Goal: Information Seeking & Learning: Learn about a topic

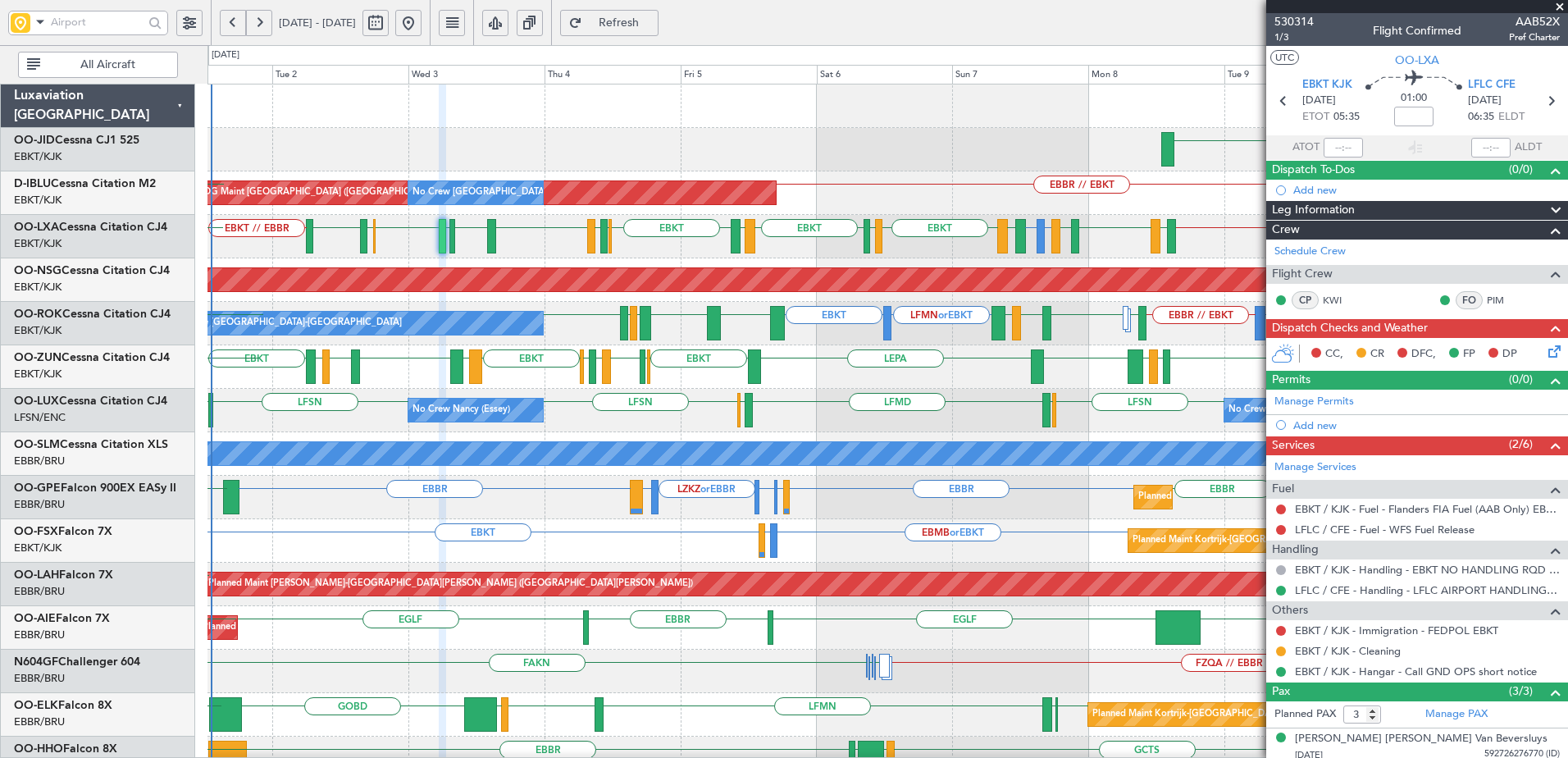
click at [814, 348] on div "LHPP EBBR // EBKT AOG Maint Brussels (Brussels National) No Crew Brussels (Brus…" at bounding box center [887, 671] width 1359 height 1174
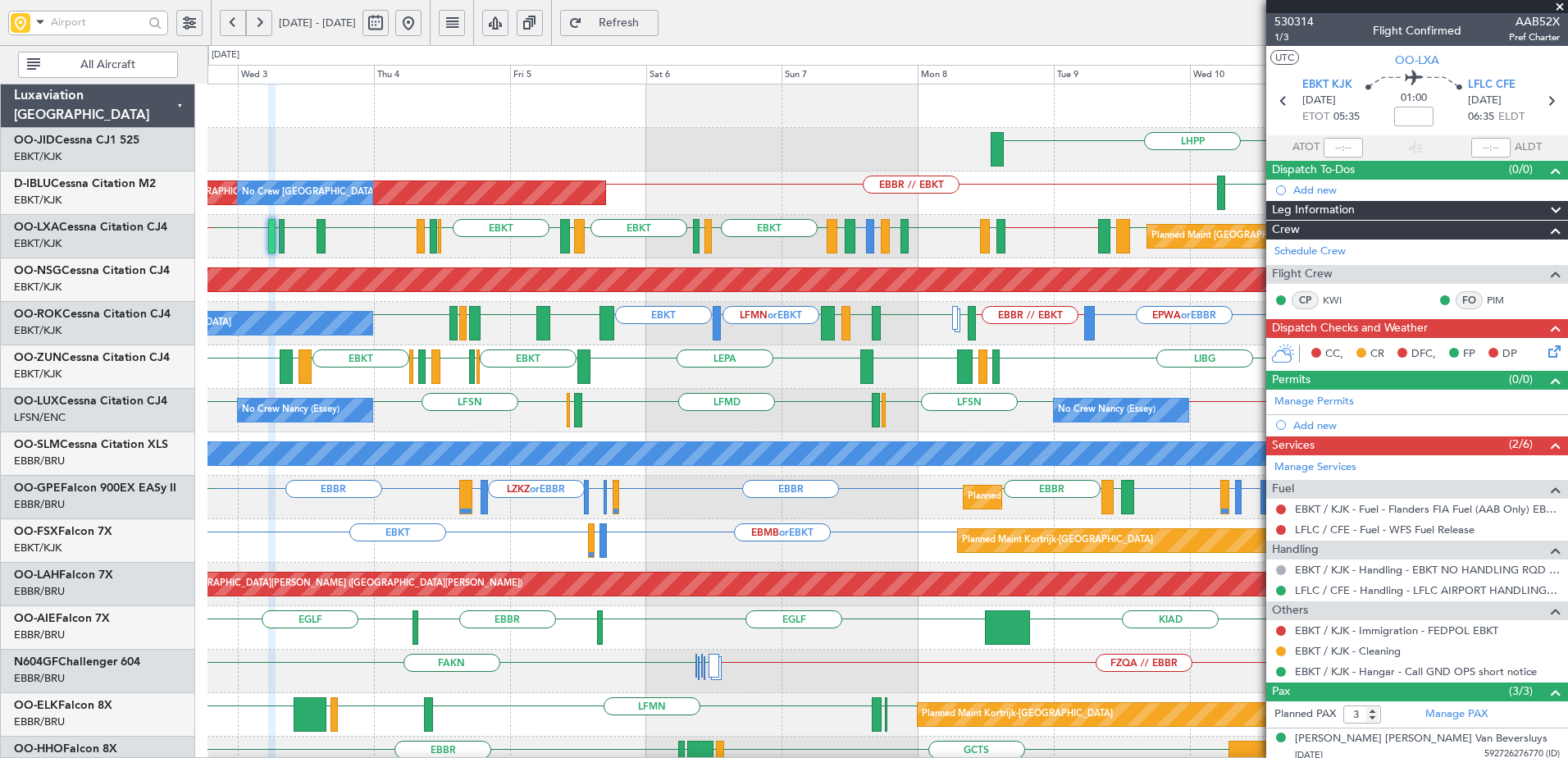
click at [857, 431] on div "No Crew Nancy (Essey) No Crew Nancy (Essey) LFSN // EBKT LFSN LFSN ELLX LFMD EL…" at bounding box center [887, 410] width 1359 height 43
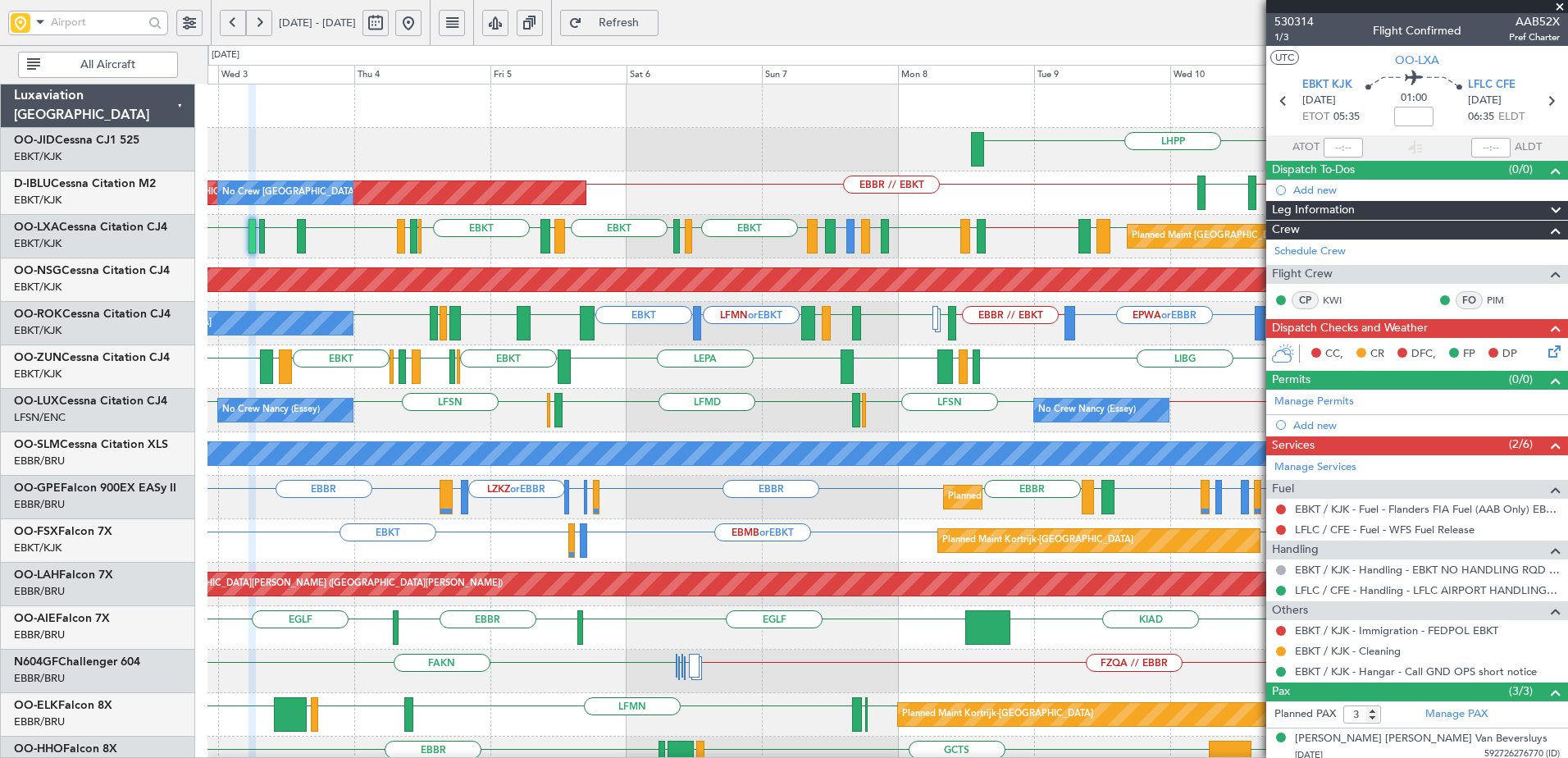
click at [775, 409] on div "No Crew Nancy (Essey) No Crew Nancy (Essey) LFMD or LFSN LFSN // EBKT LFSN LFSN…" at bounding box center [887, 410] width 1359 height 43
click at [1558, 4] on span at bounding box center [1560, 7] width 16 height 14
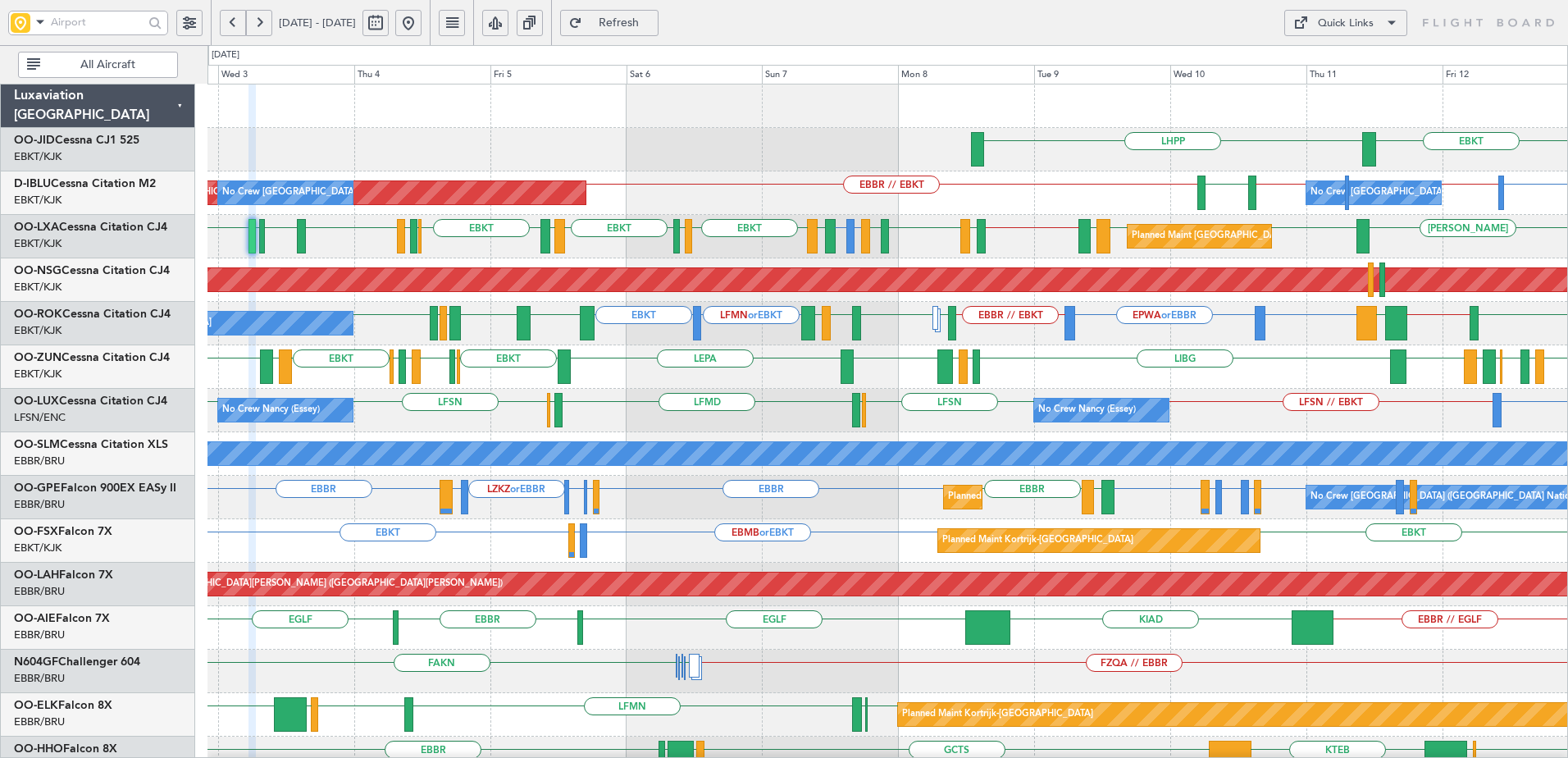
type input "0"
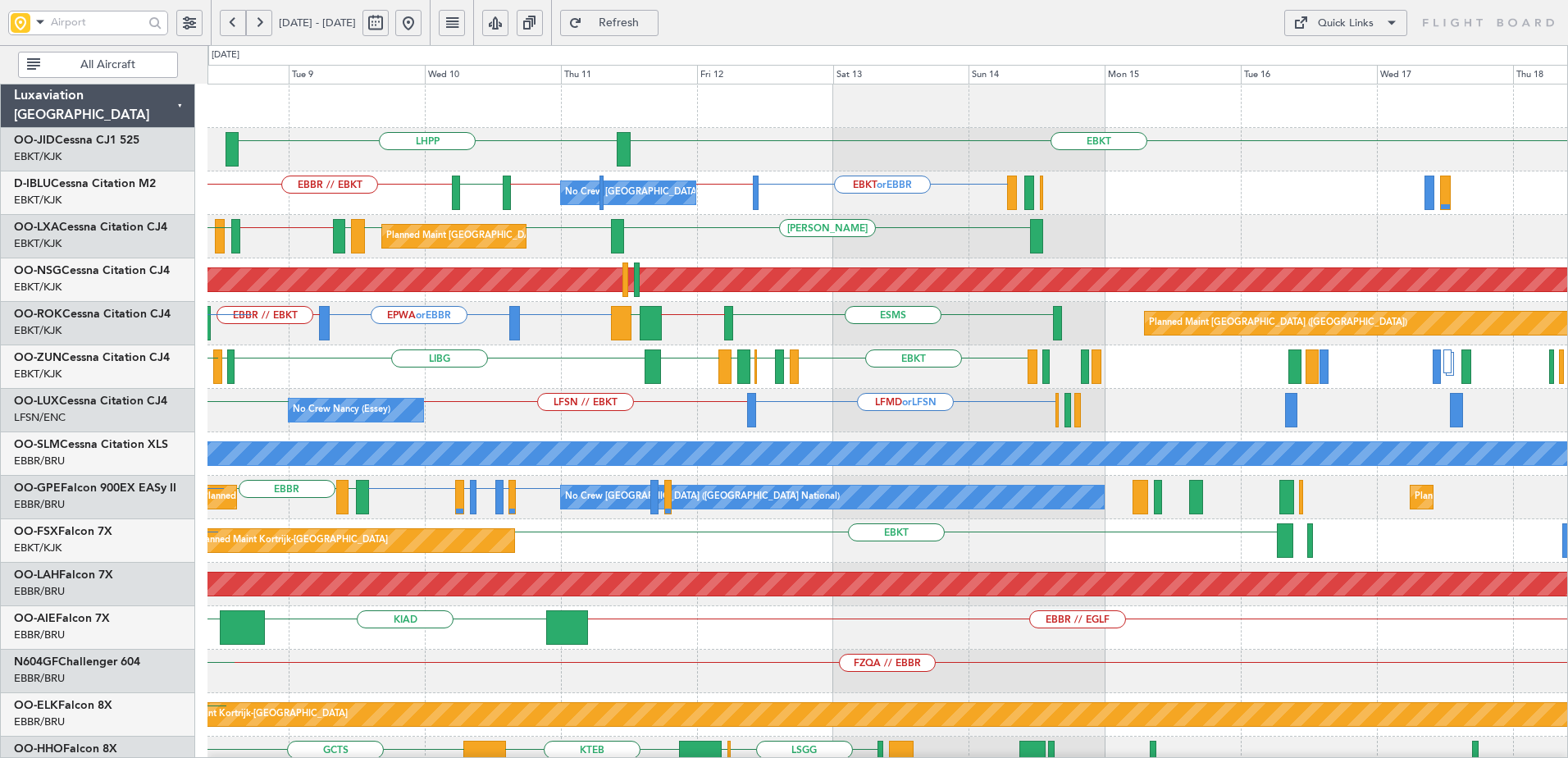
click at [570, 219] on div "EBKT LHPP EBKT or EBBR EBBR // LFPB EBKT // EBBR LSZH EBBR // EBKT No Crew Brus…" at bounding box center [887, 671] width 1359 height 1174
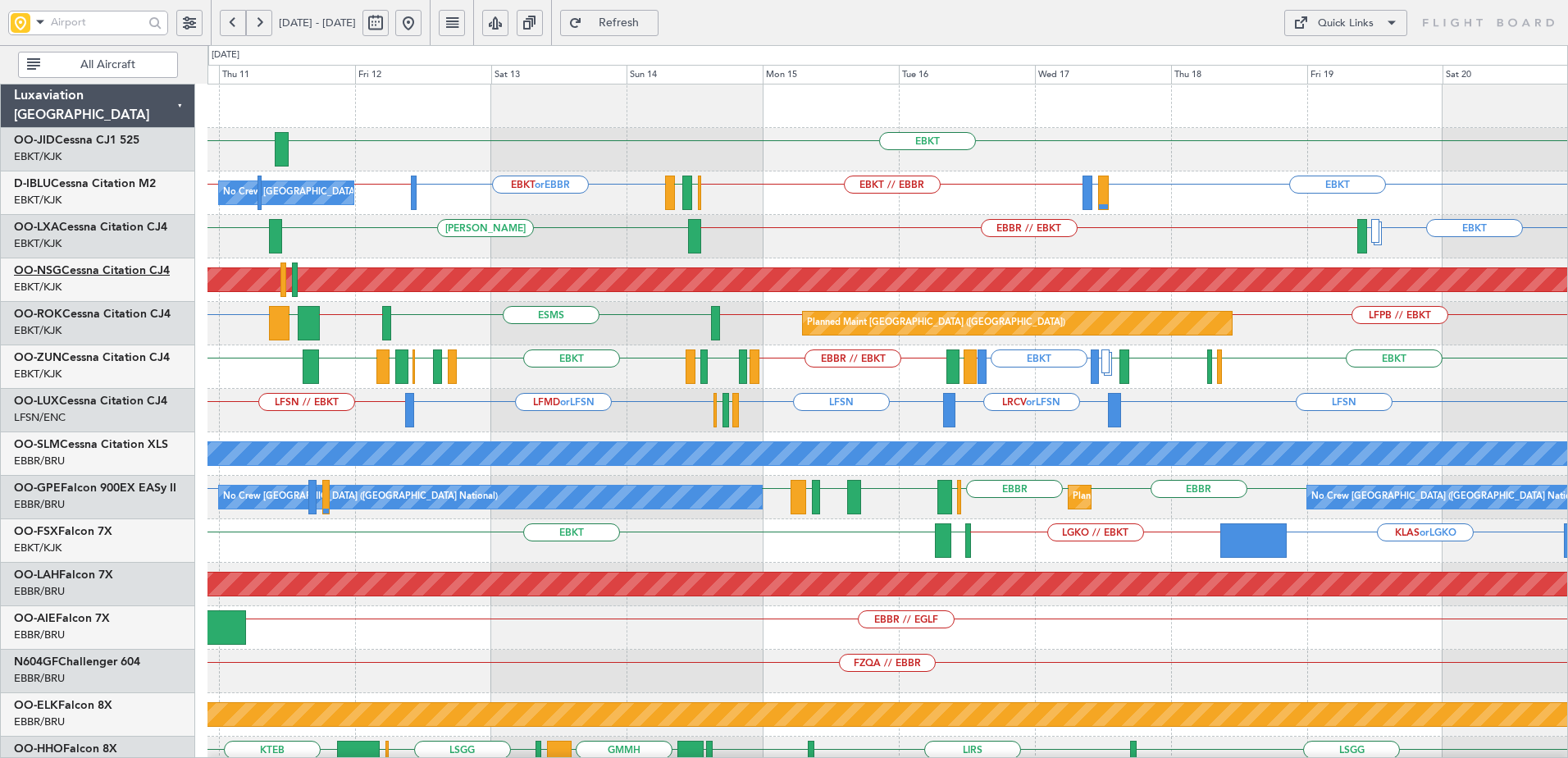
click at [98, 270] on link "OO-NSG Cessna Citation CJ4" at bounding box center [91, 270] width 155 height 12
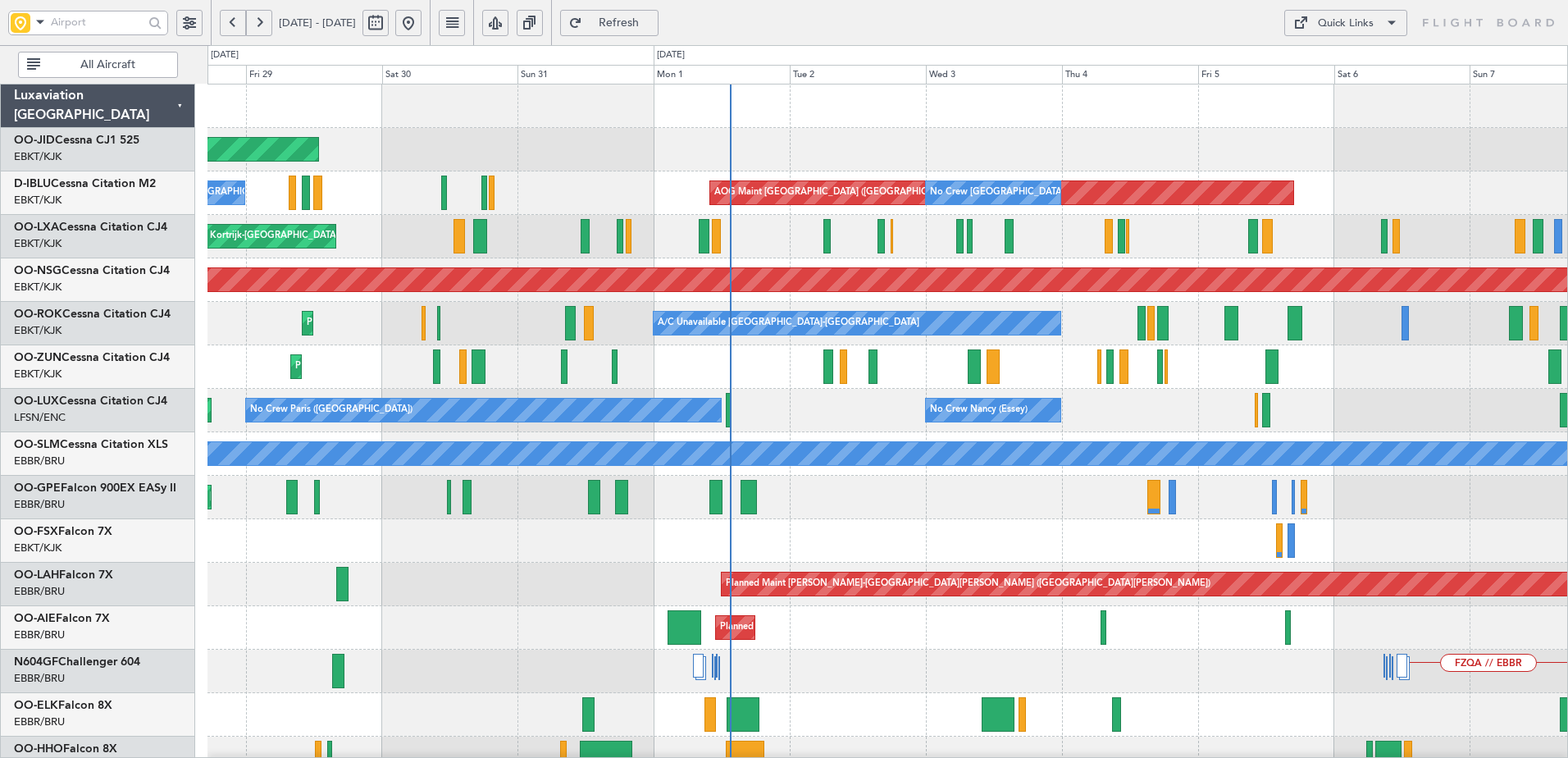
click at [1567, 442] on html "10 Sep 2025 - 20 Sep 2025 Refresh Quick Links All Aircraft Planned Maint Kortri…" at bounding box center [784, 379] width 1568 height 758
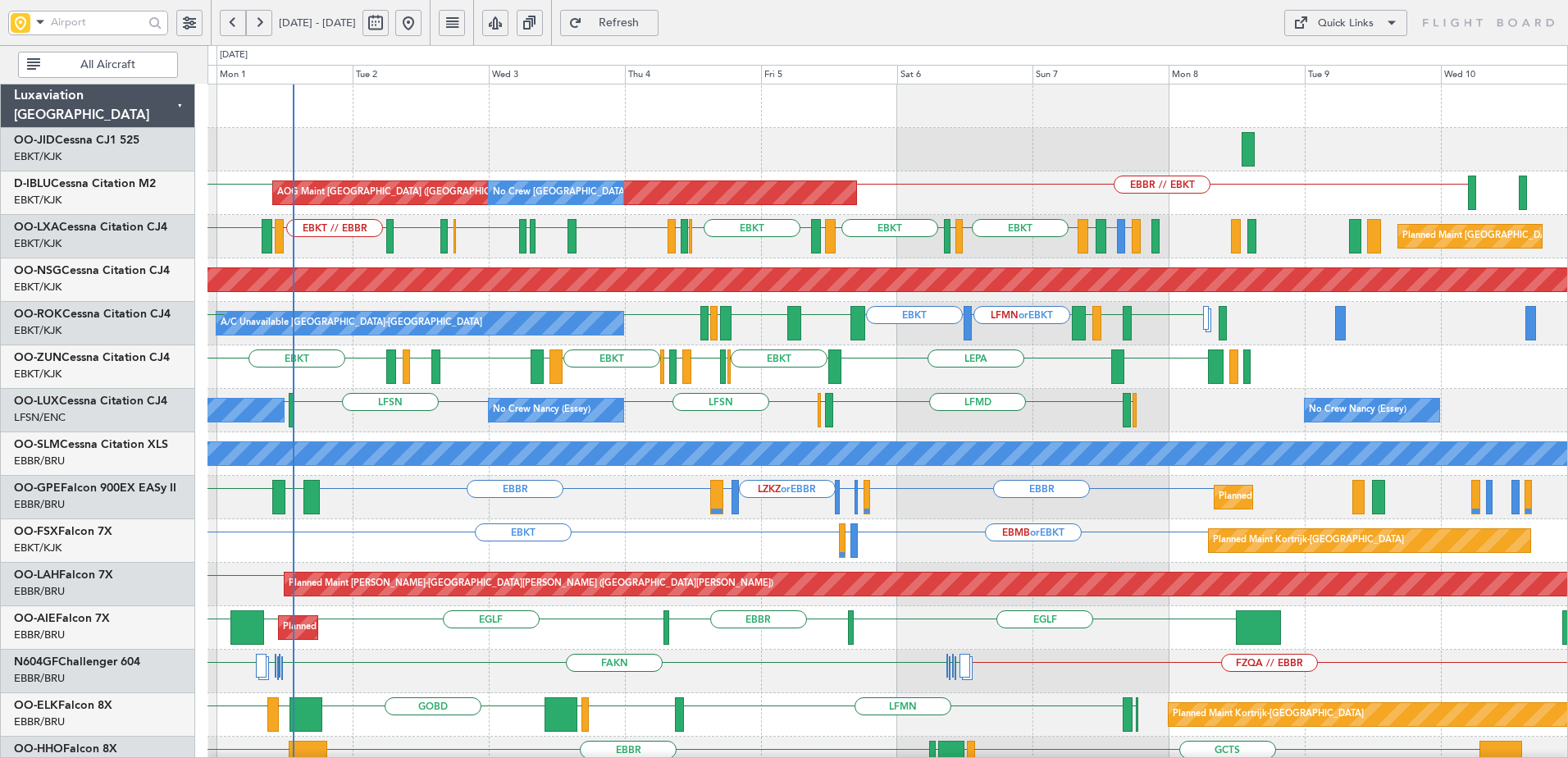
click at [1087, 411] on div "AOG Maint Kortrijk-Wevelgem AOG Maint Brussels (Brussels National) No Crew Brus…" at bounding box center [887, 715] width 1359 height 1260
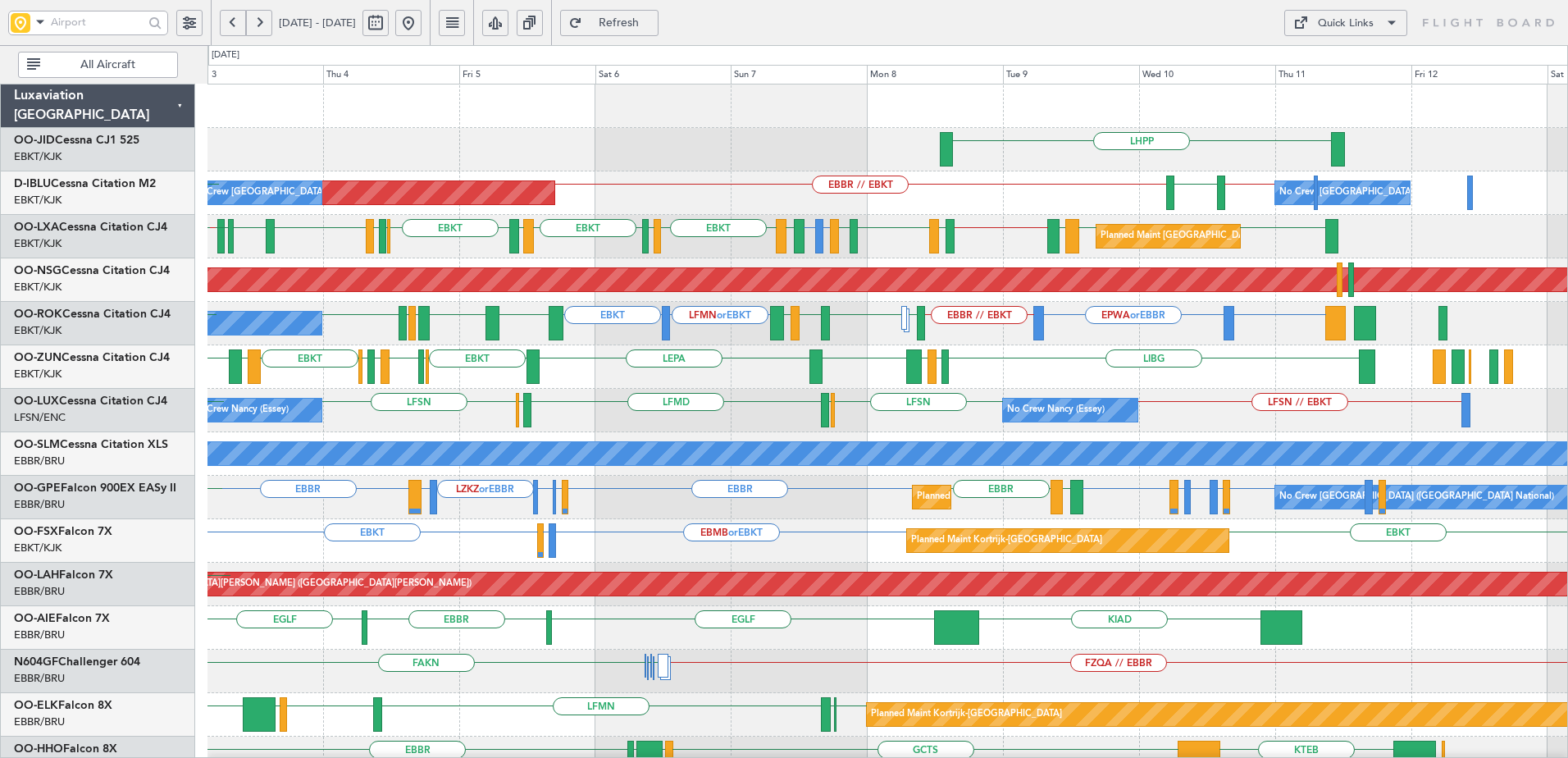
click at [929, 408] on div "LHPP AOG Maint Brussels (Brussels National) No Crew Brussels (Brussels National…" at bounding box center [887, 671] width 1359 height 1174
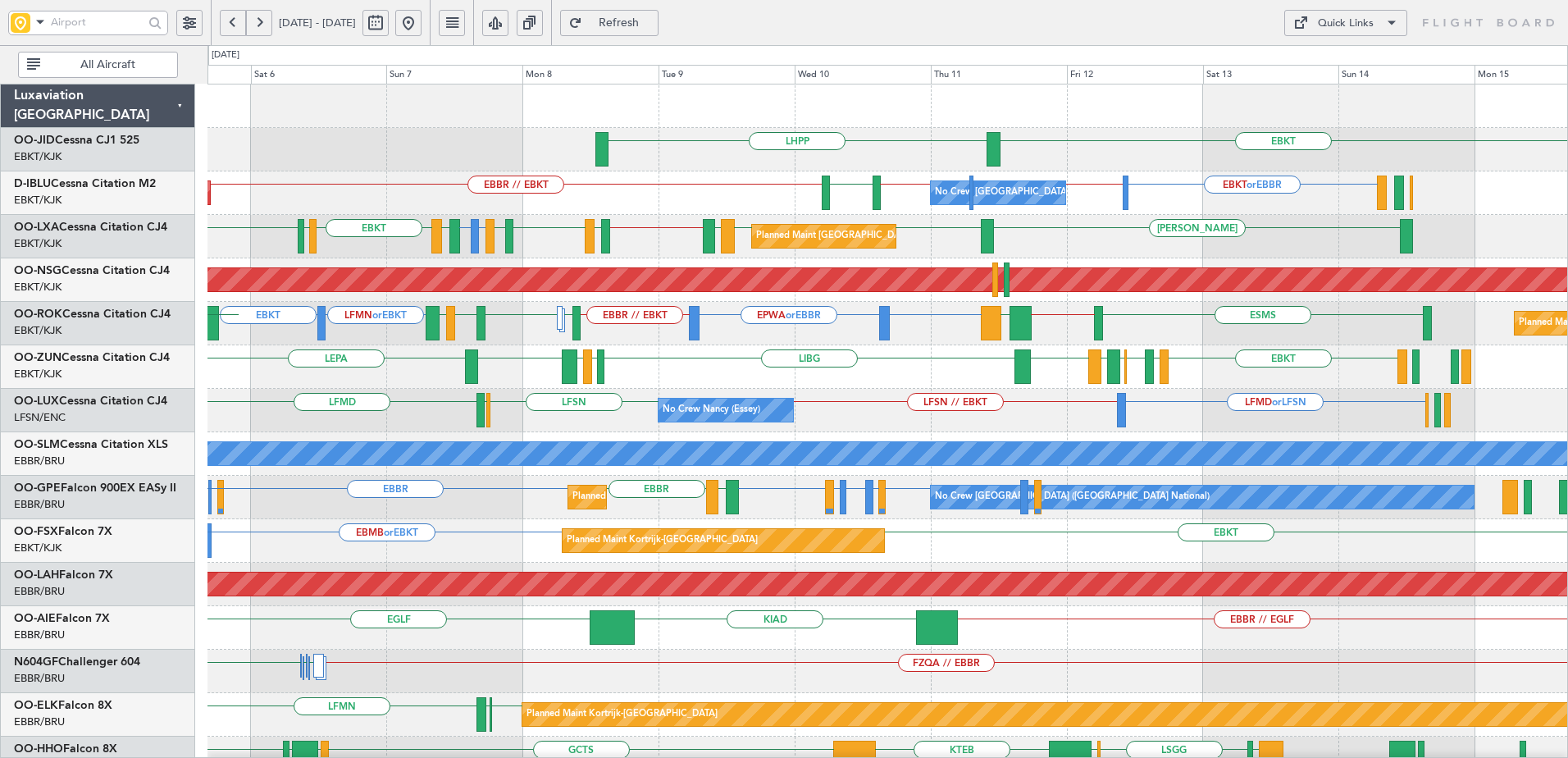
click at [1060, 411] on div "No Crew Nancy (Essey) LFMD or LFSN LFSN // EBKT LFSN ELLX LFMD ELLX LFSN No Cre…" at bounding box center [887, 410] width 1359 height 43
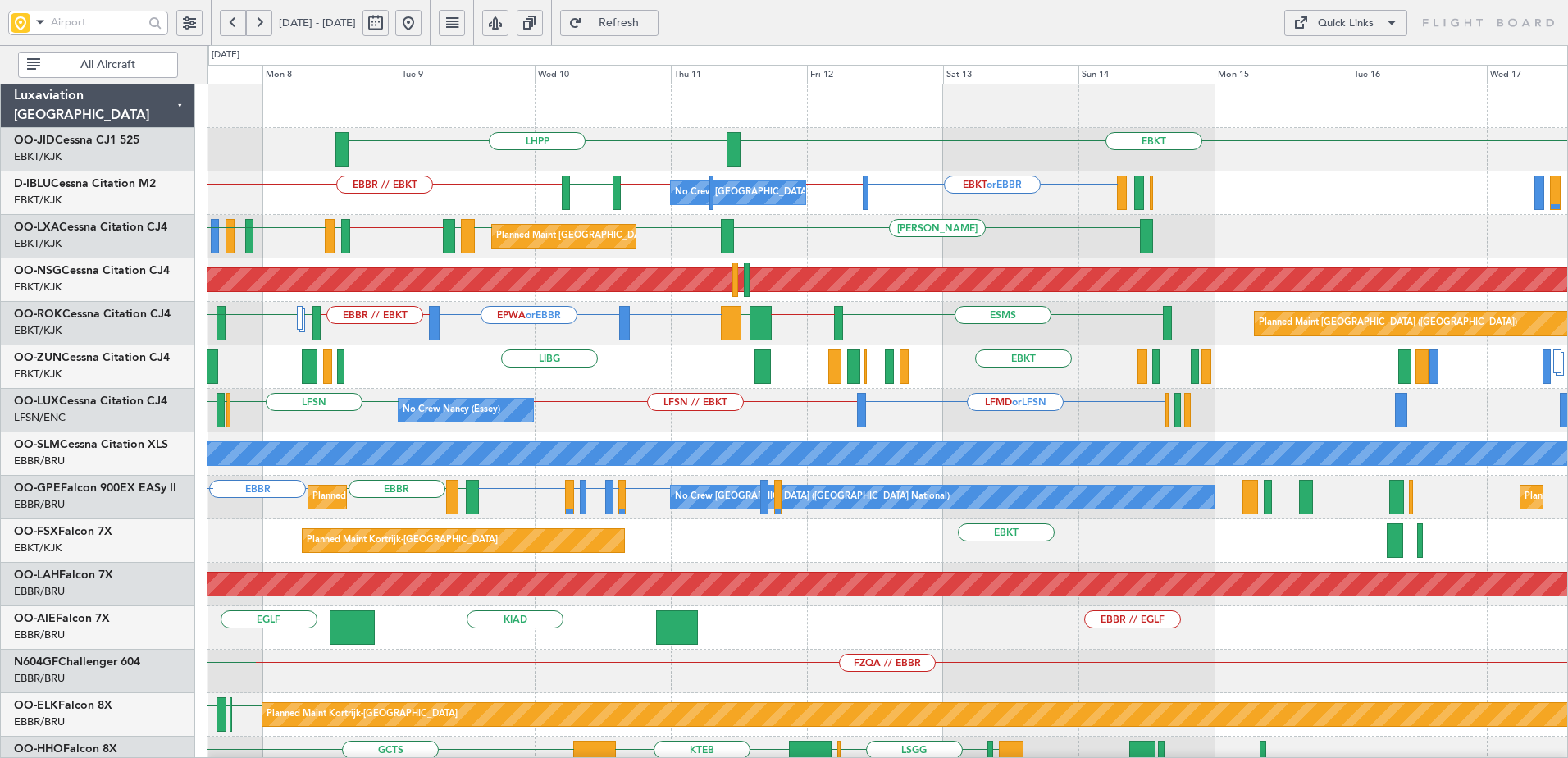
click at [1095, 405] on div "EBKT LHPP No Crew Brussels (Brussels National) EBKT or EBBR EBBR // LFPB EBKT /…" at bounding box center [887, 671] width 1359 height 1174
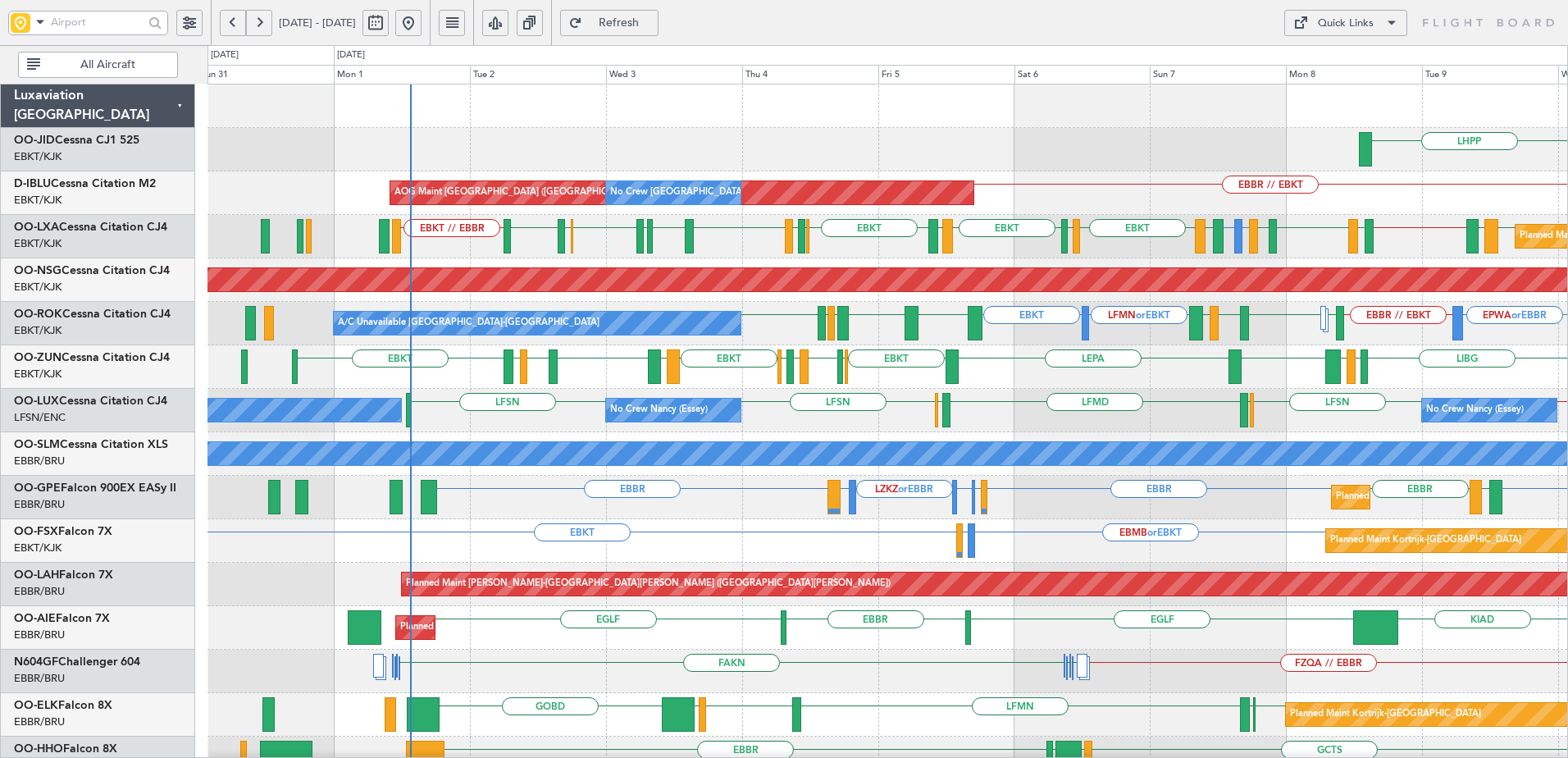
click at [930, 414] on div "LHPP Planned Maint Kortrijk-Wevelgem EBKT AOG Maint Kortrijk-Wevelgem AOG Maint…" at bounding box center [887, 671] width 1359 height 1174
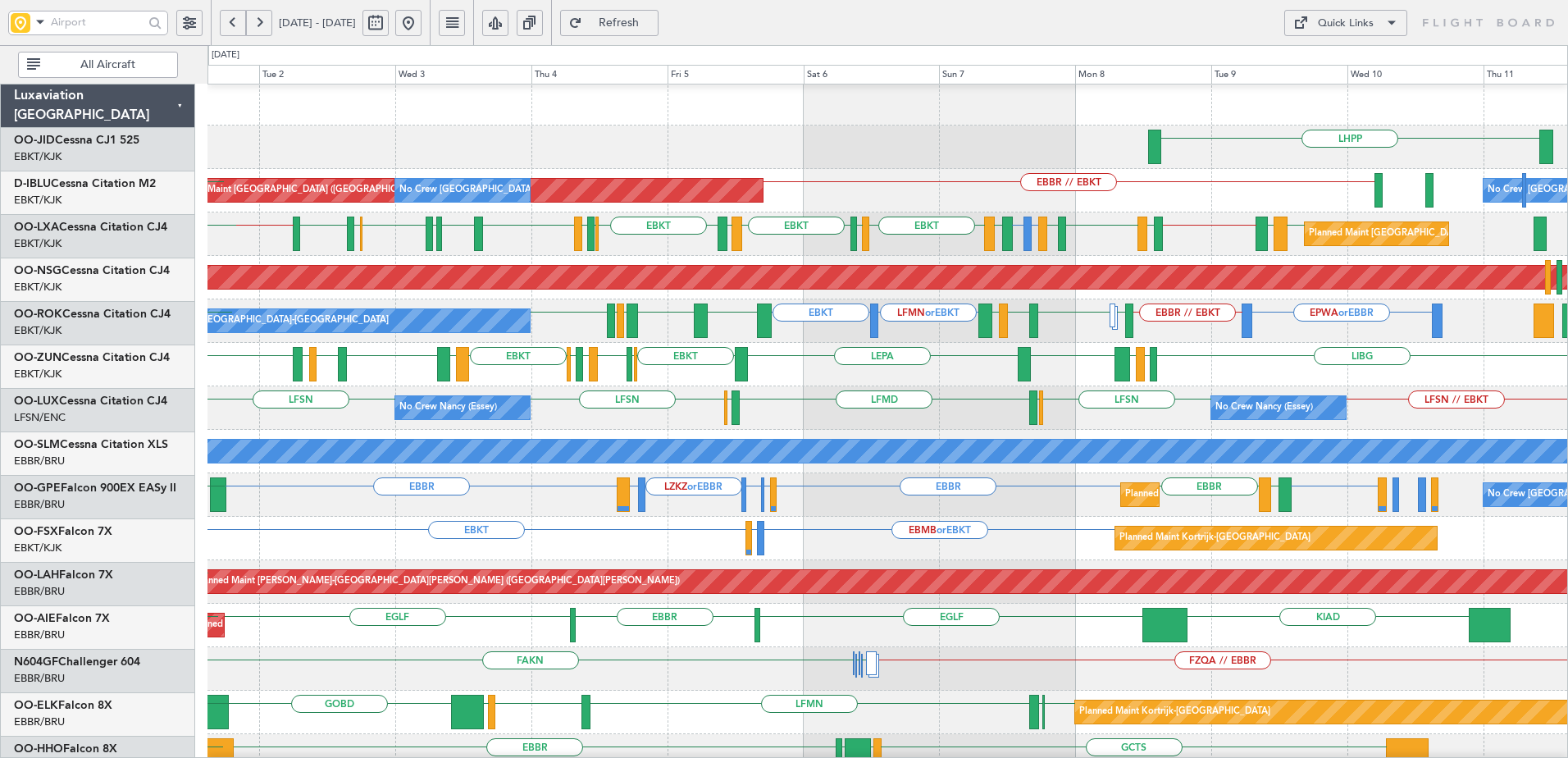
scroll to position [3, 0]
click at [1110, 342] on div "EPWA or EBBR EBBR // EBKT LFMN or EBKT EBKT LFMN EBKT LFMQ LIRN LEAL EBKT LEBB …" at bounding box center [887, 321] width 1359 height 43
click at [79, 22] on input "text" at bounding box center [97, 22] width 93 height 24
click at [36, 29] on span at bounding box center [41, 22] width 20 height 21
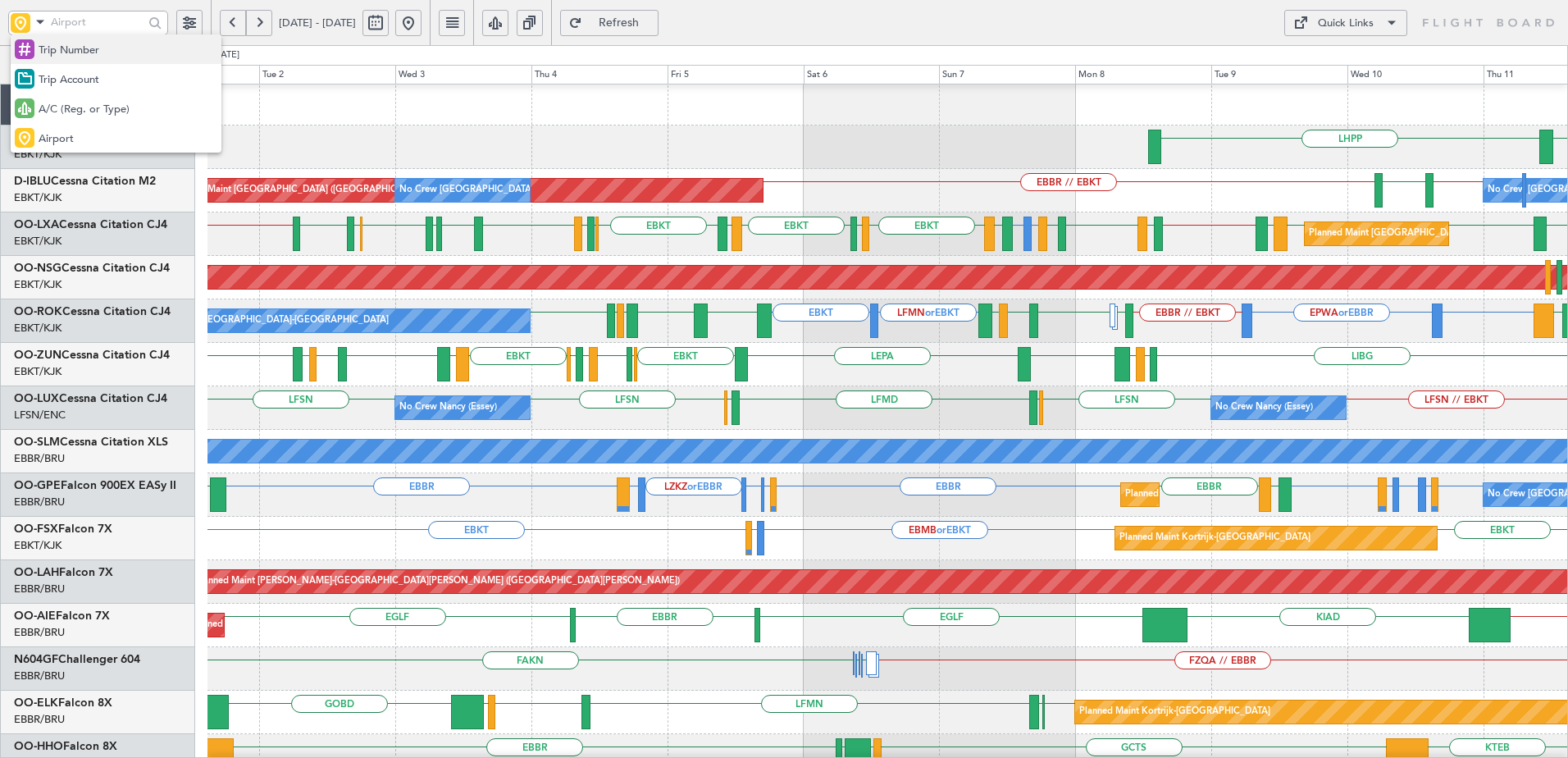
click at [70, 52] on span "Trip Number" at bounding box center [69, 51] width 61 height 16
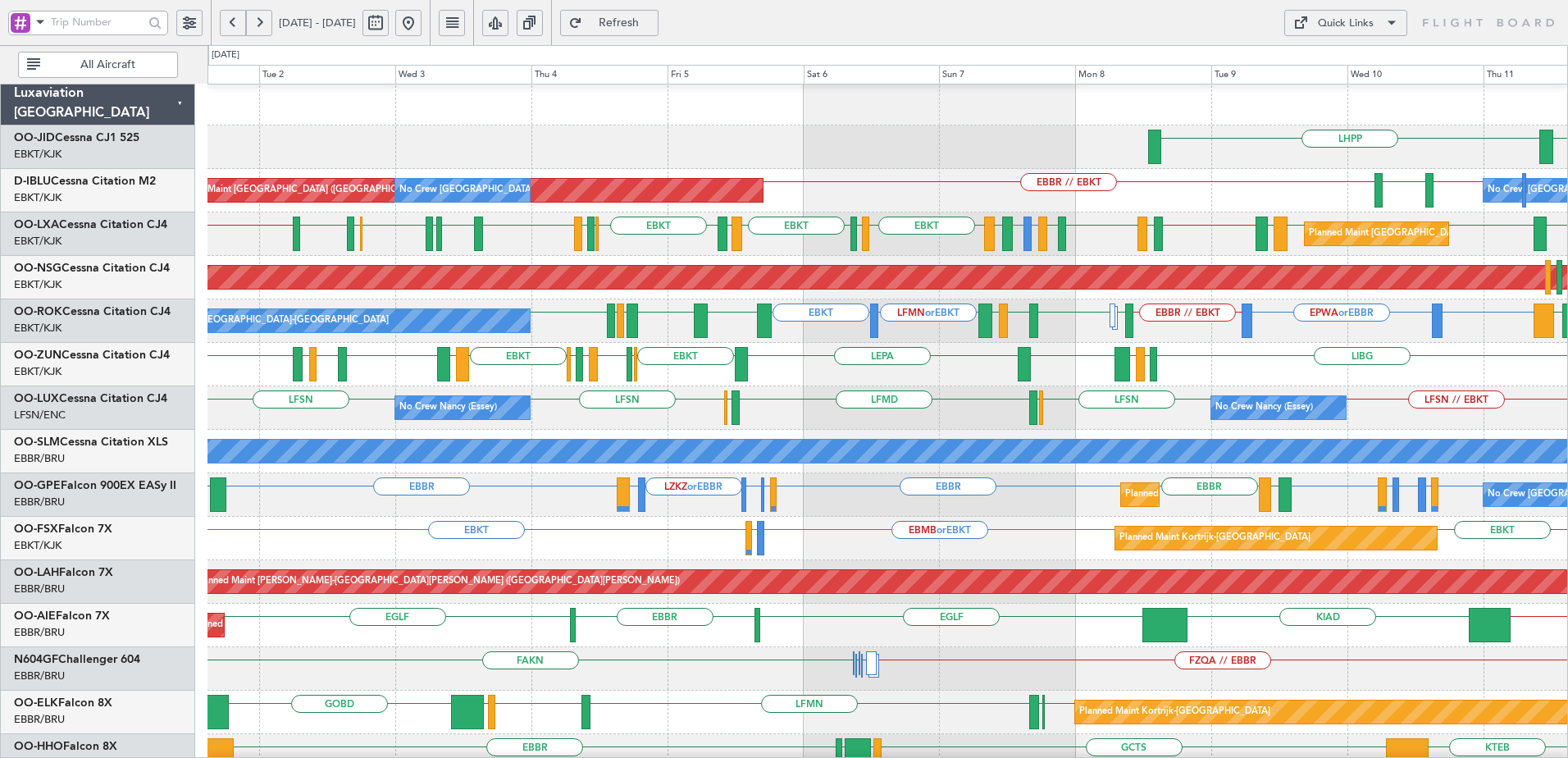
click at [41, 21] on span at bounding box center [41, 22] width 20 height 21
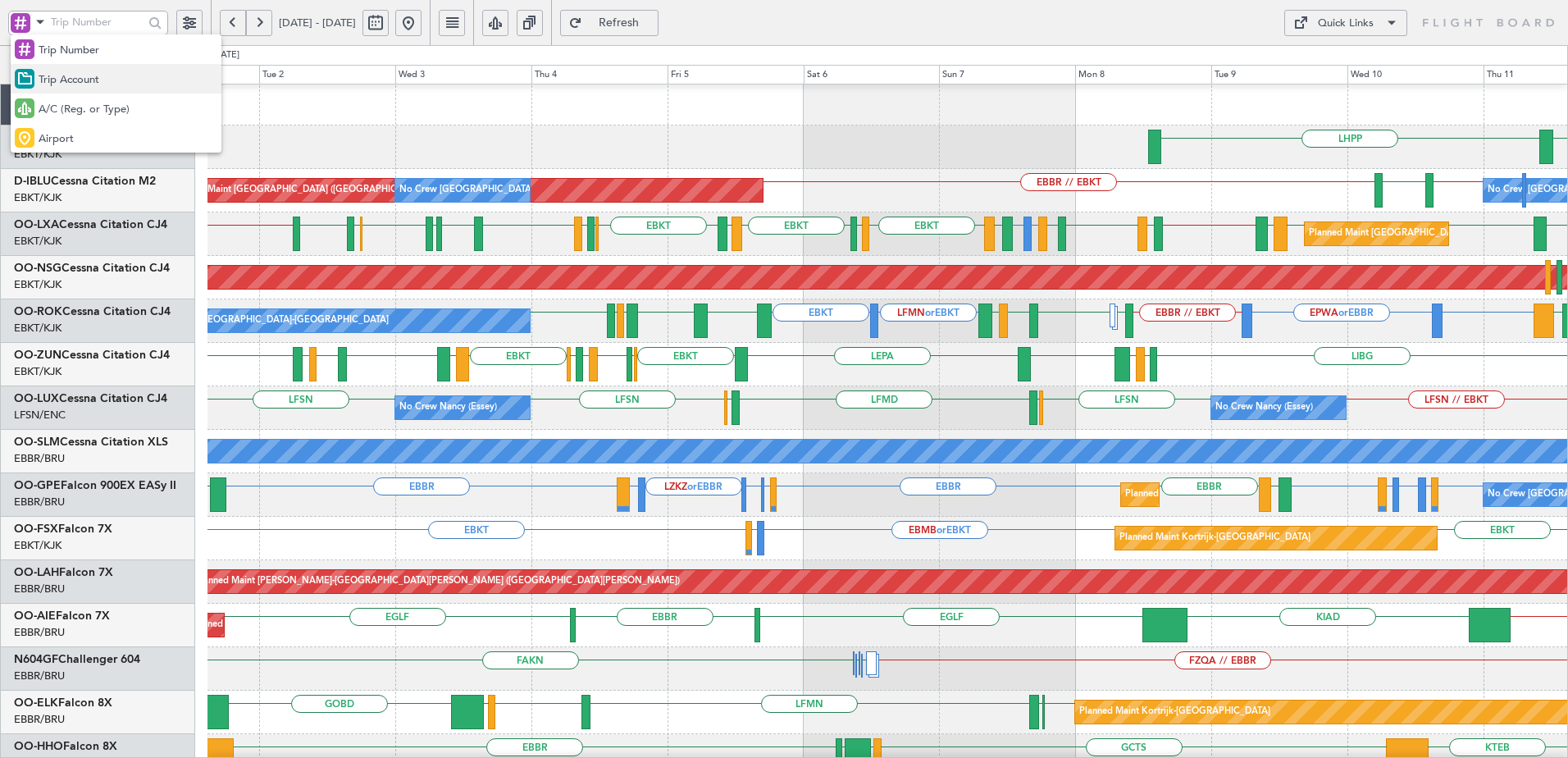
click at [57, 79] on span "Trip Account" at bounding box center [69, 80] width 61 height 16
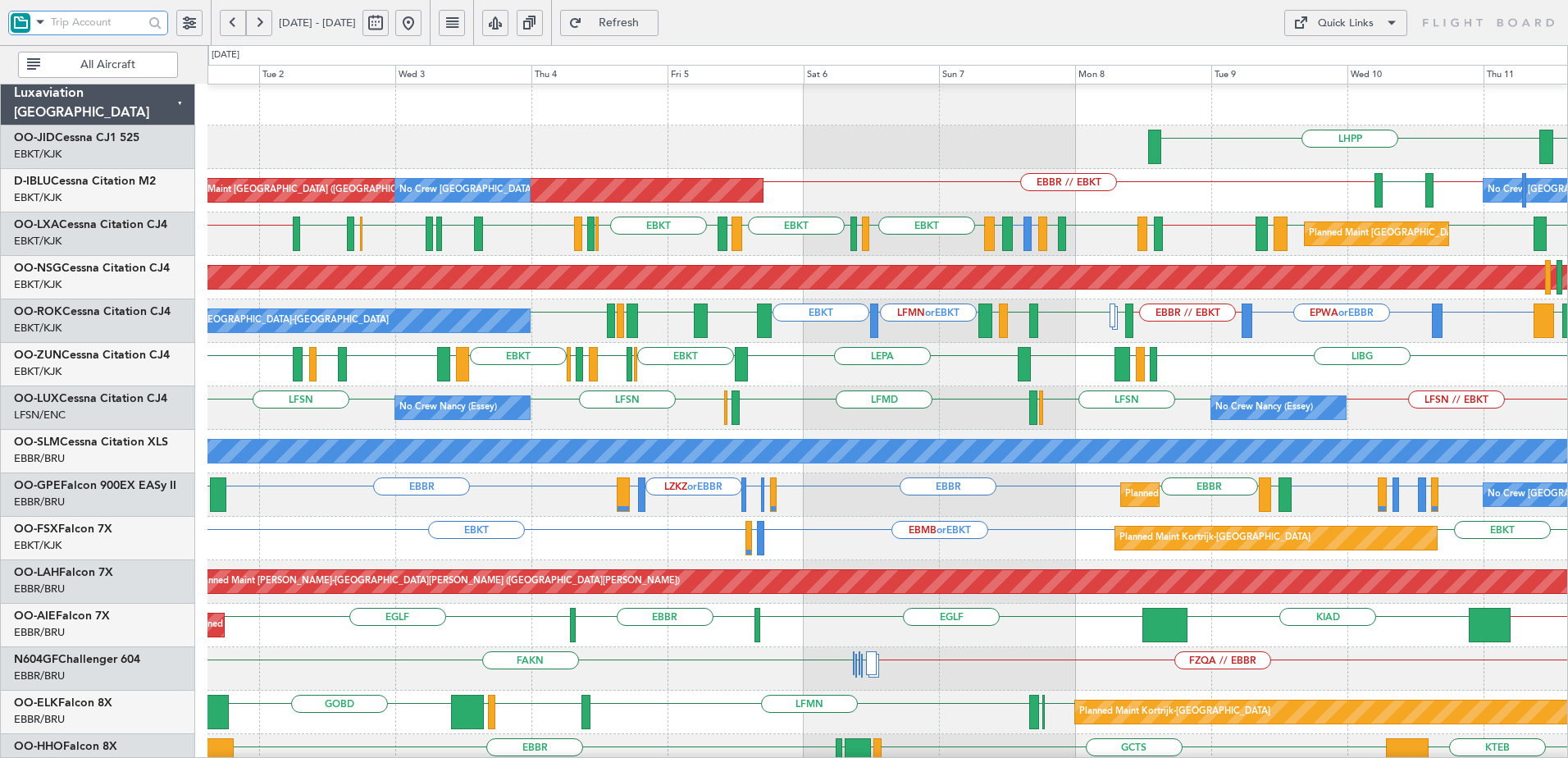
click at [76, 23] on input "text" at bounding box center [97, 22] width 93 height 24
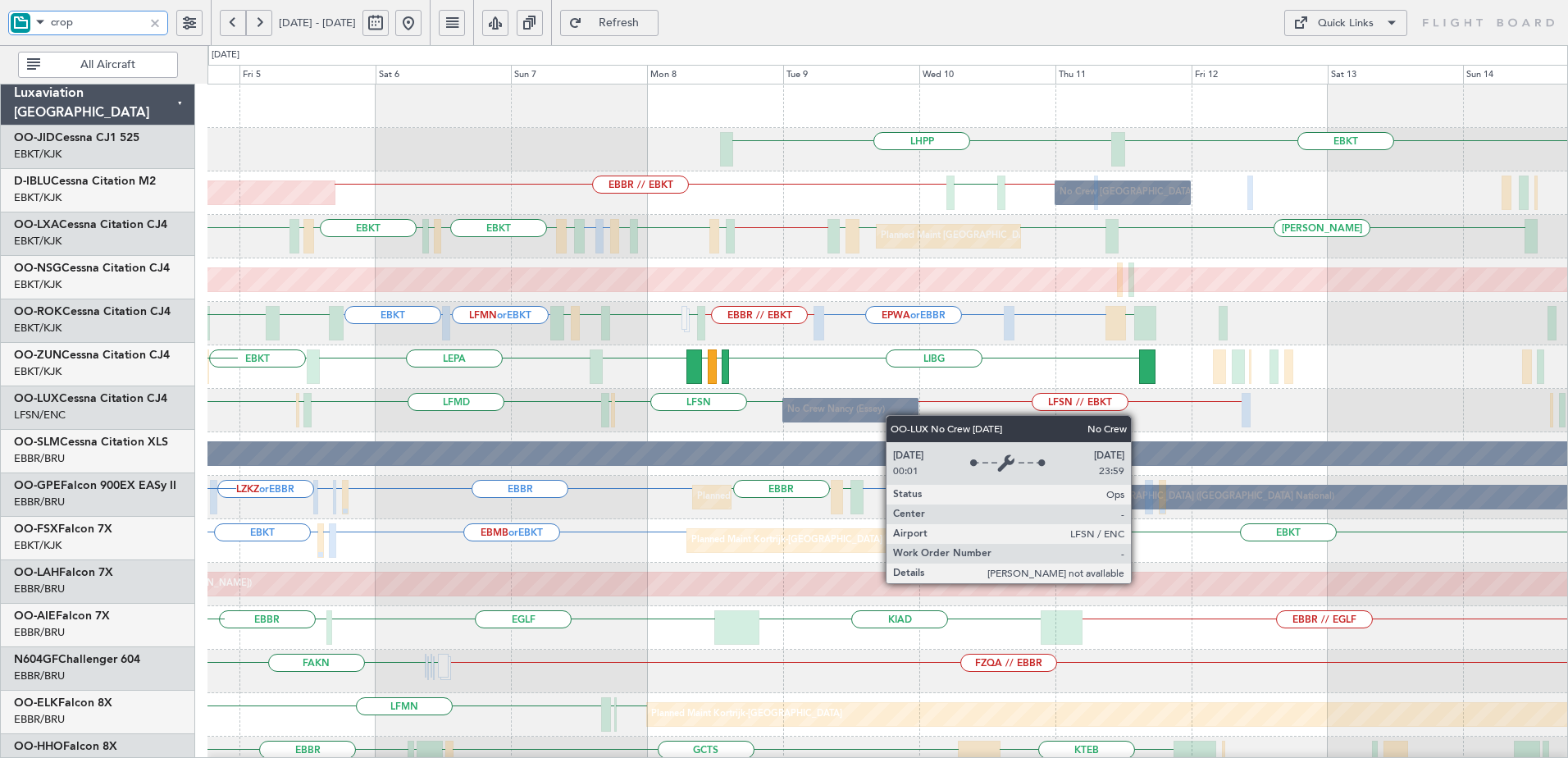
scroll to position [0, 0]
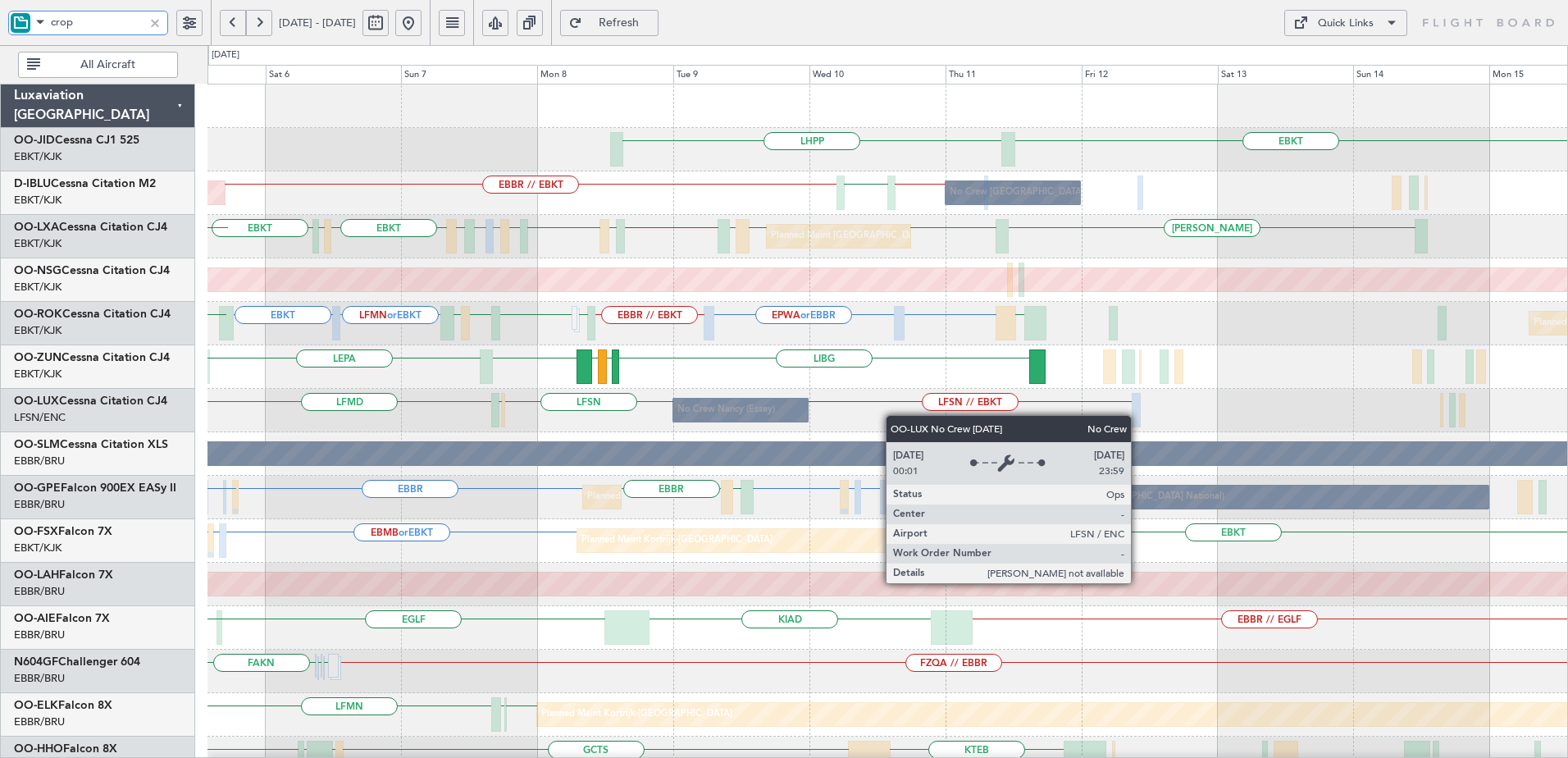
click at [735, 421] on div "EBKT LHPP EBKT // EBBR LSZH EBBR // EBKT AOG Maint Brussels (Brussels National)…" at bounding box center [887, 671] width 1359 height 1174
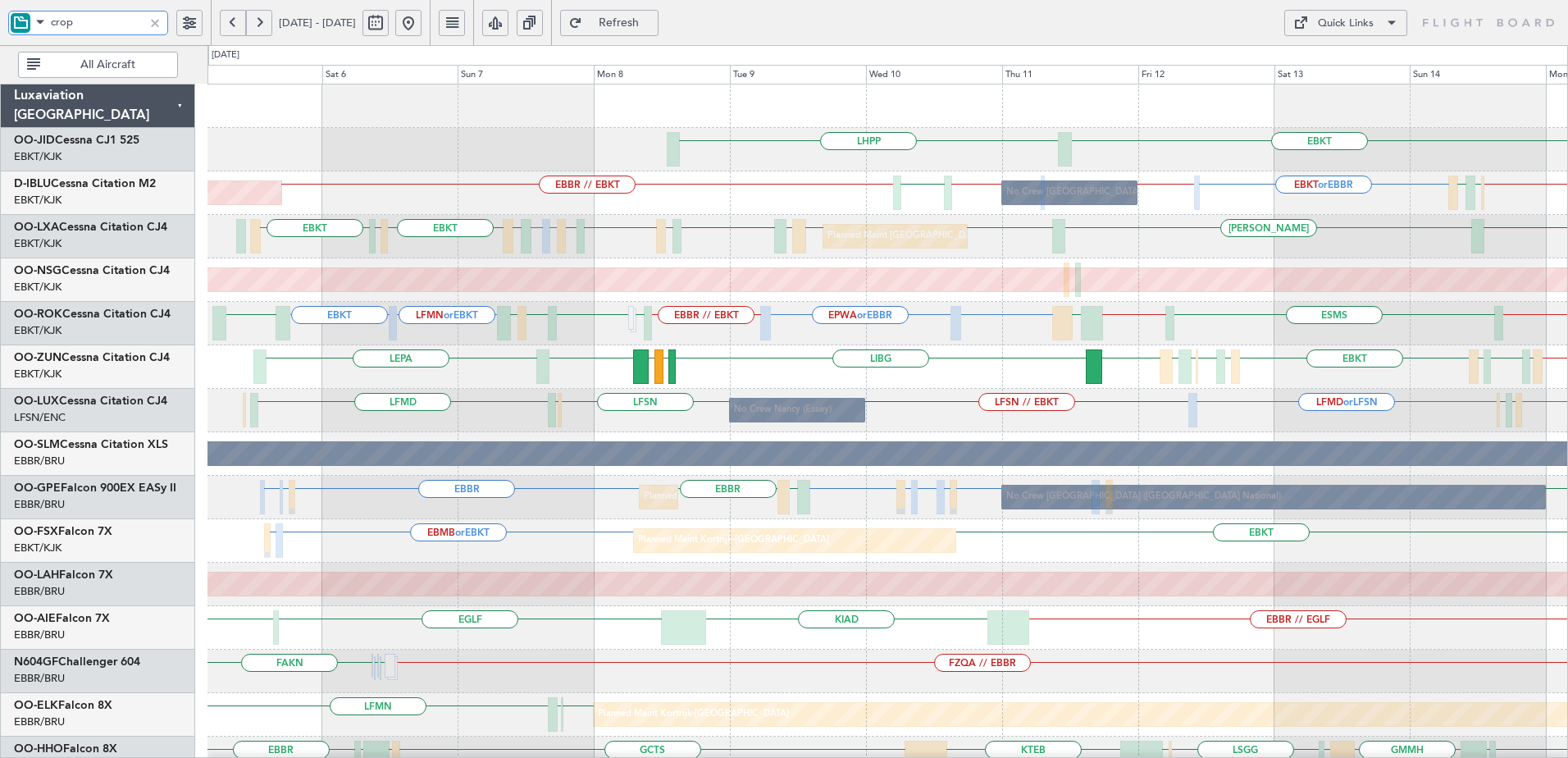
click at [533, 565] on div "EBKT LHPP AOG Maint Brussels (Brussels National) No Crew Brussels (Brussels Nat…" at bounding box center [887, 650] width 1359 height 1130
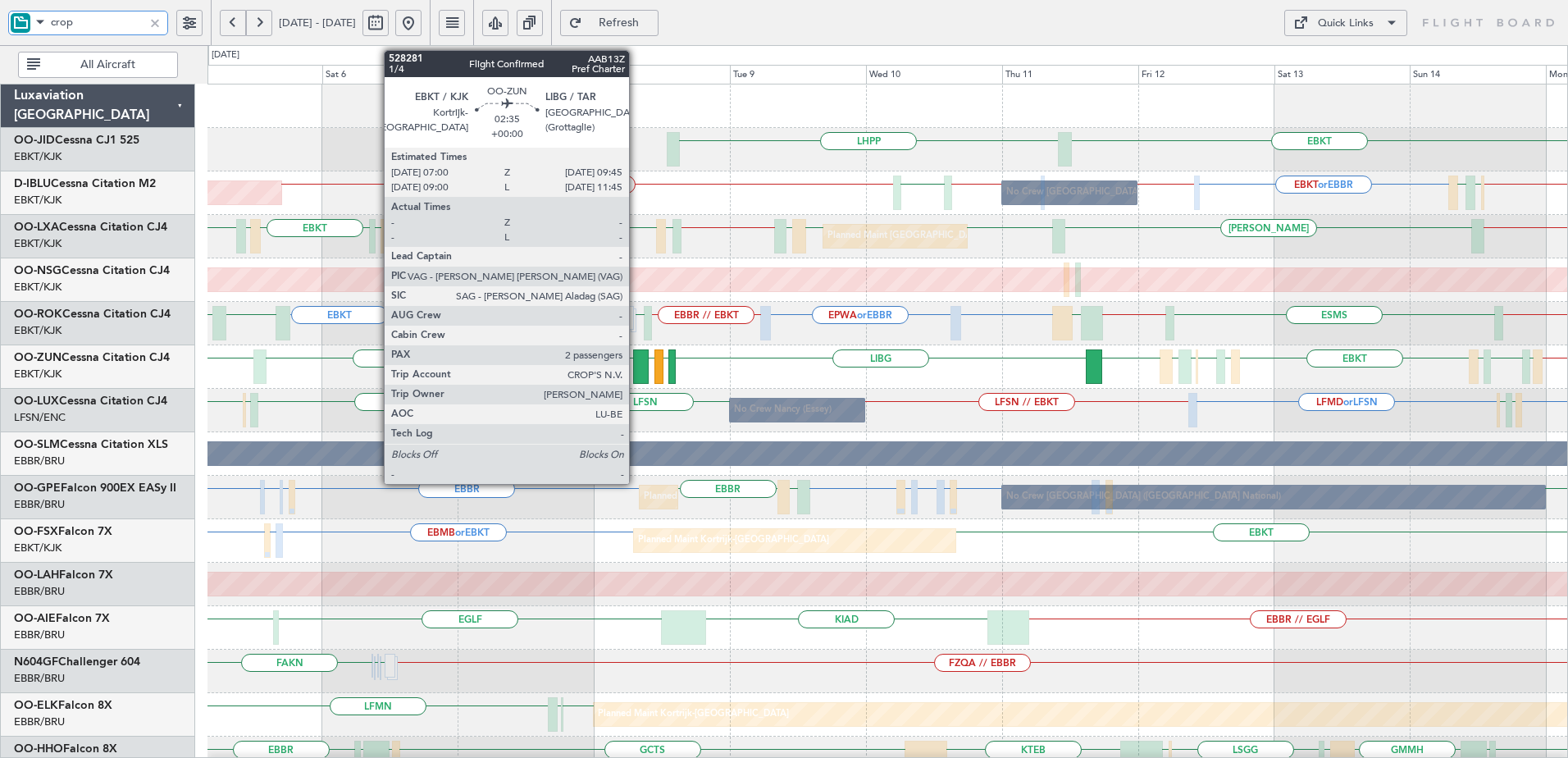
click at [636, 373] on div at bounding box center [641, 367] width 16 height 34
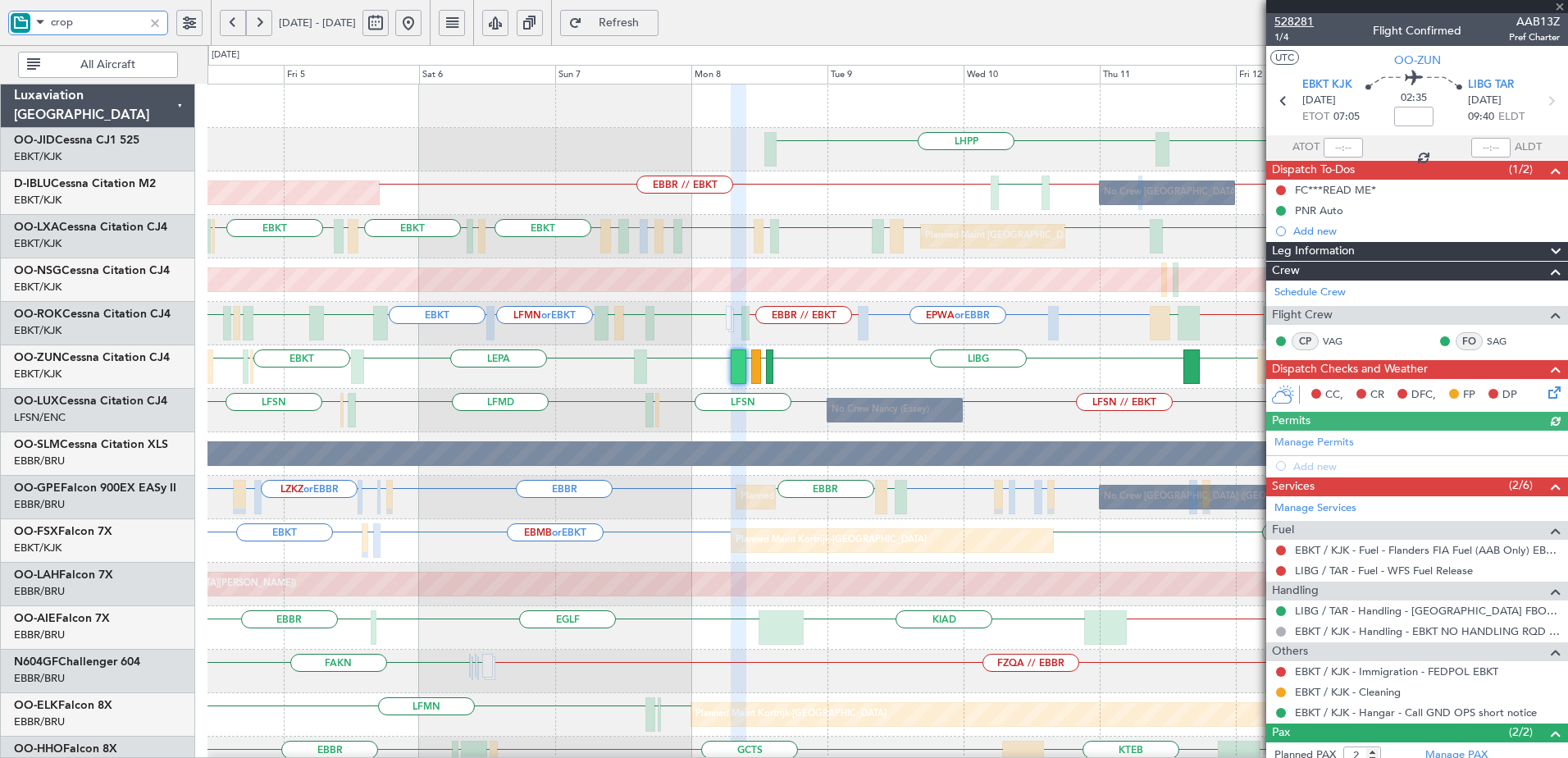
type input "crop"
click at [1302, 19] on span "528281" at bounding box center [1294, 22] width 40 height 17
drag, startPoint x: 1562, startPoint y: 6, endPoint x: 1503, endPoint y: 14, distance: 59.5
click at [1561, 6] on span at bounding box center [1560, 7] width 16 height 14
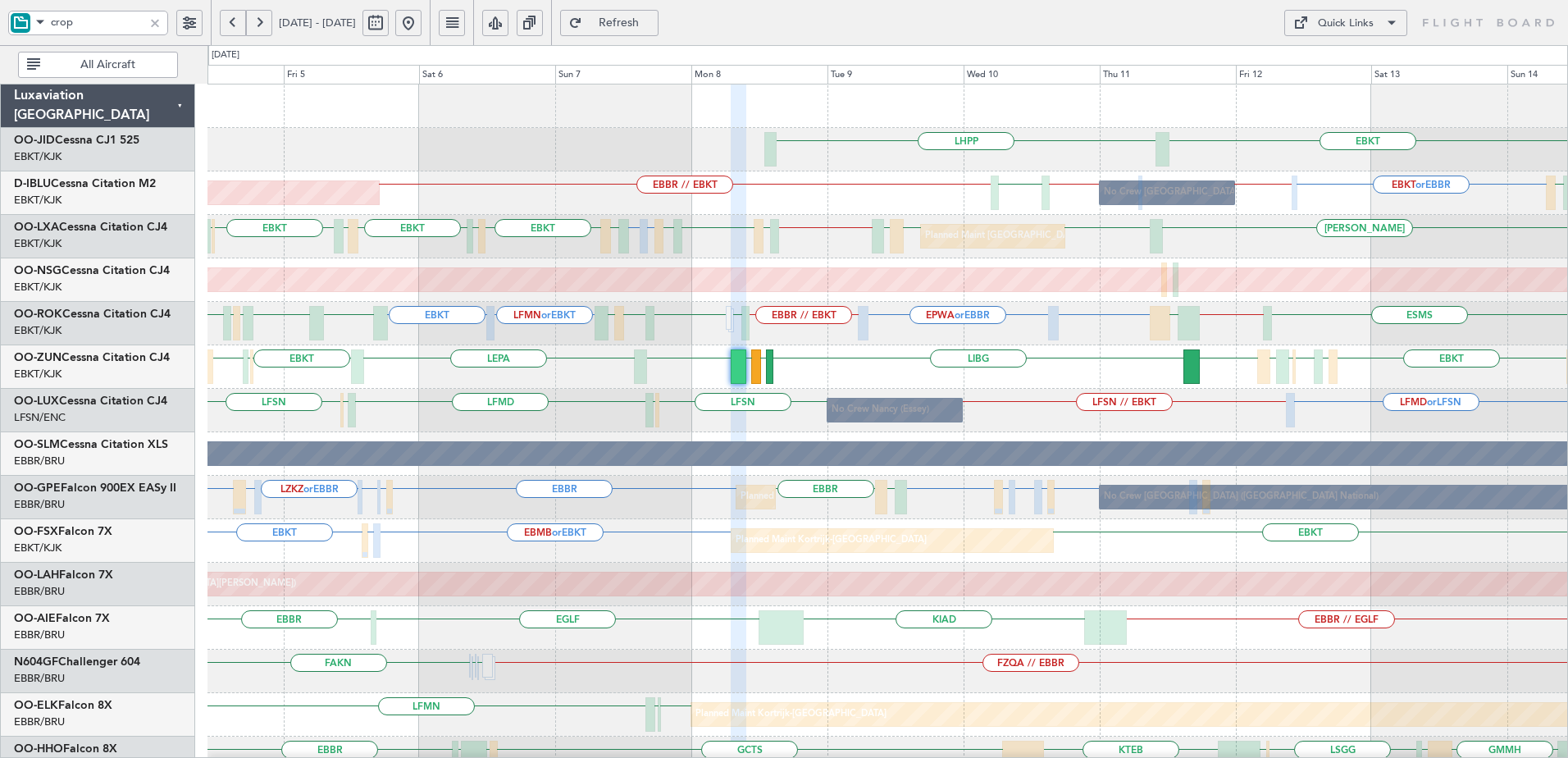
type input "0"
click at [1341, 20] on div "Quick Links" at bounding box center [1346, 23] width 56 height 16
click at [1339, 55] on button "Trip Builder" at bounding box center [1346, 62] width 123 height 40
click at [160, 26] on div at bounding box center [155, 23] width 18 height 18
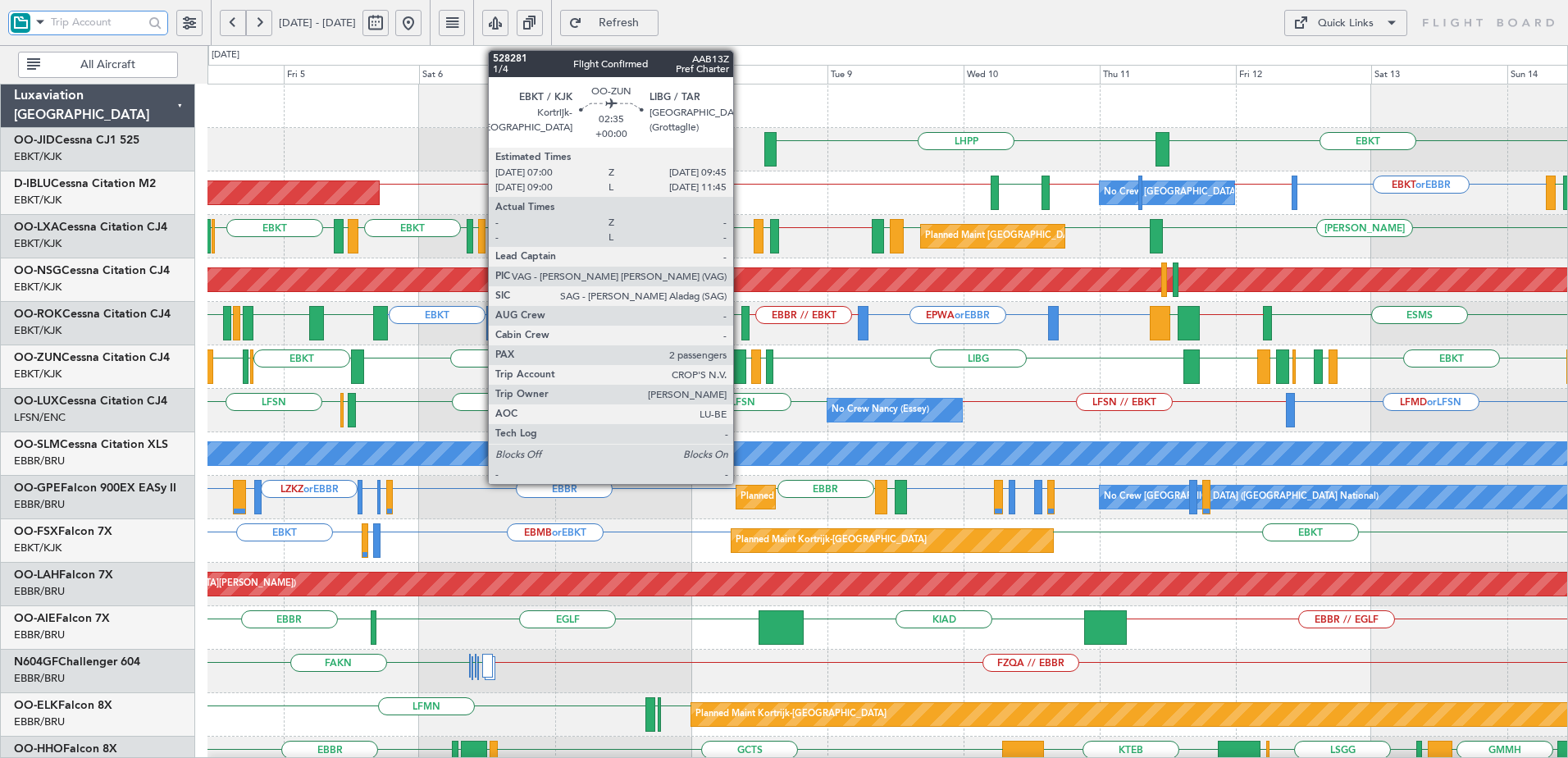
click at [739, 366] on div at bounding box center [739, 367] width 16 height 34
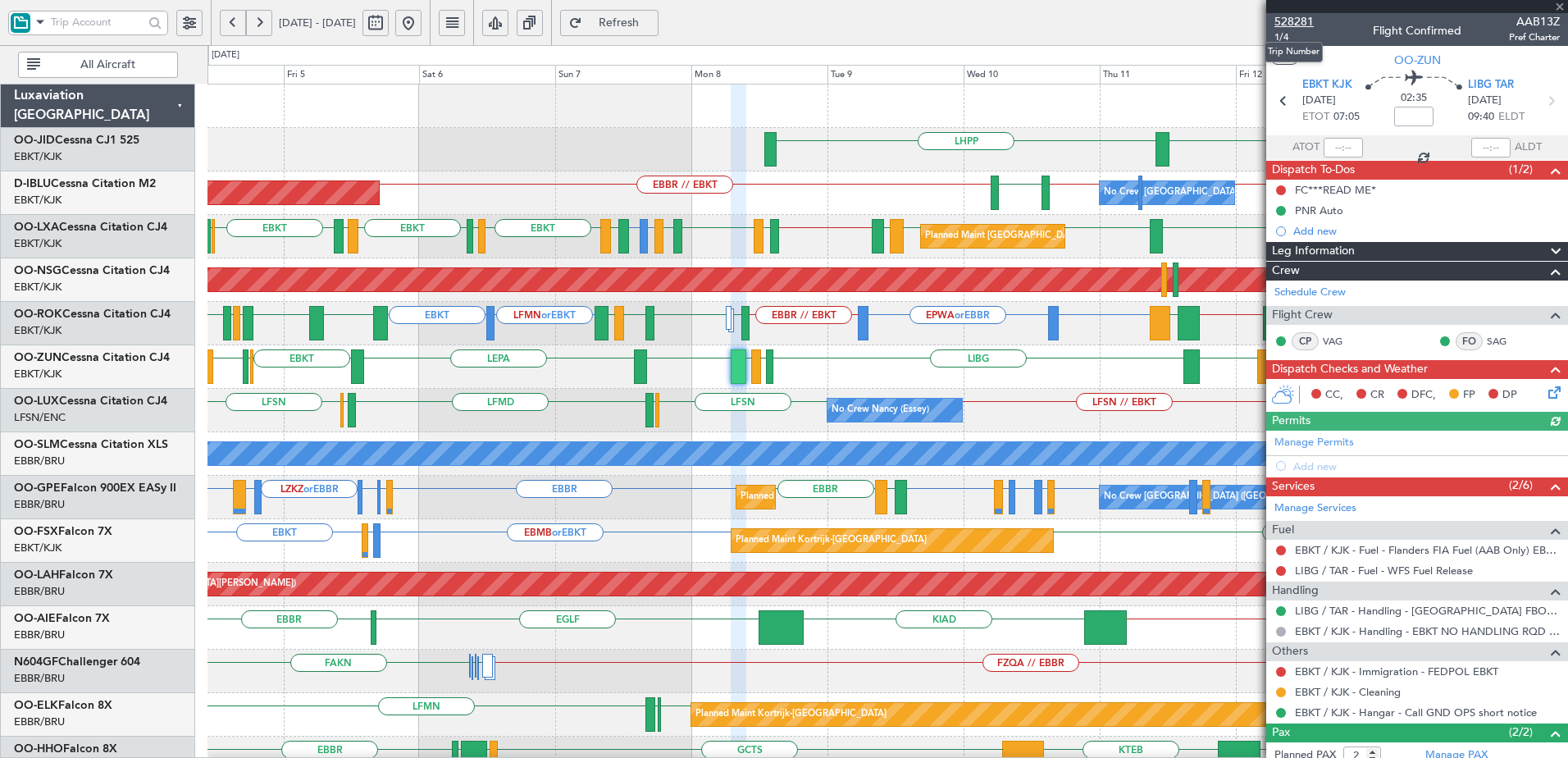
click at [1308, 27] on span "528281" at bounding box center [1294, 22] width 40 height 17
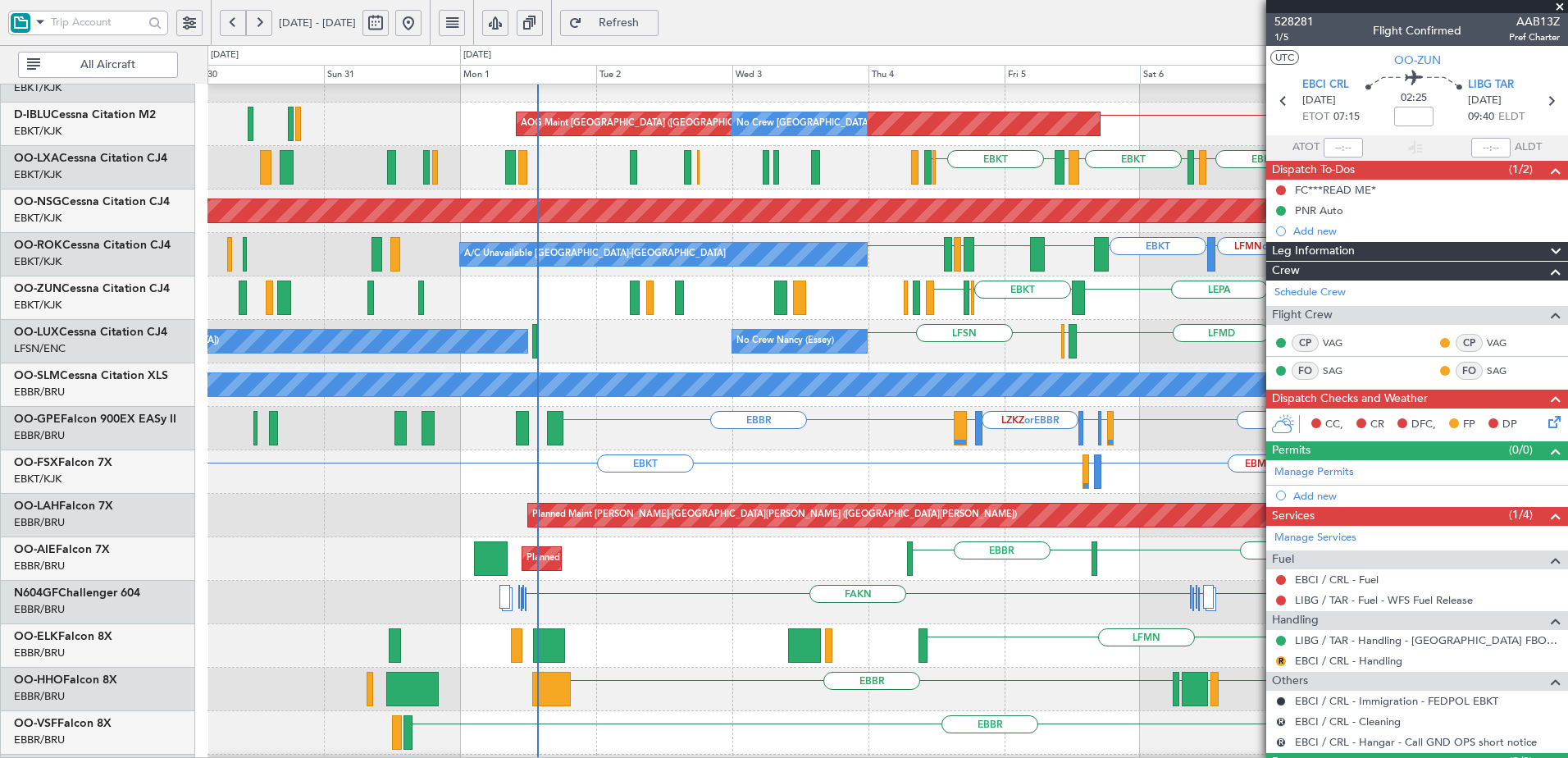
click at [1245, 319] on div "EBCI EBKT LEPA EBKT LFPB EDDL LIBG LGMK LIBG Planned Maint Kortrijk-Wevelgem" at bounding box center [887, 298] width 1359 height 43
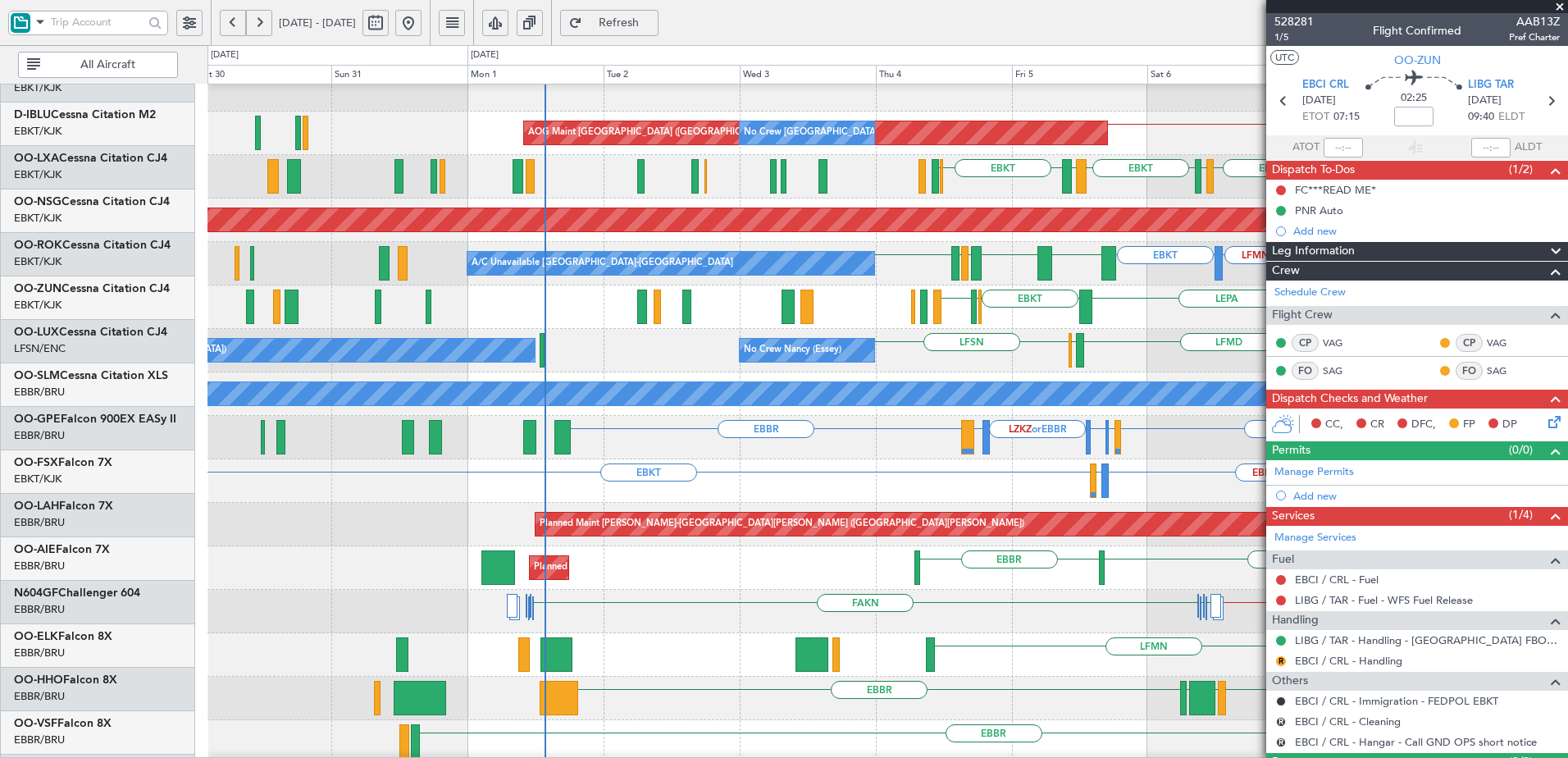
scroll to position [60, 0]
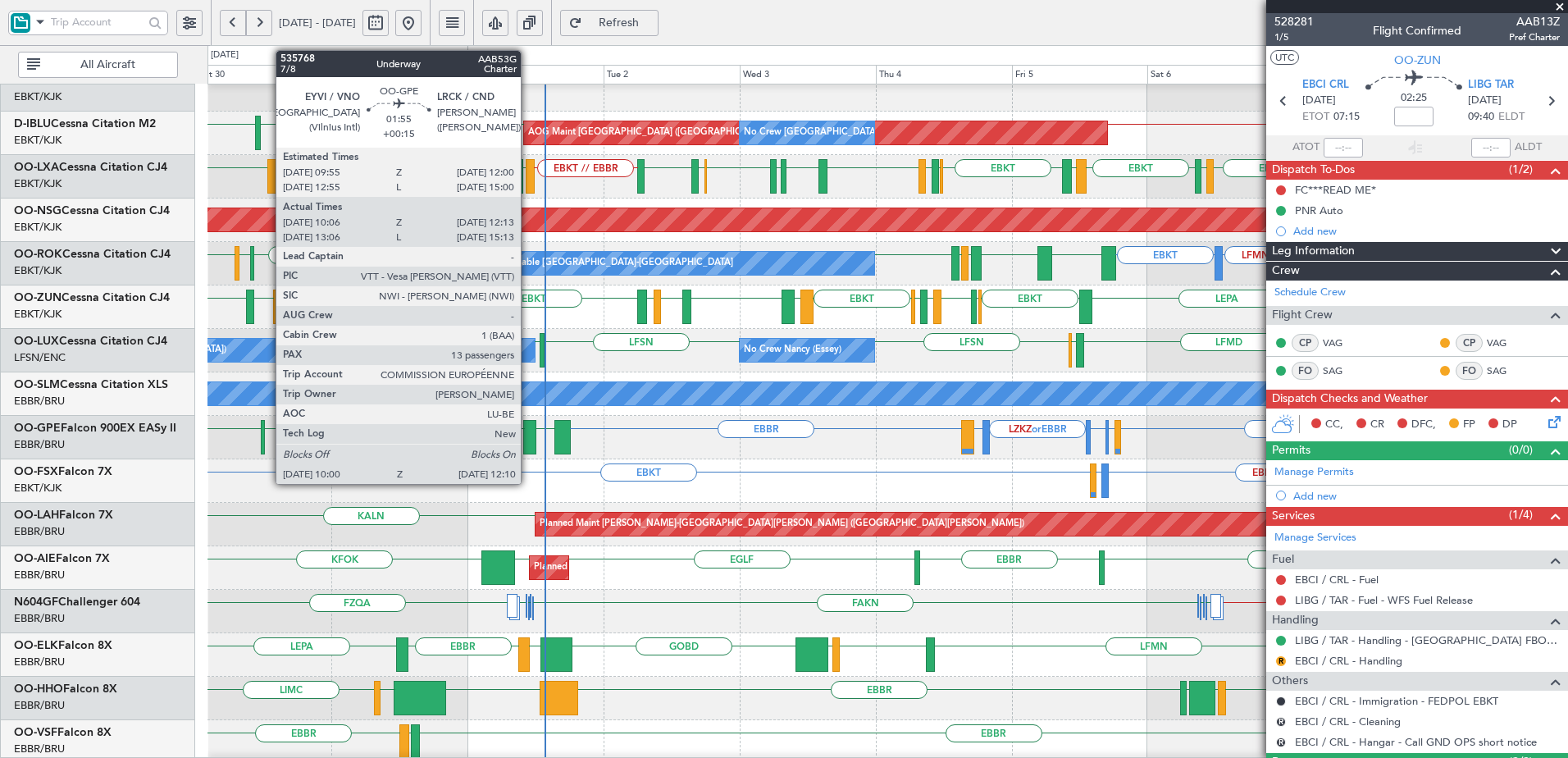
click at [528, 438] on div at bounding box center [529, 437] width 13 height 34
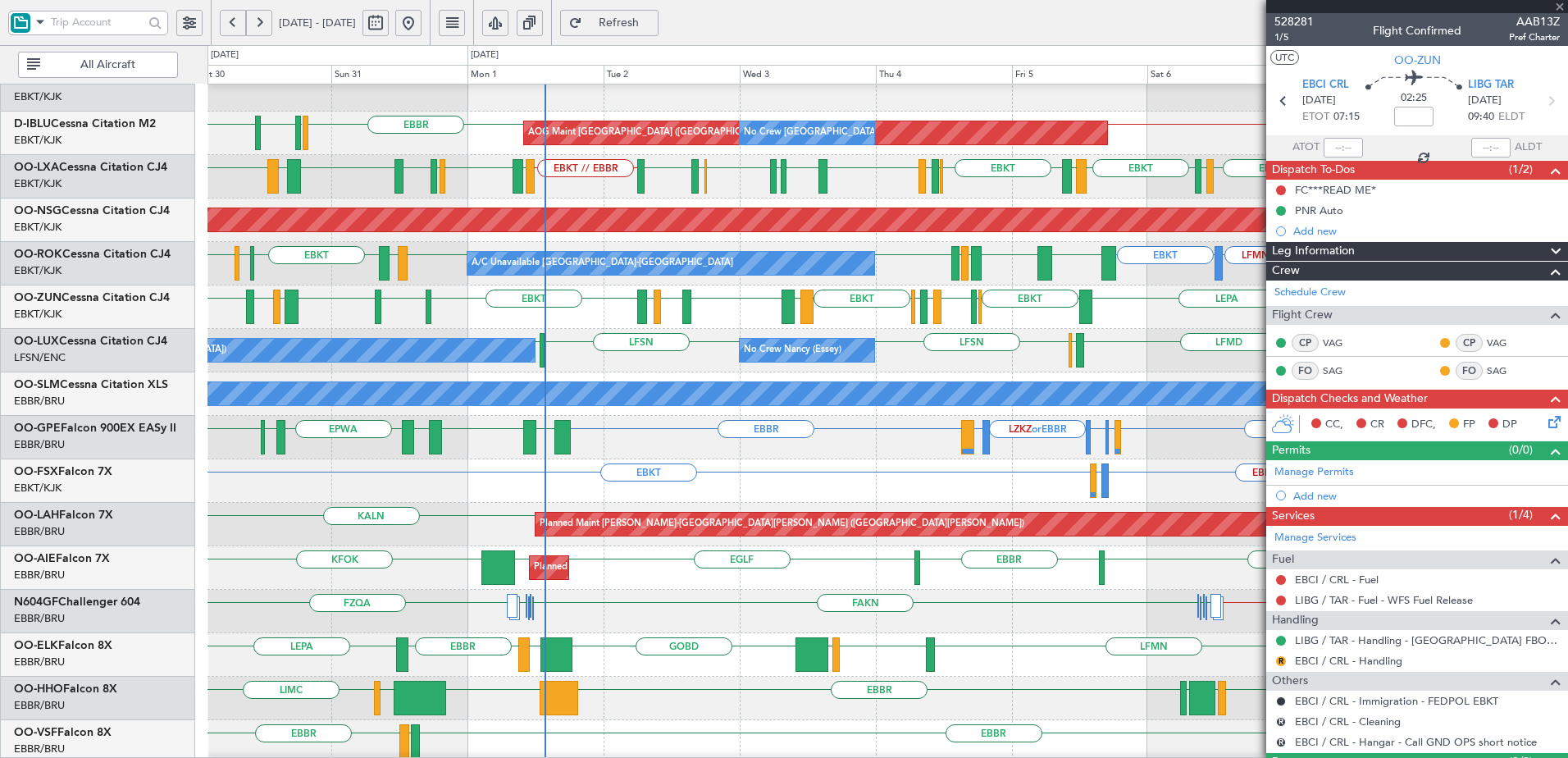
type input "+00:15"
type input "10:11"
type input "12:08"
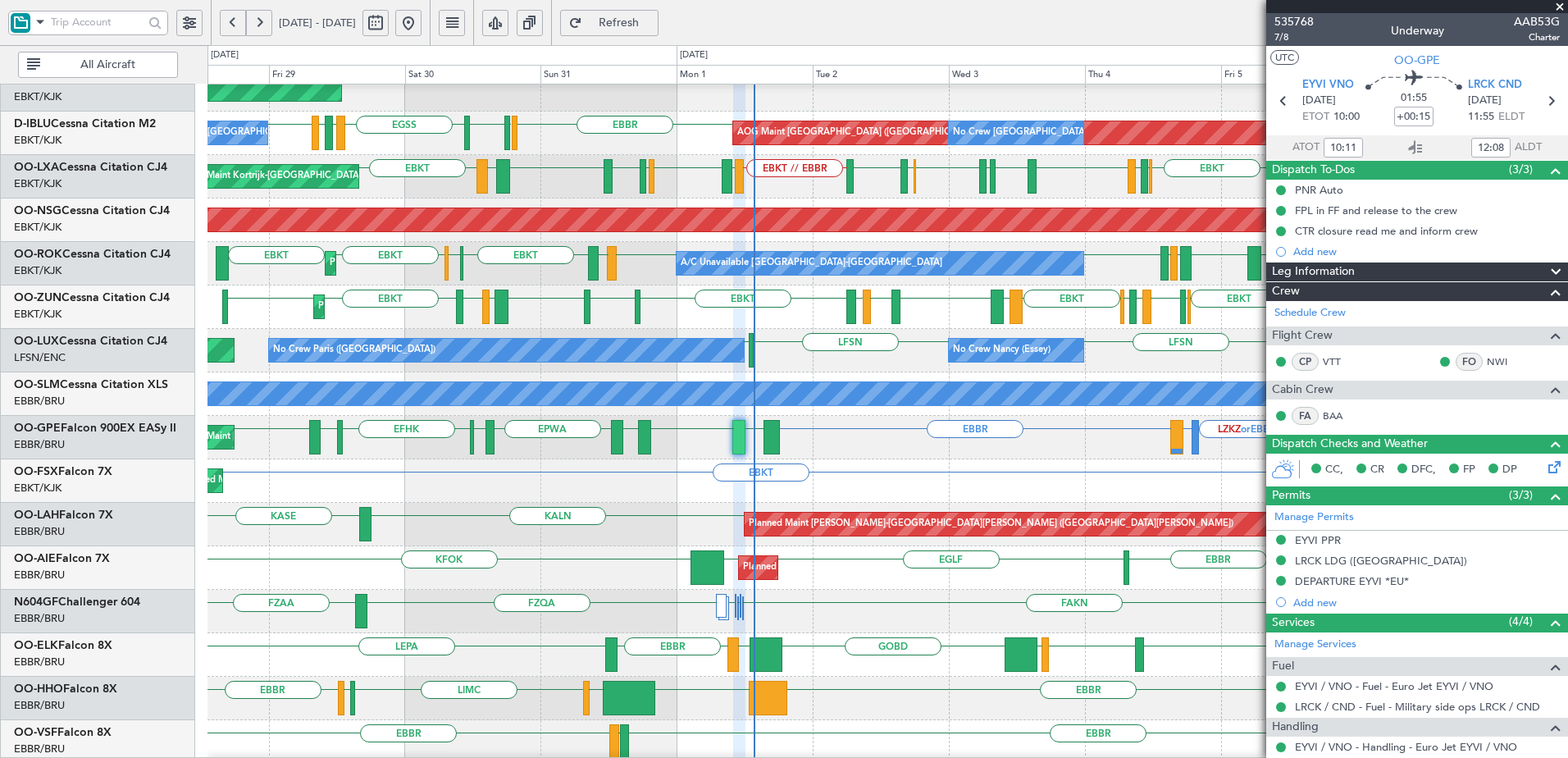
click at [1565, 7] on span at bounding box center [1560, 7] width 16 height 14
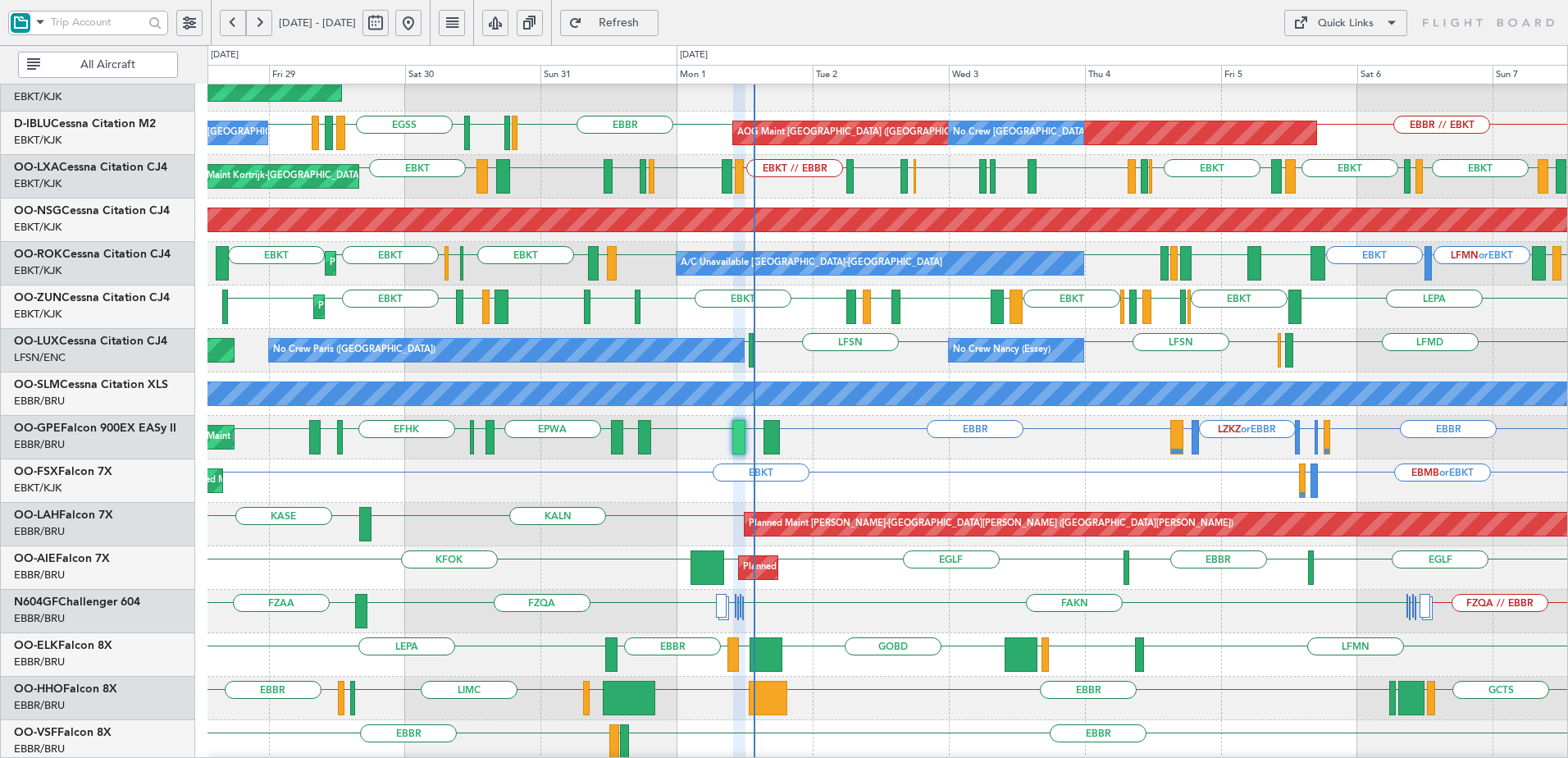
type input "0"
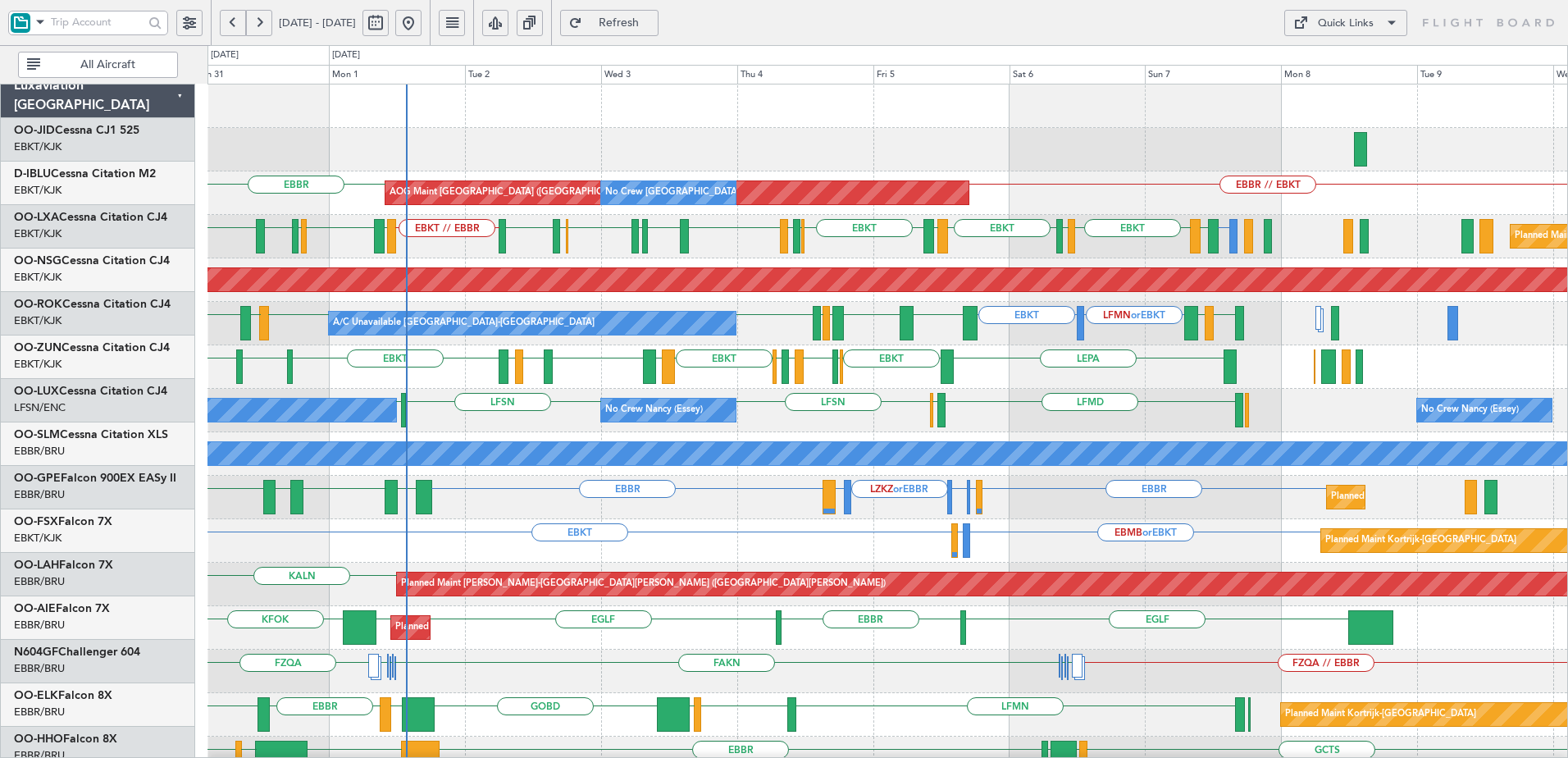
scroll to position [0, 0]
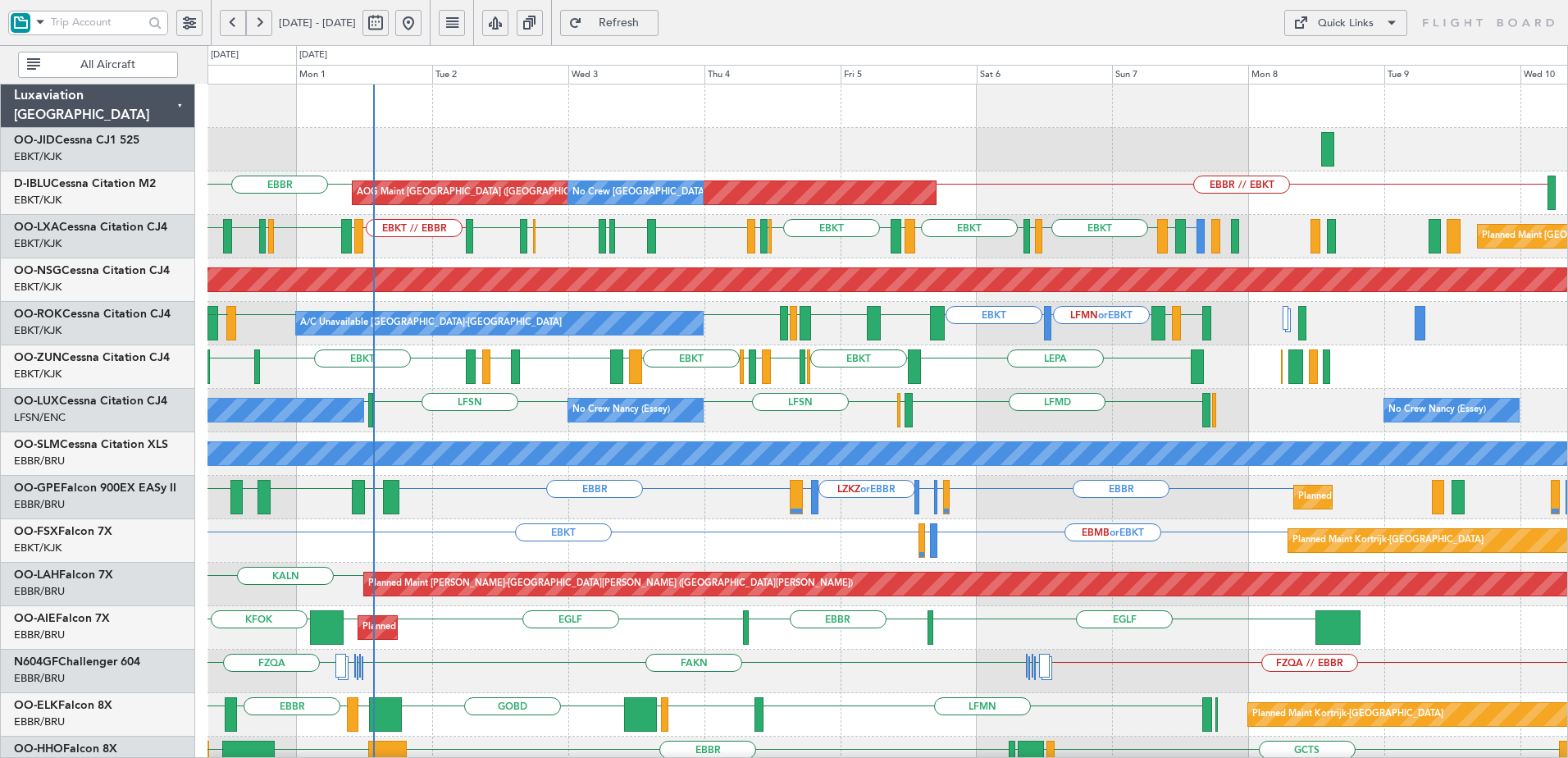
click at [1032, 415] on div "Planned Maint Kortrijk-Wevelgem AOG Maint Kortrijk-Wevelgem EBBR EBBR // EBKT A…" at bounding box center [887, 715] width 1359 height 1260
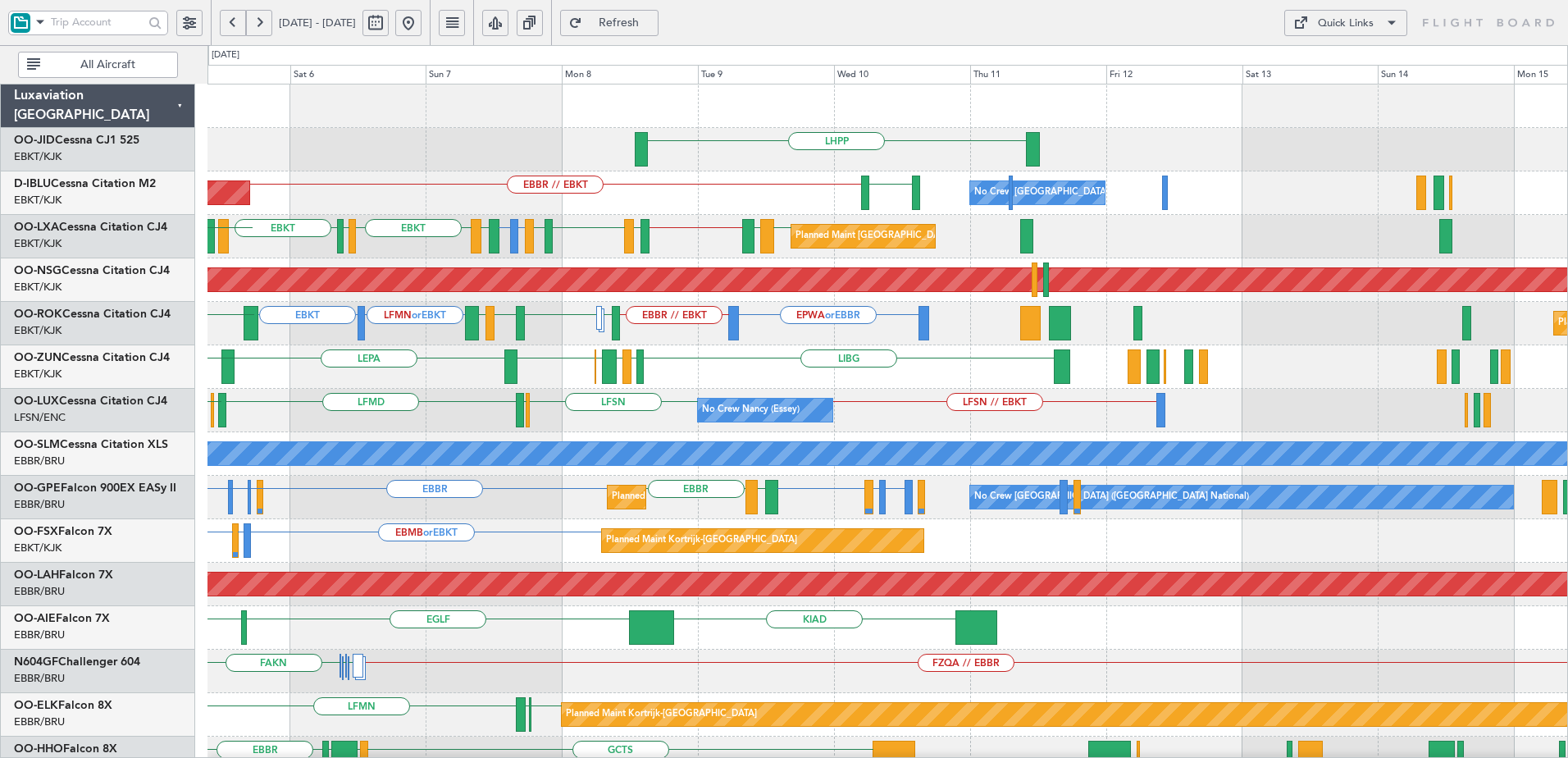
click at [390, 209] on div "AOG Maint Brussels (Brussels National) EBBR // EBKT LSZH No Crew Brussels (Brus…" at bounding box center [887, 193] width 1359 height 43
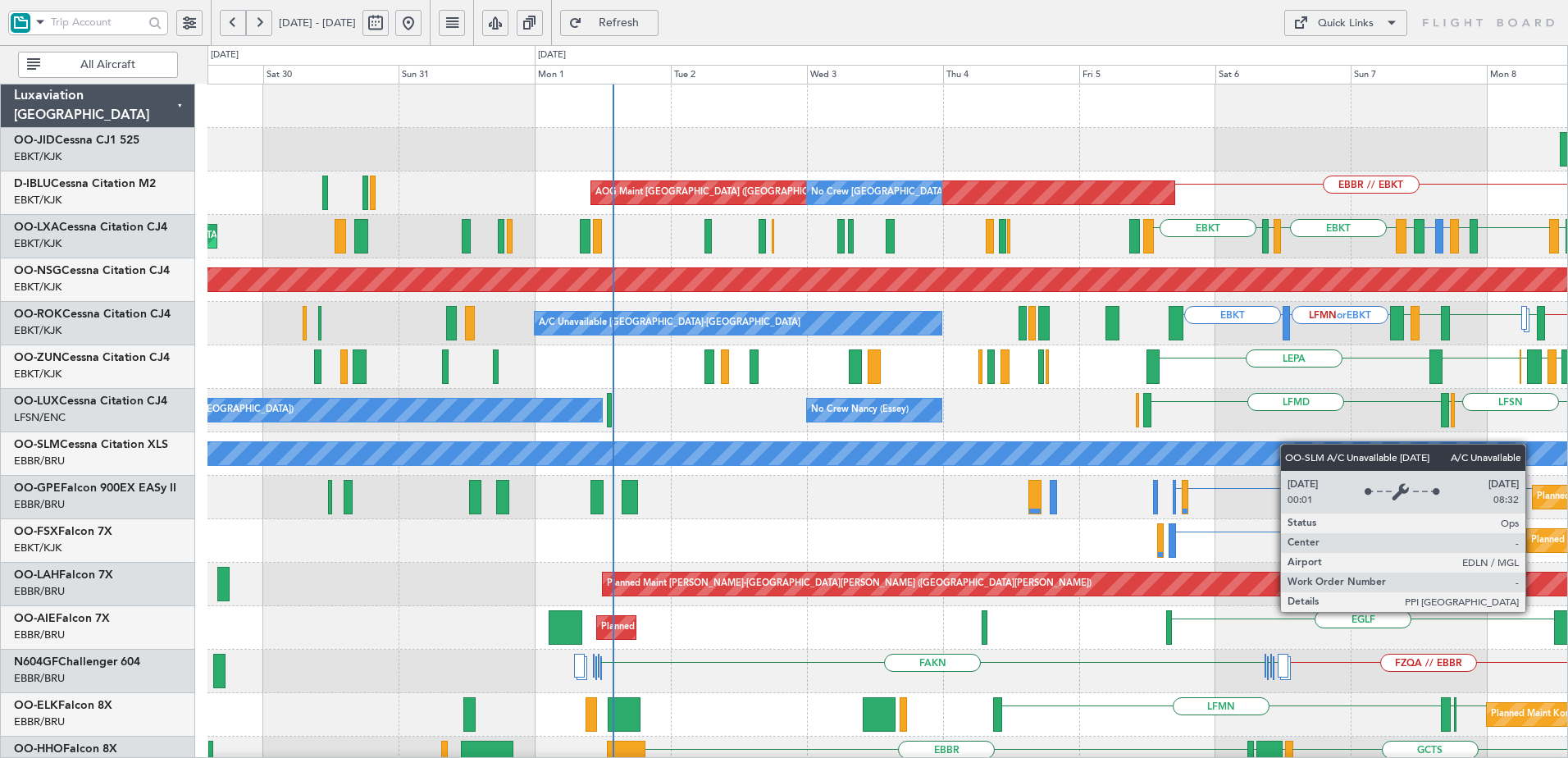
click at [1276, 464] on div "Planned Maint Kortrijk-Wevelgem LHPP AOG Maint Kortrijk-Wevelgem EBBR // EBKT A…" at bounding box center [887, 650] width 1359 height 1130
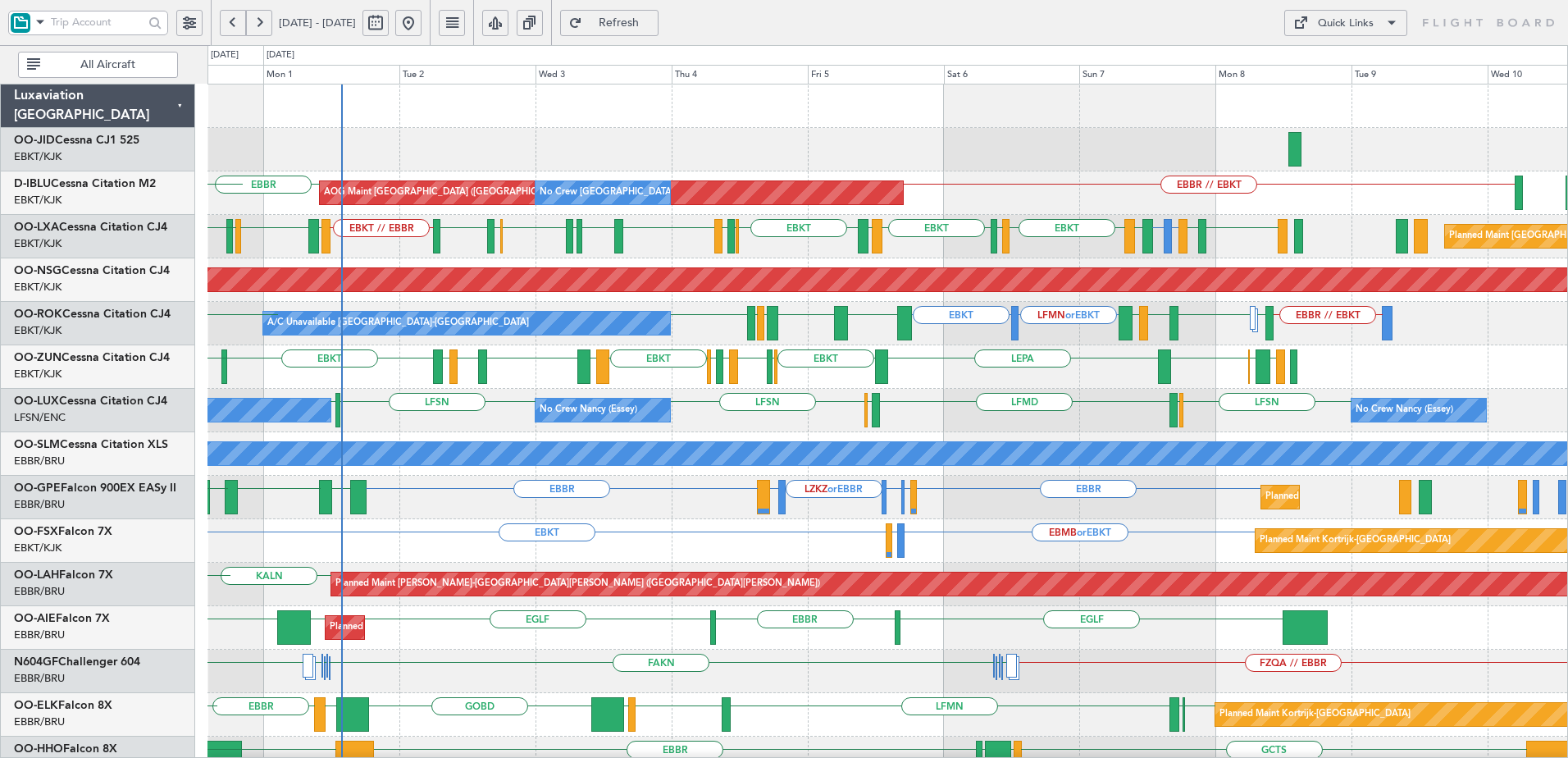
click at [1164, 512] on div "Planned Maint Brussels (Brussels National) EBBR LKPR or EBBR LKTB or EBBR LZKZ …" at bounding box center [887, 498] width 1359 height 43
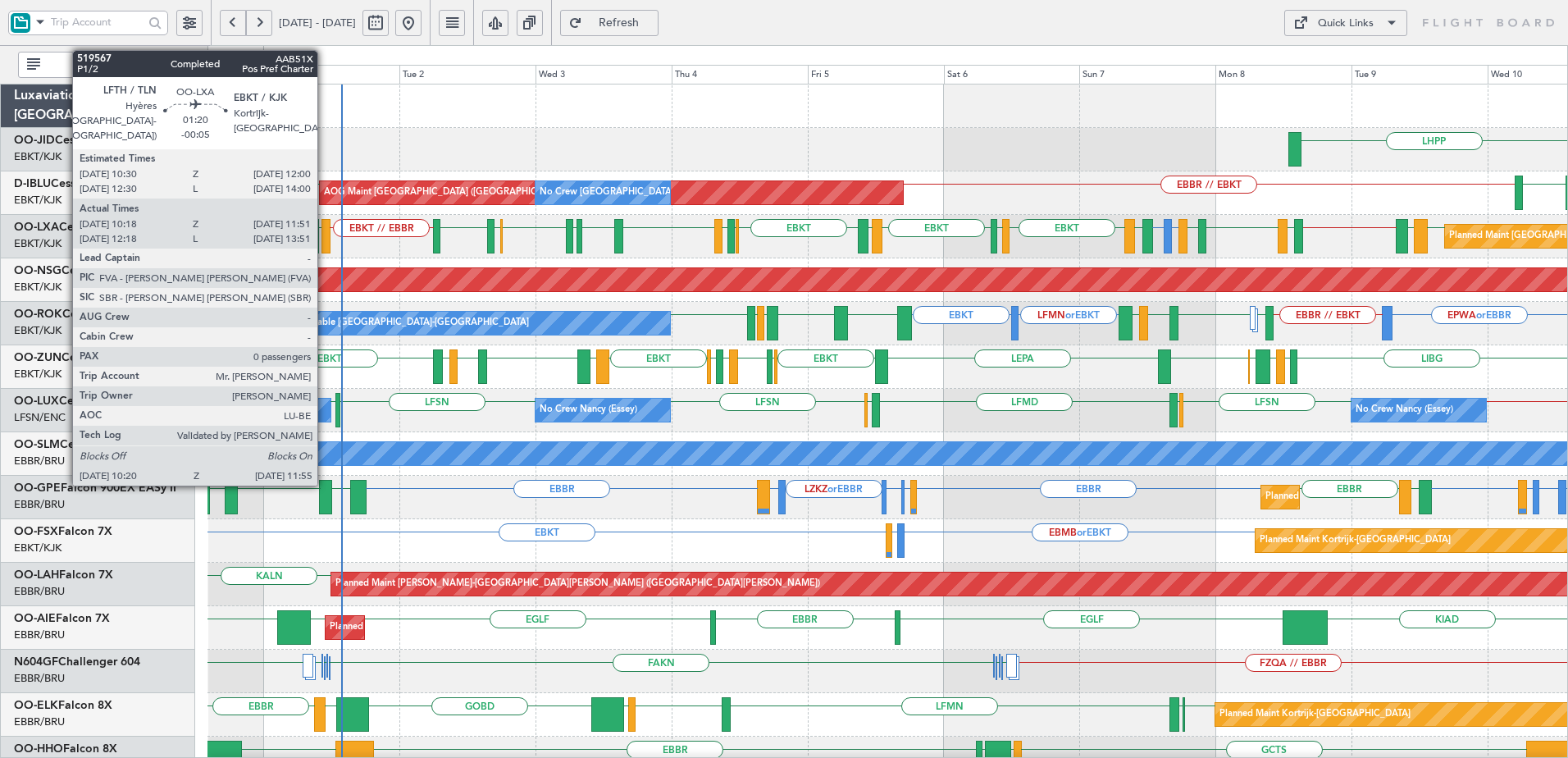
click at [325, 235] on div at bounding box center [326, 236] width 9 height 34
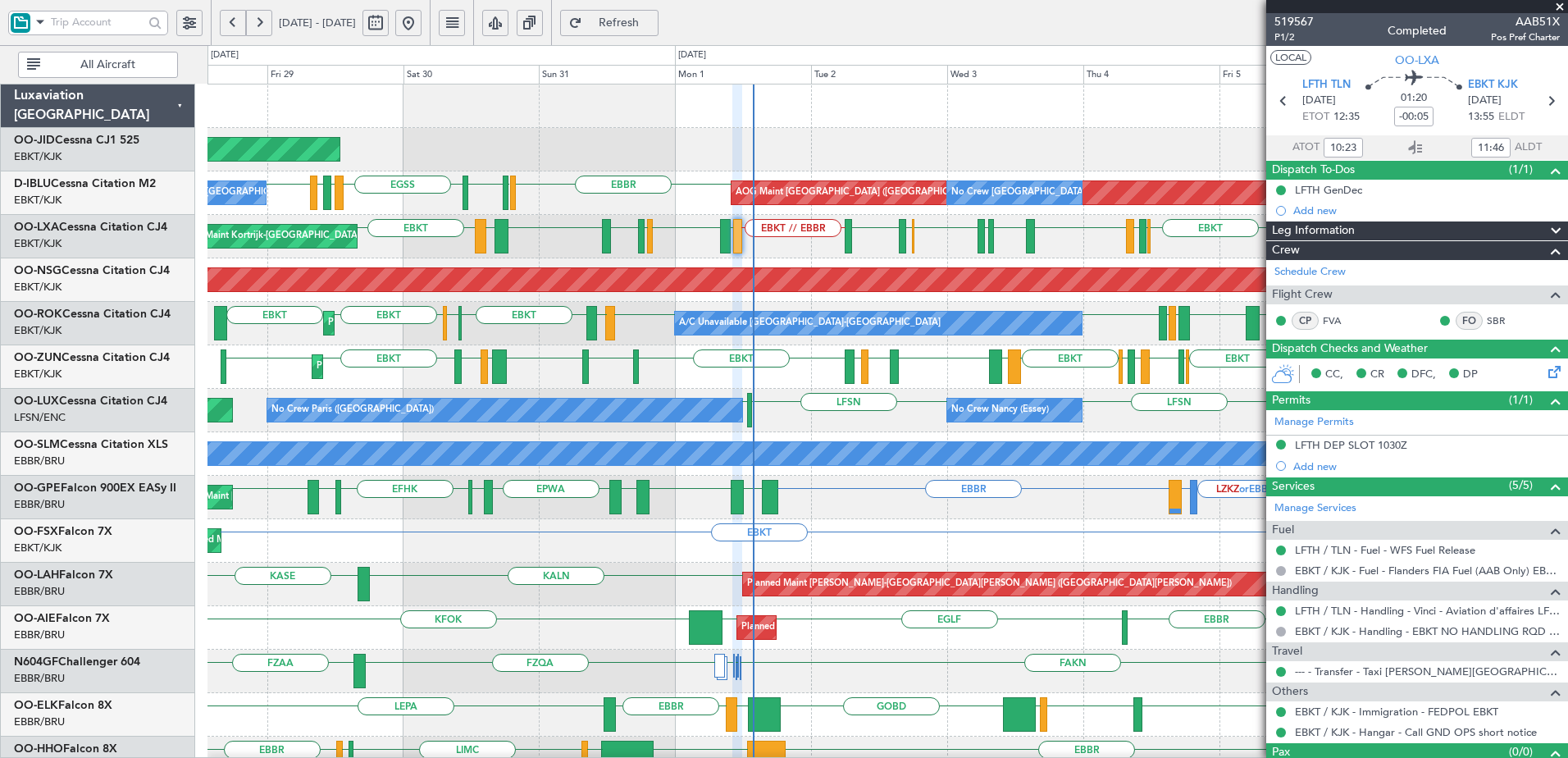
type input "12:23"
type input "13:46"
type input "10:23"
type input "11:46"
click at [1300, 24] on span "519567" at bounding box center [1294, 22] width 40 height 17
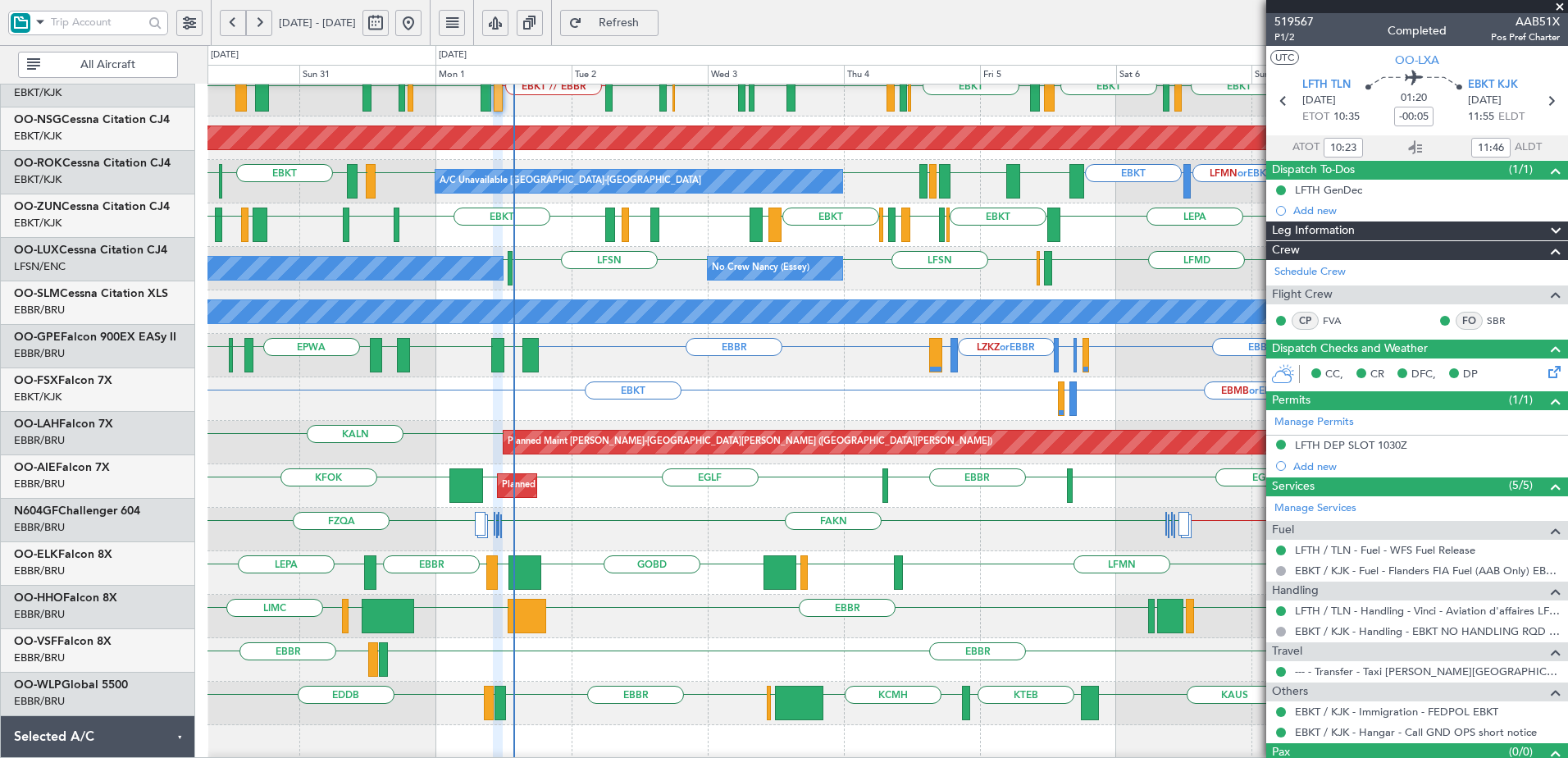
scroll to position [140, 0]
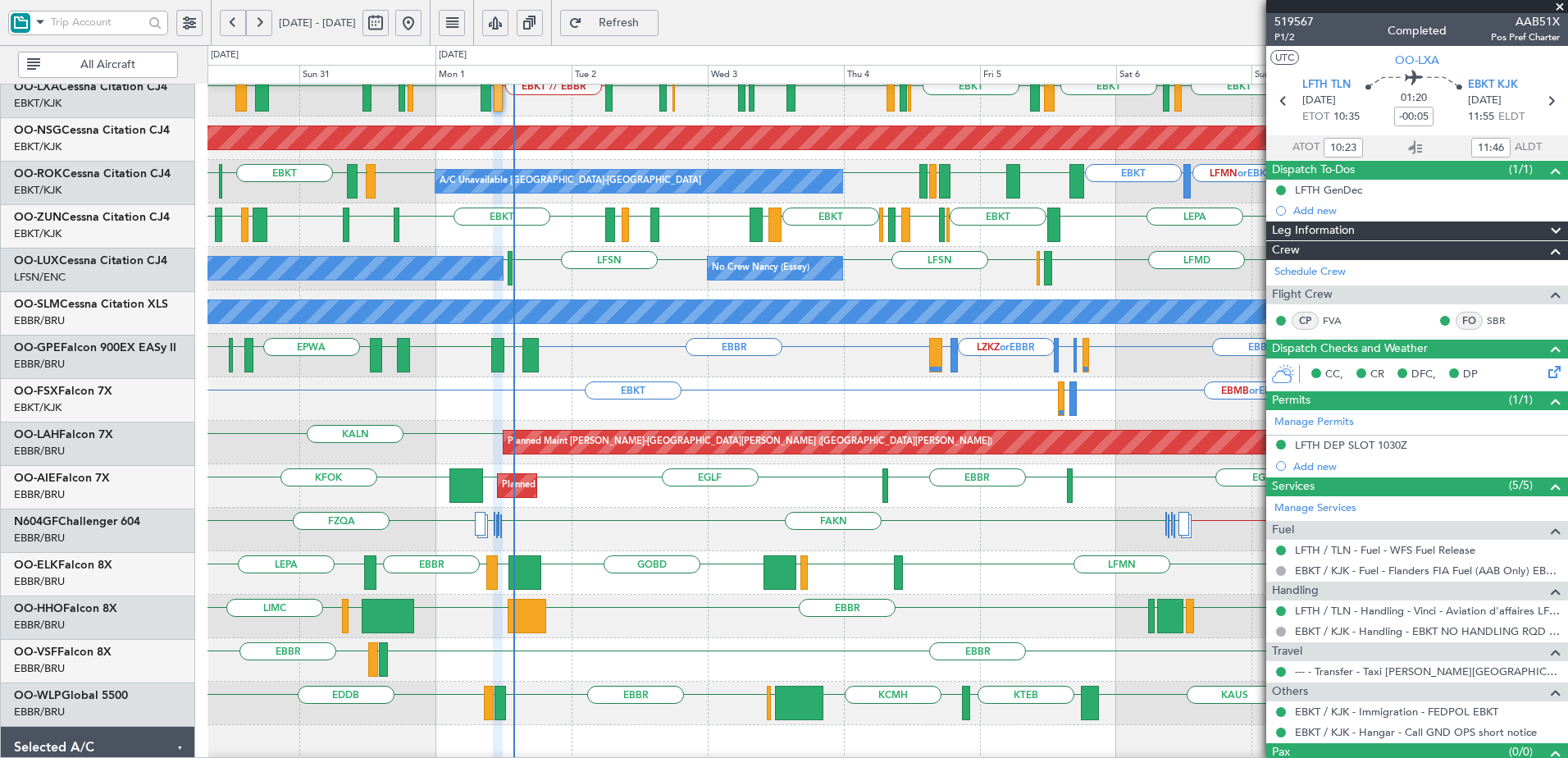
click at [928, 588] on div "GOBD LIRA EBBR LFMN EBBR LIML LEPA Planned Maint Kortrijk-Wevelgem" at bounding box center [887, 573] width 1359 height 43
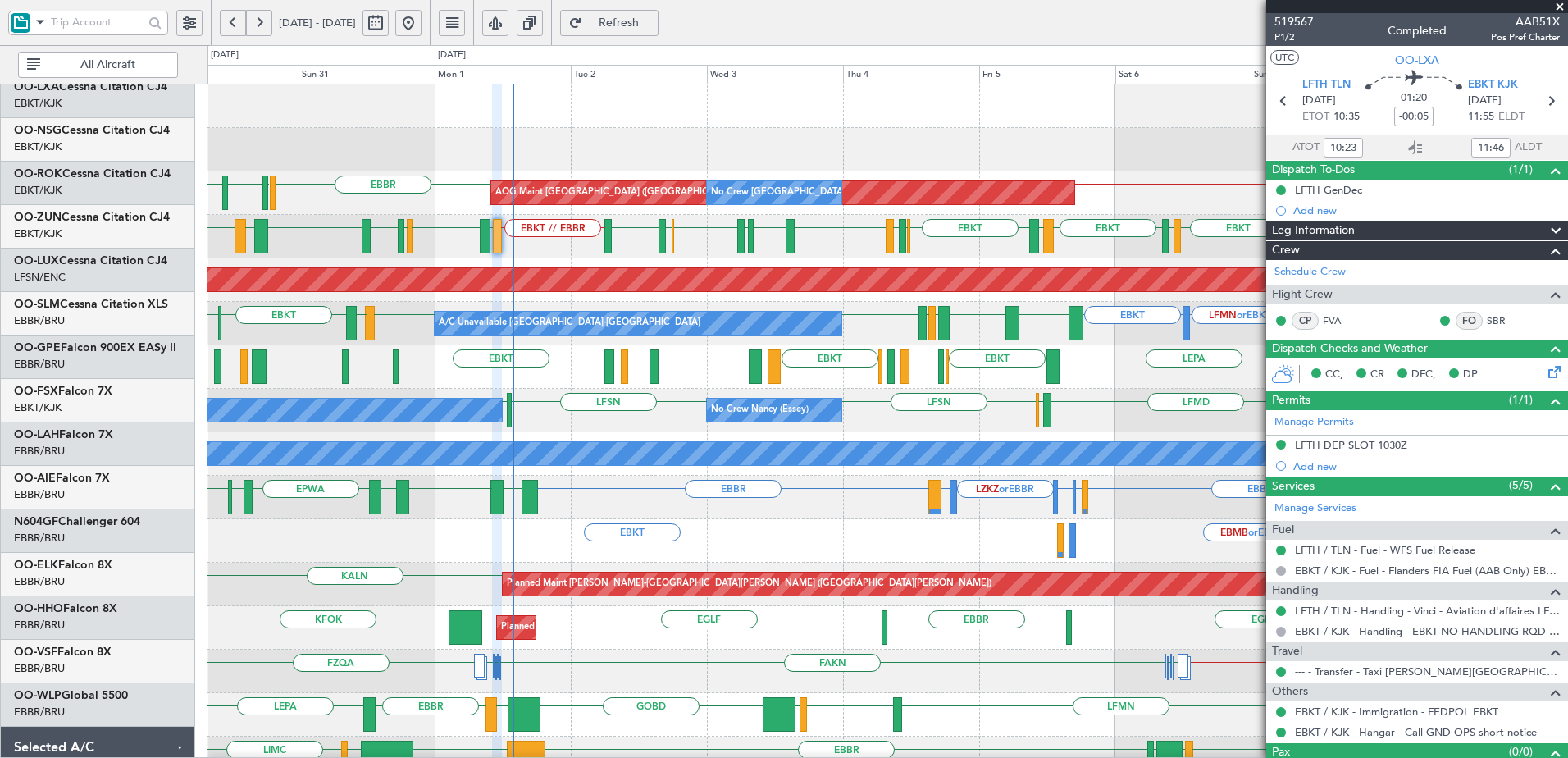
scroll to position [0, 0]
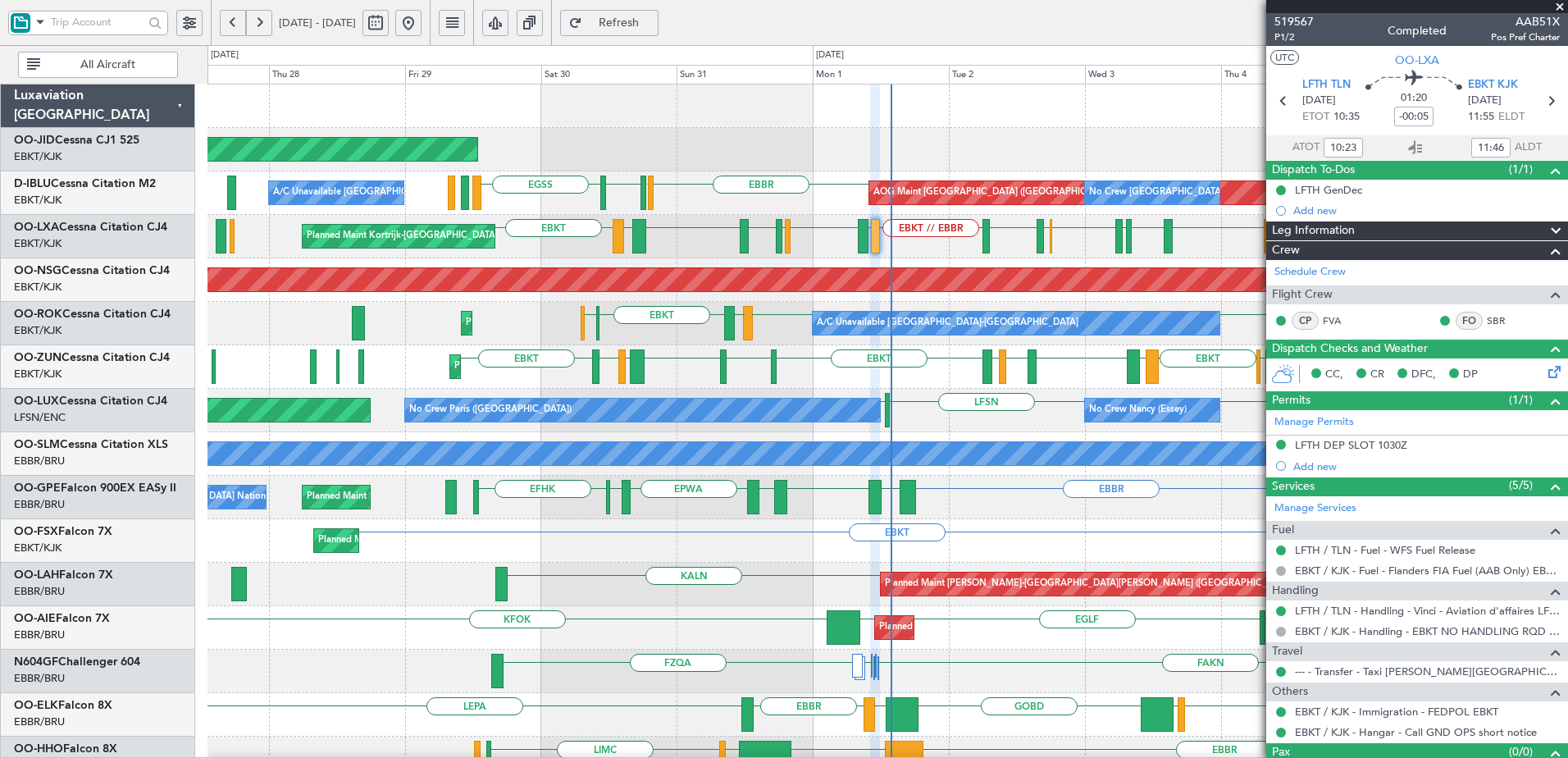
click at [825, 585] on div "Planned Maint Alton-st Louis (St Louis Regl) KALN" at bounding box center [887, 585] width 1359 height 43
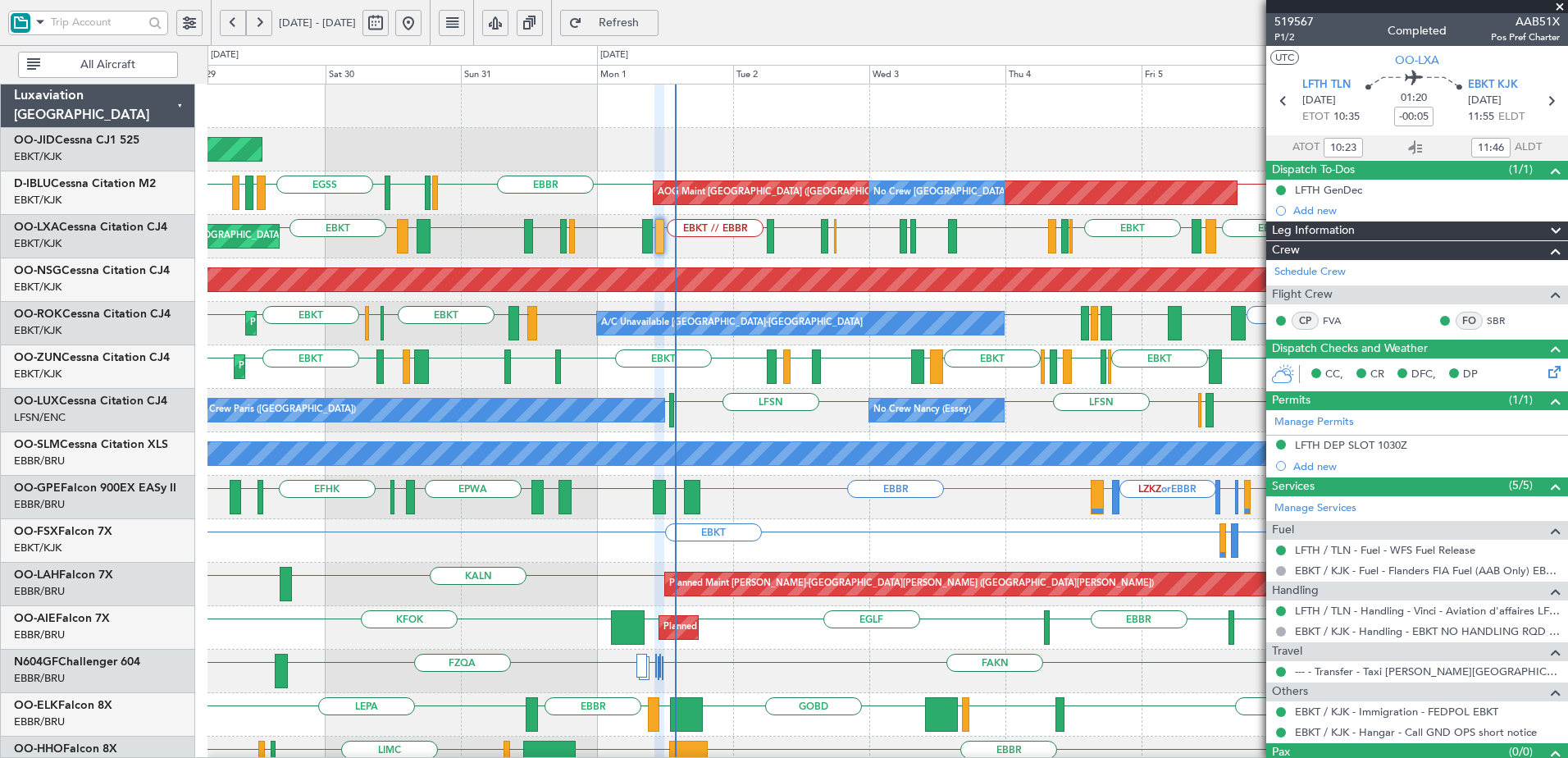
click at [886, 522] on div "Planned Maint Kortrijk-Wevelgem AOG Maint Kortrijk-Wevelgem EBKT EBBR EGSS LFRG…" at bounding box center [887, 715] width 1359 height 1260
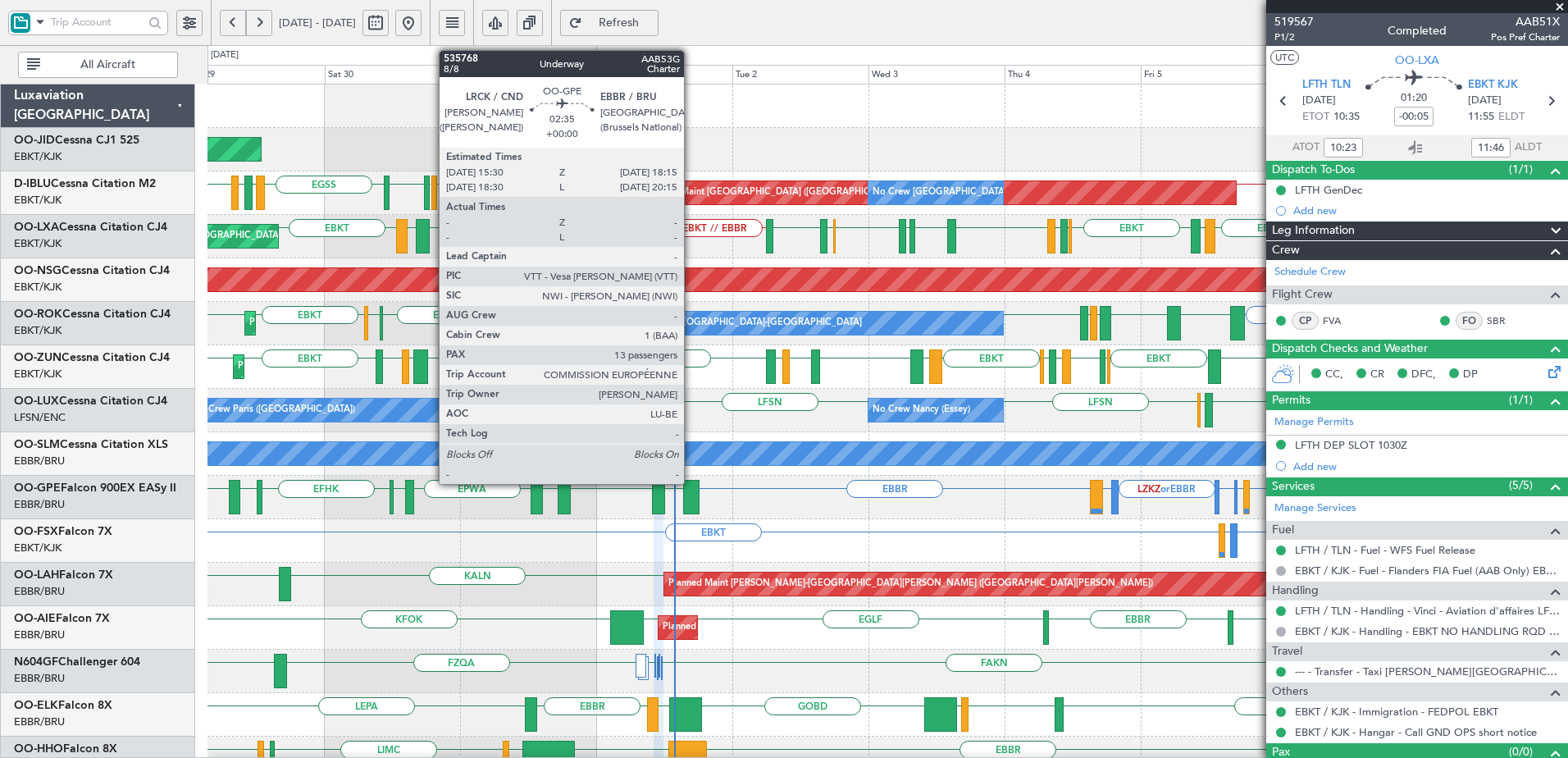
click at [690, 492] on div at bounding box center [691, 497] width 16 height 34
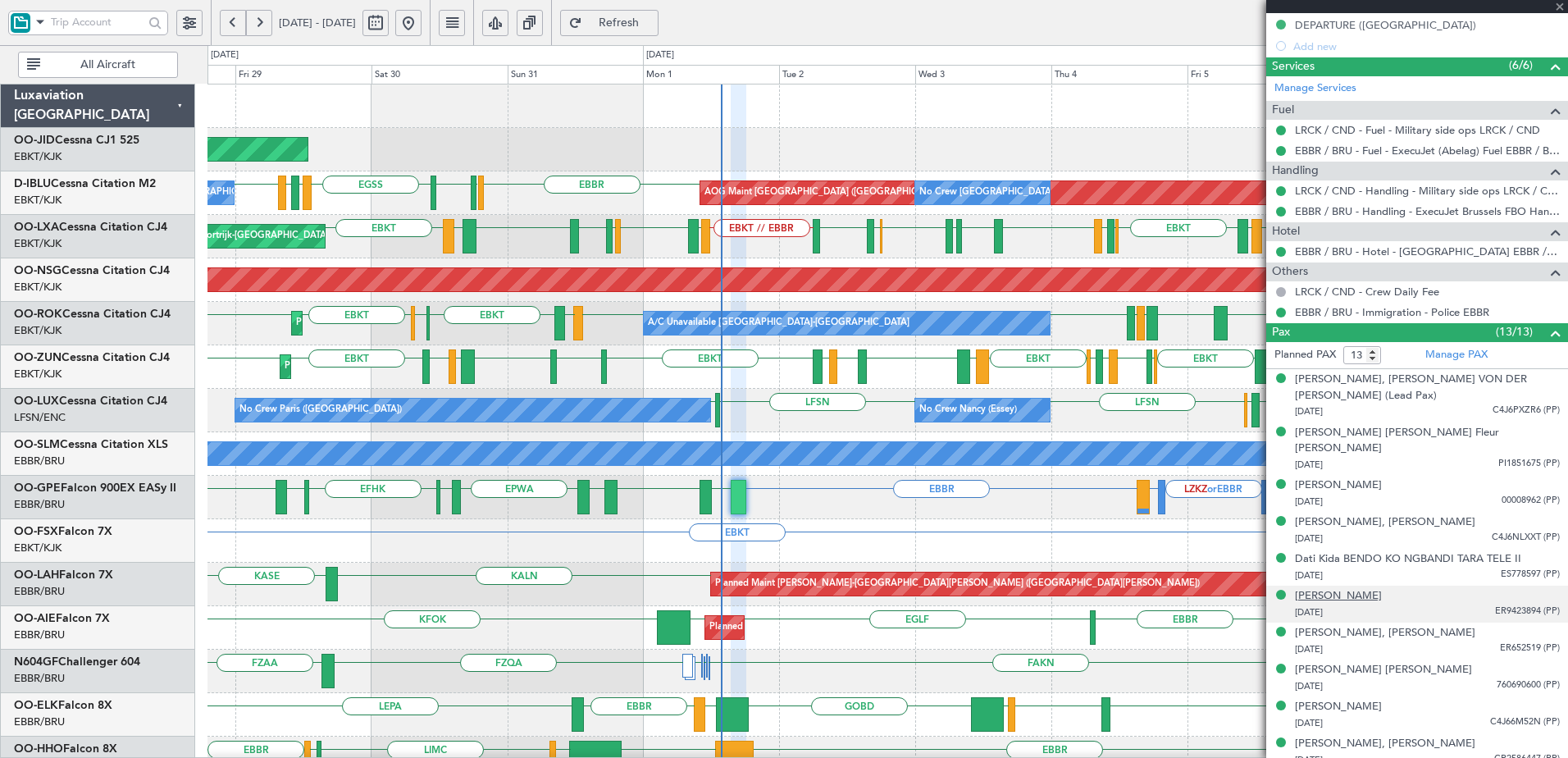
scroll to position [605, 0]
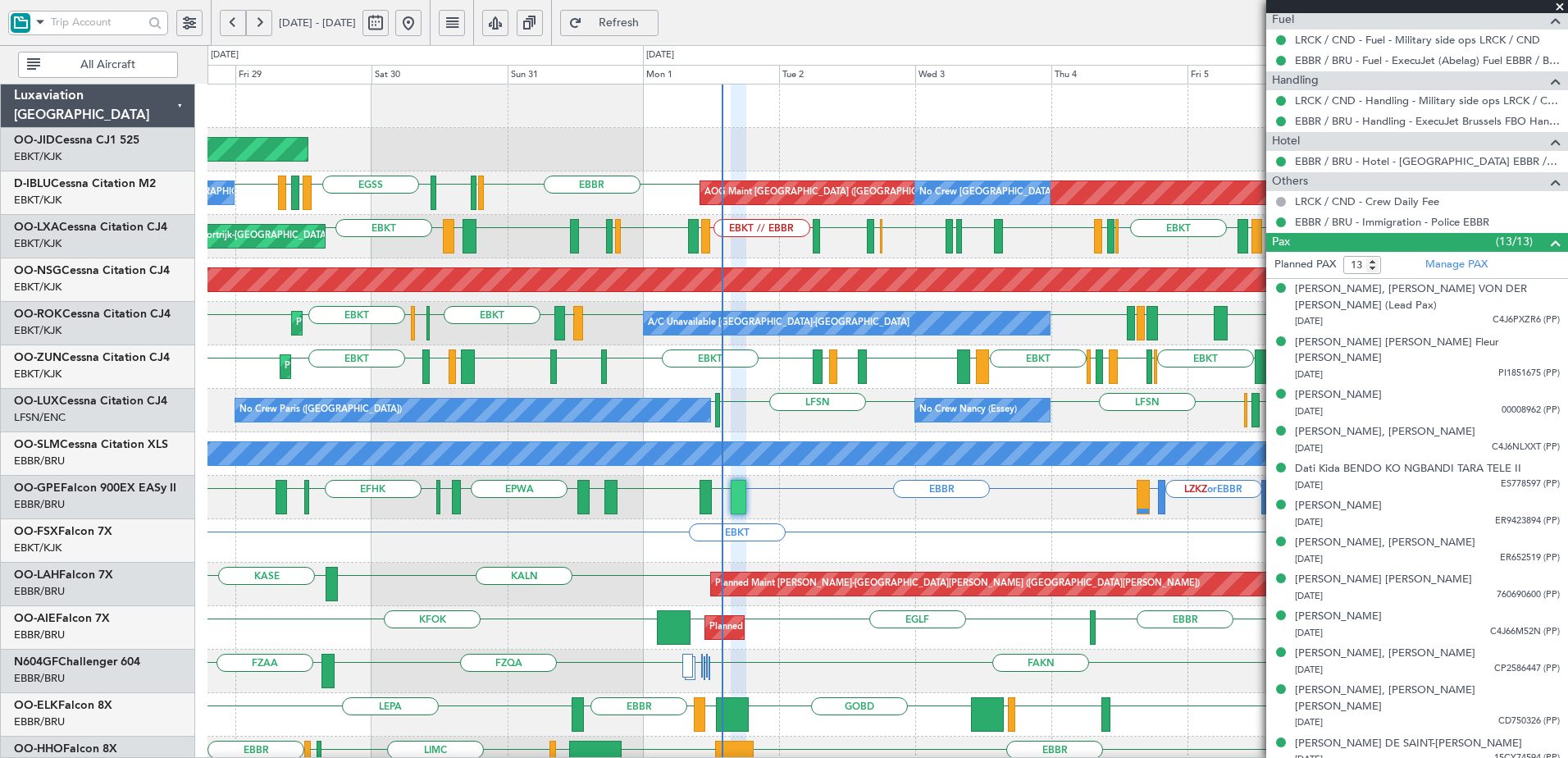
click at [856, 502] on div "EBBR EBBR LKPR or EBBR LKTB or EBBR LZKZ or EBBR LBSF or EBBR EBBR LRCK EYVI LB…" at bounding box center [887, 498] width 1359 height 43
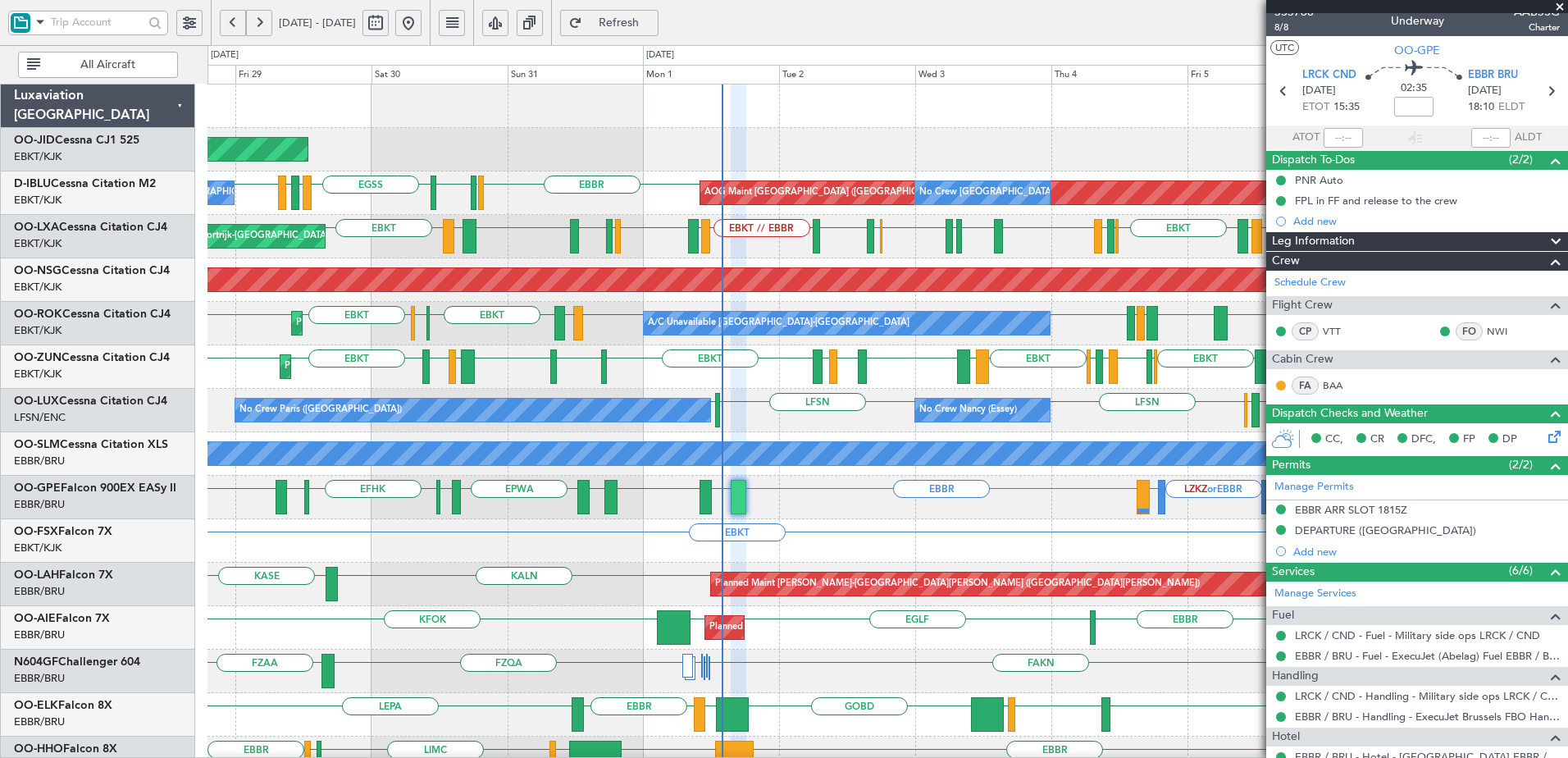
scroll to position [0, 0]
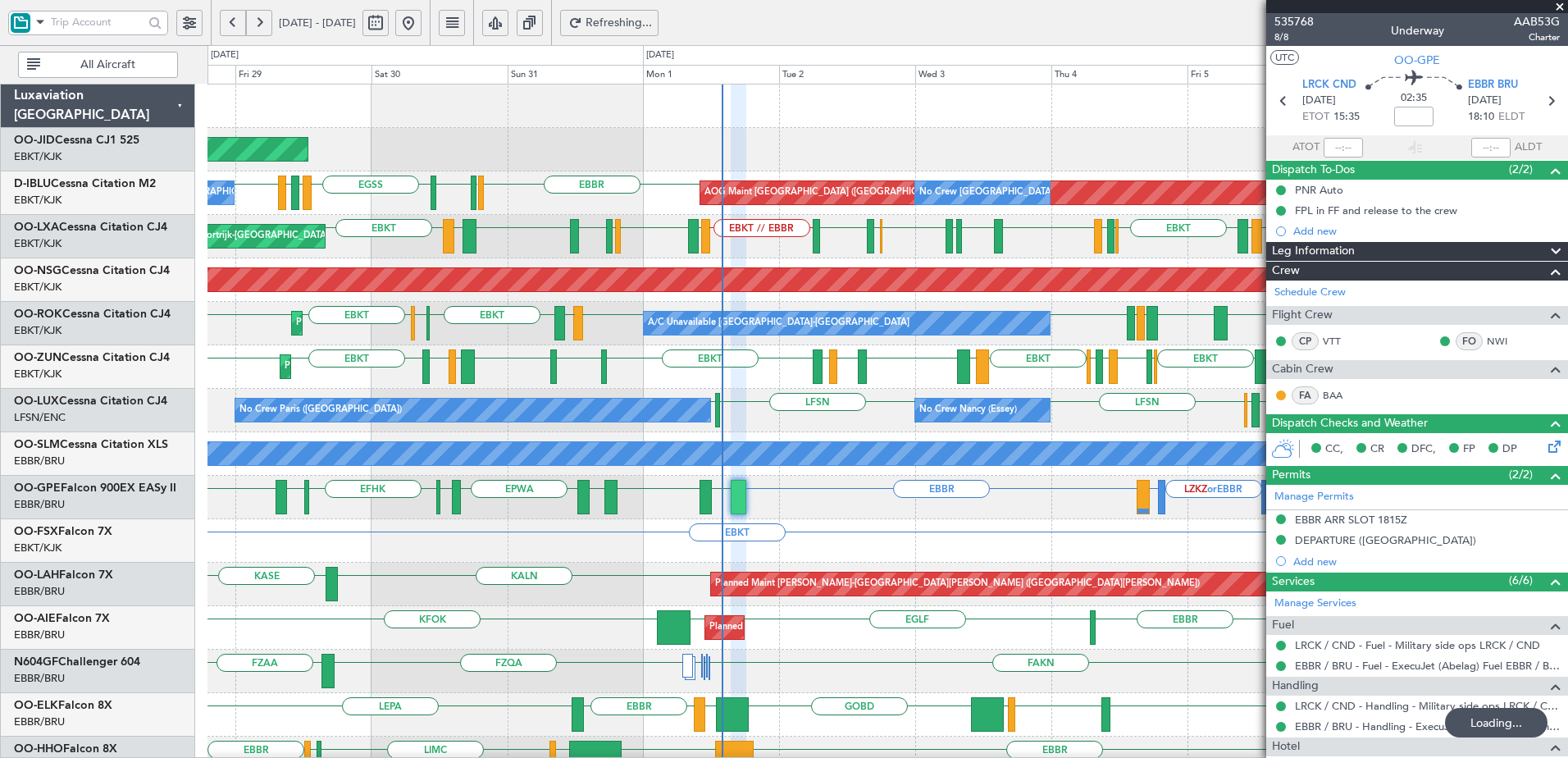
click at [1563, 1] on span at bounding box center [1560, 7] width 16 height 14
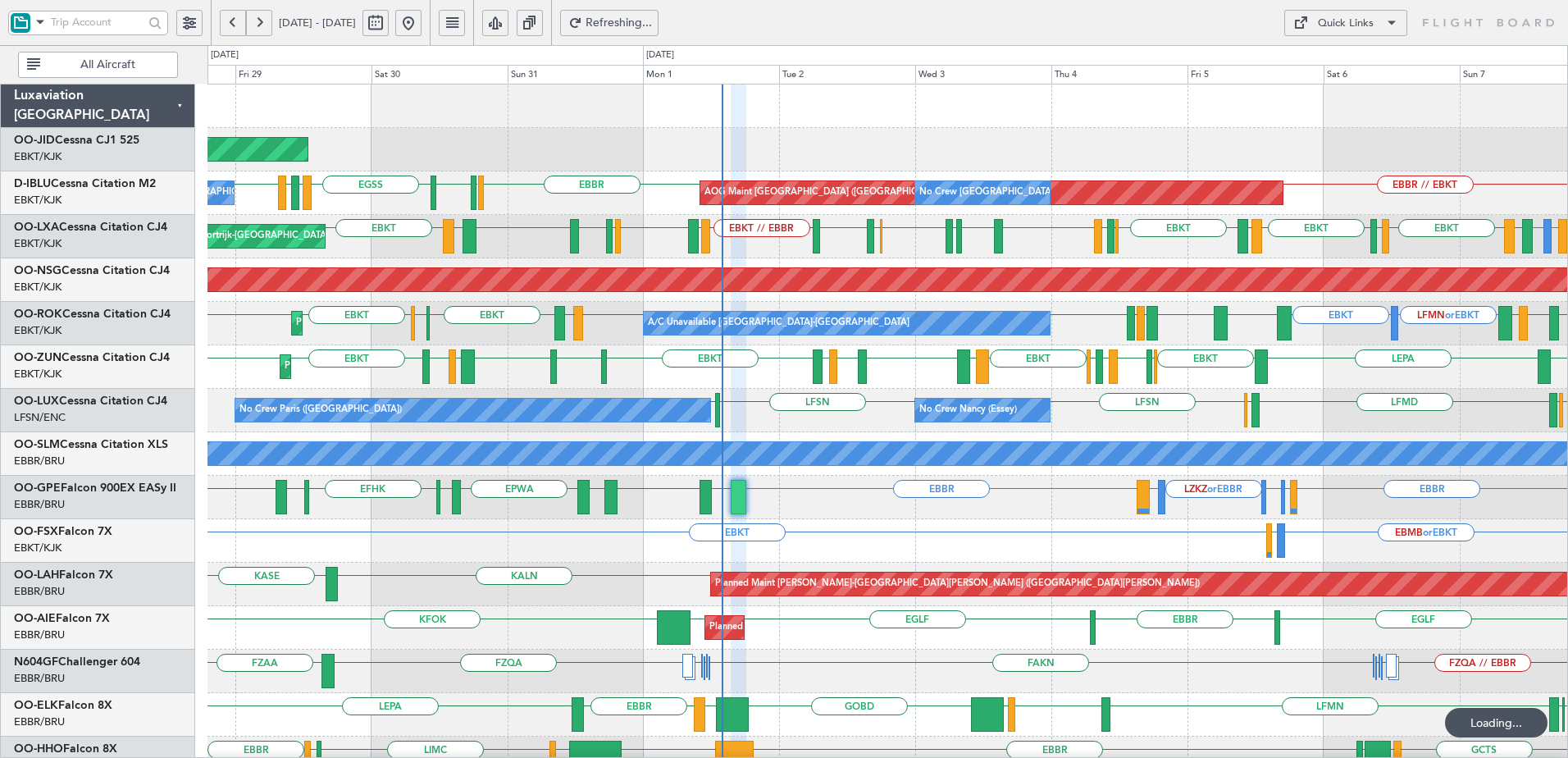
type input "0"
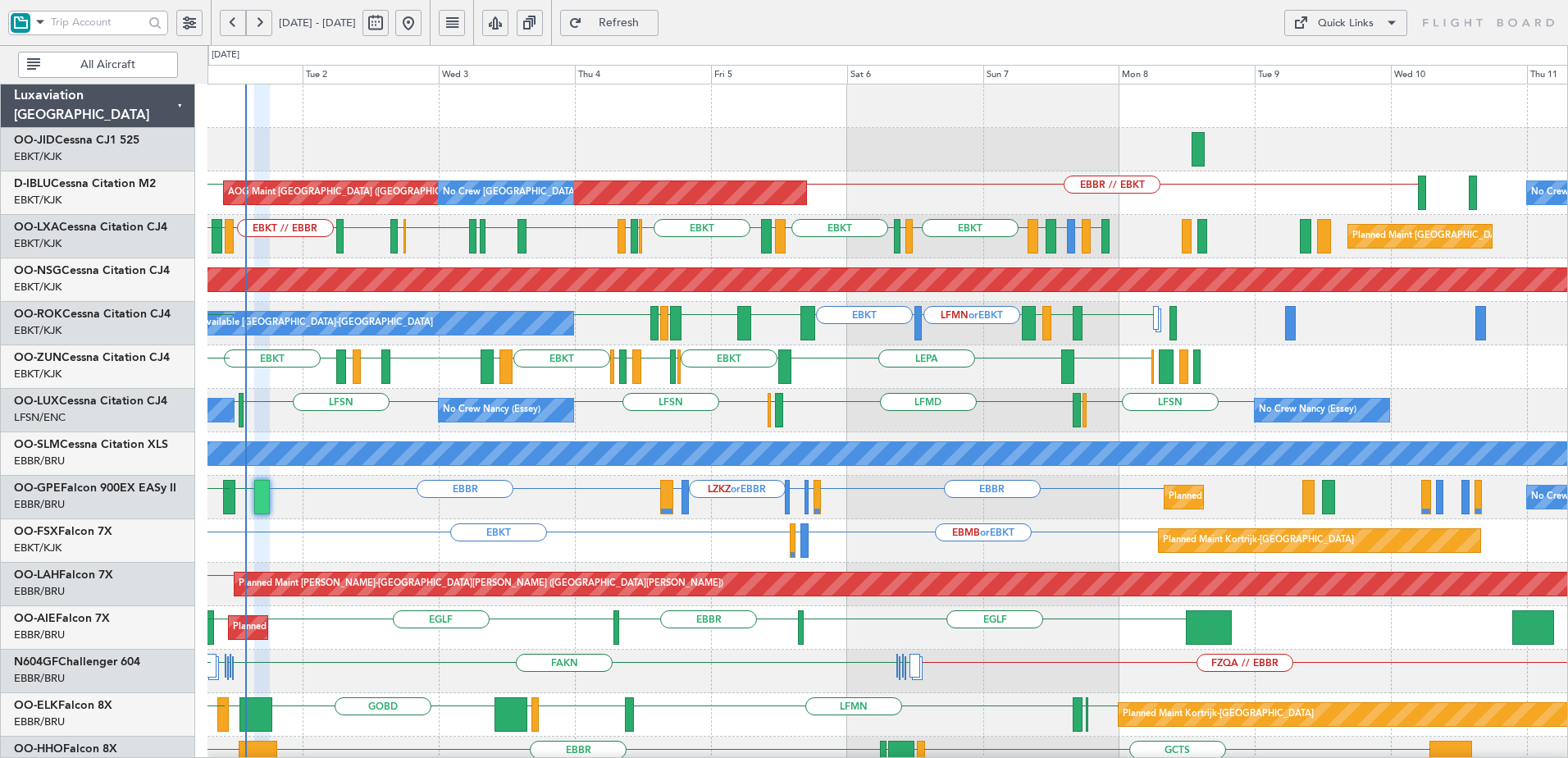
click at [664, 386] on div "EBKT LFMD LEBB EBKT EBKT LEPA EBKT LFPB EDDL LIML EBLG EBKT LIRA EGGD EBKT LIRN…" at bounding box center [887, 367] width 1359 height 43
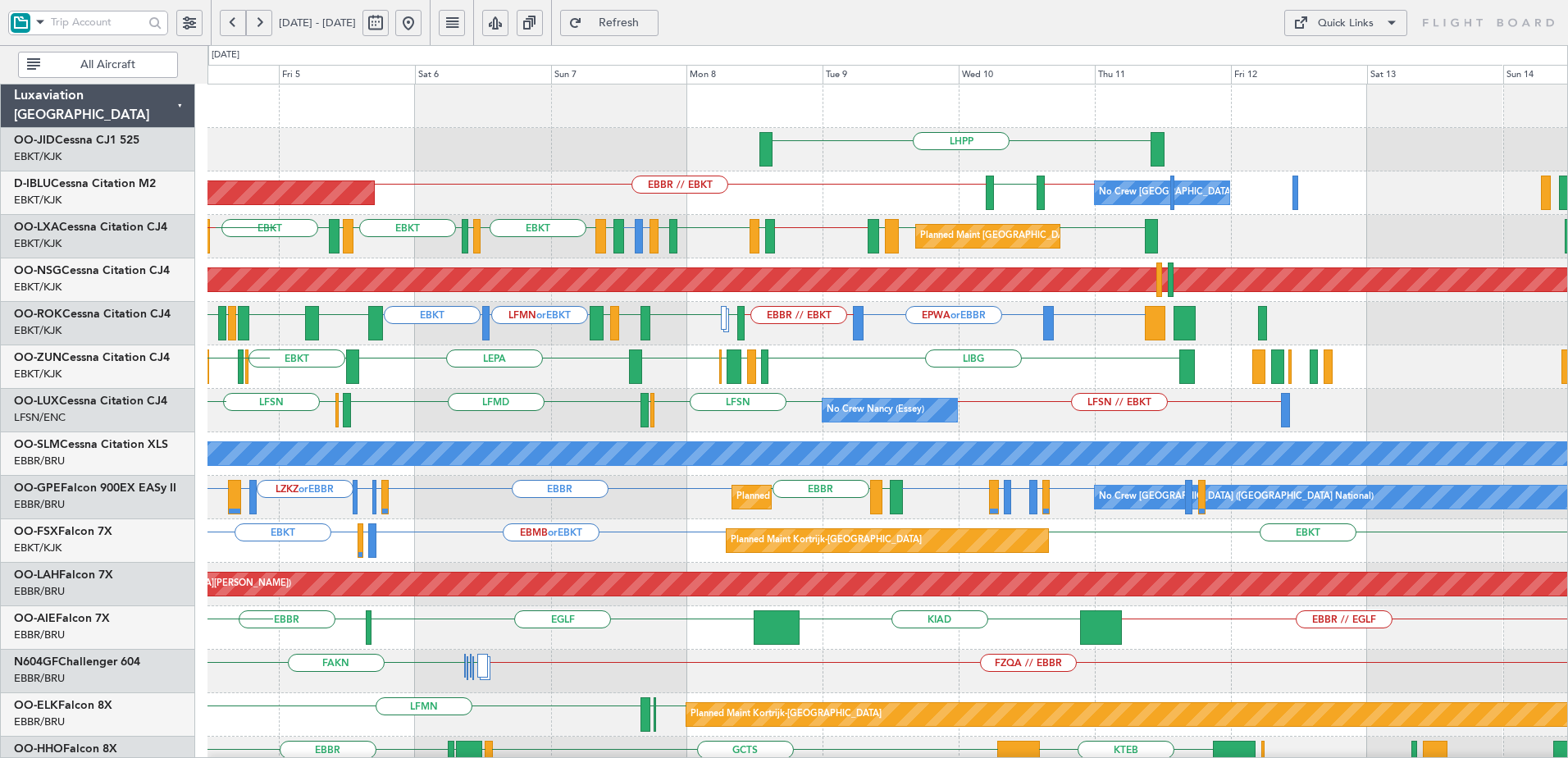
click at [837, 517] on div "Planned Maint Brussels (Brussels National) No Crew Brussels (Brussels National)…" at bounding box center [887, 498] width 1359 height 43
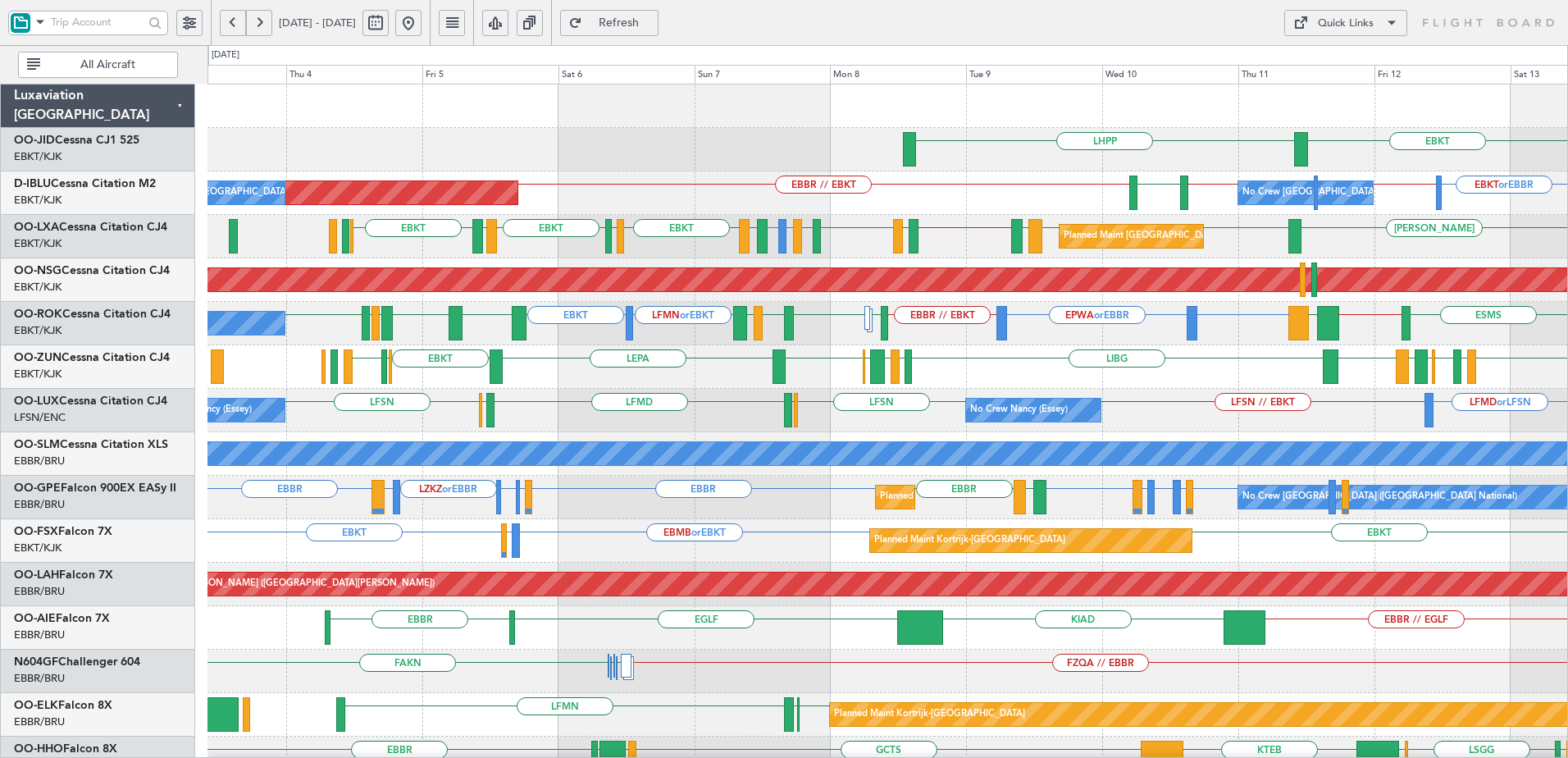
click at [779, 510] on div "Planned Maint Brussels (Brussels National) No Crew Brussels (Brussels National)…" at bounding box center [887, 498] width 1359 height 43
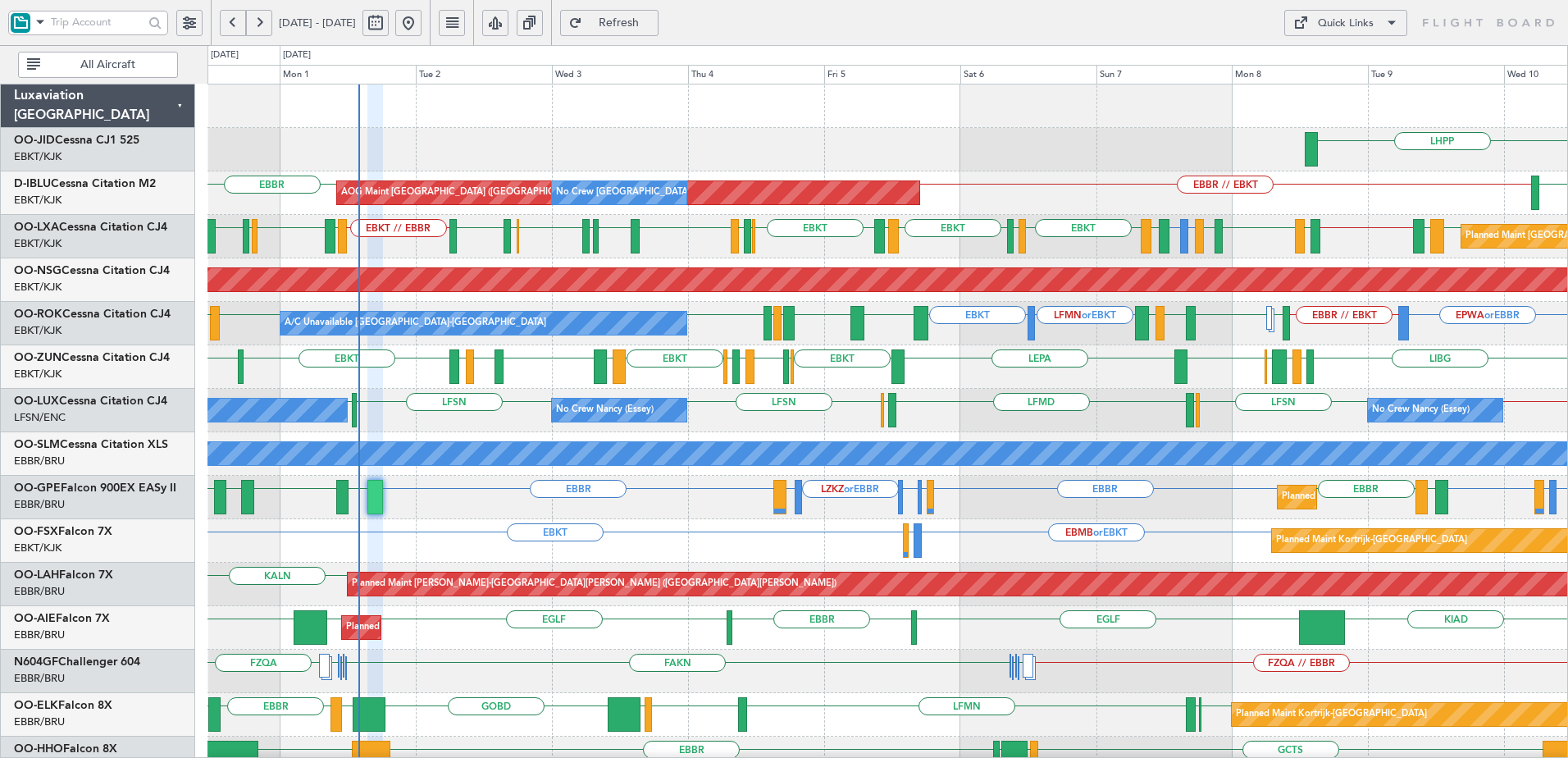
click at [1001, 517] on div "Planned Maint Brussels (Brussels National) EBBR LHBP or EBBR EPWA or EBBR EBBR …" at bounding box center [887, 498] width 1359 height 43
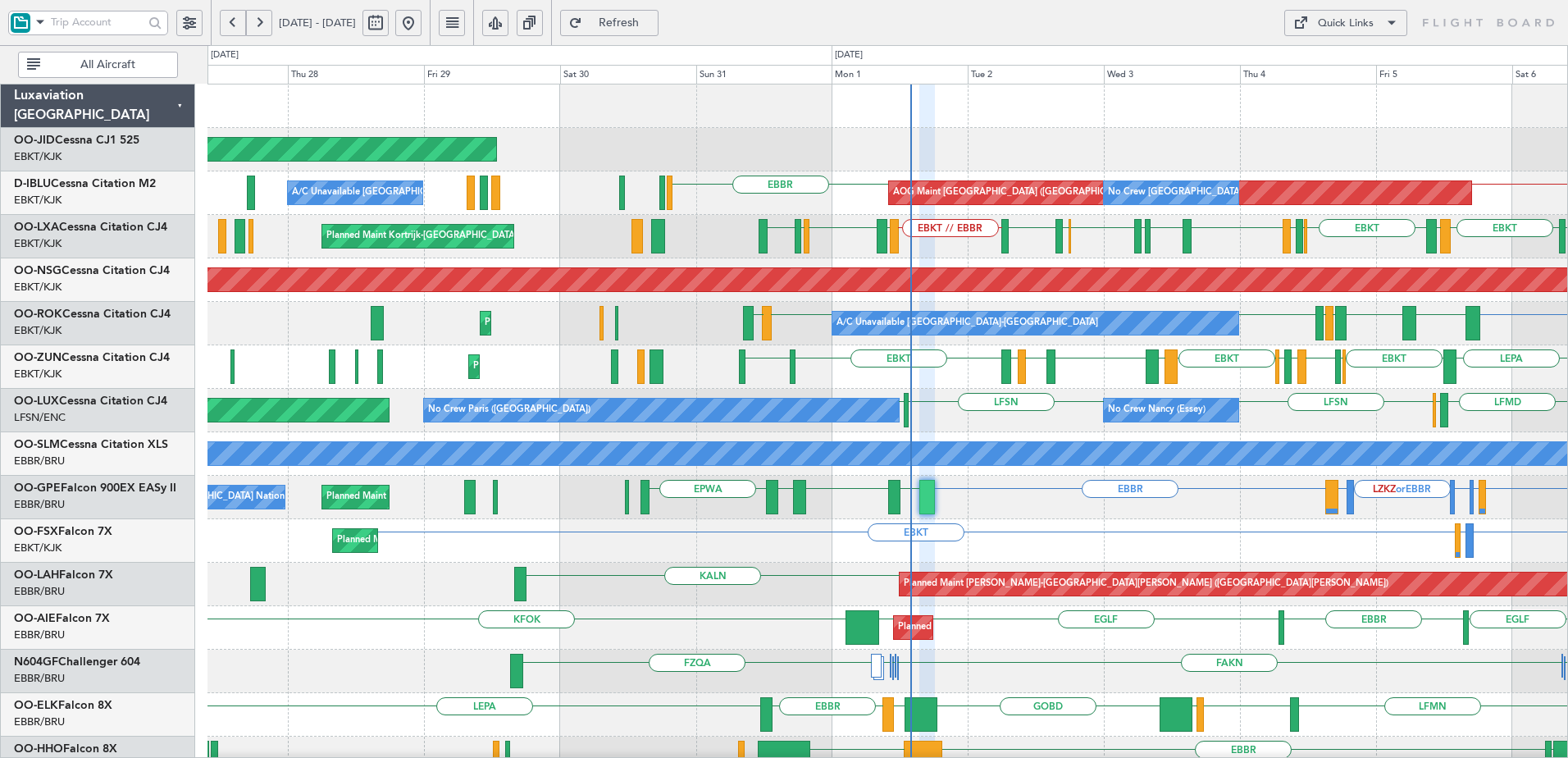
click at [981, 501] on div "EBBR EBBR LKPR or EBBR LKTB or EBBR LZKZ or EBBR LBSF or EBBR LRCK EYVI LBPD EP…" at bounding box center [887, 498] width 1359 height 43
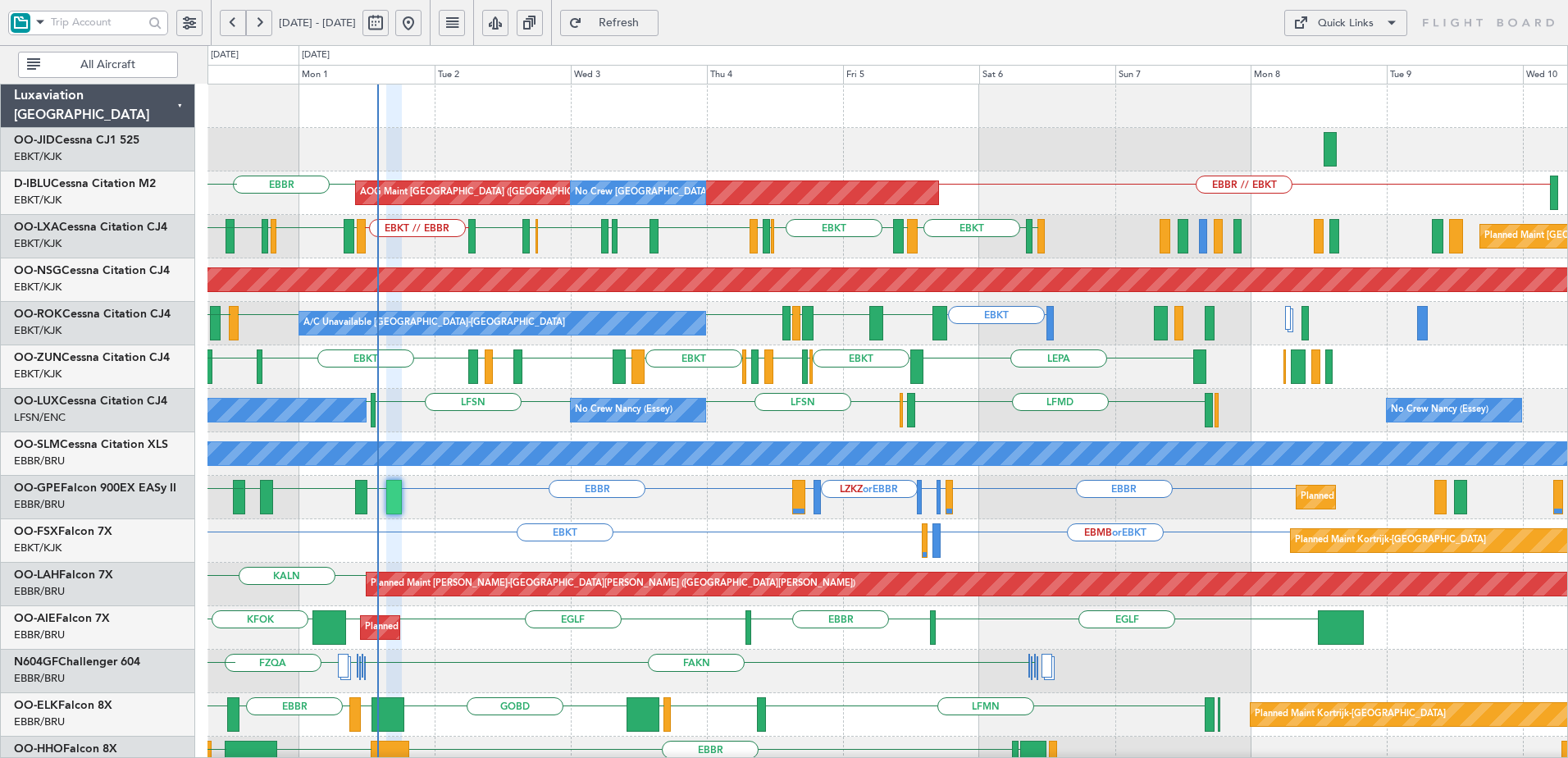
click at [850, 547] on div "EBKT EBMB or EBKT LSZH or EBKT Planned Maint Kortrijk-Wevelgem" at bounding box center [887, 541] width 1359 height 43
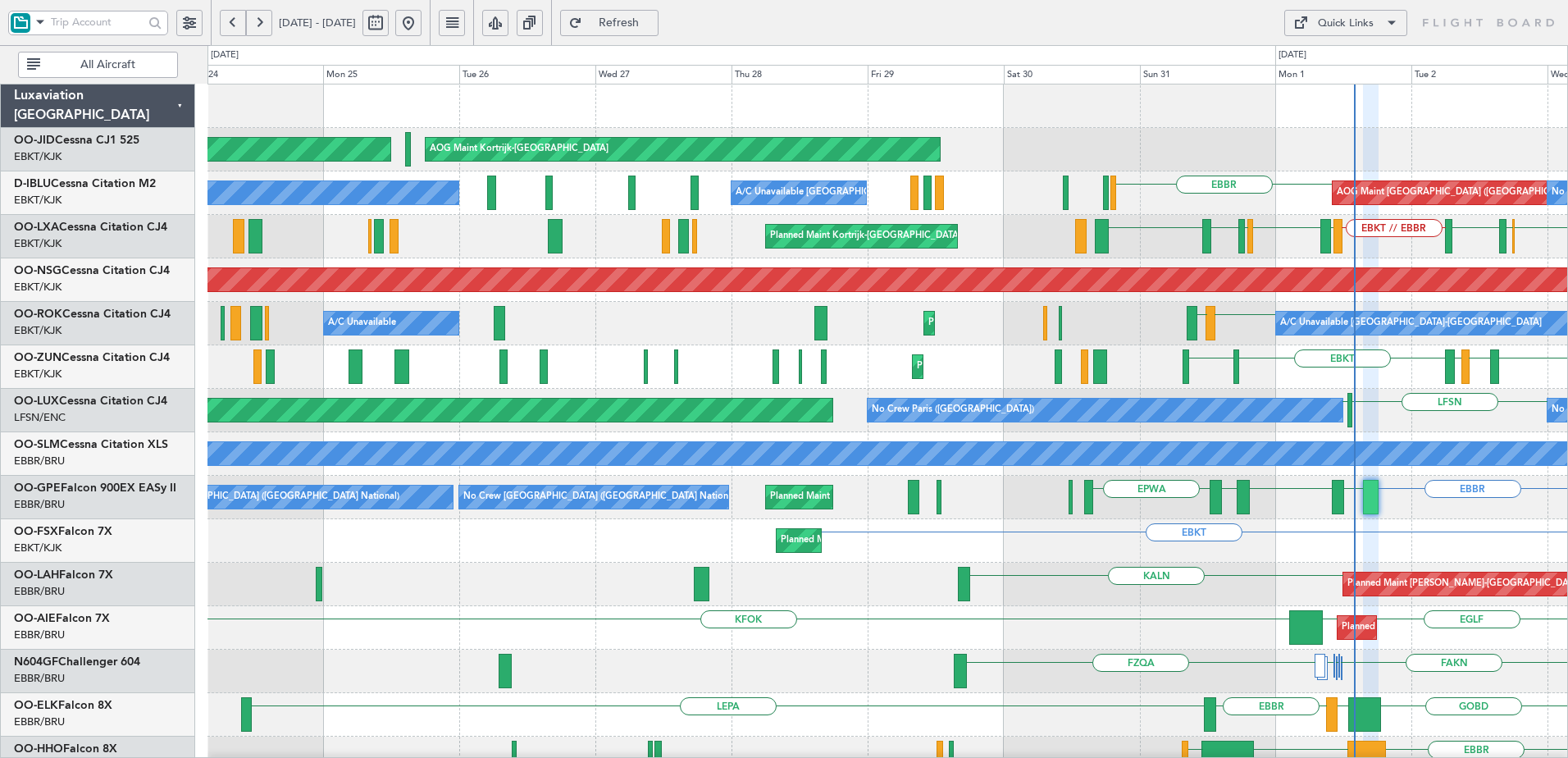
click at [1567, 573] on html "31 Aug 2025 - 10 Sep 2025 Refresh Quick Links All Aircraft Planned Maint Kortri…" at bounding box center [784, 379] width 1568 height 758
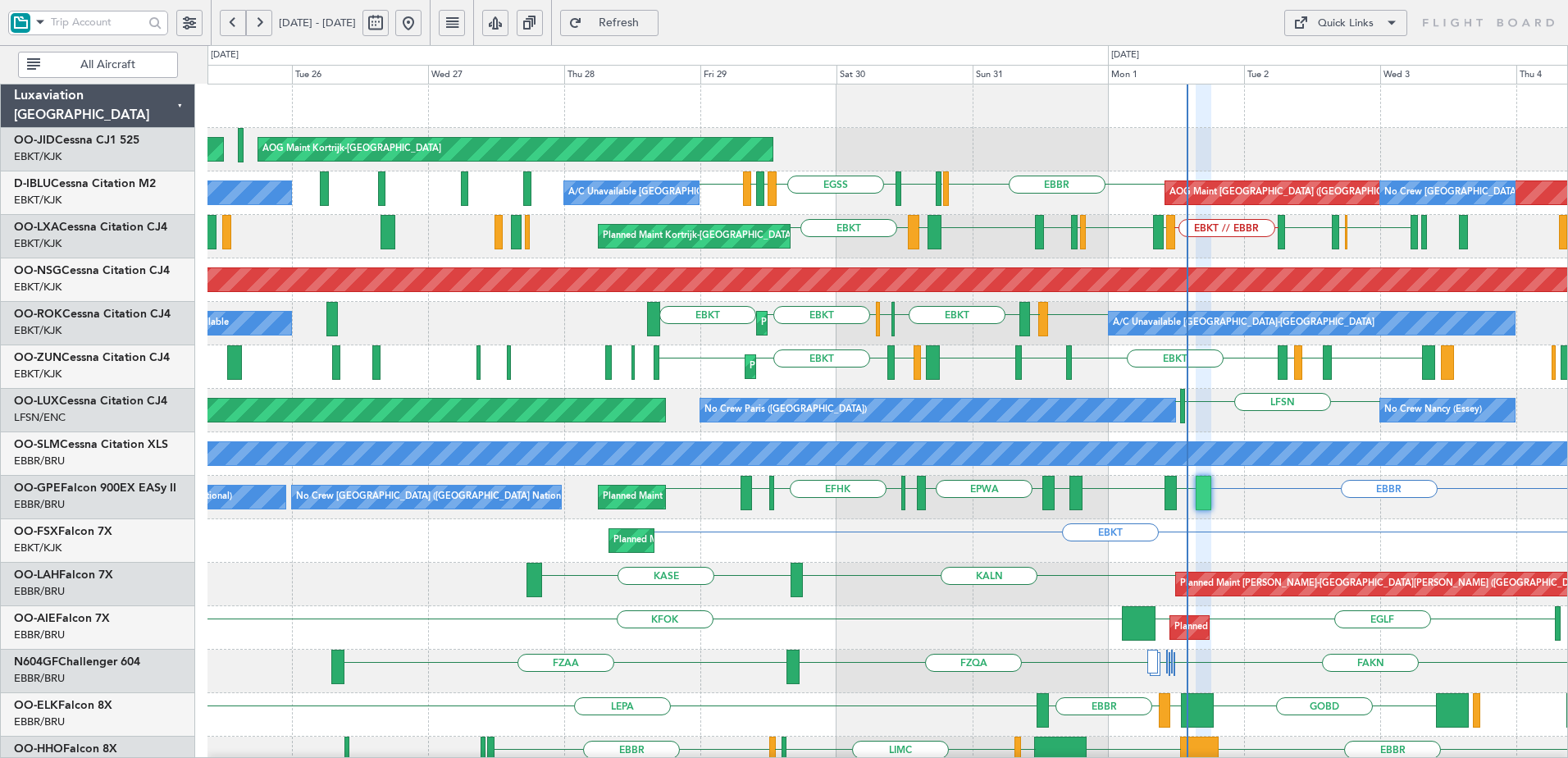
click at [378, 627] on div "Planned Maint Kortrijk-Wevelgem Planned Maint Paris (Le Bourget) AOG Maint Kort…" at bounding box center [887, 715] width 1359 height 1260
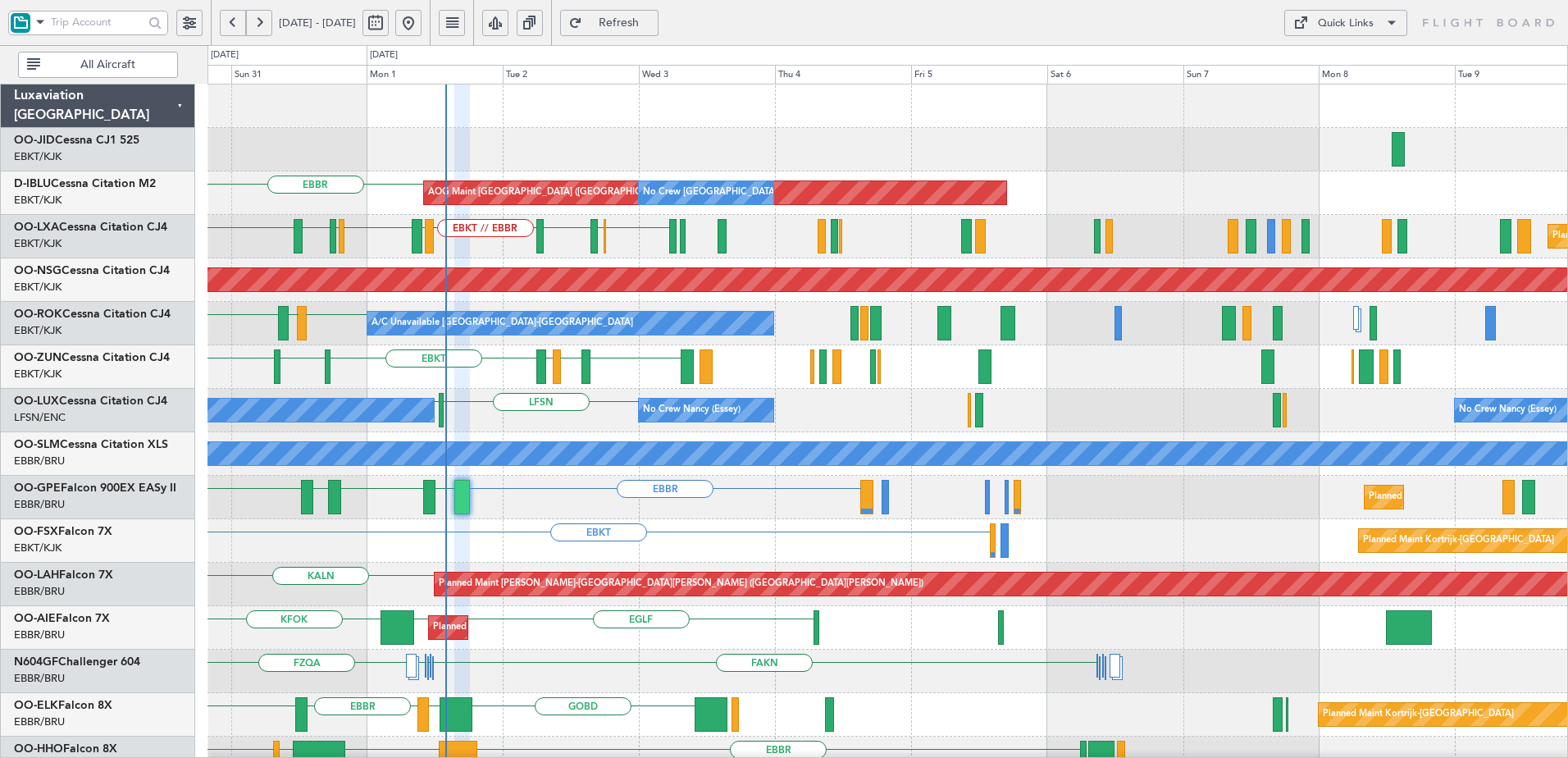
click at [509, 628] on div "Planned Maint Kortrijk-Wevelgem AOG Maint Kortrijk-Wevelgem EBBR AOG Maint Brus…" at bounding box center [887, 715] width 1359 height 1260
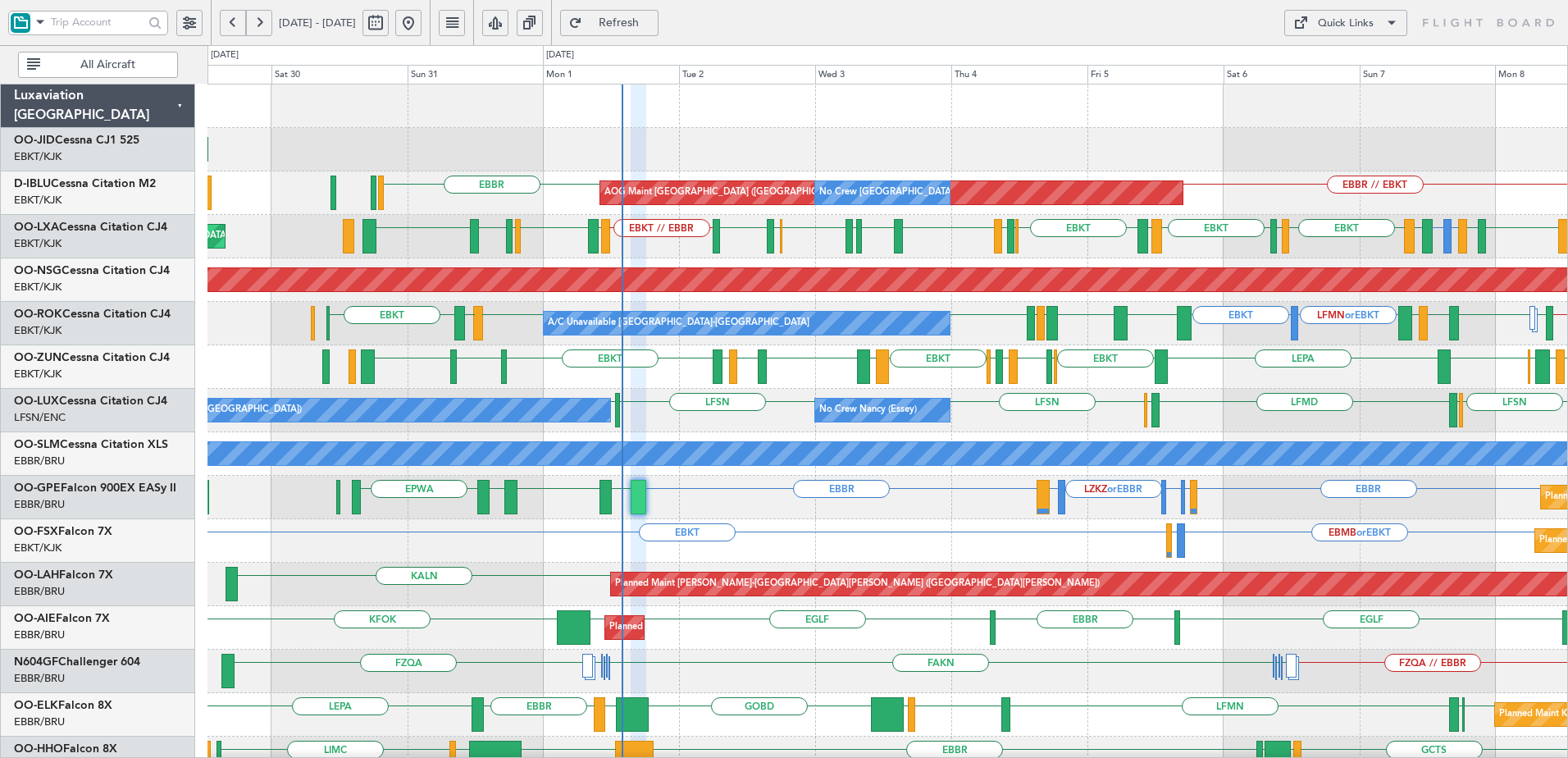
click at [757, 543] on div "AOG Maint Kortrijk-Wevelgem Planned Maint Kortrijk-Wevelgem LHPP AOG Maint Brus…" at bounding box center [887, 671] width 1359 height 1174
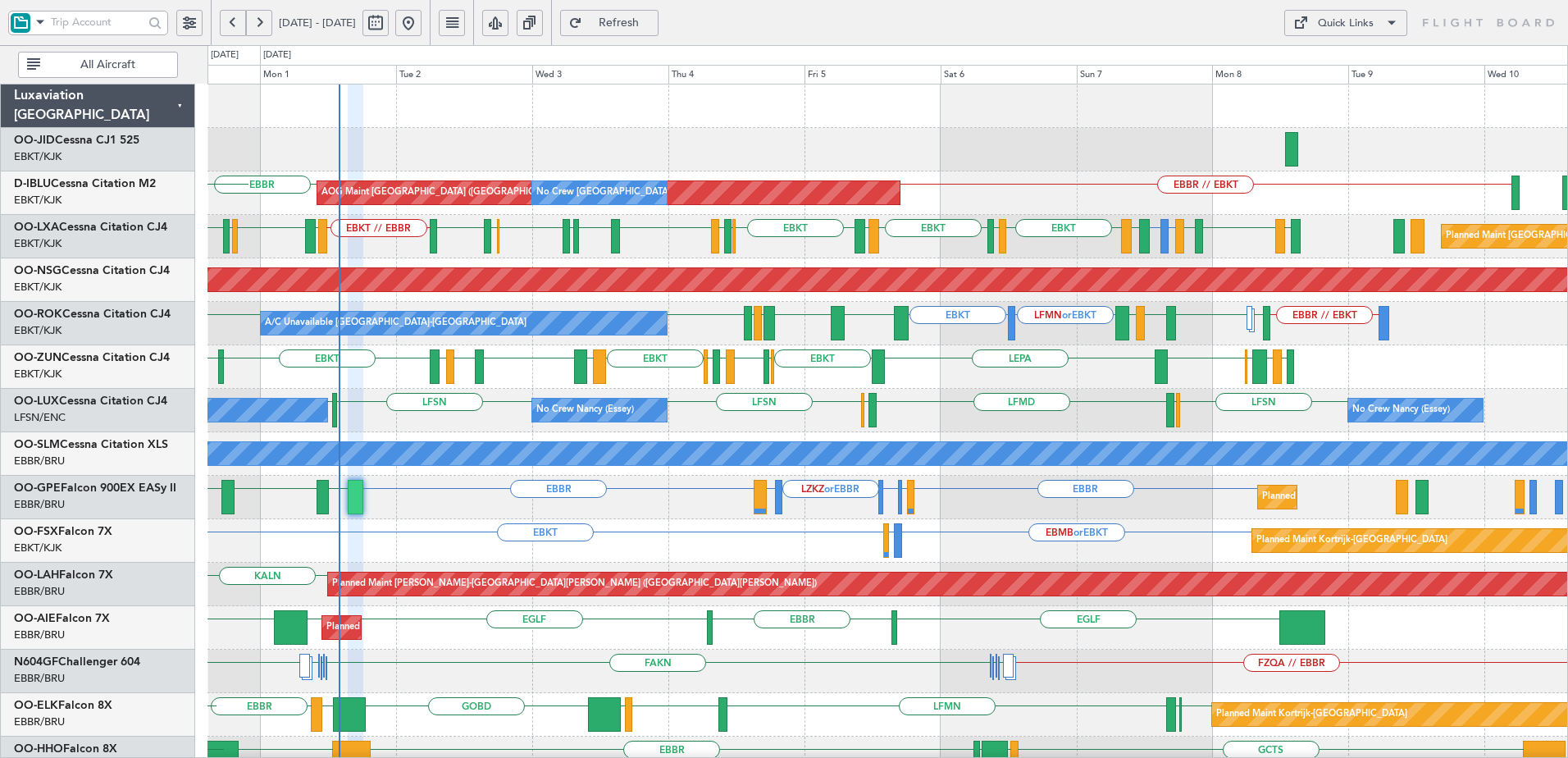
click at [838, 556] on div "Planned Maint Kortrijk-Wevelgem EBKT EBMB or EBKT LSZH or EBKT" at bounding box center [887, 541] width 1359 height 43
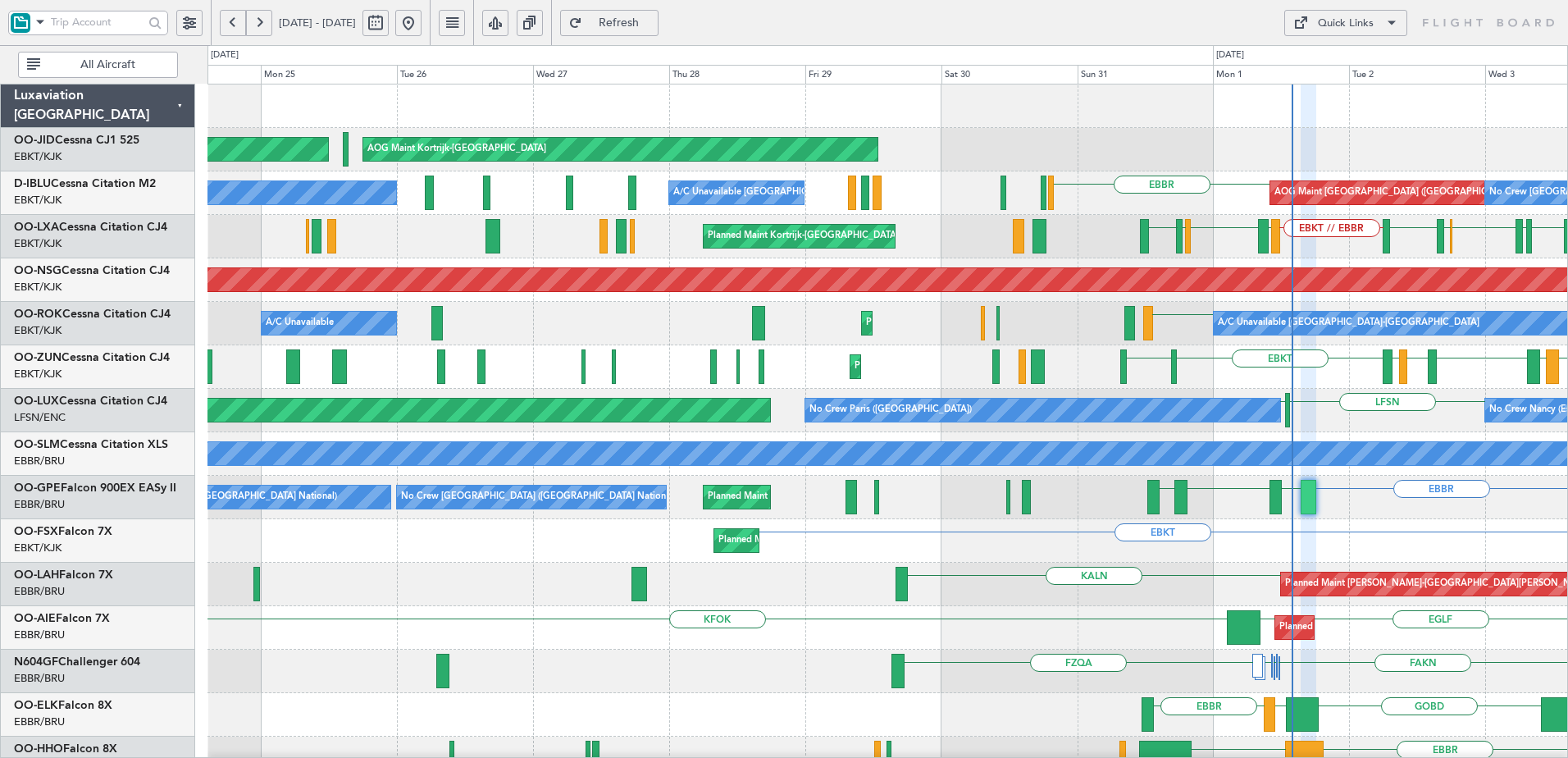
click at [1454, 550] on div "EBKT Planned Maint Kortrijk-Wevelgem LSZH or EBKT EBMB or EBKT" at bounding box center [887, 541] width 1359 height 43
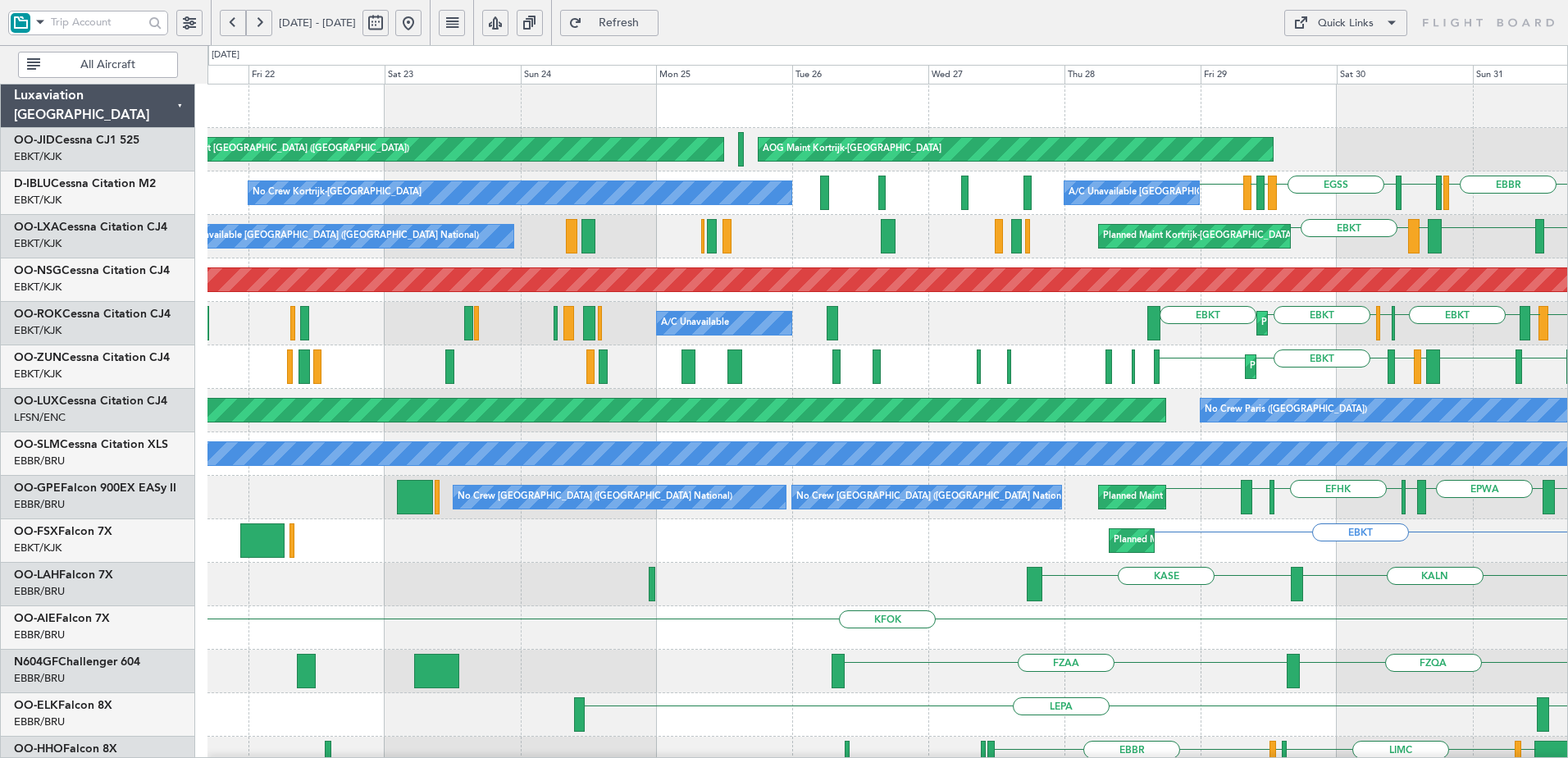
click at [1156, 528] on div "Planned Maint Kortrijk-Wevelgem AOG Maint Kortrijk-Wevelgem Planned Maint Paris…" at bounding box center [887, 715] width 1359 height 1260
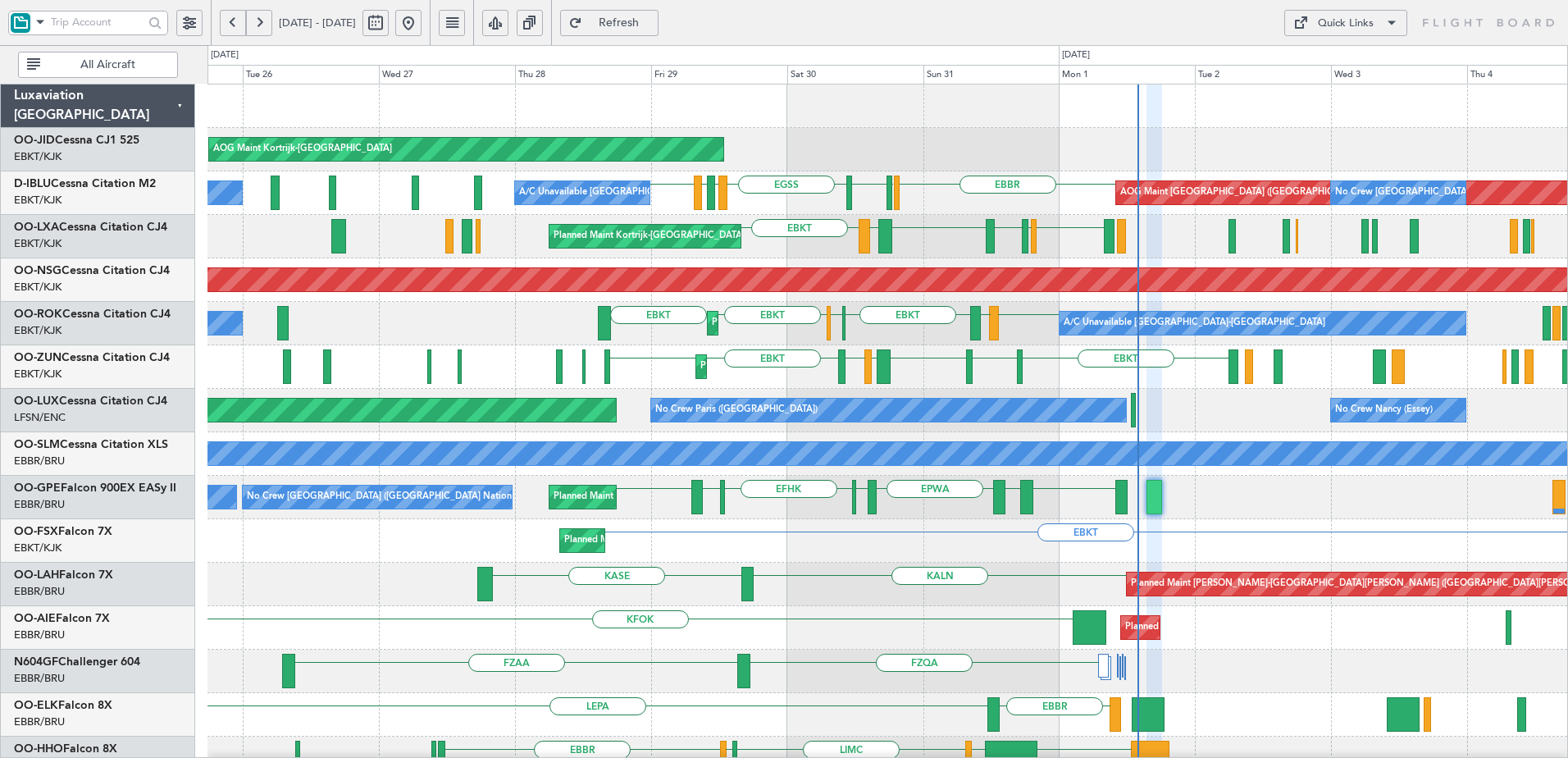
click at [614, 598] on div "KASE KALN Planned Maint Alton-st Louis (St Louis Regl)" at bounding box center [887, 585] width 1359 height 43
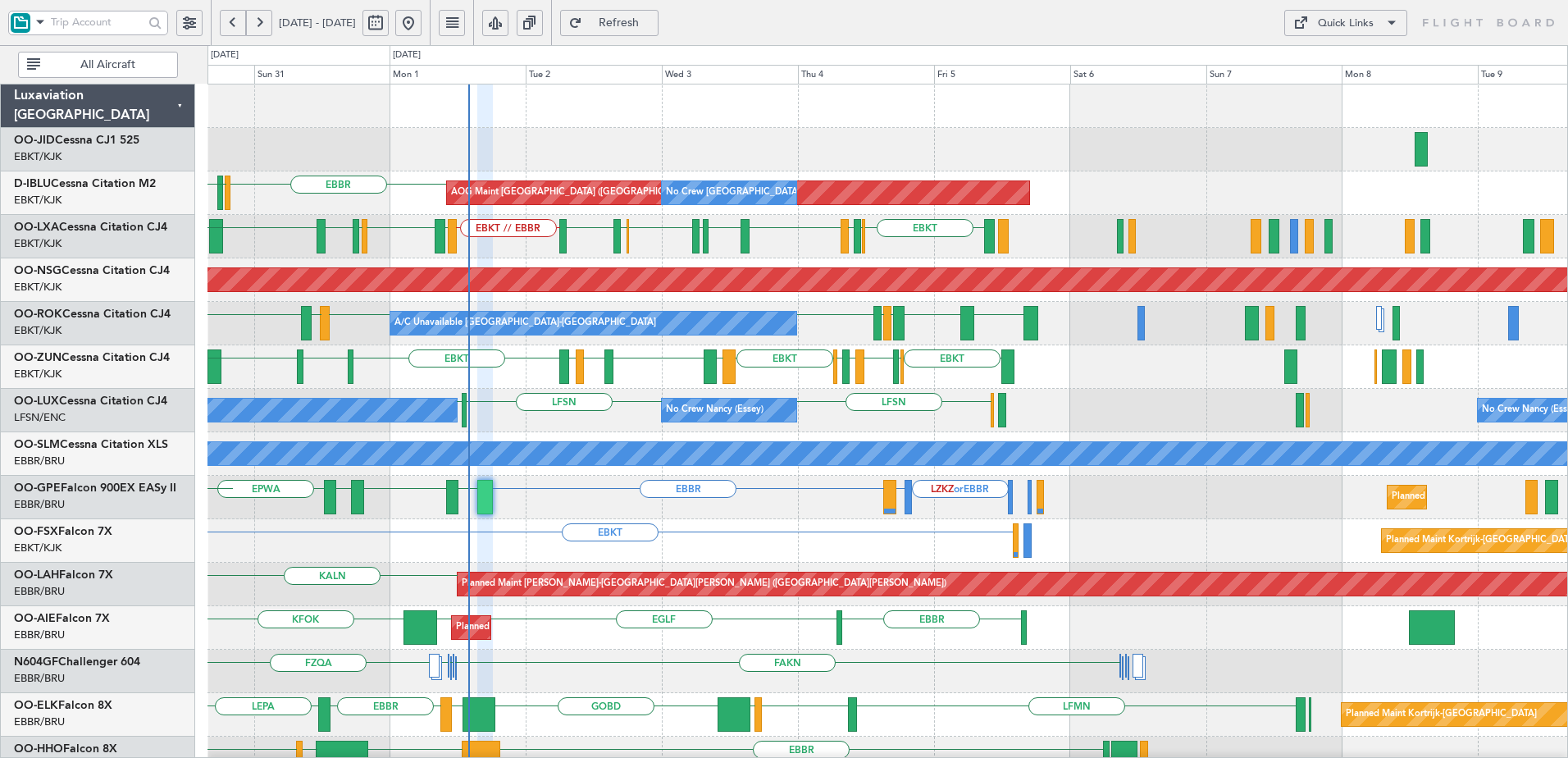
click at [675, 601] on div "Planned Maint Alton-st Louis (St Louis Regl) KALN KASE" at bounding box center [887, 585] width 1359 height 43
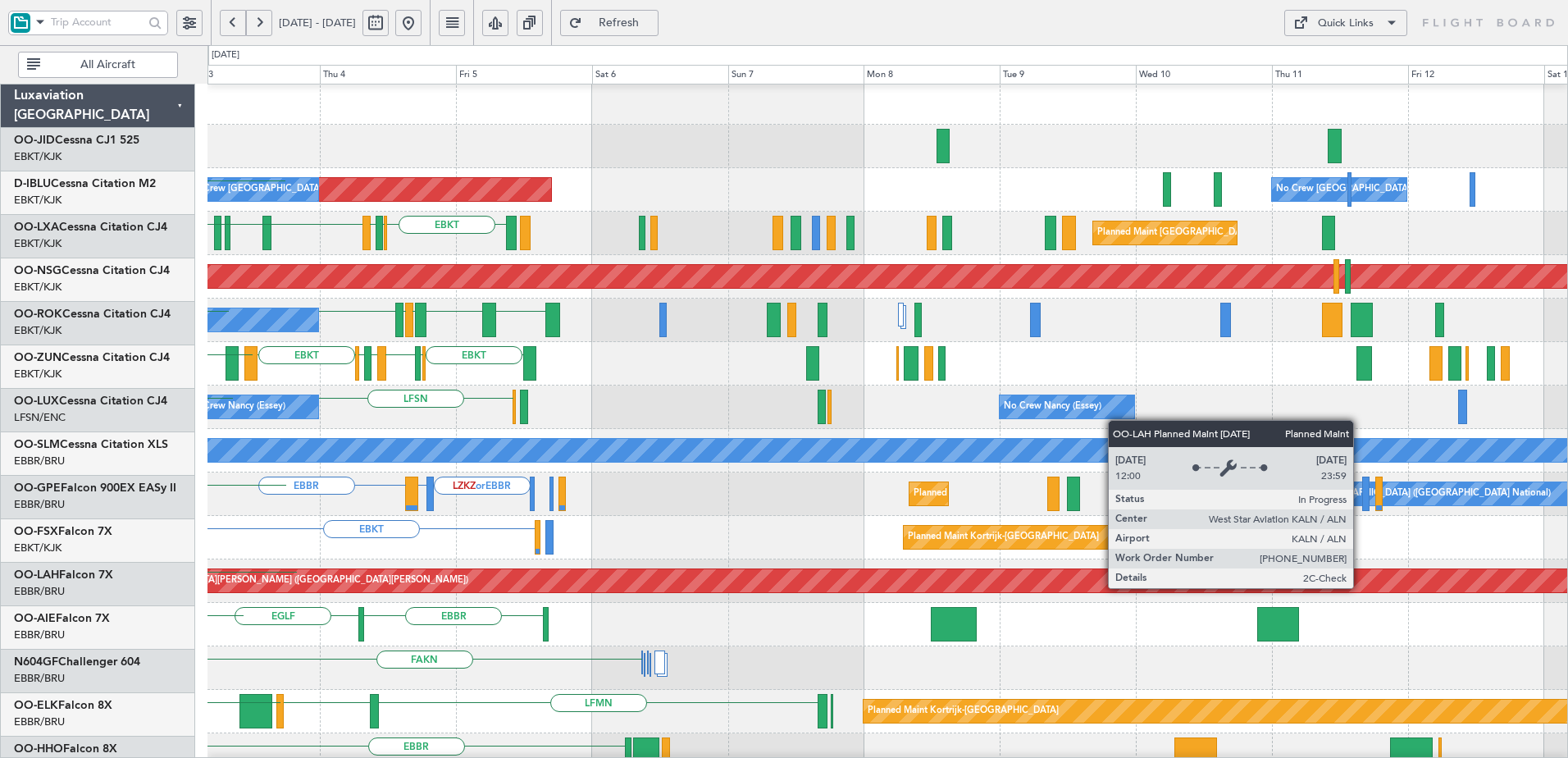
scroll to position [4, 0]
click at [872, 584] on div "Planned Maint [PERSON_NAME]-[GEOGRAPHIC_DATA][PERSON_NAME] ([GEOGRAPHIC_DATA][P…" at bounding box center [1452, 580] width 2946 height 23
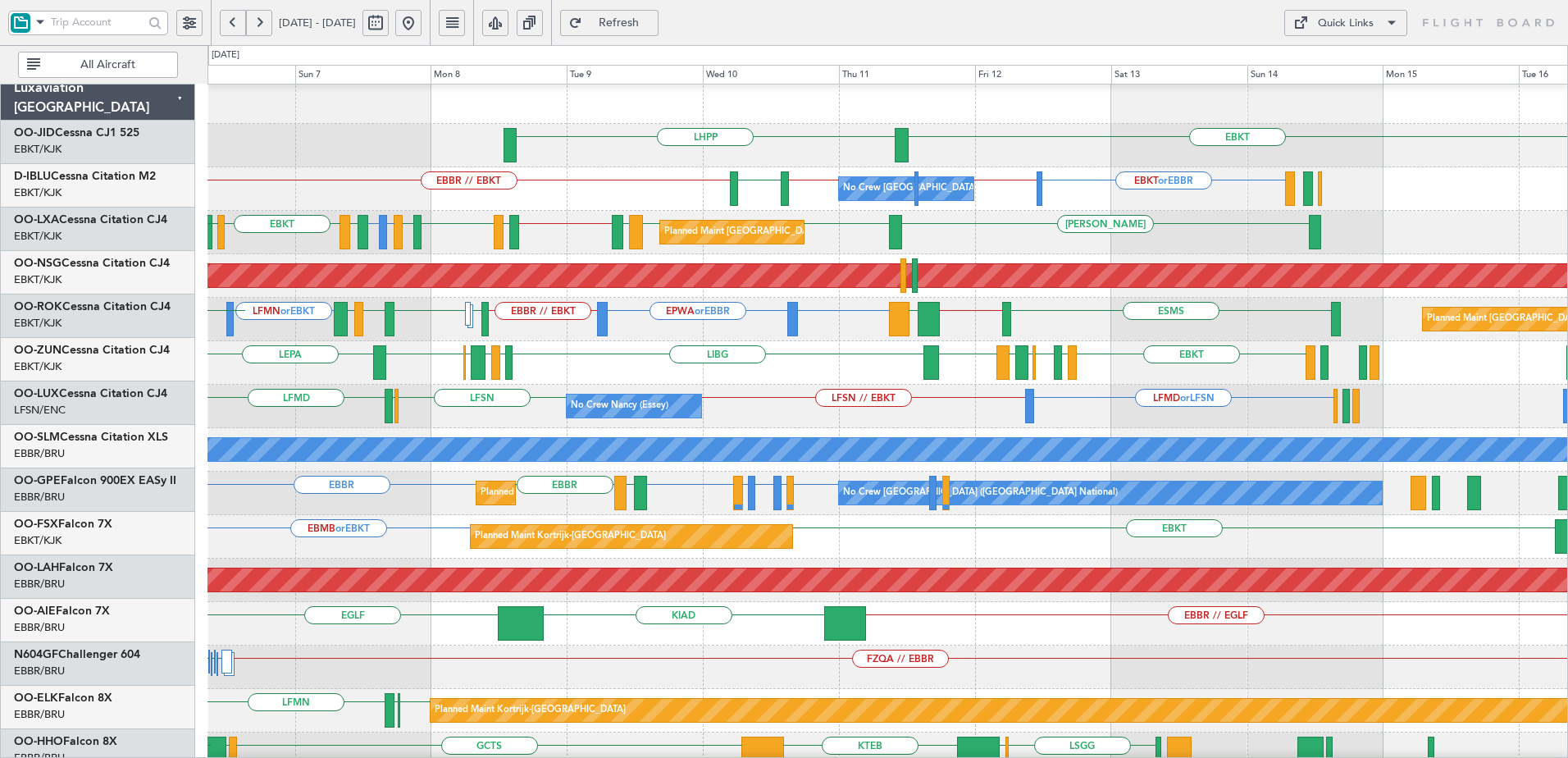
scroll to position [5, 0]
click at [882, 515] on div "Planned Maint Kortrijk-Wevelgem EBMB or EBKT EBKT LSZH or EBKT EBKT" at bounding box center [887, 537] width 1359 height 43
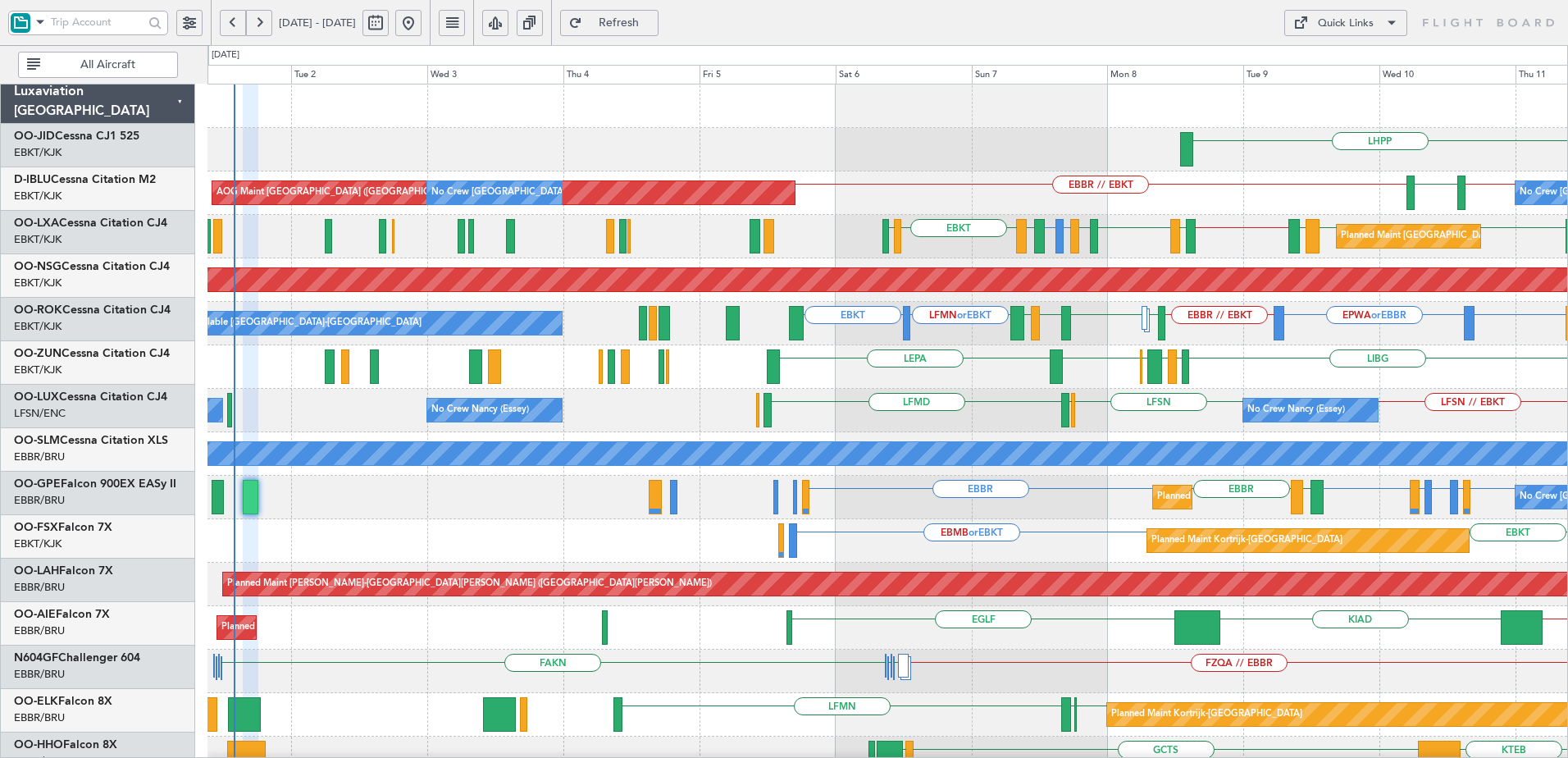
scroll to position [0, 0]
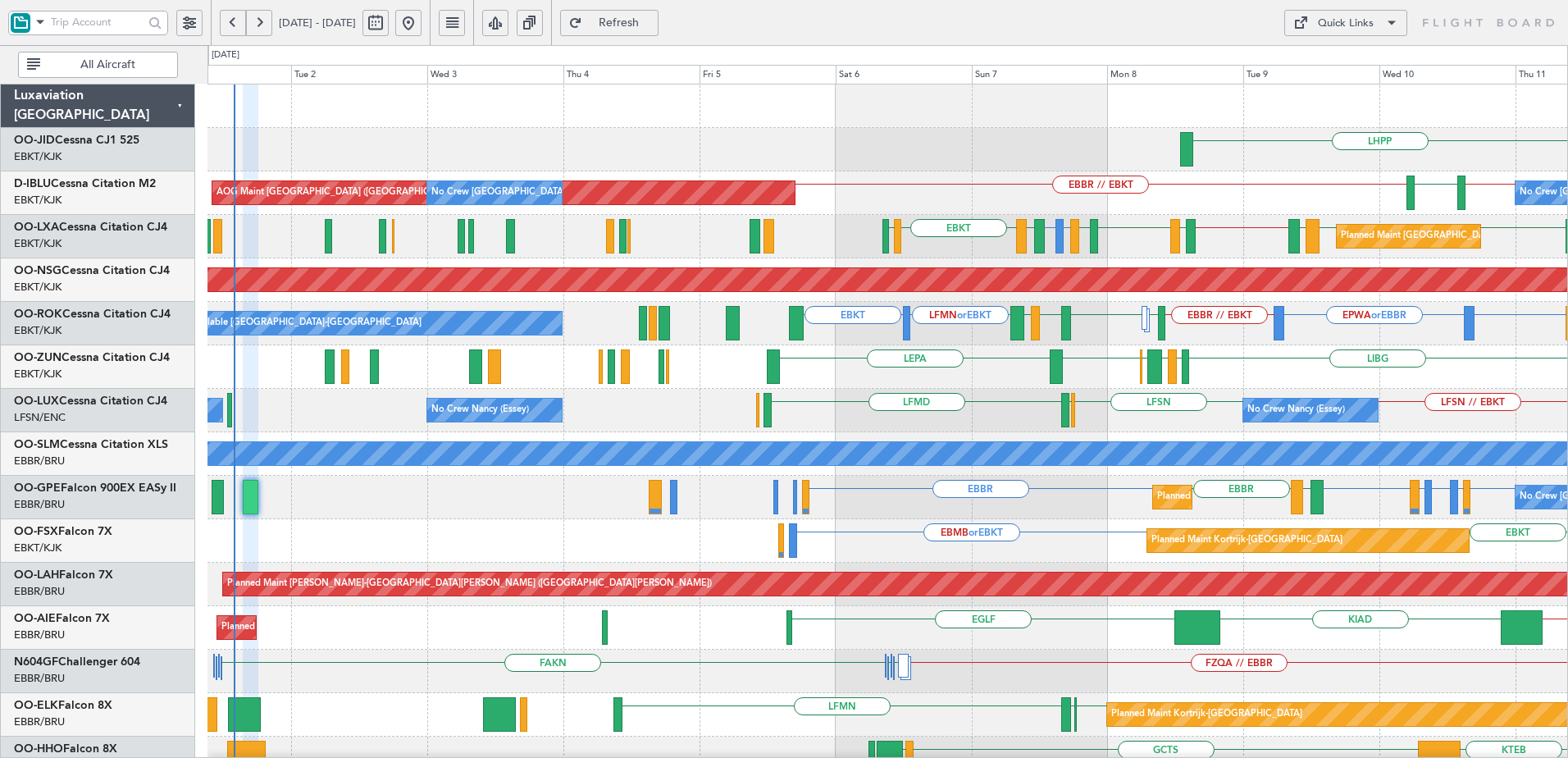
click at [1567, 546] on html "06 Sep 2025 - 16 Sep 2025 Refresh Quick Links All Aircraft LHPP EBKT No Crew Br…" at bounding box center [784, 379] width 1568 height 758
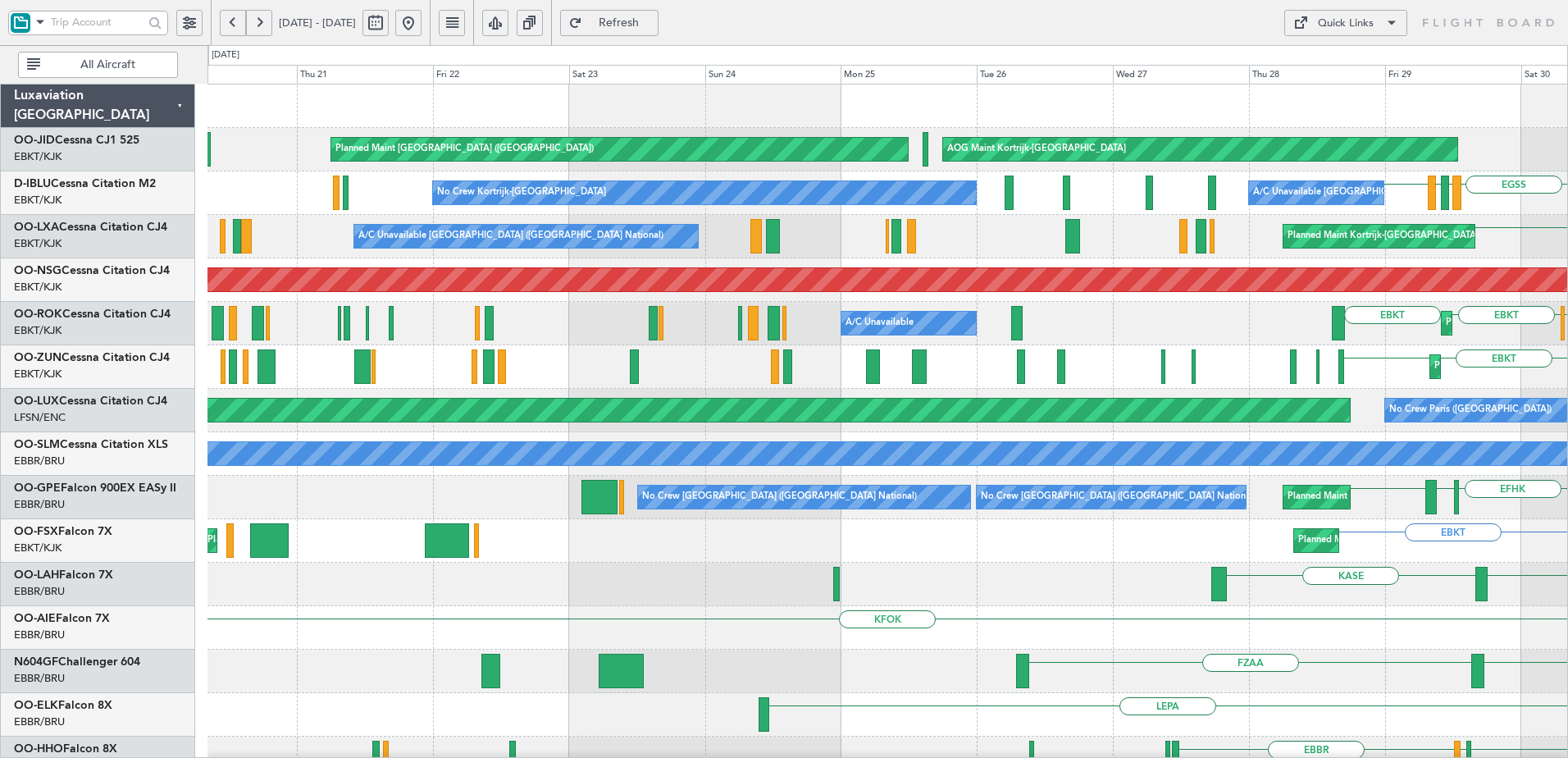
click at [1567, 645] on html "26 Aug 2025 - 05 Sep 2025 Refresh Quick Links All Aircraft Planned Maint Kortri…" at bounding box center [784, 379] width 1568 height 758
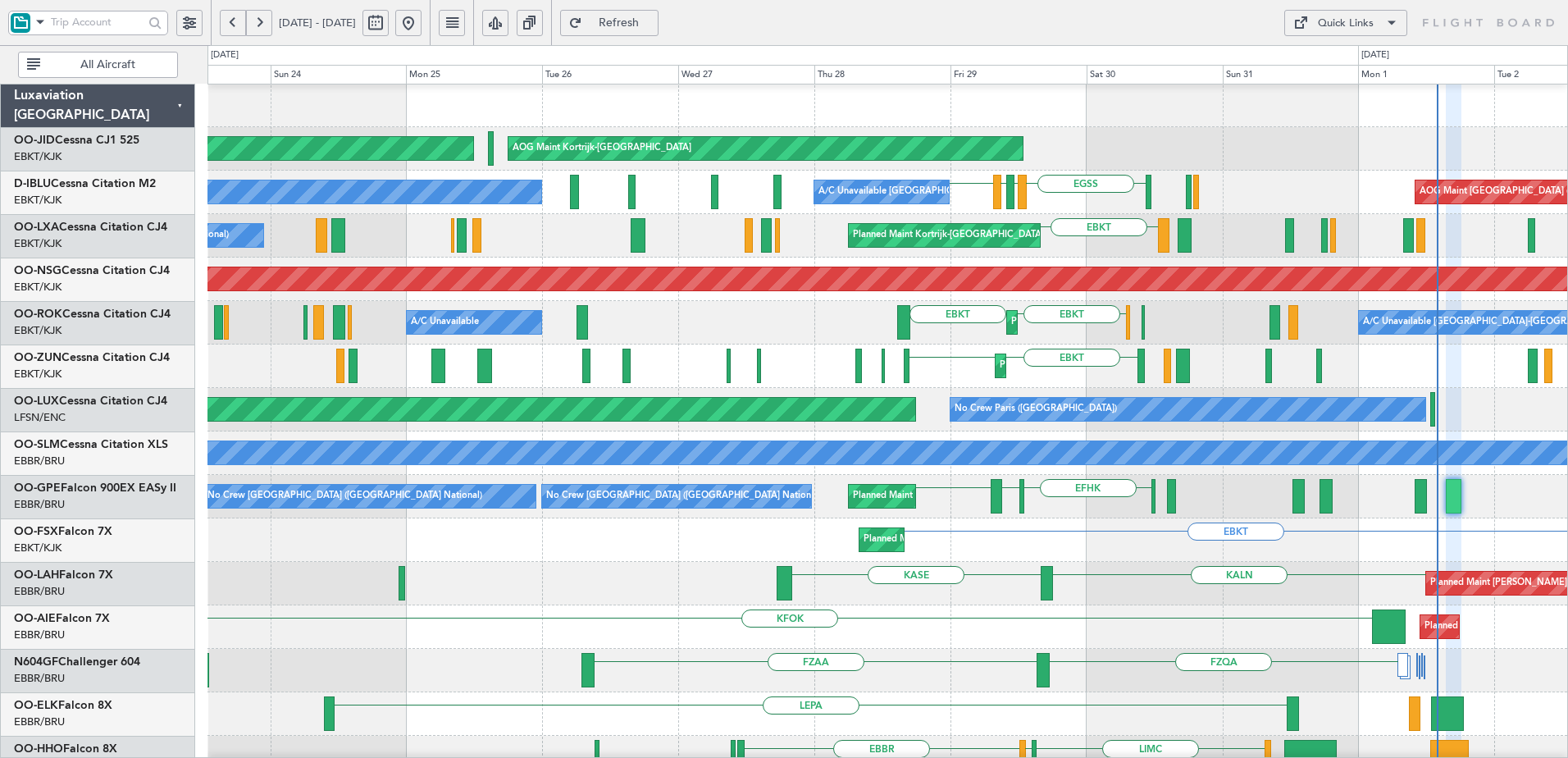
click at [408, 579] on div "KASE KALN Planned Maint Alton-st Louis (St Louis Regl)" at bounding box center [887, 584] width 1359 height 43
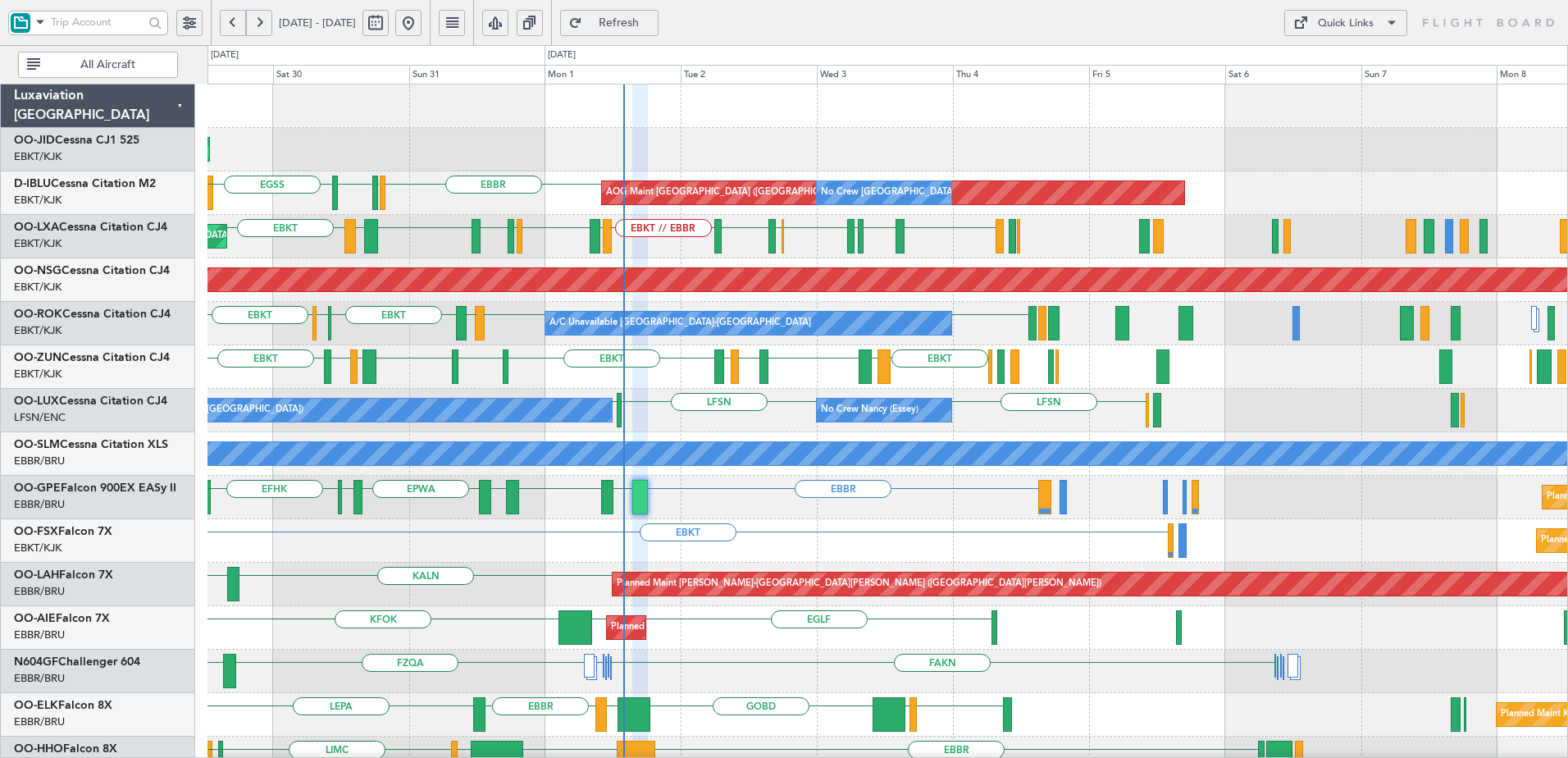
click at [845, 567] on div "AOG Maint Kortrijk-Wevelgem Planned Maint Kortrijk-Wevelgem AOG Maint Brussels …" at bounding box center [887, 715] width 1359 height 1260
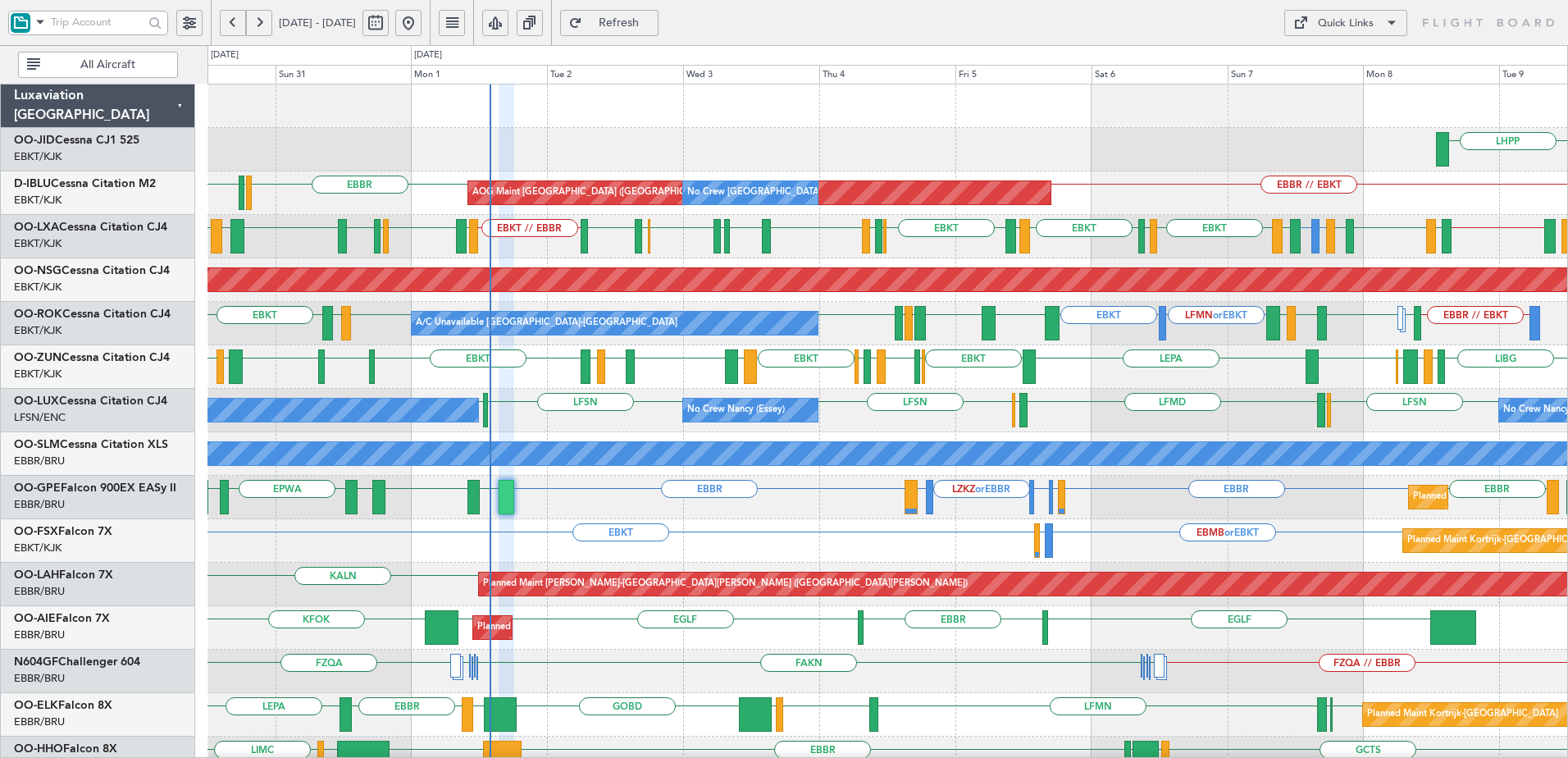
click at [1209, 418] on div "LFSN LFPB LFSN ELLX LFMD ELLX LFSN No Crew Nancy (Essey) No Crew Paris (Le Bour…" at bounding box center [887, 410] width 1359 height 43
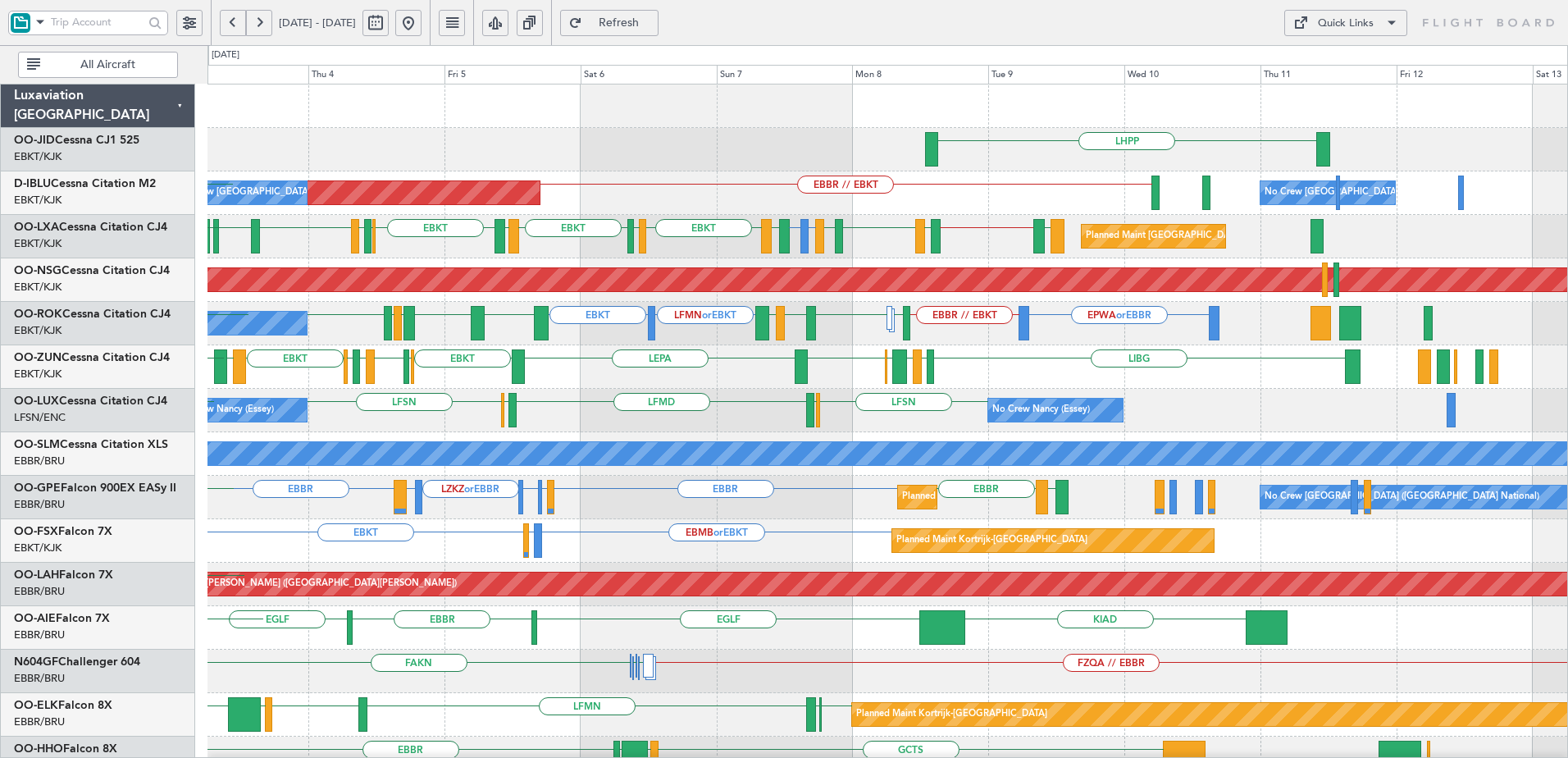
click at [648, 406] on div "LFSN ELLX LFMD ELLX LFSN No Crew Nancy (Essey) No Crew Nancy (Essey) LFSN LFPB …" at bounding box center [887, 410] width 1359 height 43
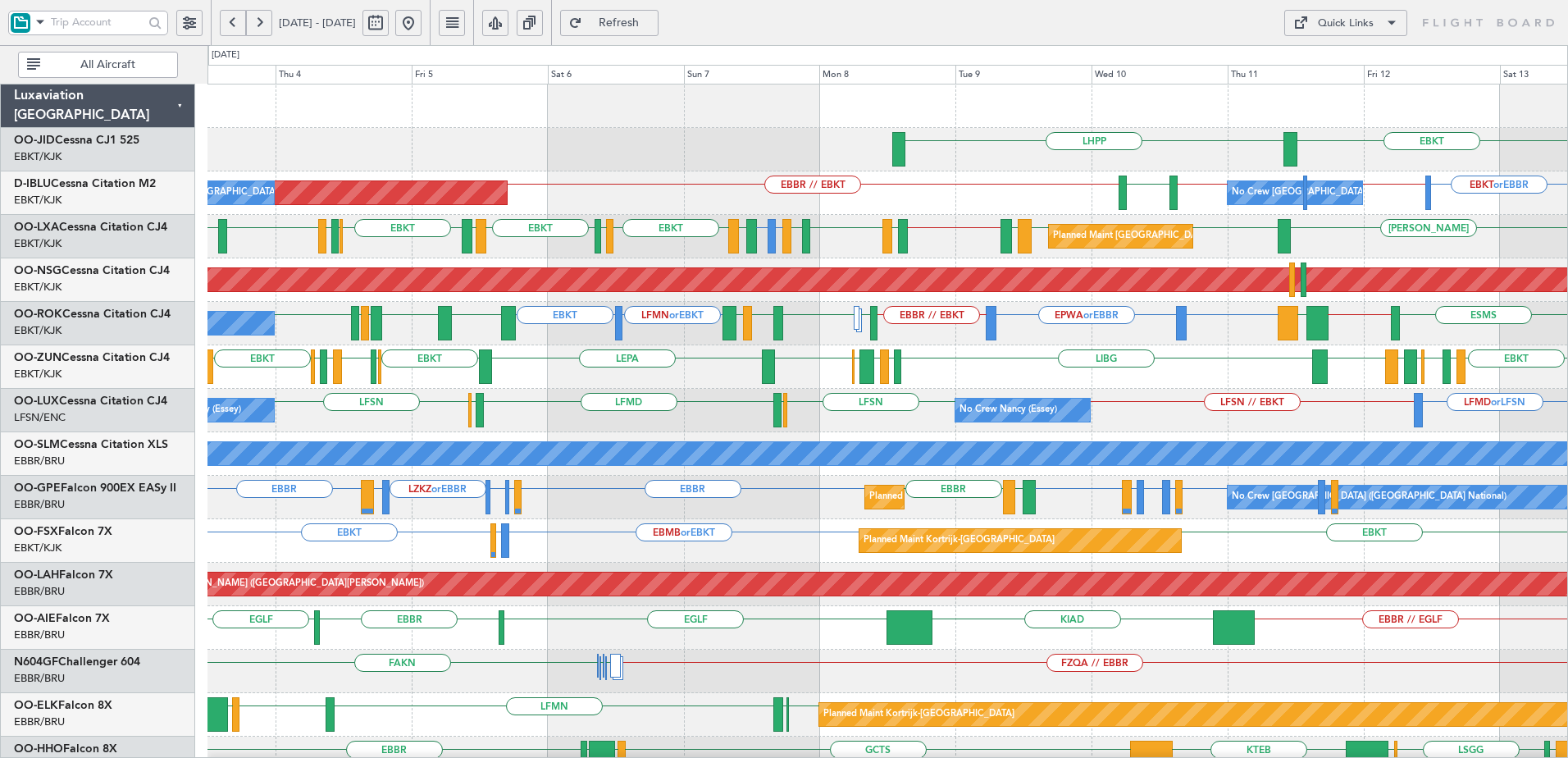
click at [1361, 26] on div "Quick Links" at bounding box center [1346, 23] width 56 height 16
click at [1342, 61] on button "Trip Builder" at bounding box center [1346, 62] width 123 height 40
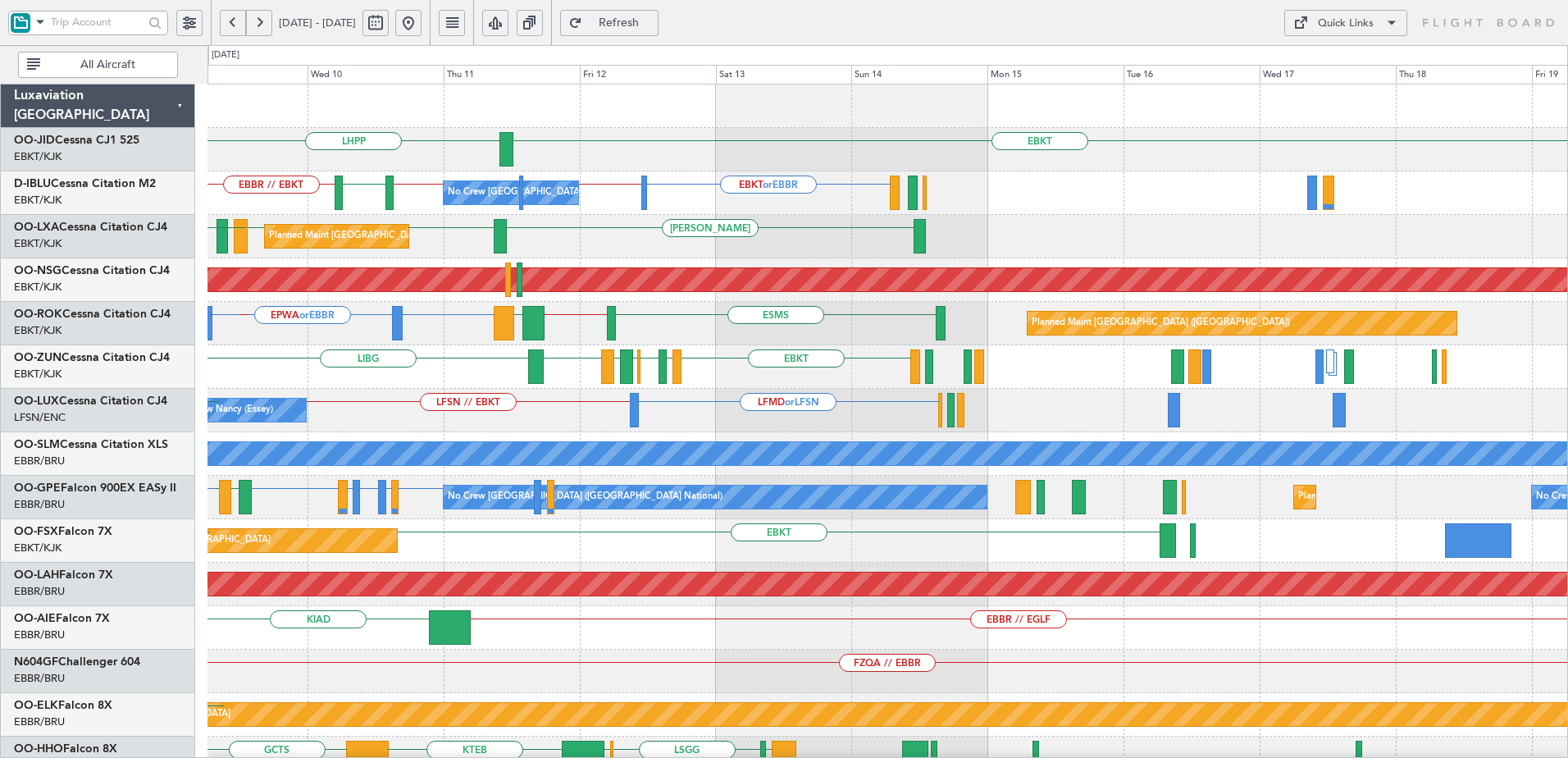
click at [557, 428] on div "EBKT LHPP EBKT or EBBR EBBR // LFPB EBBR // EBKT EBKT // EBBR LSZH No Crew Brus…" at bounding box center [887, 671] width 1359 height 1174
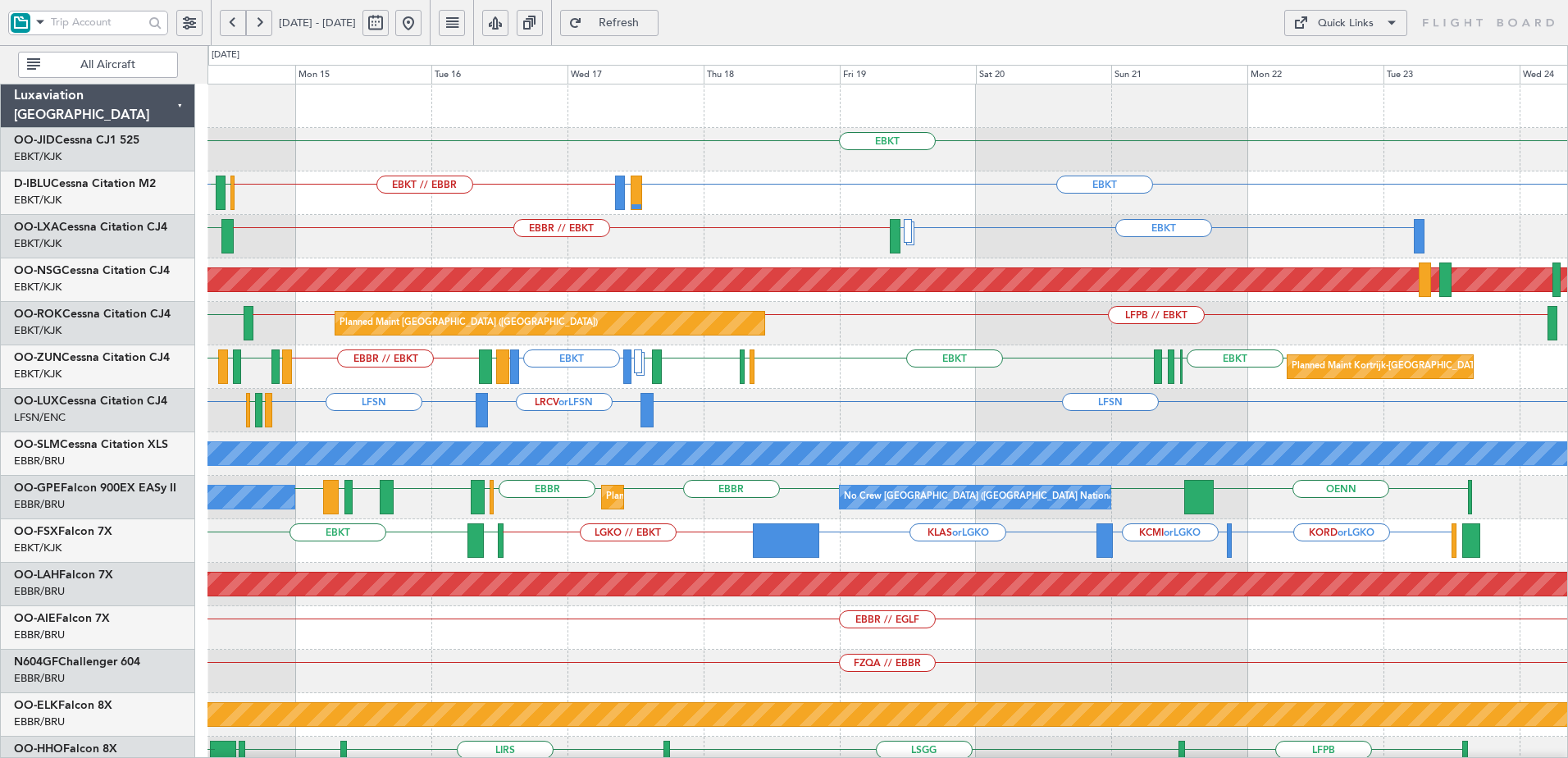
click at [335, 328] on div "ESMS EBOS // LFPB LFPB // EBKT Planned Maint Paris (Le Bourget)" at bounding box center [887, 323] width 1359 height 43
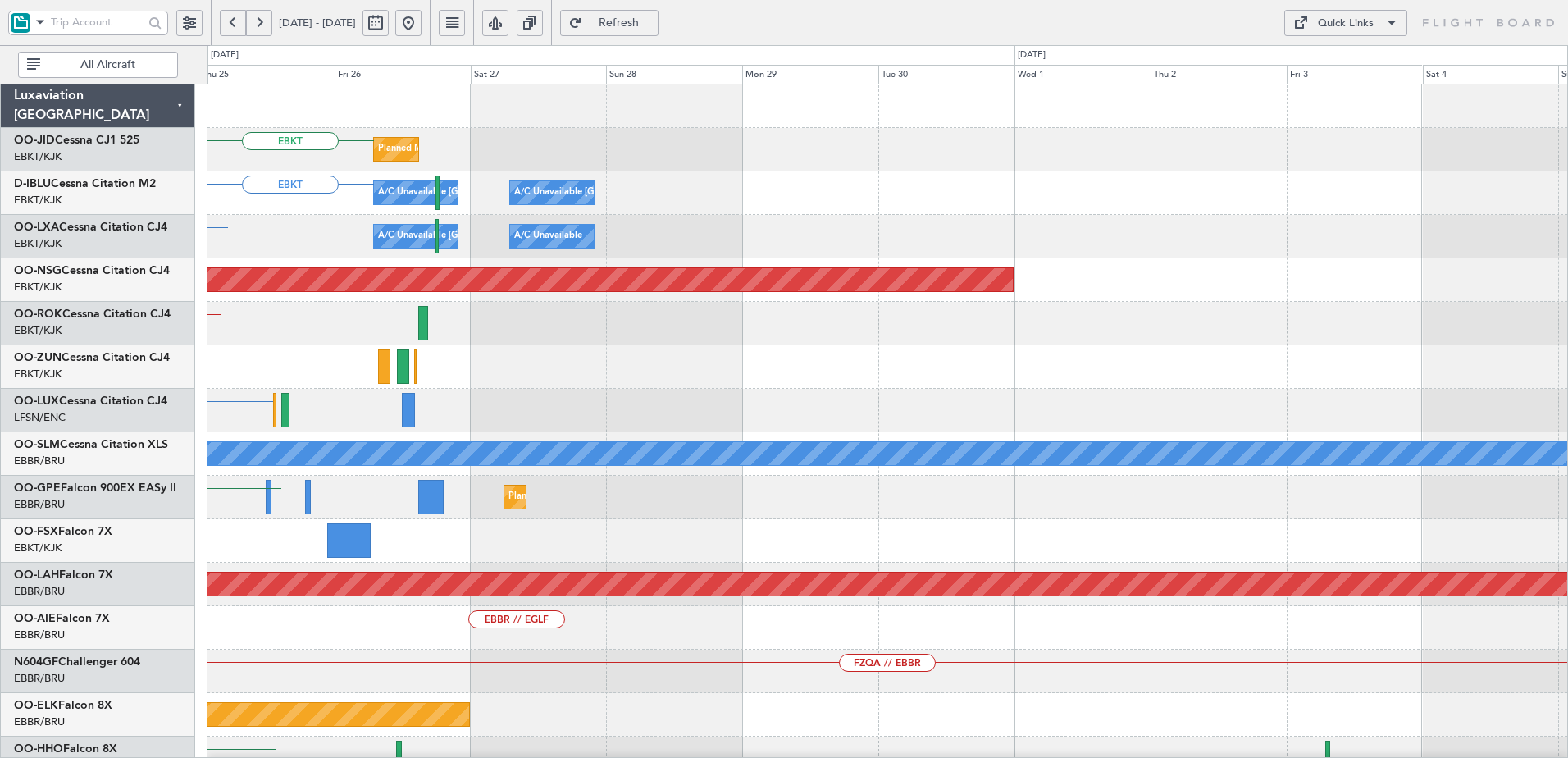
click at [193, 372] on div "EBKT Planned Maint Kortrijk-Wevelgem Planned Maint Kortrijk-Wevelgem EBKT A/C U…" at bounding box center [784, 401] width 1568 height 713
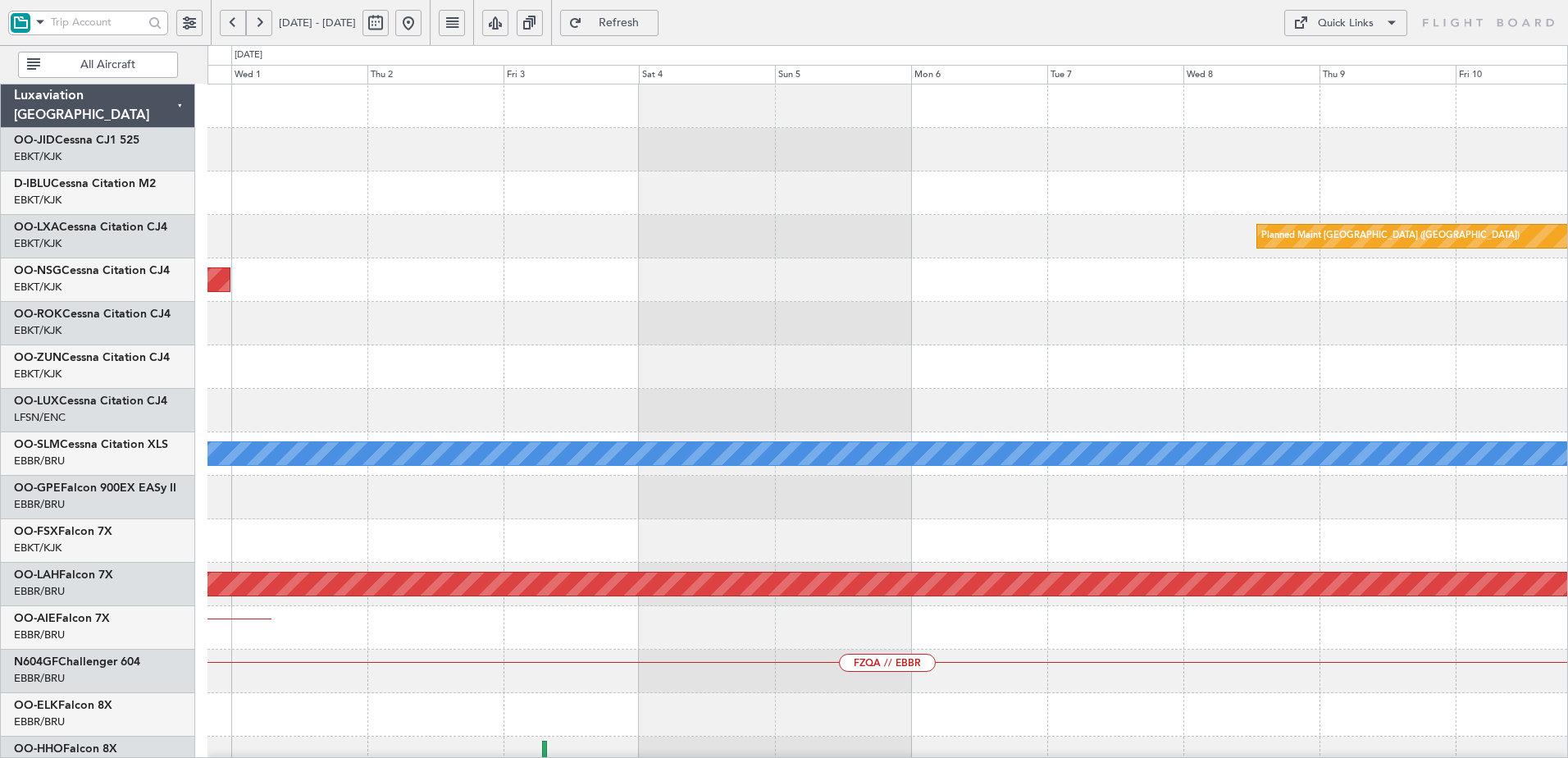
click at [217, 380] on div at bounding box center [887, 367] width 1359 height 43
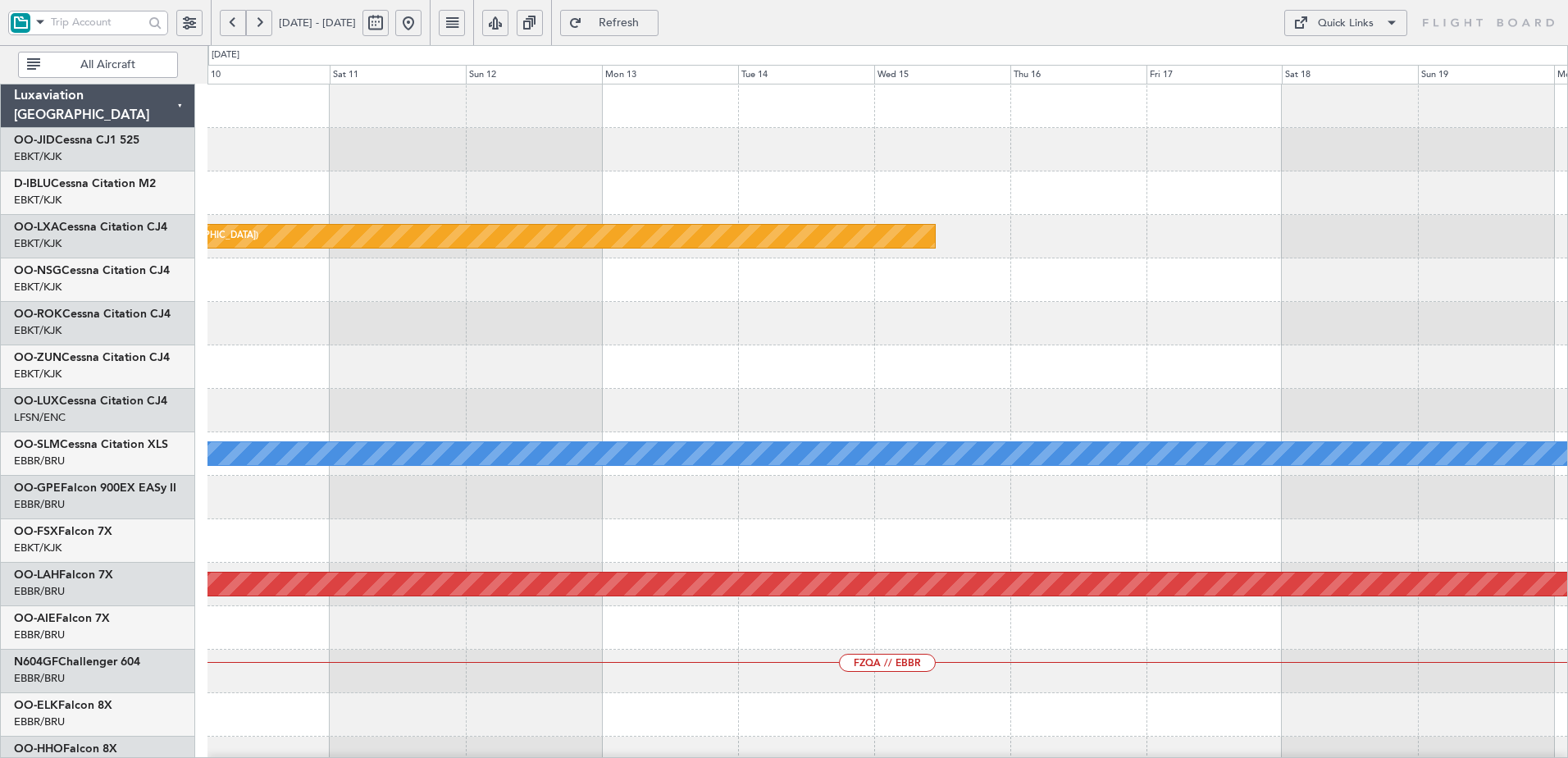
click at [484, 373] on div "Planned Maint Paris (Le Bourget) A/C Unavailable Monchengladbach No Crew Brusse…" at bounding box center [887, 650] width 1359 height 1130
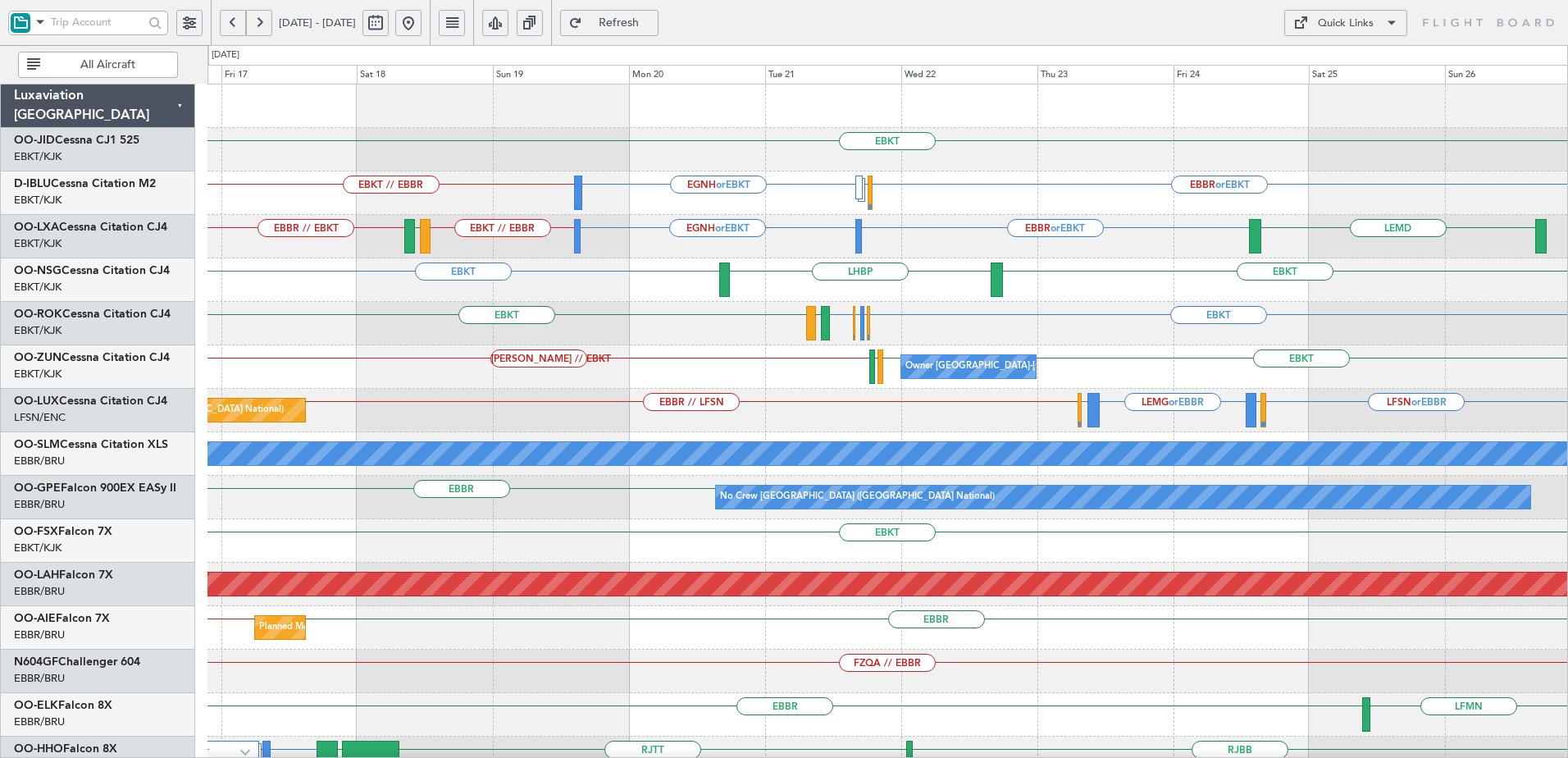
click at [1018, 342] on div "EBKT LFPB or EBKT EBBR or EBKT EBKT EBKT LEGE" at bounding box center [887, 323] width 1359 height 43
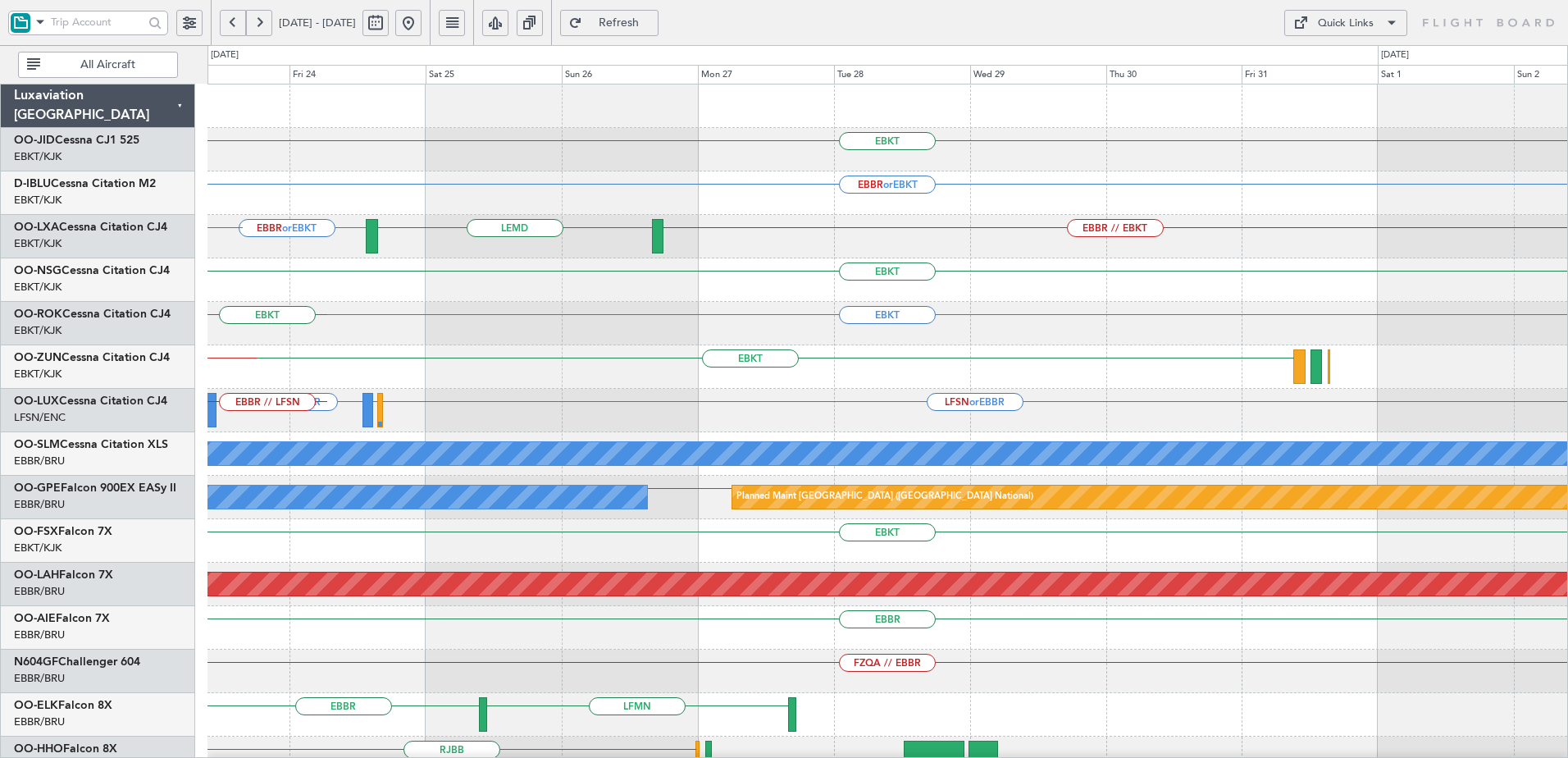
click at [198, 292] on div "EBKT EBBR or EBKT LFPB or EBKT EGNH or EBKT EBBR or EBKT EBBR // EBKT LEMD EGNH…" at bounding box center [784, 401] width 1568 height 713
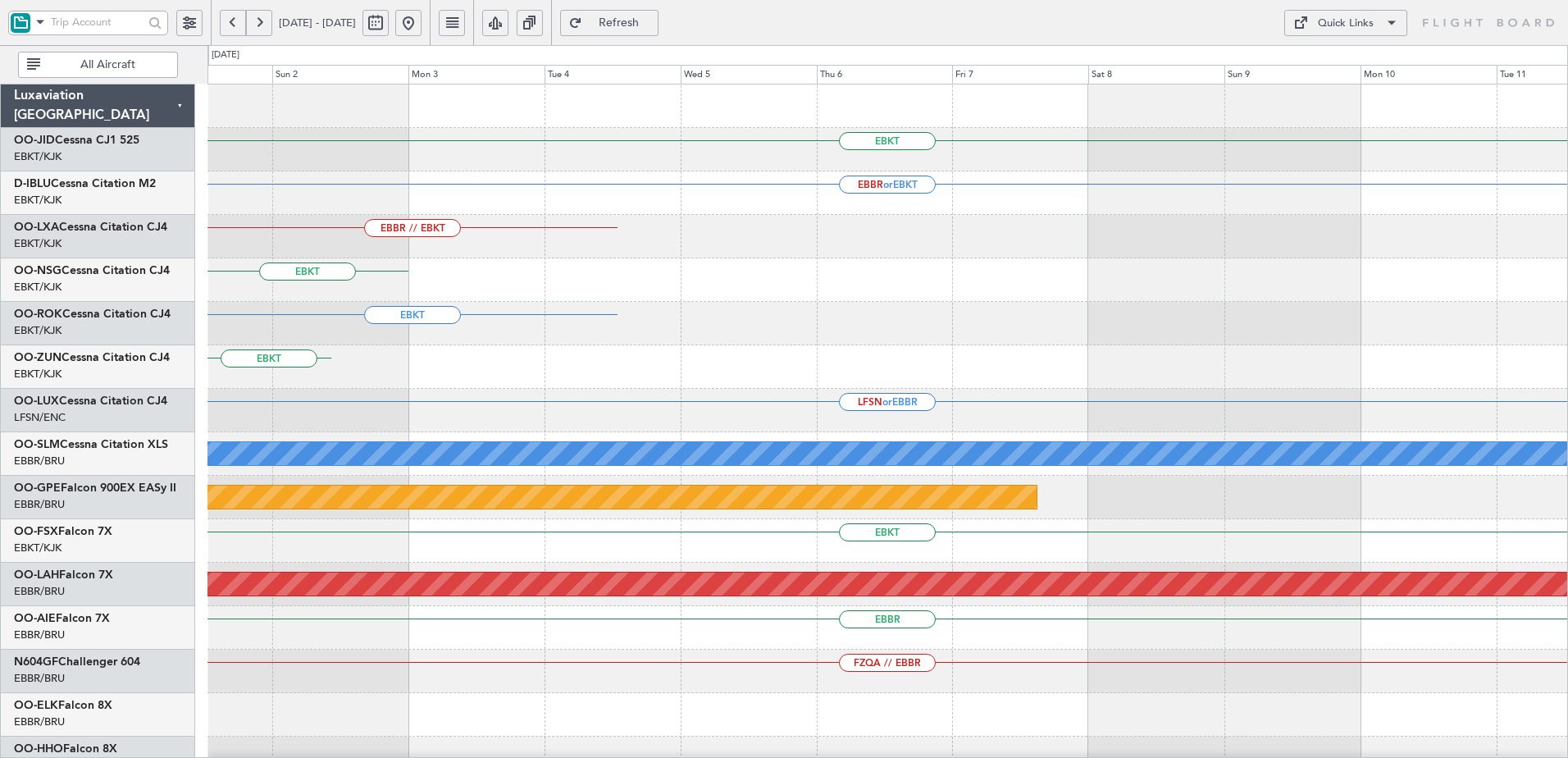
click at [1, 328] on div "EBKT EBBR or EBKT EBBR // EBKT EBKT EBKT EBKT LFSN or EBBR A/C Unavailable Monc…" at bounding box center [784, 401] width 1568 height 713
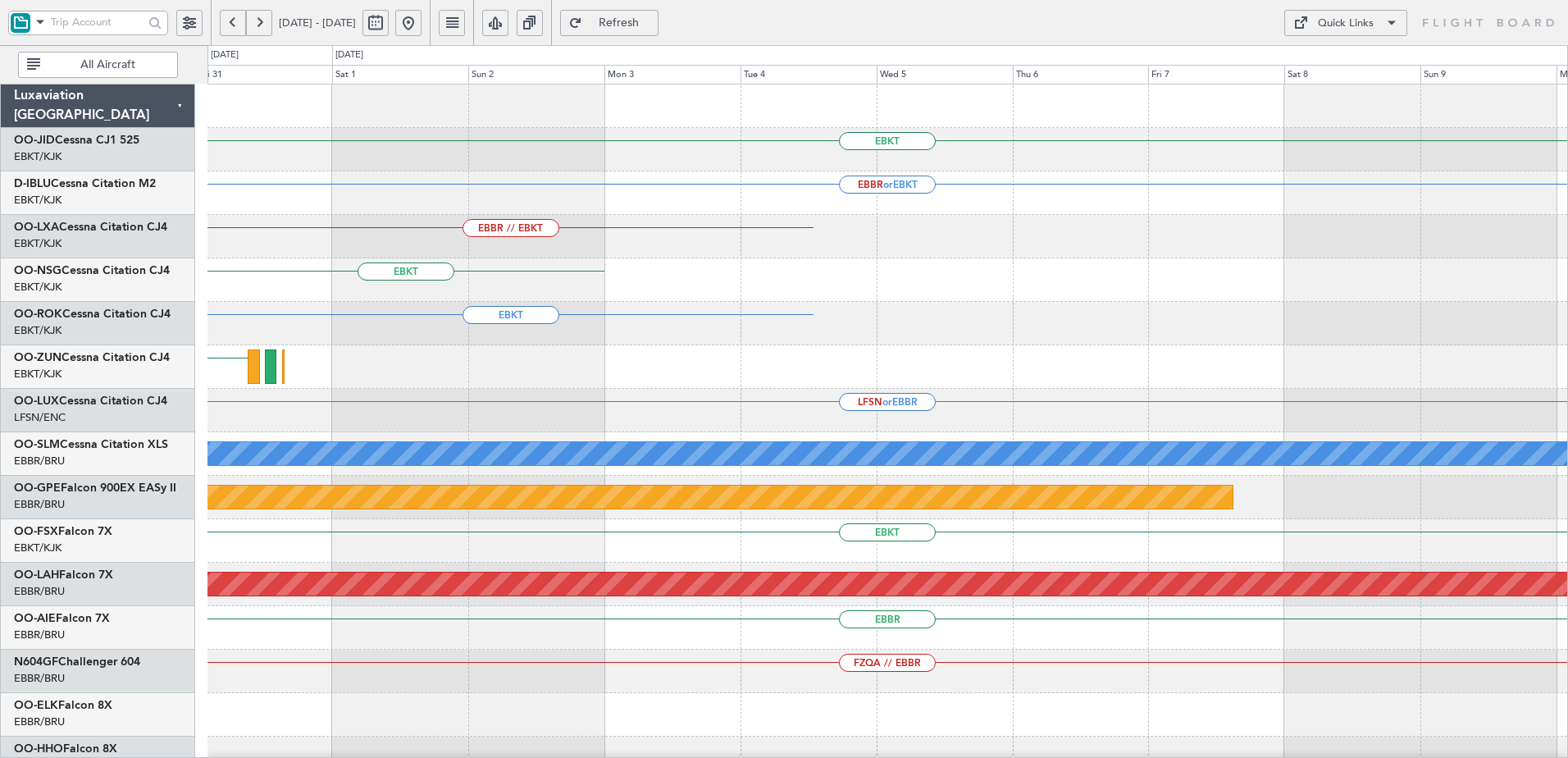
click at [1443, 360] on div "EBKT EBBR or EBKT EBBR // EBKT EBKT EBKT EBKT LFSN or EBBR A/C Unavailable Monc…" at bounding box center [887, 606] width 1359 height 1043
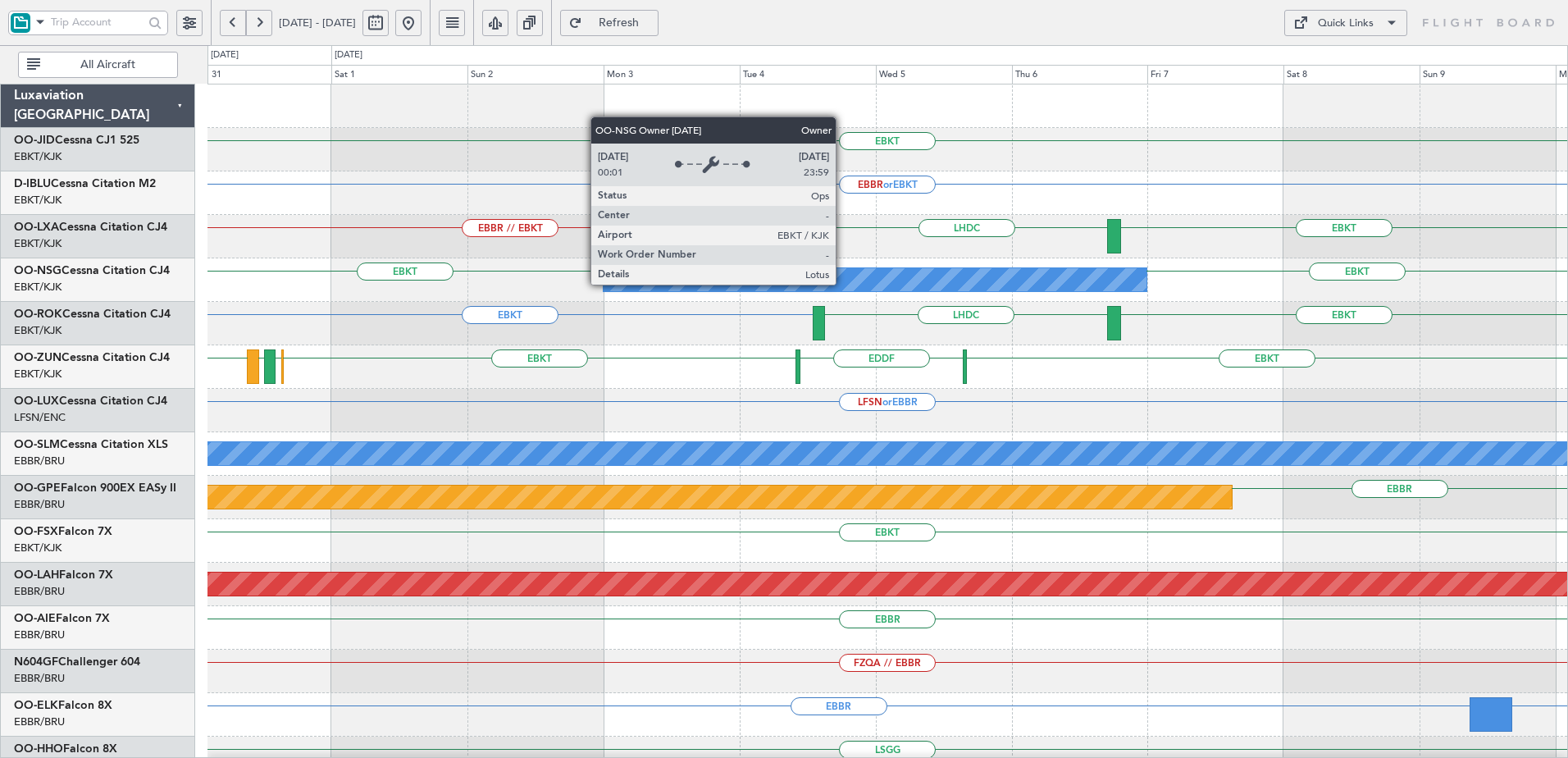
click at [843, 284] on div "Owner [GEOGRAPHIC_DATA]-[GEOGRAPHIC_DATA]" at bounding box center [874, 279] width 543 height 23
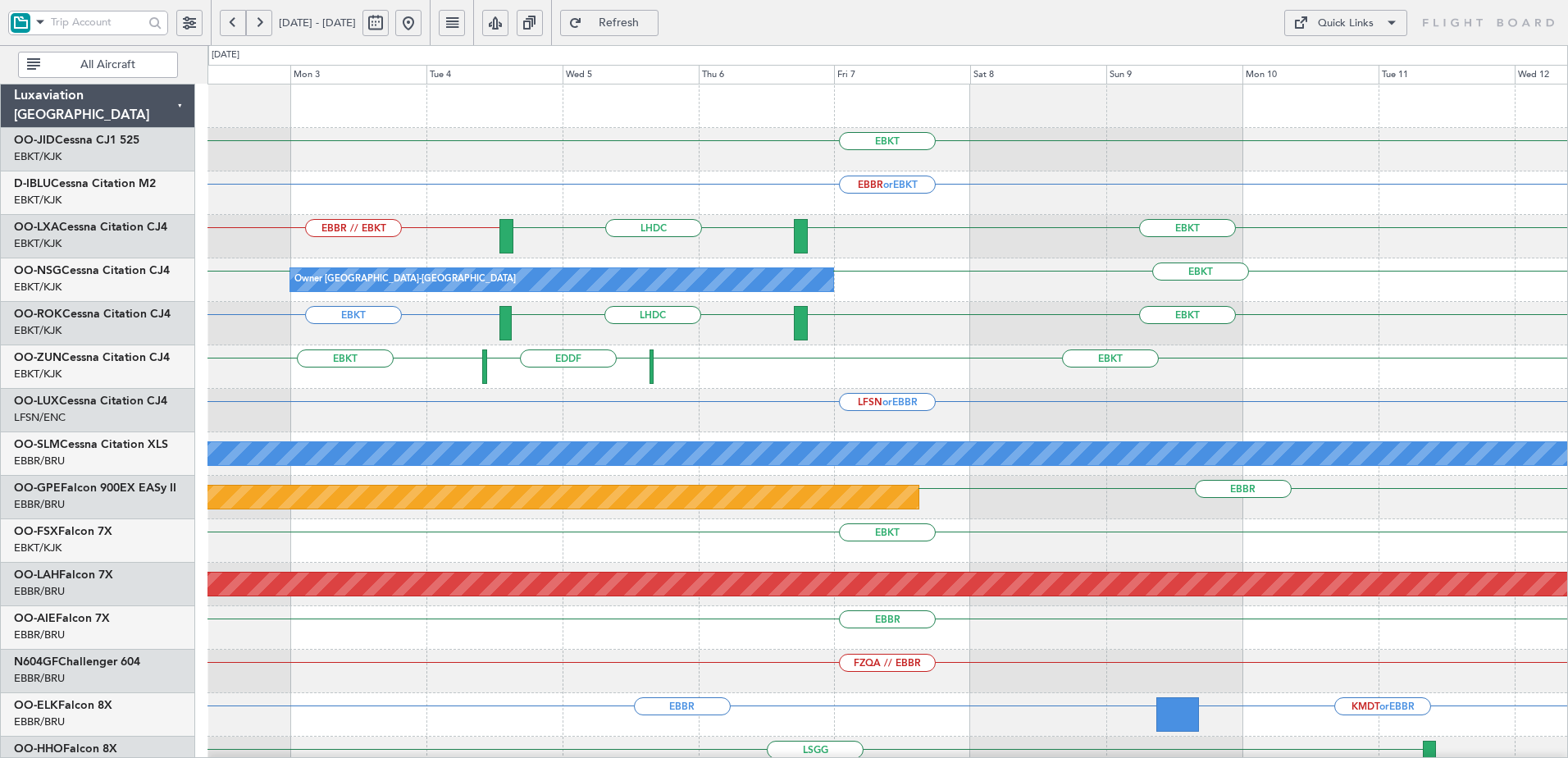
click at [1031, 364] on div "EBKT EBKT EDDF EBOS LEIB EBKT" at bounding box center [887, 367] width 1359 height 43
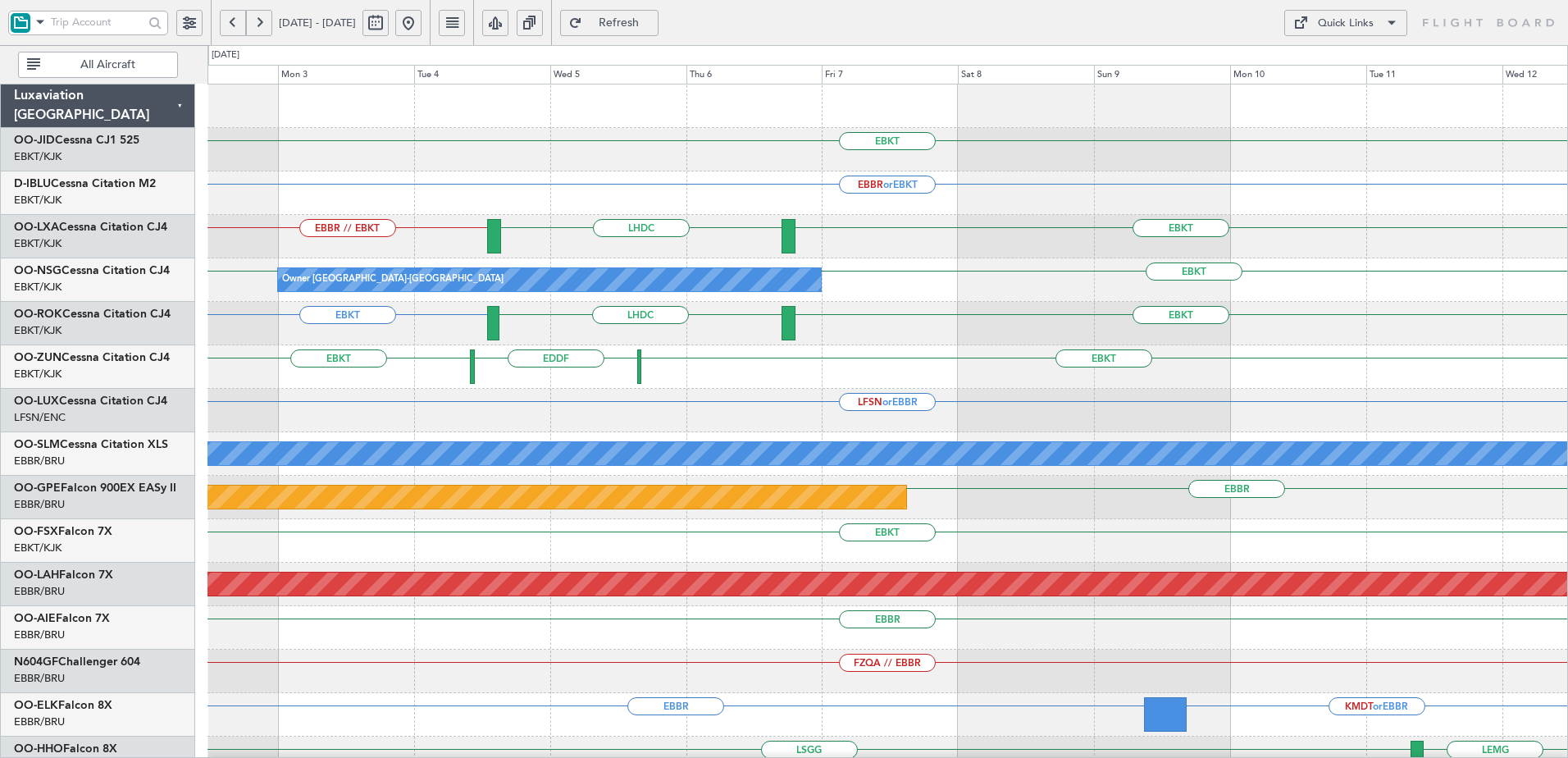
click at [422, 24] on button at bounding box center [408, 23] width 26 height 26
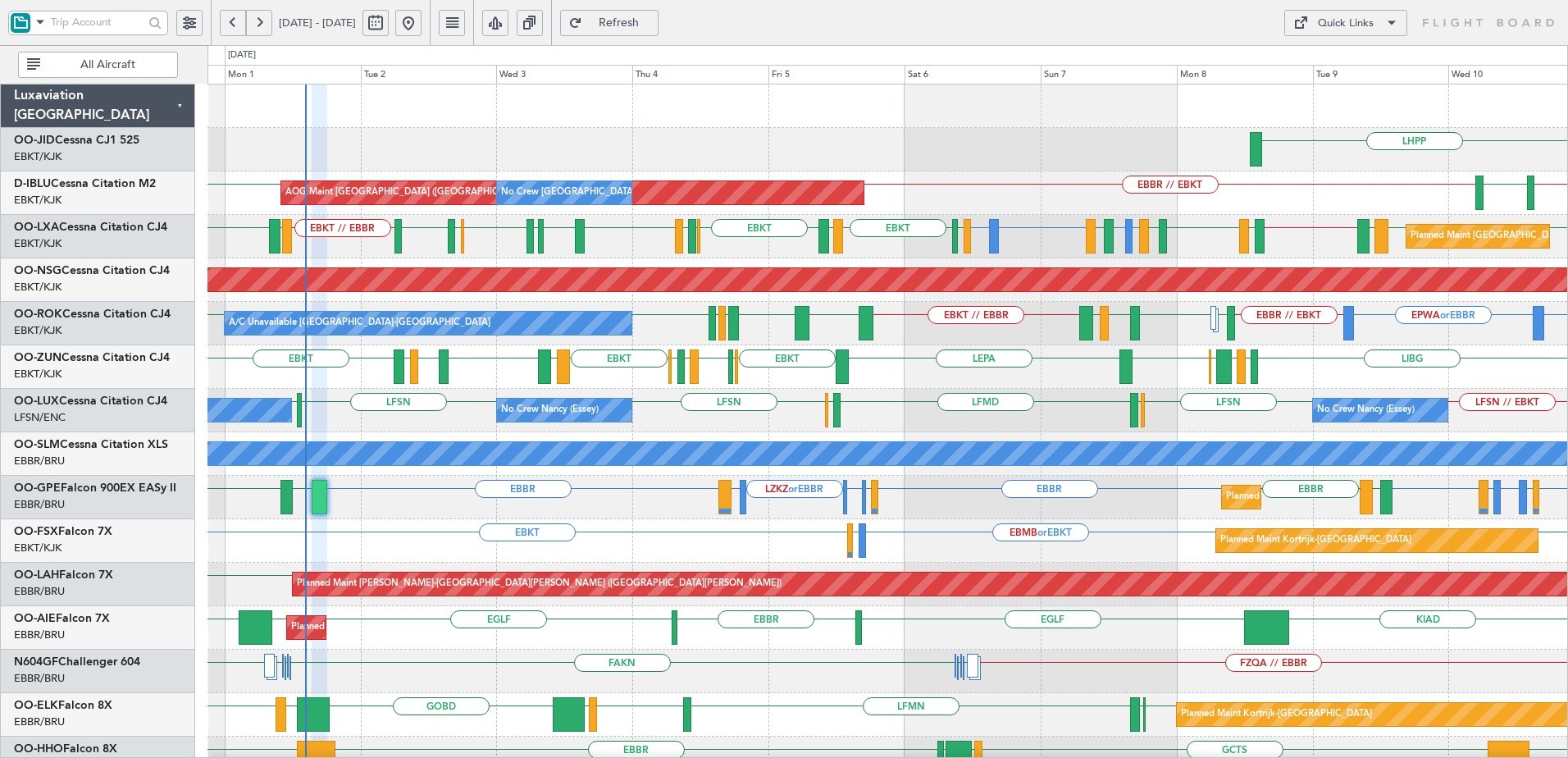
click at [649, 15] on button "Refresh" at bounding box center [609, 23] width 98 height 26
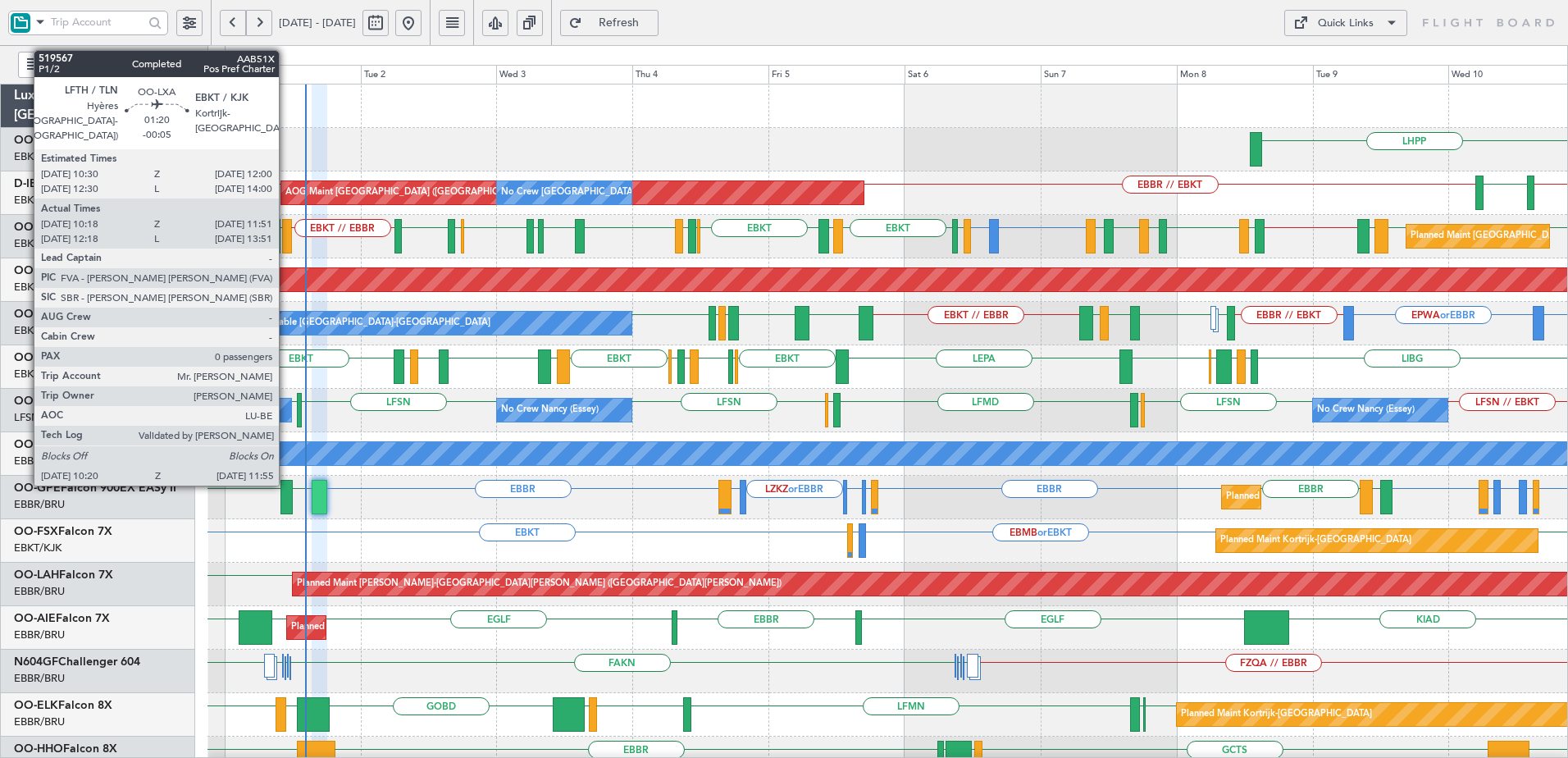
click at [286, 241] on div at bounding box center [286, 236] width 9 height 34
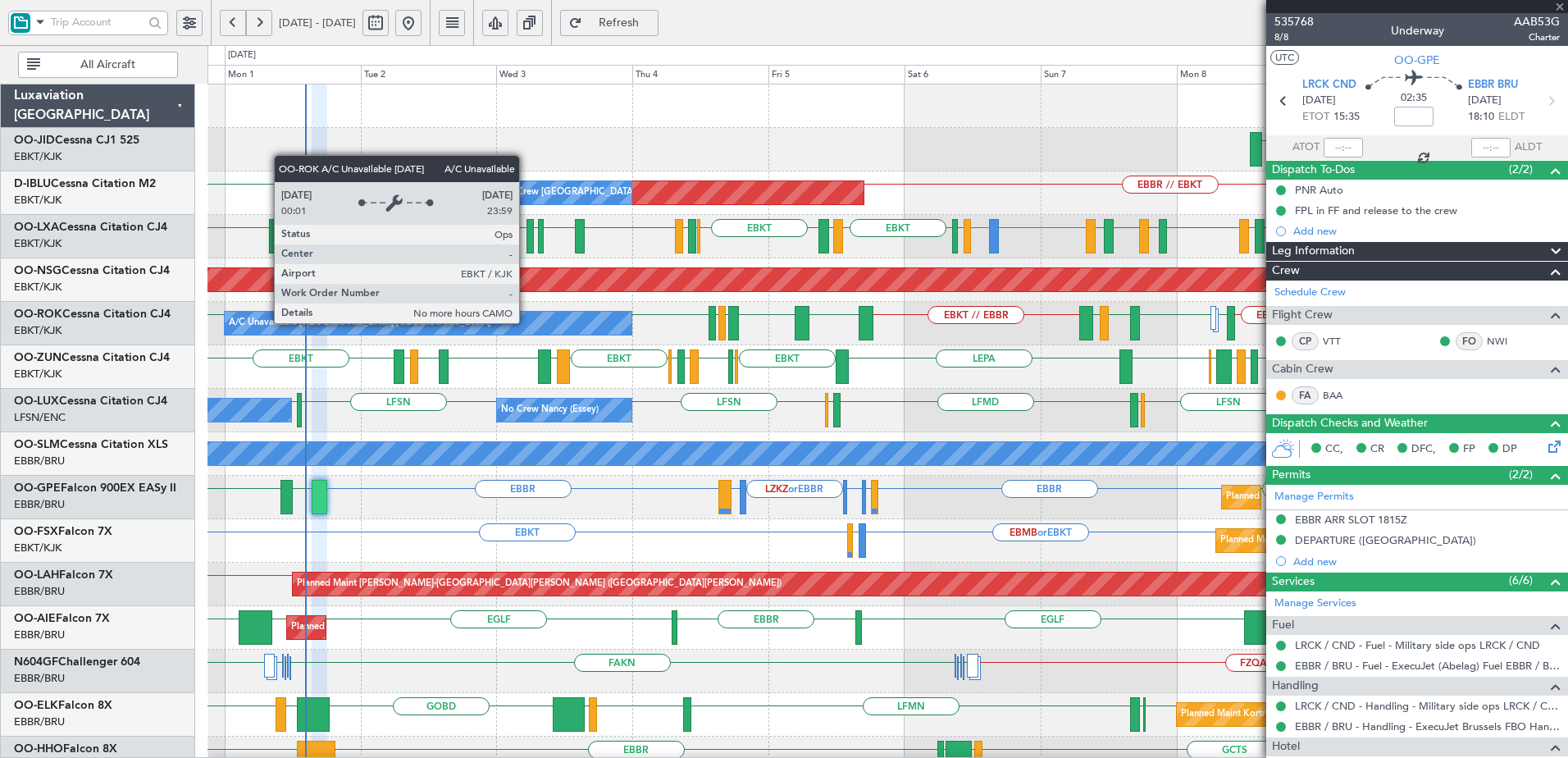
type input "-00:05"
type input "10:23"
type input "11:46"
type input "0"
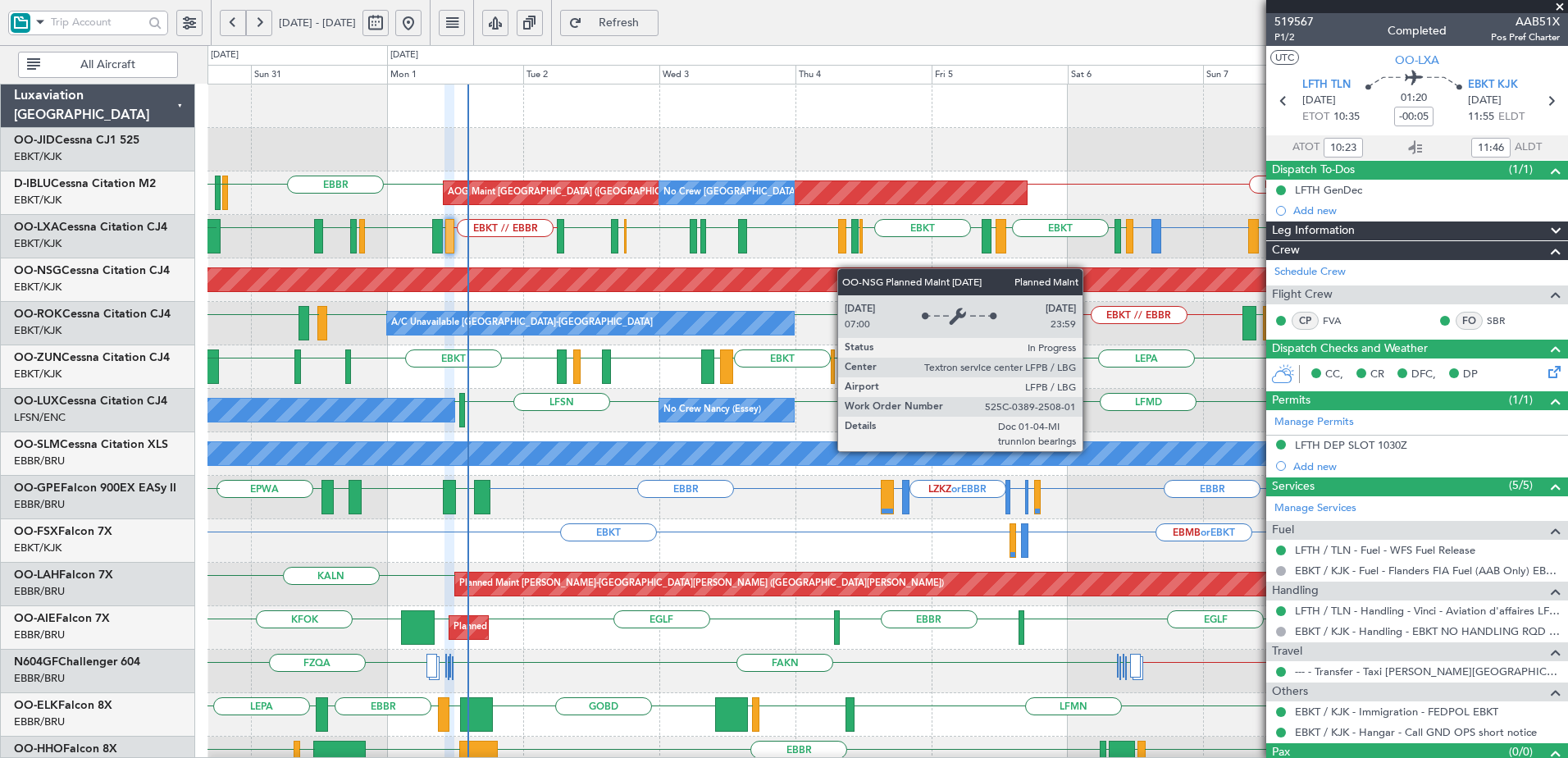
click at [783, 272] on div "Planned Maint Kortrijk-Wevelgem AOG Maint Kortrijk-Wevelgem AOG Maint Brussels …" at bounding box center [887, 715] width 1359 height 1260
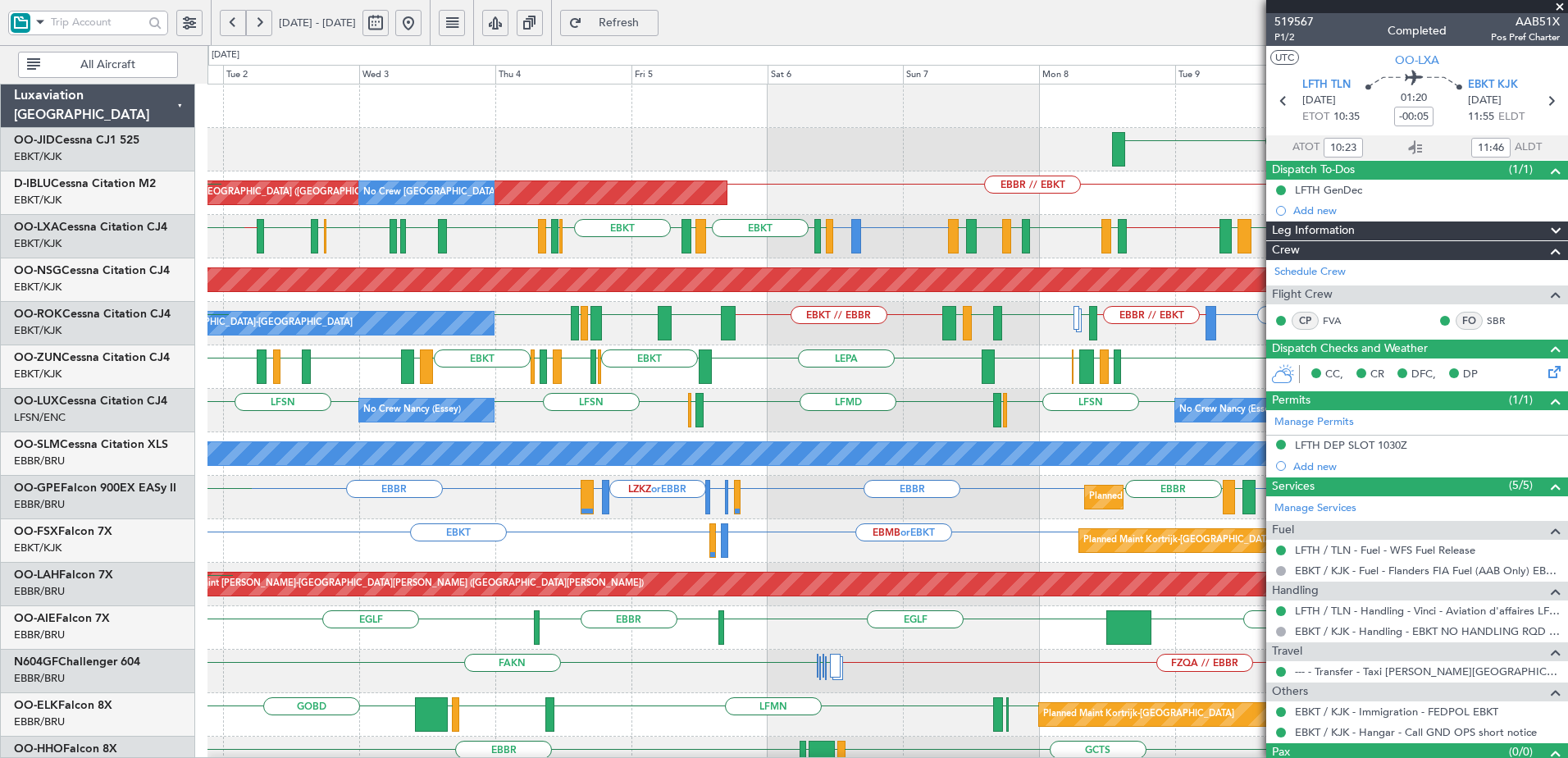
click at [786, 367] on div "LIBG LGMK LIBG EBCI EBKT LEPA EBKT LFPB EDDL LIML EBLG EBKT LIRA EBKT LFMD LEBB…" at bounding box center [887, 367] width 1359 height 43
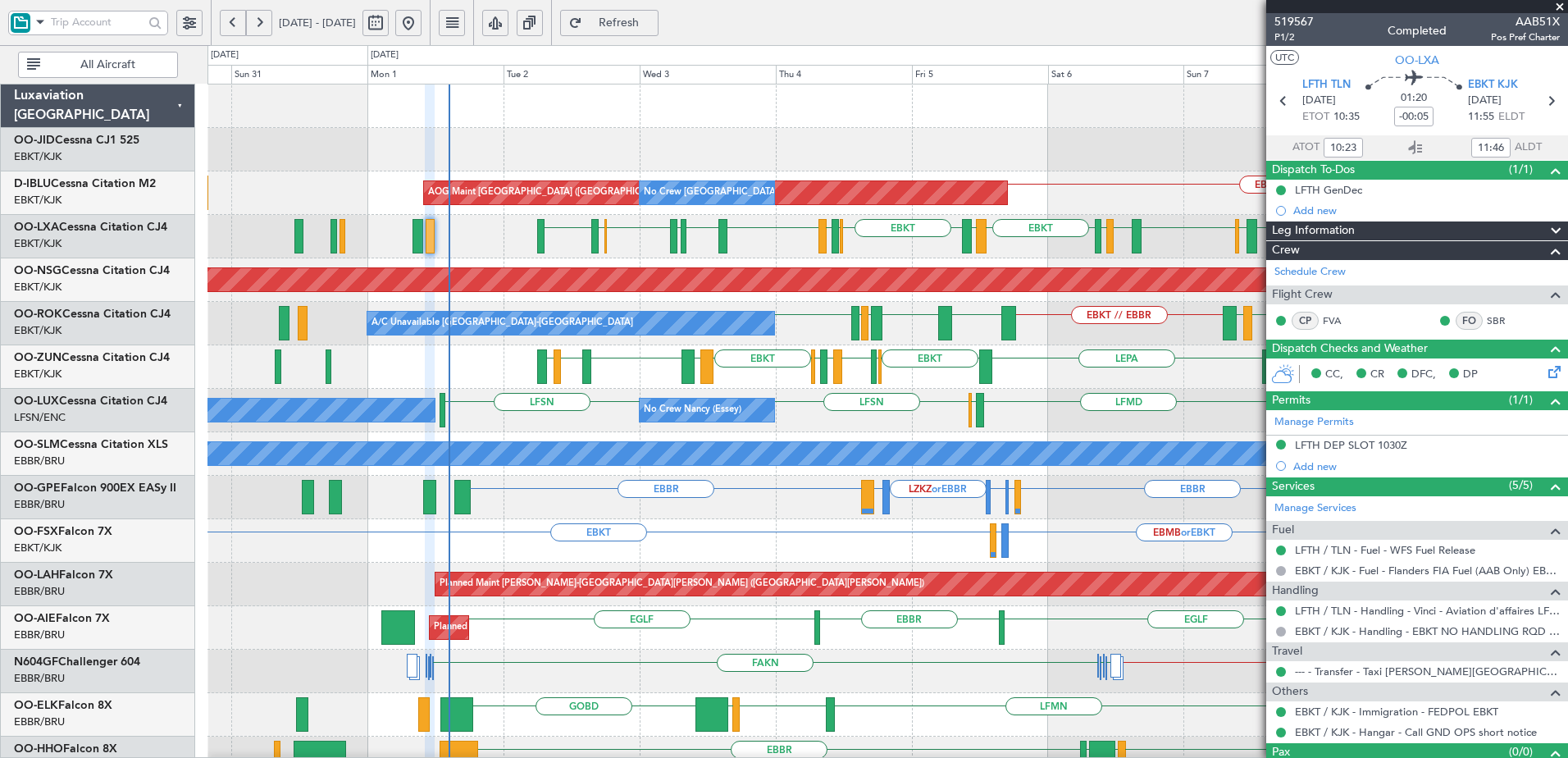
click at [874, 354] on div "LHPP Planned Maint Kortrijk-Wevelgem EBKT AOG Maint Kortrijk-Wevelgem EBBR // E…" at bounding box center [887, 671] width 1359 height 1174
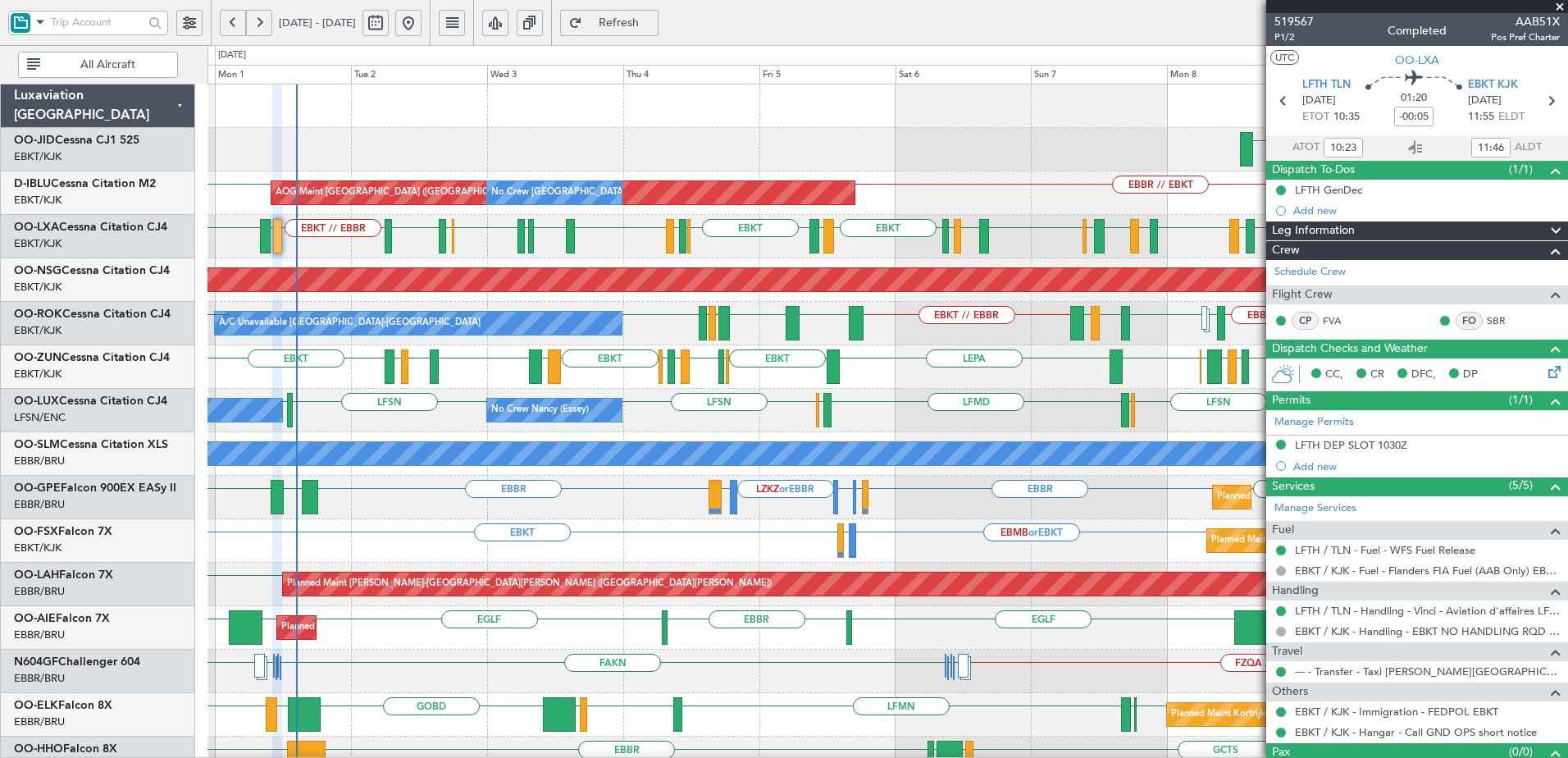
click at [853, 405] on div "No Crew Nancy (Essey) No Crew Paris (Le Bourget) No Crew Nancy (Essey) LFSN ELL…" at bounding box center [887, 410] width 1359 height 43
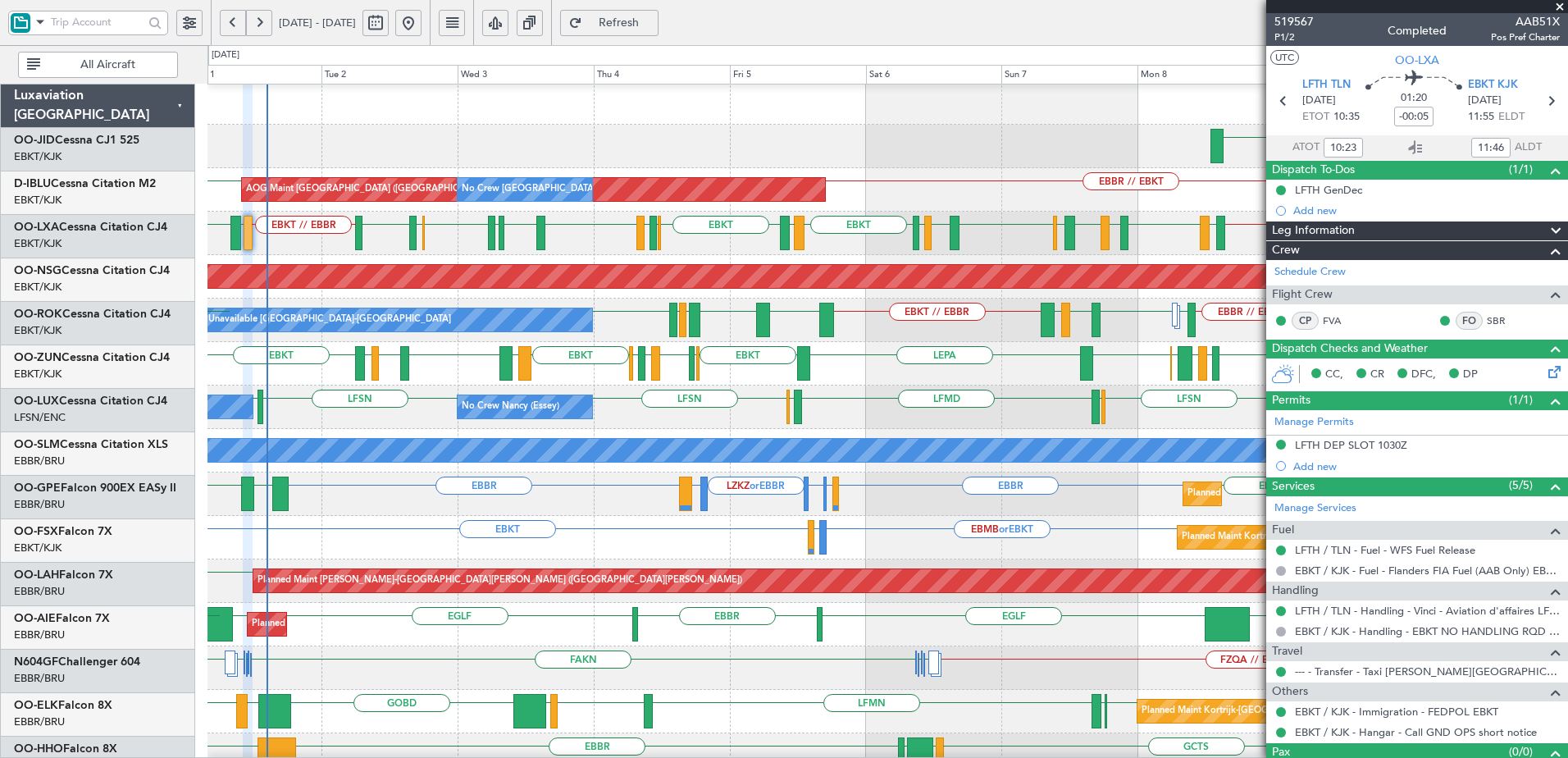
scroll to position [4, 0]
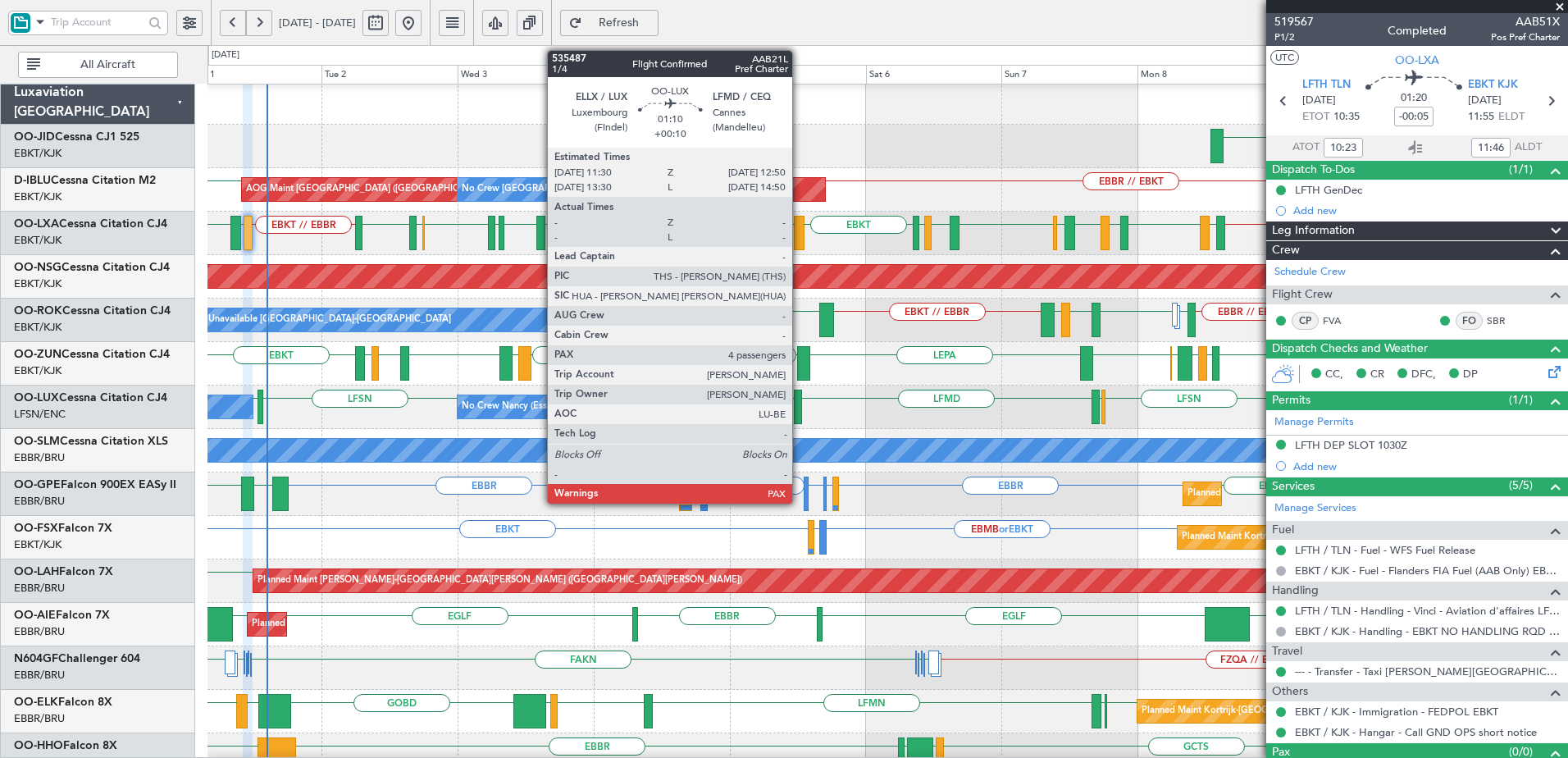
click at [799, 410] on div at bounding box center [798, 407] width 8 height 34
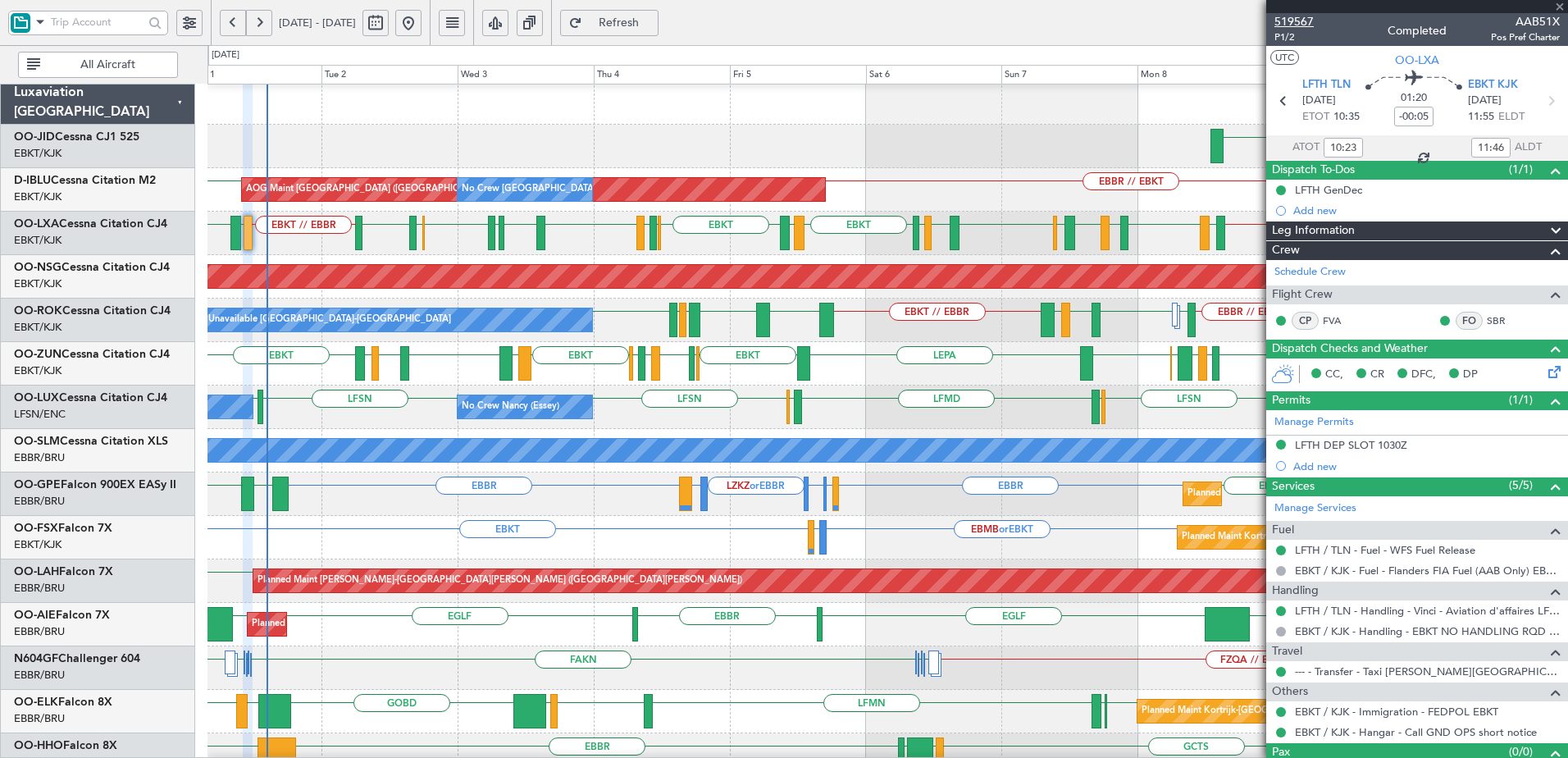
type input "+00:10"
type input "4"
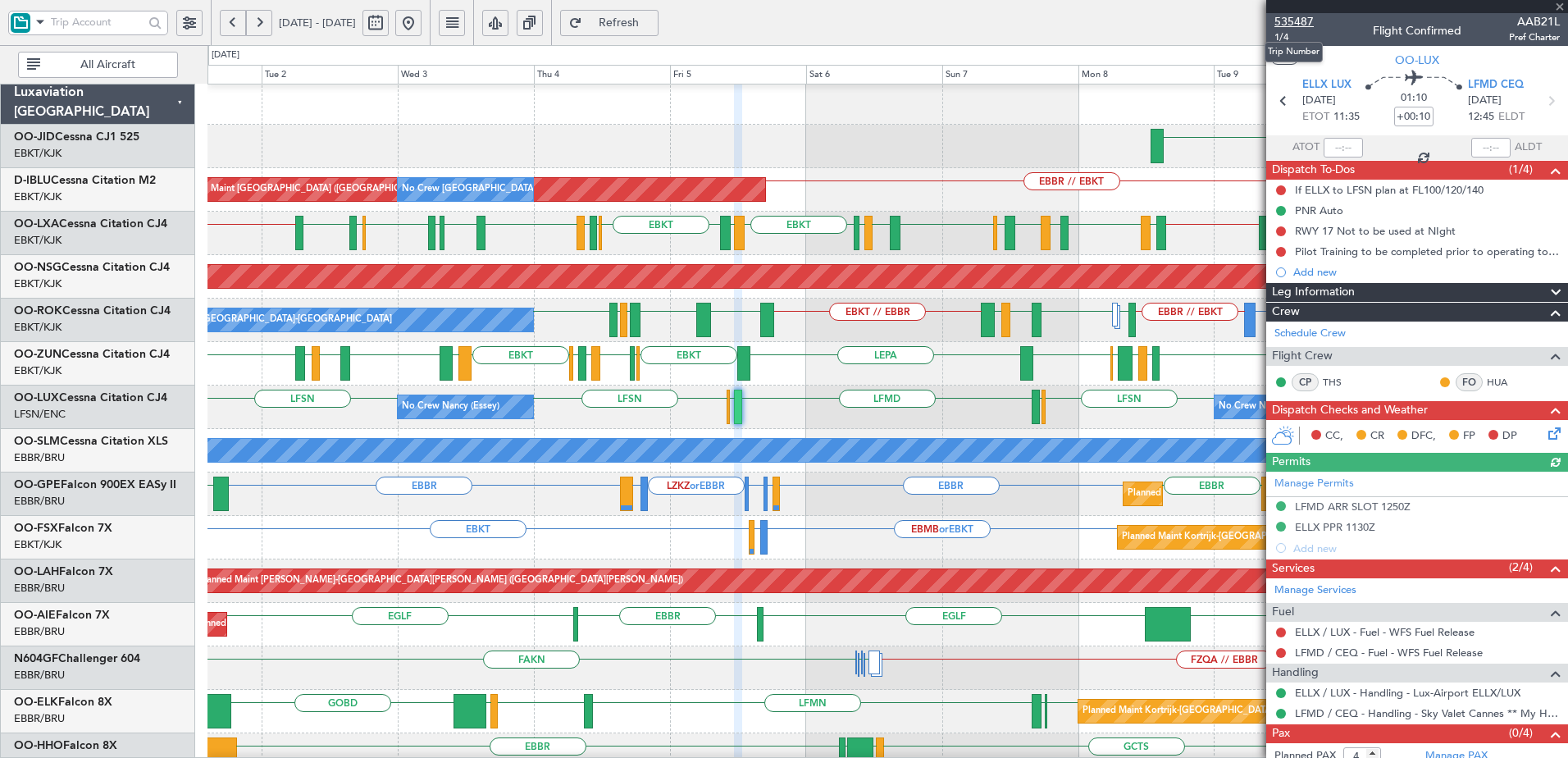
click at [1297, 23] on span "535487" at bounding box center [1294, 22] width 40 height 17
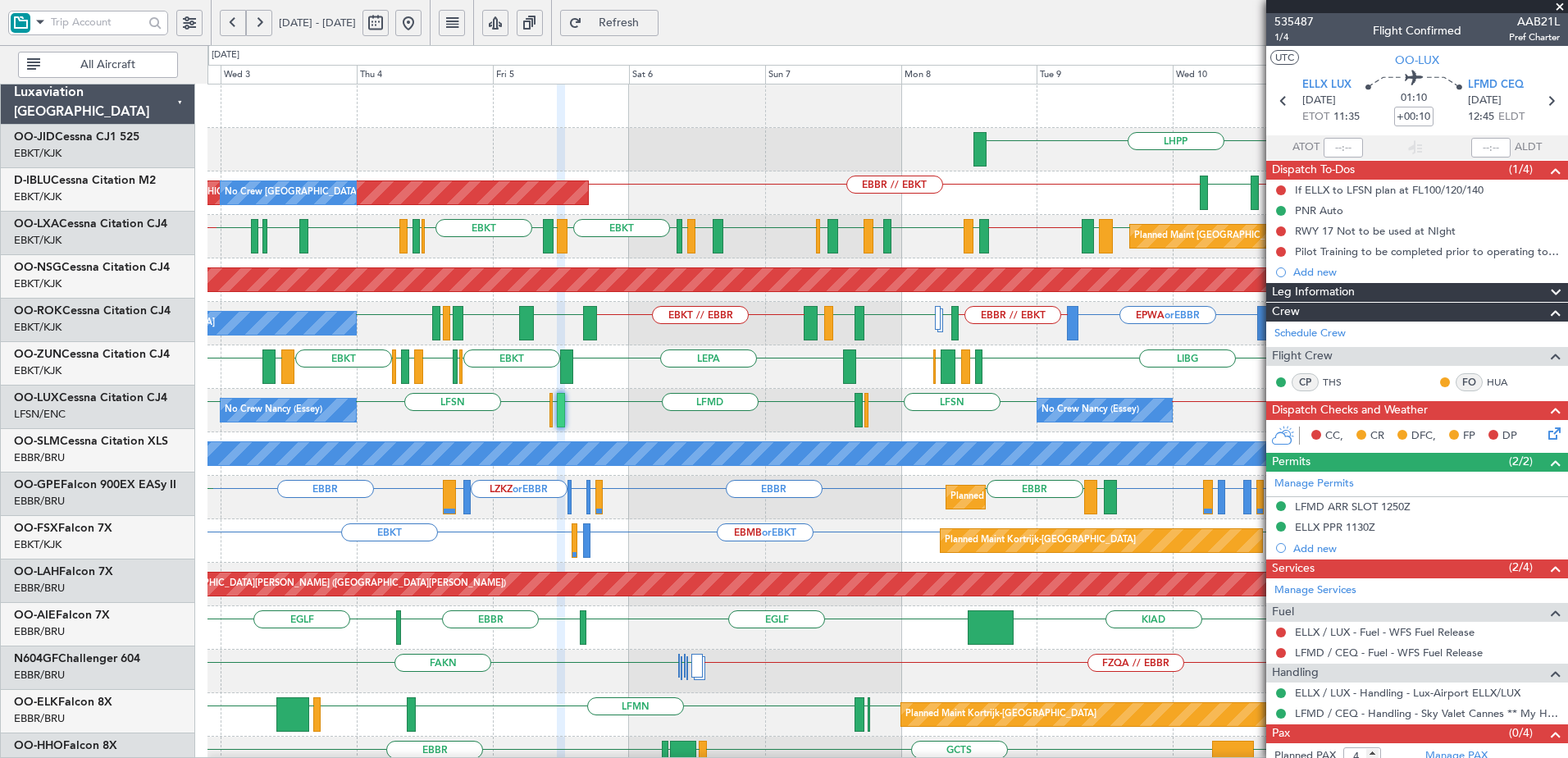
scroll to position [0, 0]
click at [870, 414] on div "No Crew Nancy (Essey) No Crew Nancy (Essey) LFSN // EBKT LFSN ELLX LFMD ELLX LF…" at bounding box center [887, 410] width 1359 height 43
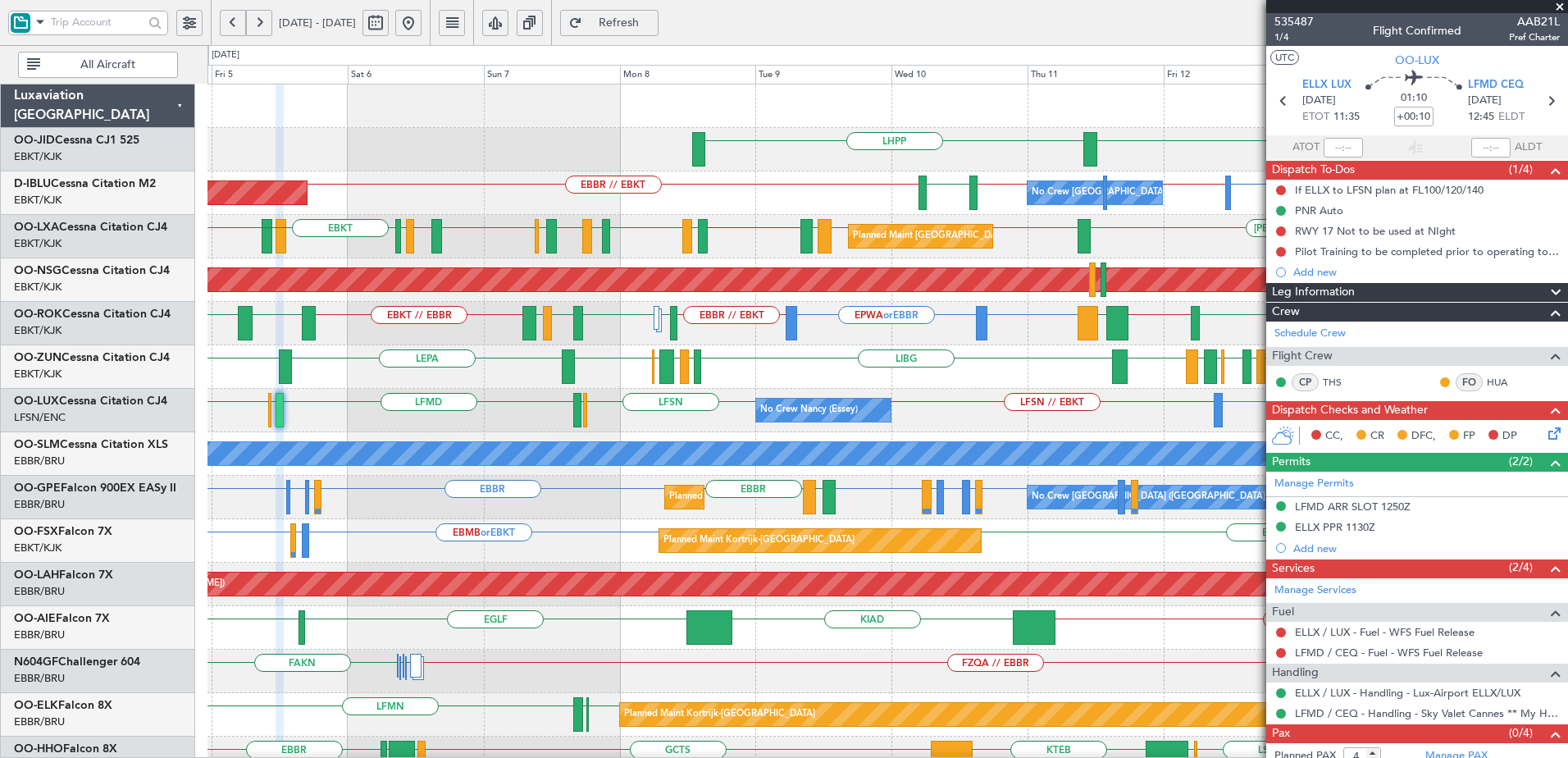
click at [823, 466] on div "EBKT LHPP No Crew Brussels (Brussels National) AOG Maint Brussels (Brussels Nat…" at bounding box center [887, 671] width 1359 height 1174
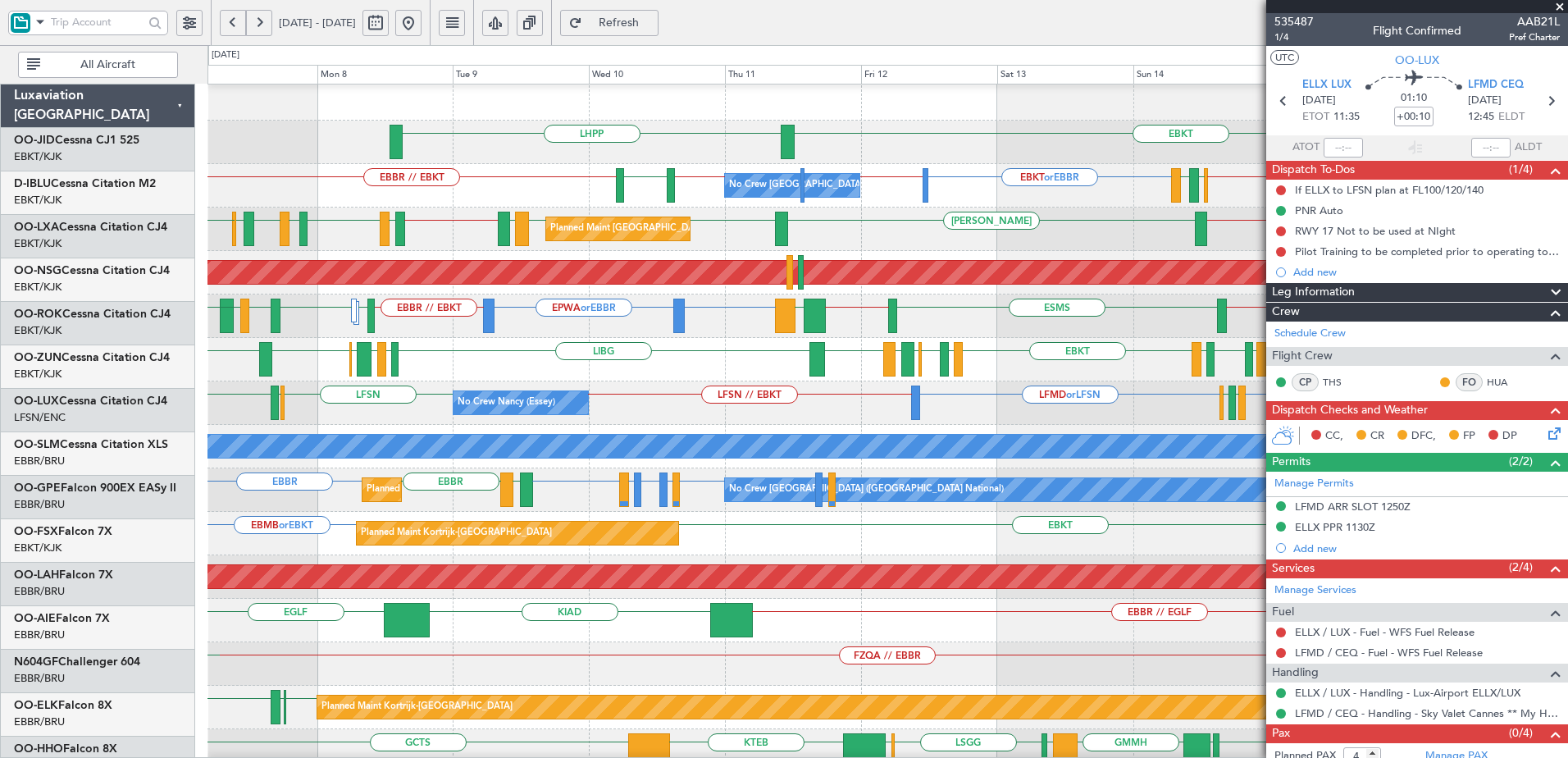
scroll to position [9, 0]
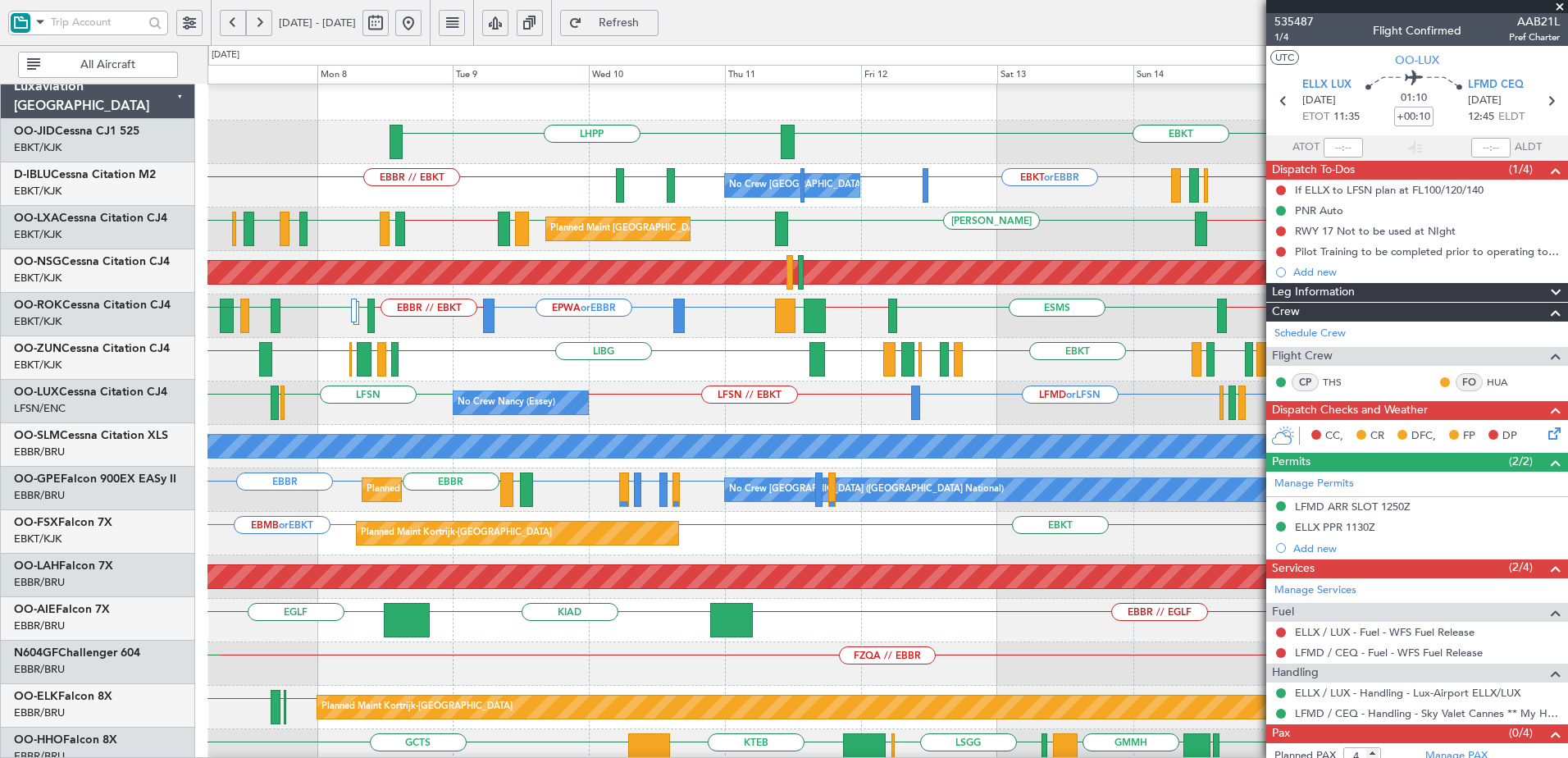
click at [779, 387] on div "LFSN LFMD or LFSN LFSN // EBKT LFMN LFPB LFSN ELLX LFMD No Crew Nancy (Essey) E…" at bounding box center [887, 403] width 1359 height 43
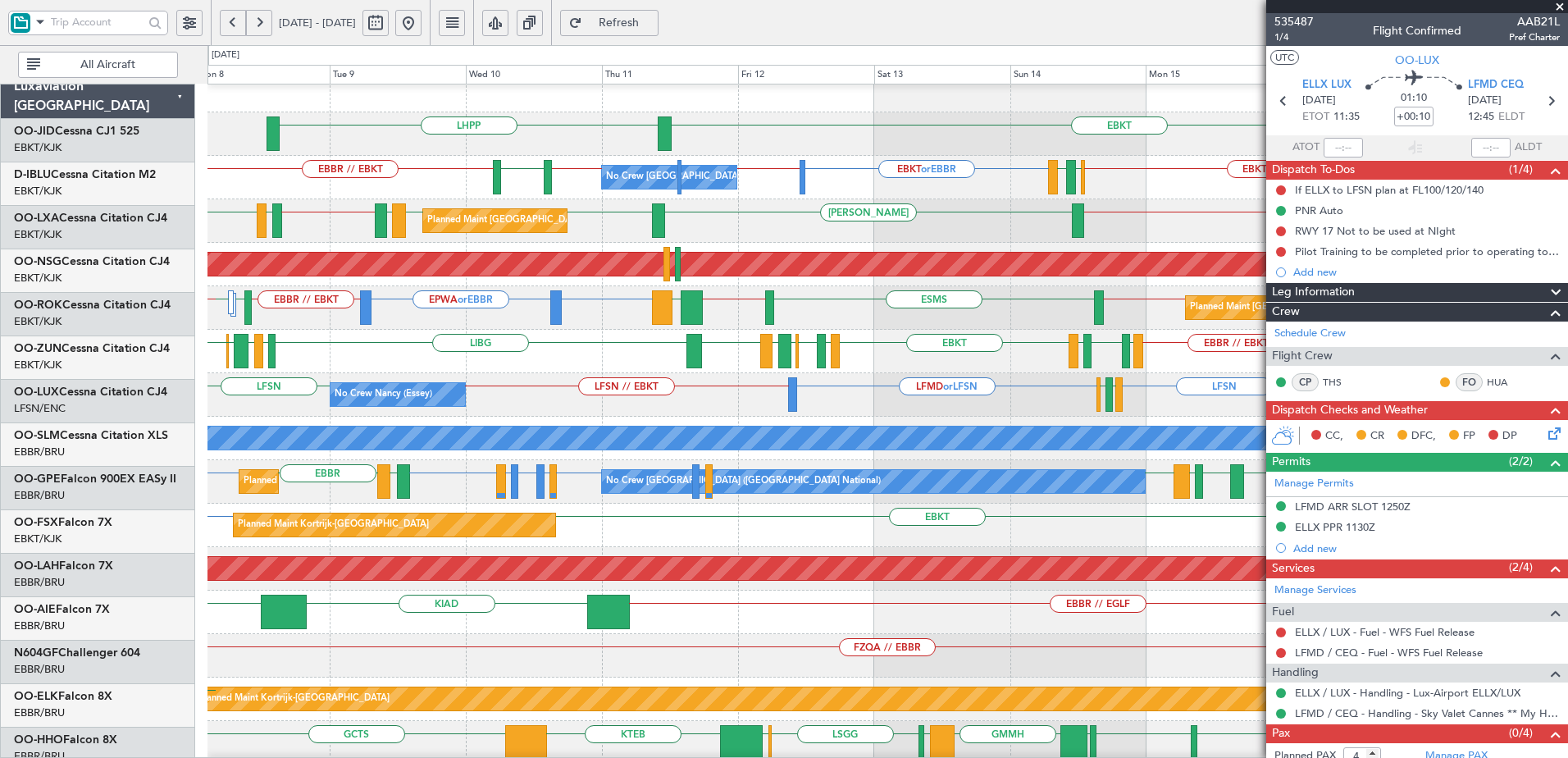
scroll to position [20, 0]
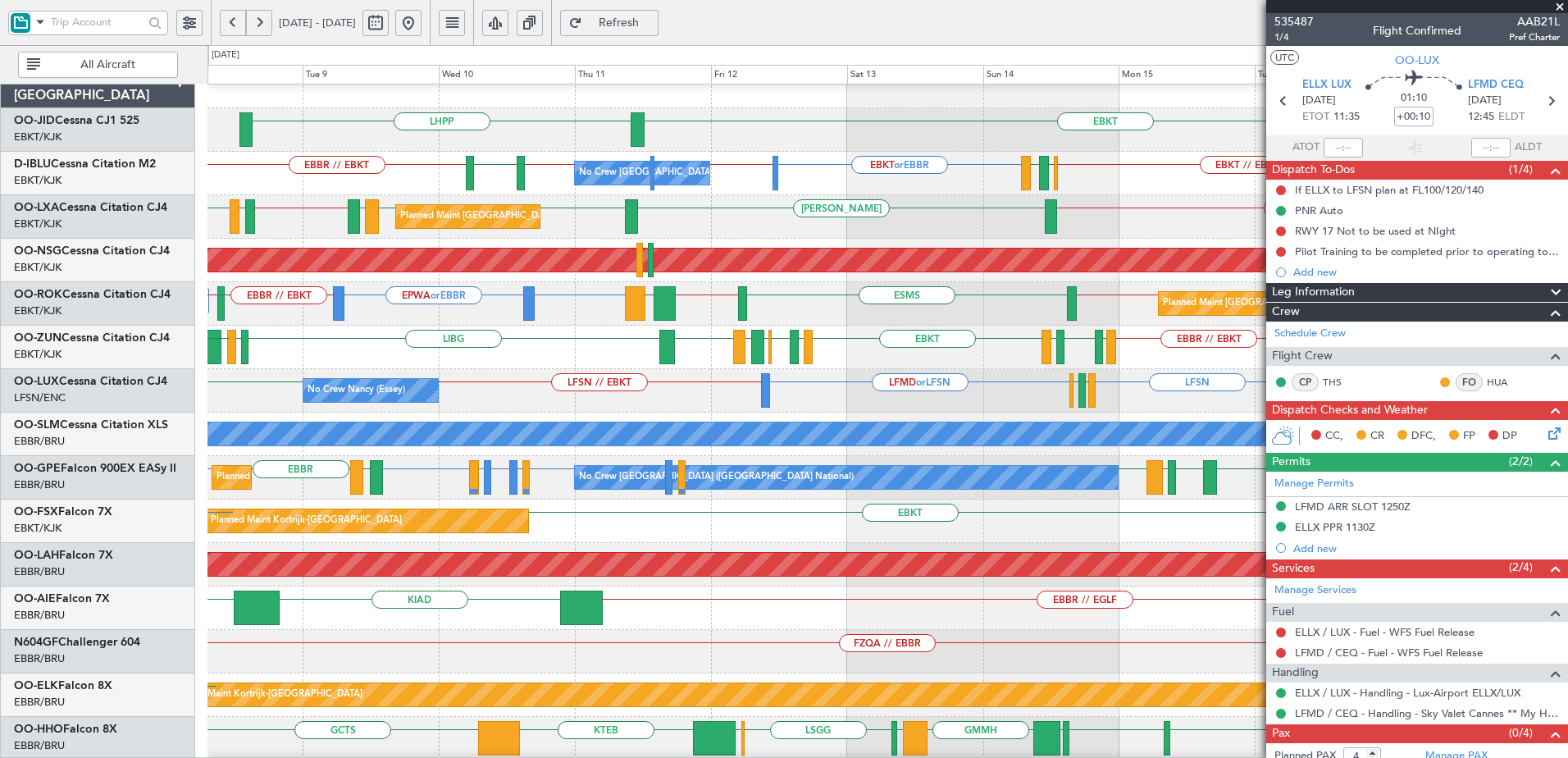
click at [901, 364] on div "EBKT EBKT // LFMD LEPA EBBR // EBKT LFMT LFSN LFMT EBKT LFMD EBKT EBBR LIRN EBK…" at bounding box center [887, 347] width 1359 height 43
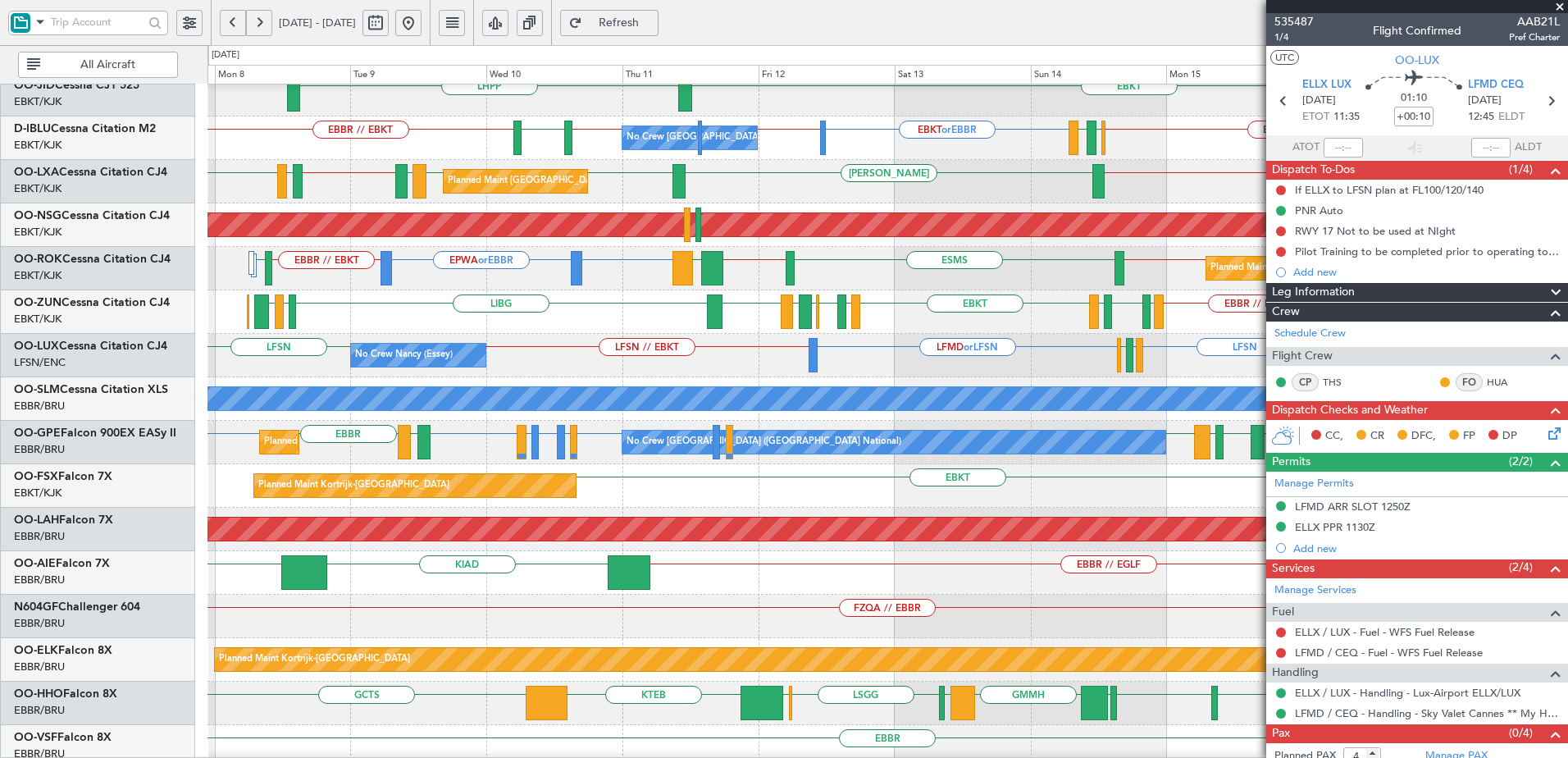
click at [605, 352] on div "No Crew Nancy (Essey) LFSN LRCV or LFSN LFSN LFMD or LFSN LFSN // EBKT LFMN LFP…" at bounding box center [887, 355] width 1359 height 43
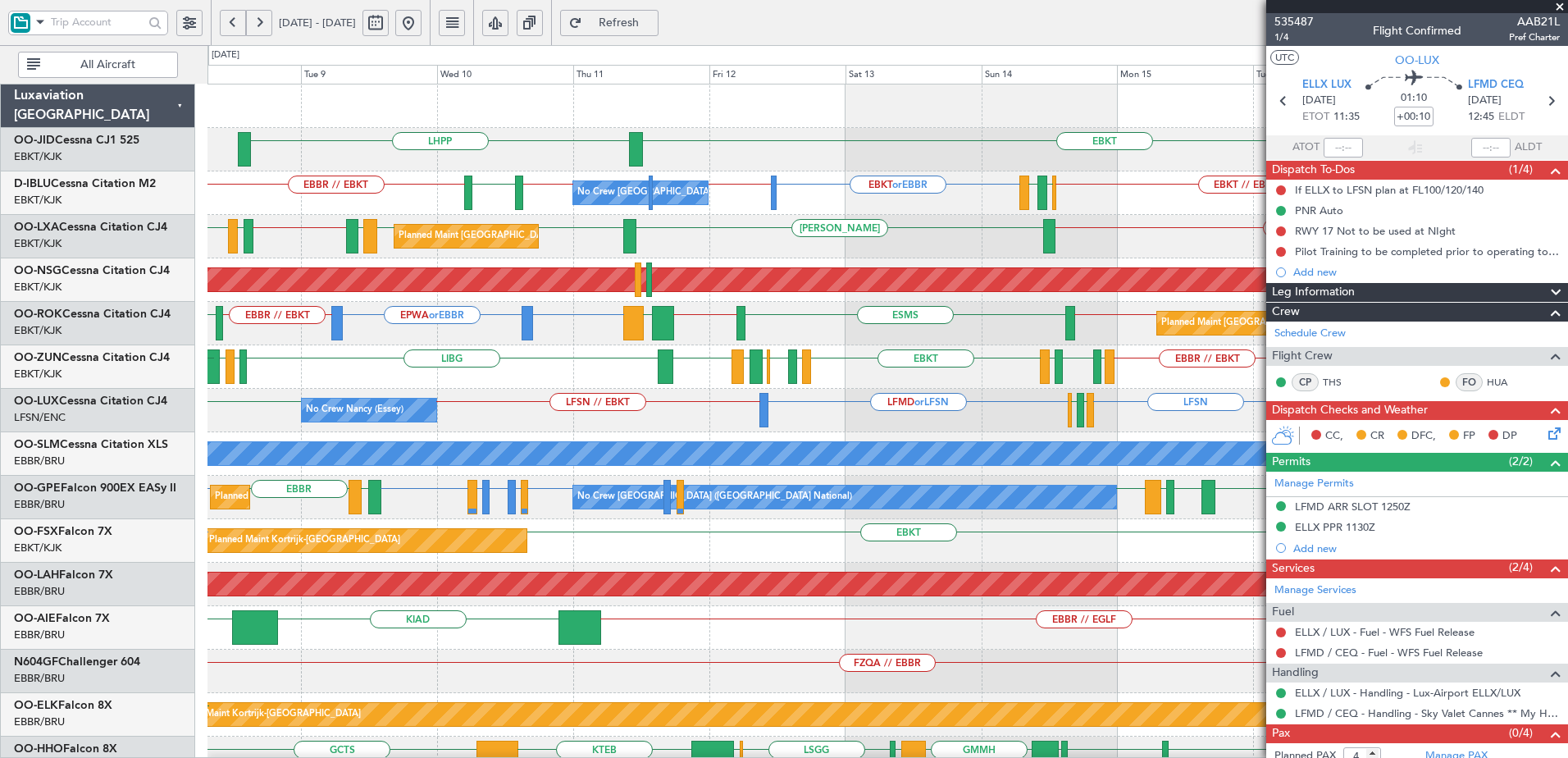
click at [942, 366] on div "EBKT LHPP No Crew [GEOGRAPHIC_DATA] (Brussels National) EBKT LIRQ or EBKT EBKT …" at bounding box center [887, 650] width 1359 height 1130
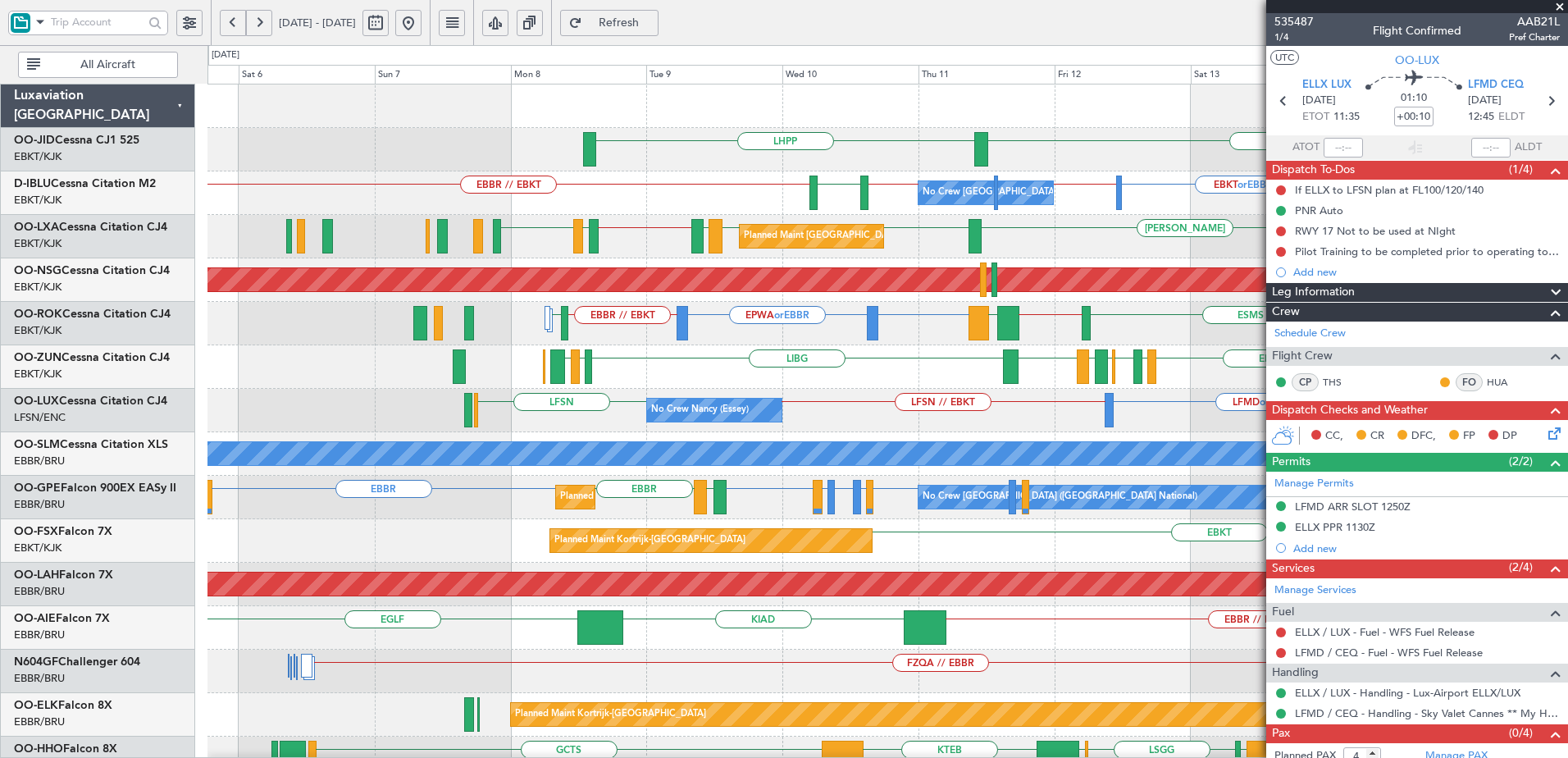
click at [800, 369] on div "EBBR // EBKT LFMT LFSN LFMT EBKT LFMD EBKT [GEOGRAPHIC_DATA] LIRN EBKT LIBG LGM…" at bounding box center [887, 367] width 1359 height 43
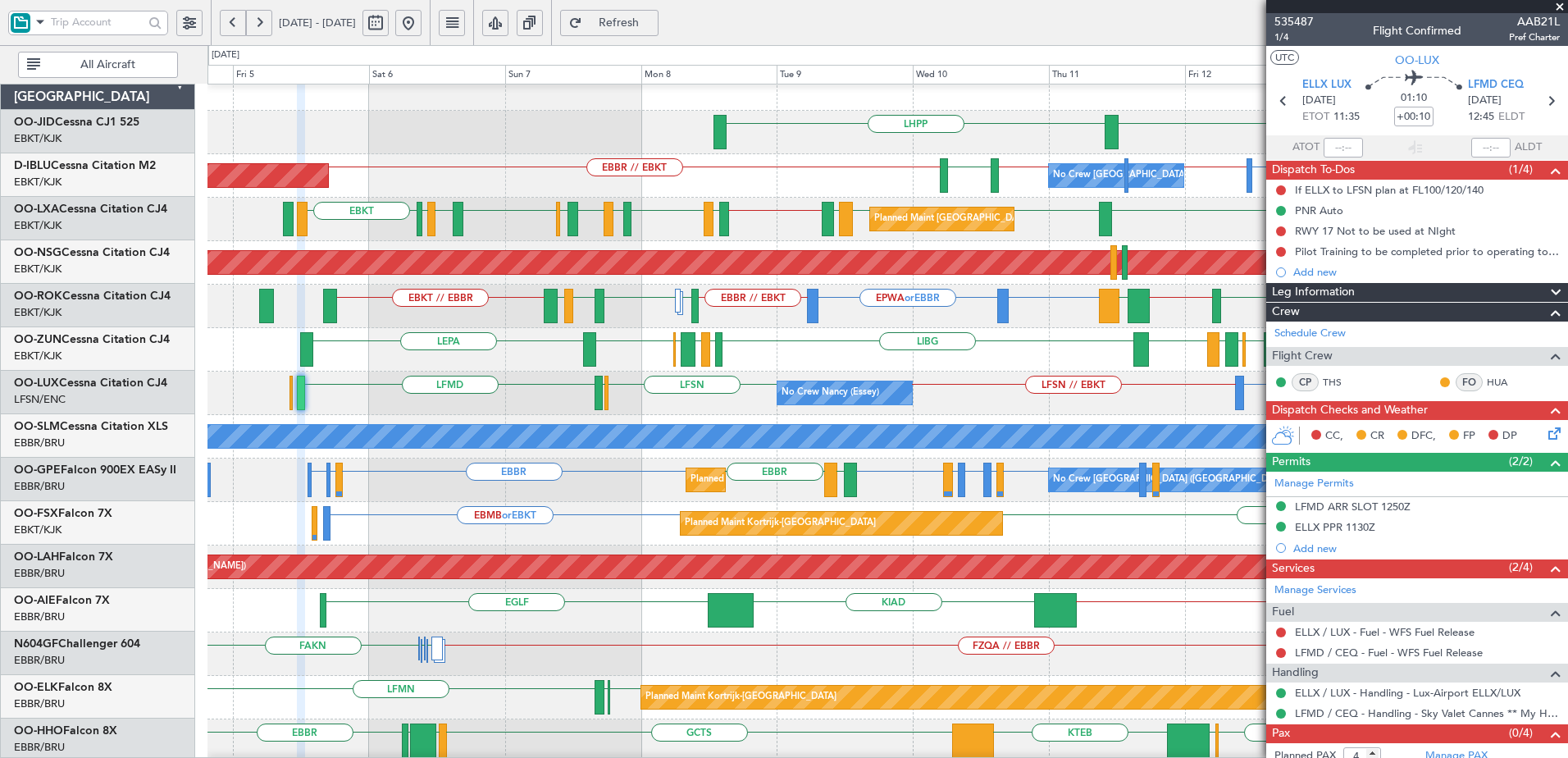
click at [1061, 396] on div "No Crew [PERSON_NAME] ([PERSON_NAME]) LFMD or LFSN LFSN // EBKT LFMN LFPB LFSN …" at bounding box center [887, 393] width 1359 height 43
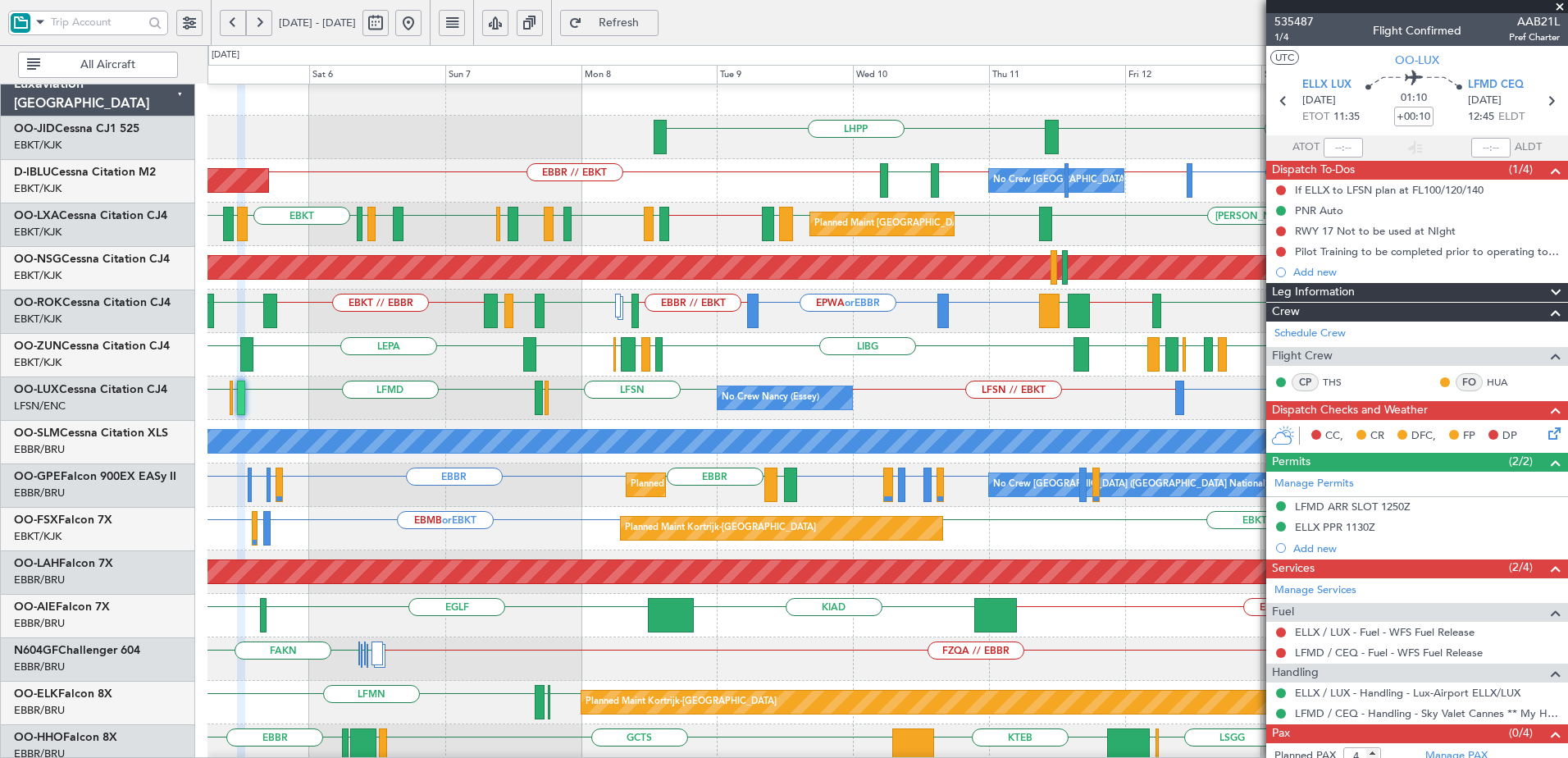
click at [951, 354] on div "LFSN LFMT EBKT LFMD EBKT [GEOGRAPHIC_DATA] LIRN EBKT LIBG LGMK LIBG EBCI EBKT L…" at bounding box center [887, 355] width 1359 height 43
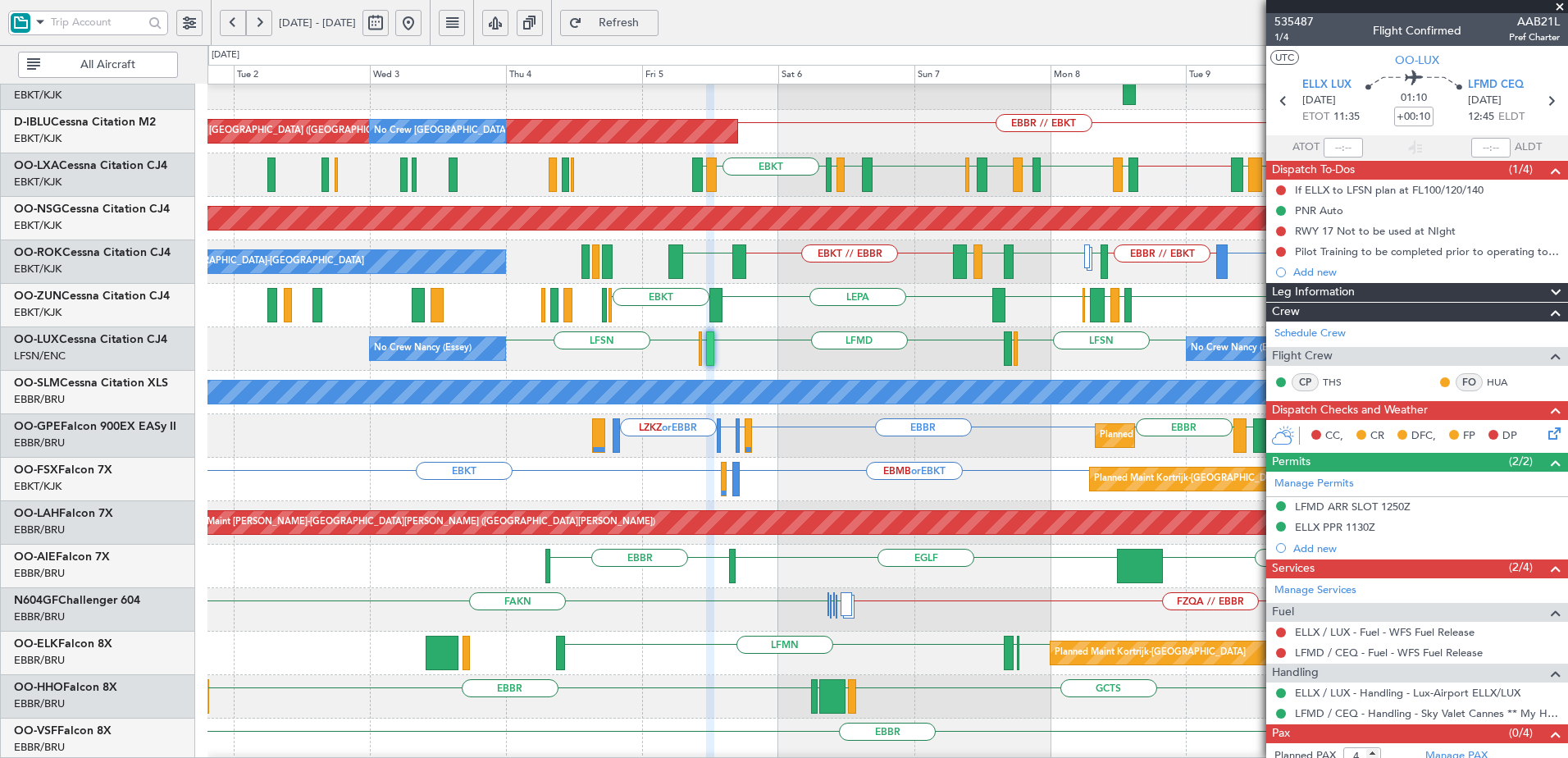
scroll to position [62, 0]
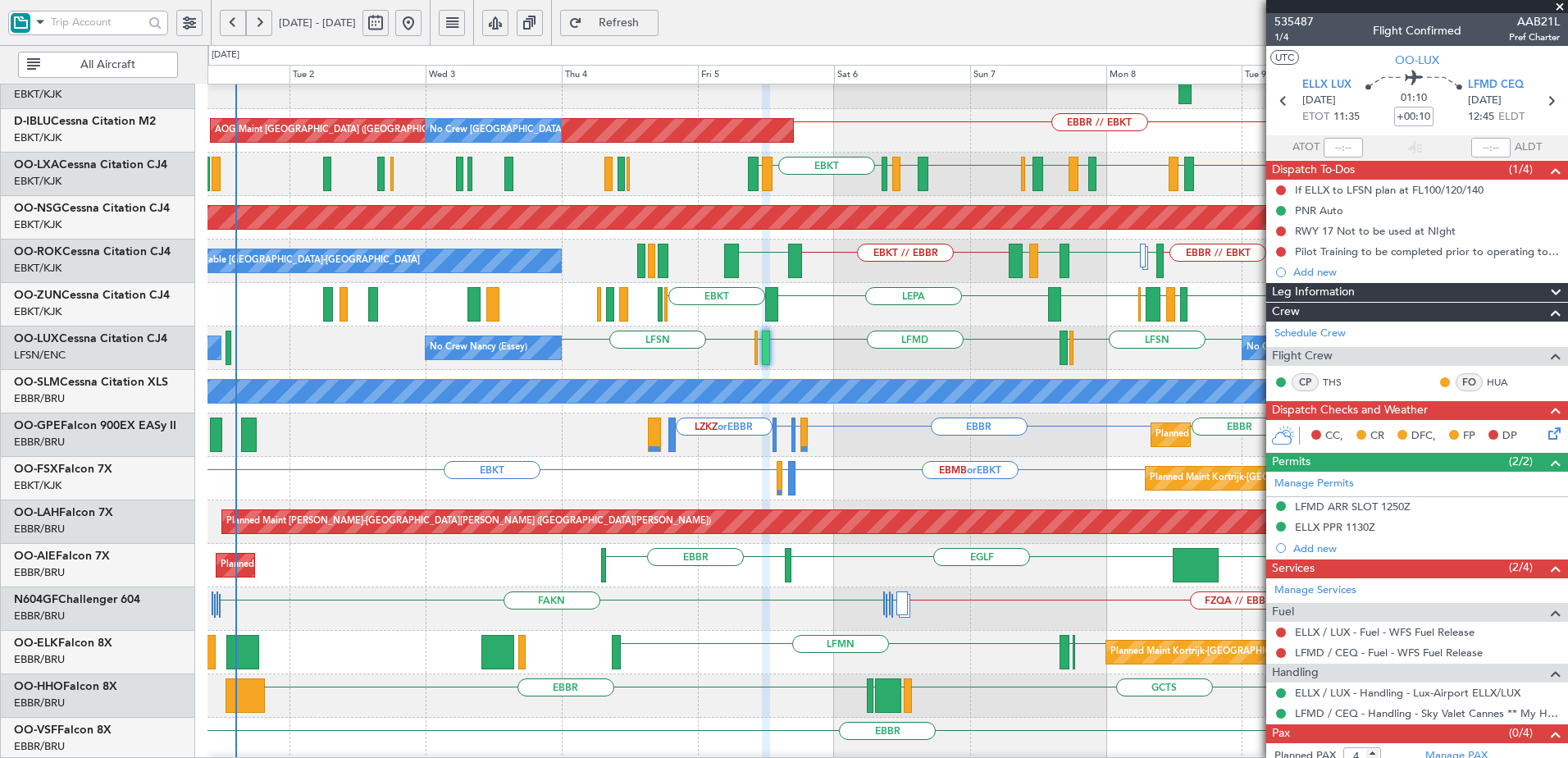
click at [1214, 350] on div "No Crew [PERSON_NAME] ([PERSON_NAME]) LFSN // EBKT LFSN ELLX LFMD ELLX LFSN No …" at bounding box center [887, 348] width 1359 height 43
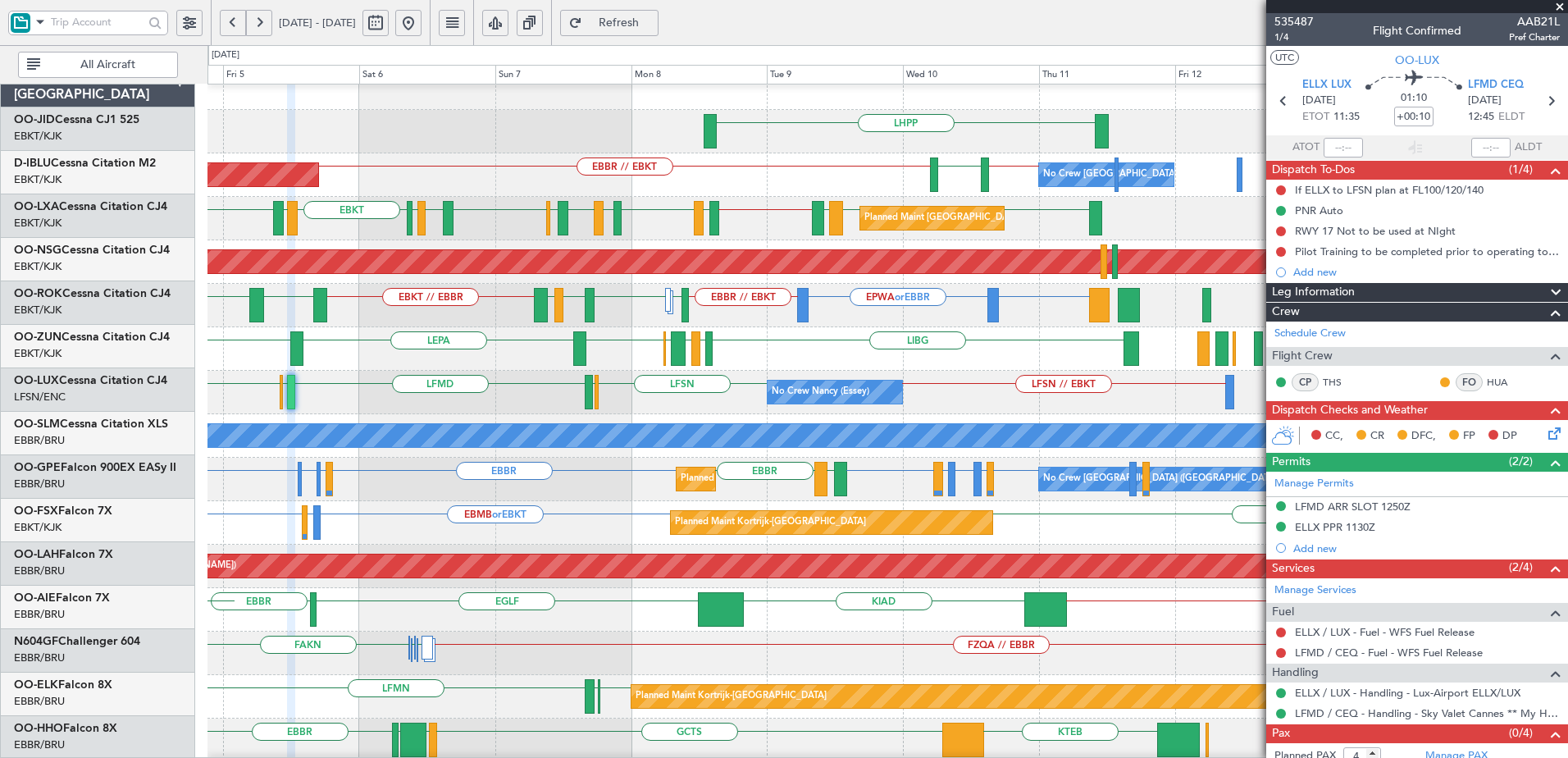
click at [553, 372] on div "No Crew [PERSON_NAME] ([PERSON_NAME]) LFSN // EBKT LFSN ELLX LFMD ELLX LFSN No …" at bounding box center [887, 392] width 1359 height 43
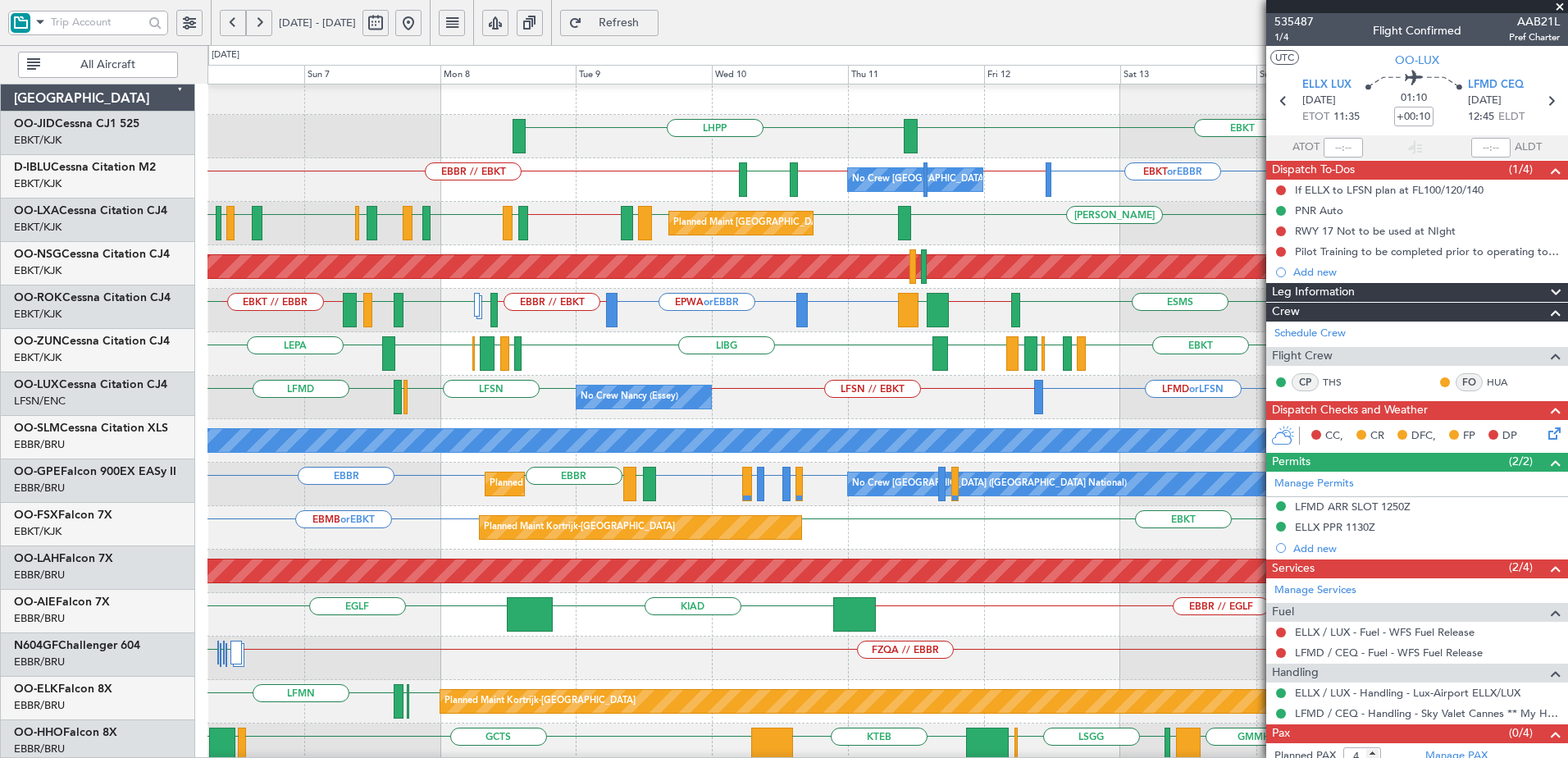
scroll to position [14, 0]
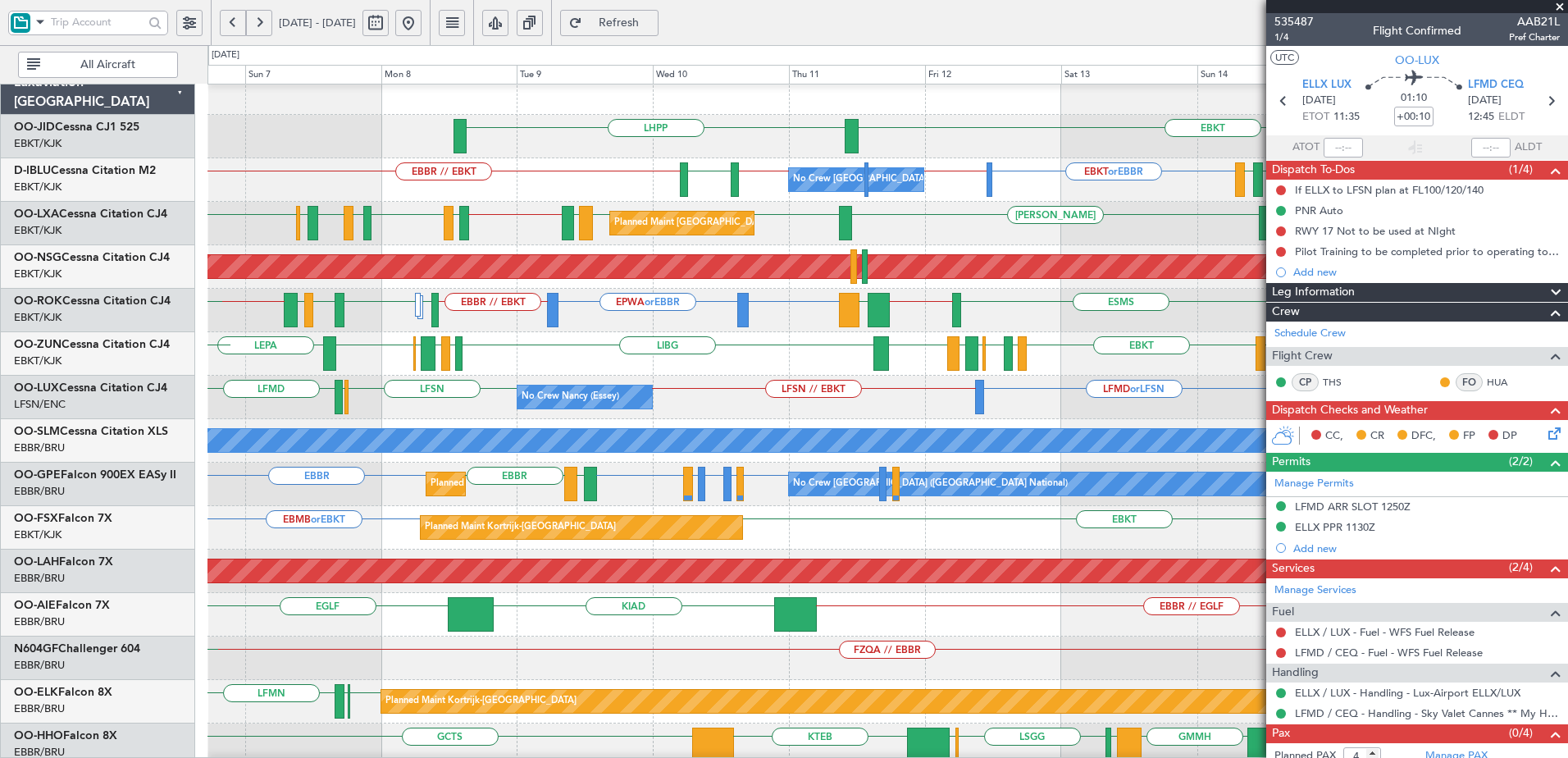
click at [750, 381] on div "No Crew [PERSON_NAME] ([PERSON_NAME]) LFSN LFMD or LFSN LFSN // EBKT LFMN LFPB …" at bounding box center [887, 398] width 1359 height 43
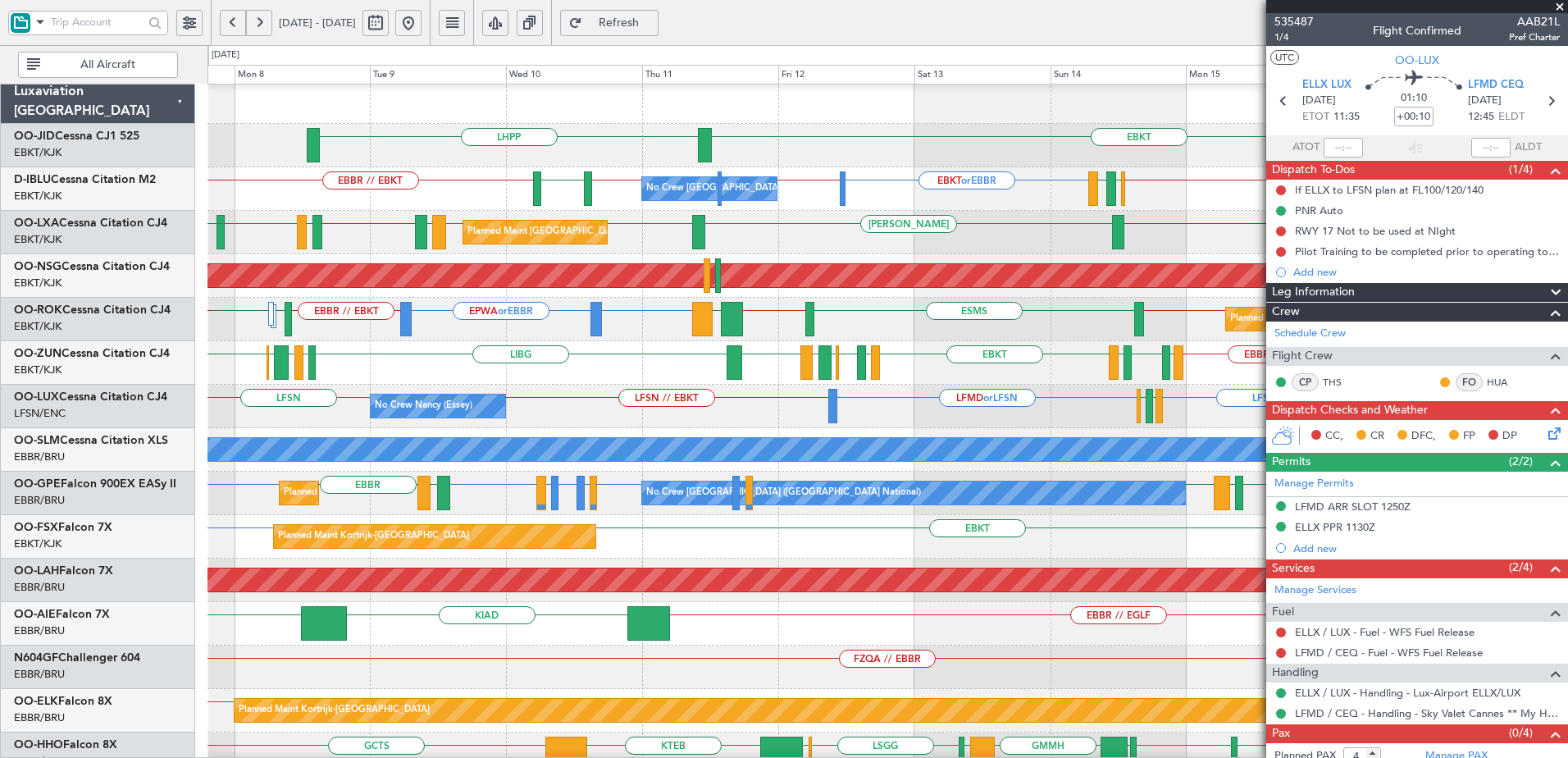
scroll to position [10, 0]
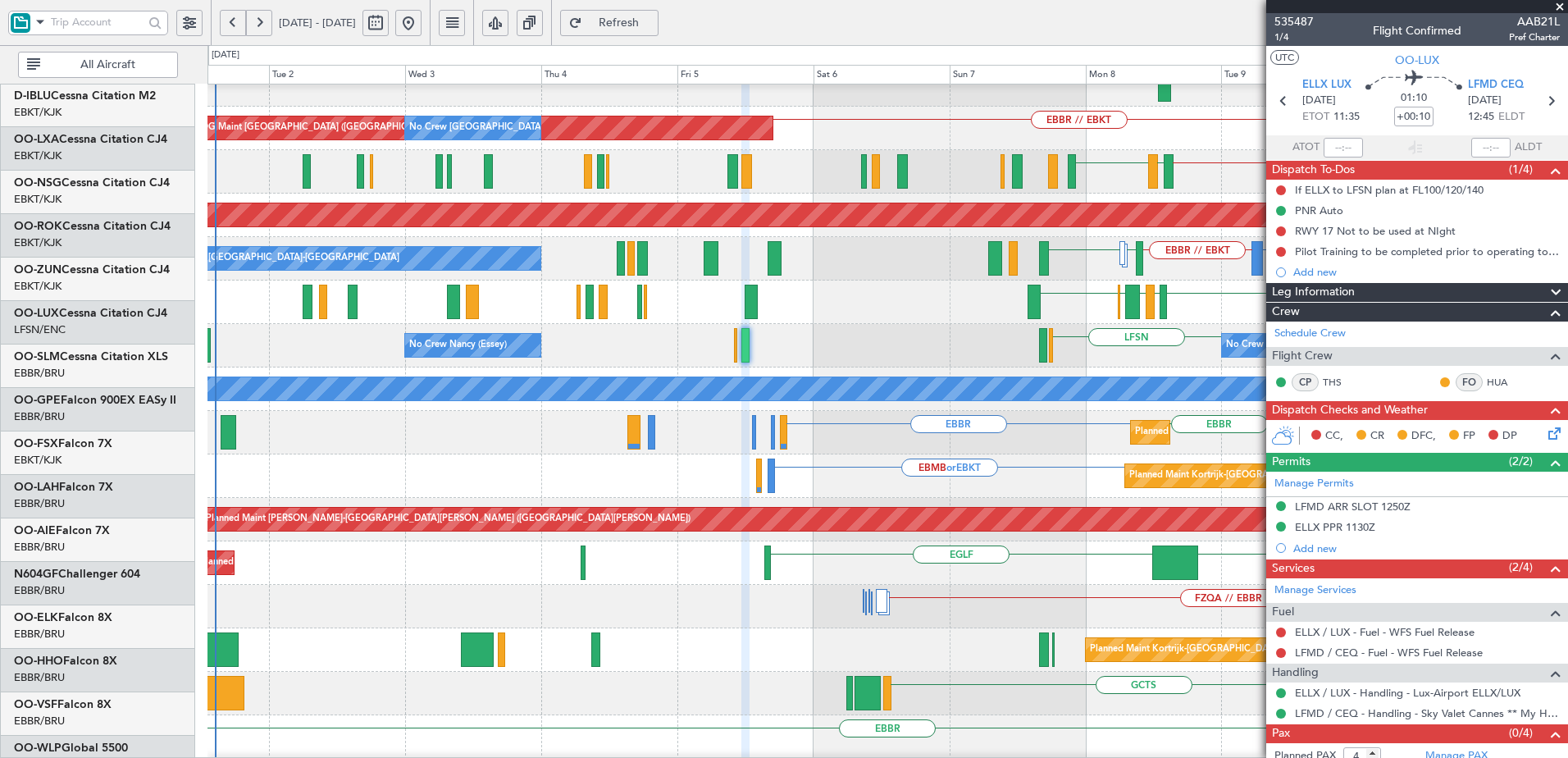
click at [1567, 324] on html "[DATE] - [DATE] Refresh Quick Links All Aircraft EBKT LHPP No Crew [GEOGRAPHIC_…" at bounding box center [784, 379] width 1568 height 758
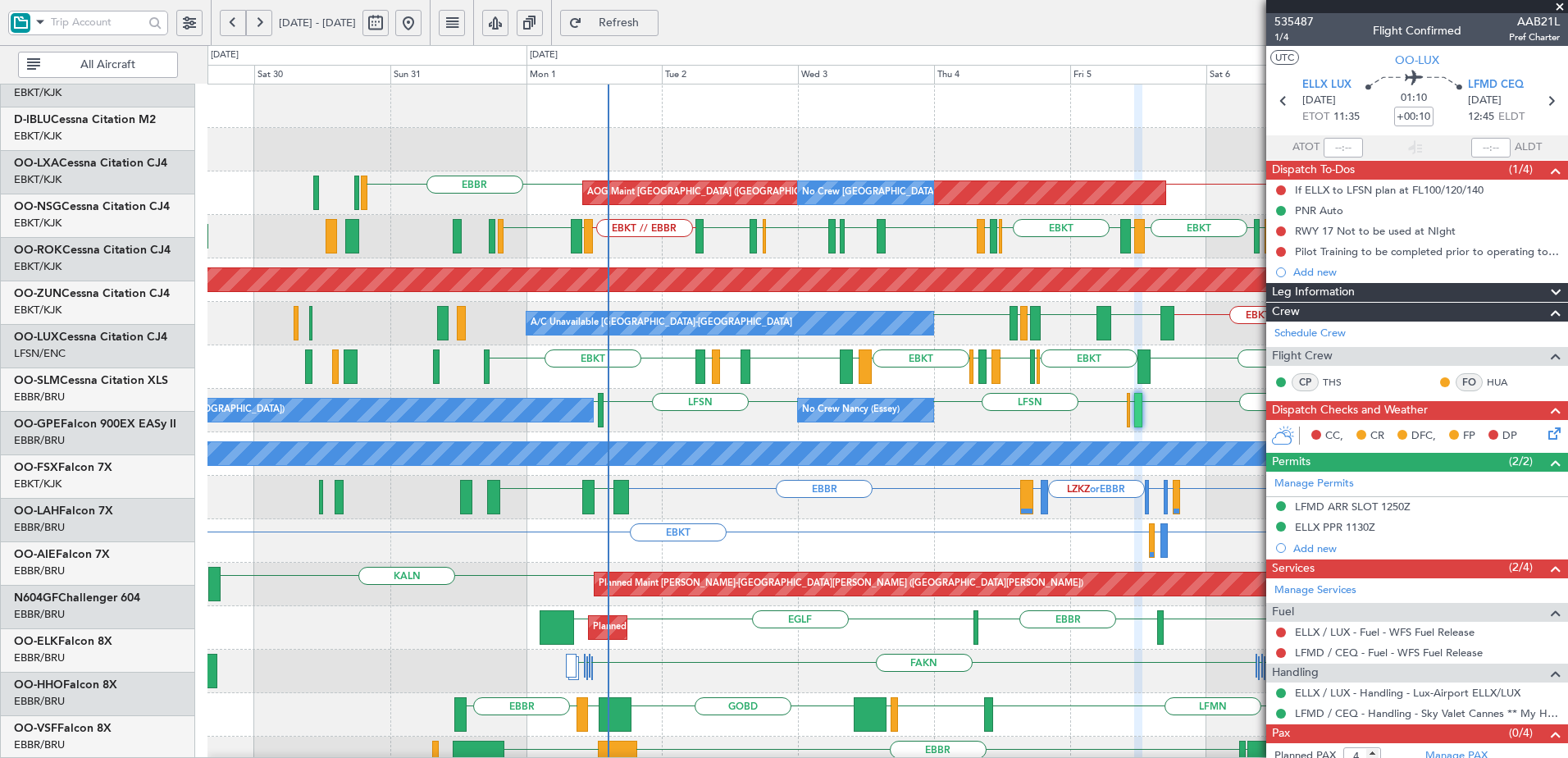
scroll to position [0, 0]
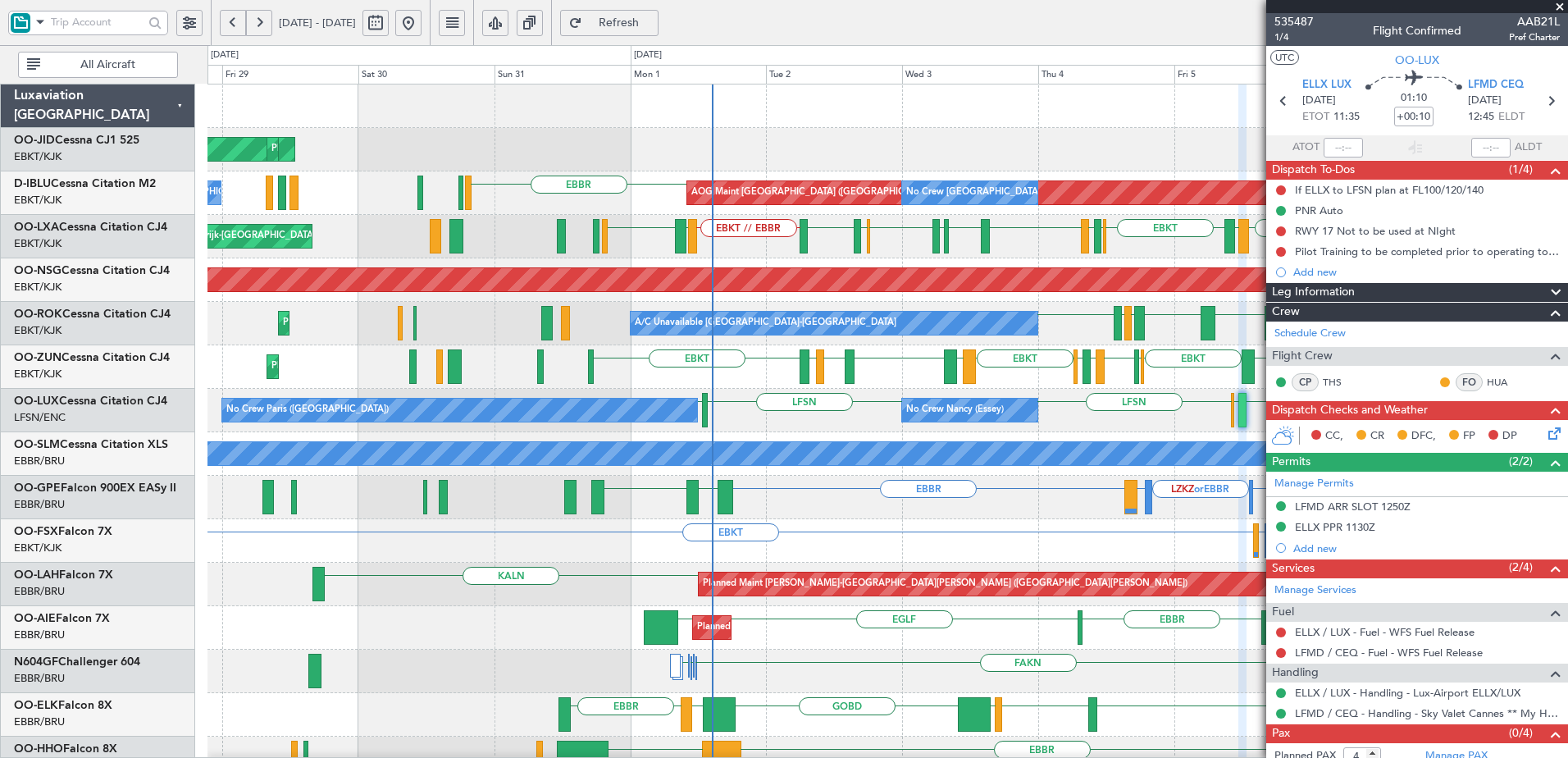
click at [1064, 565] on div "AOG Maint Kortrijk-[GEOGRAPHIC_DATA] Planned Maint [GEOGRAPHIC_DATA]-[GEOGRAPHI…" at bounding box center [887, 671] width 1359 height 1174
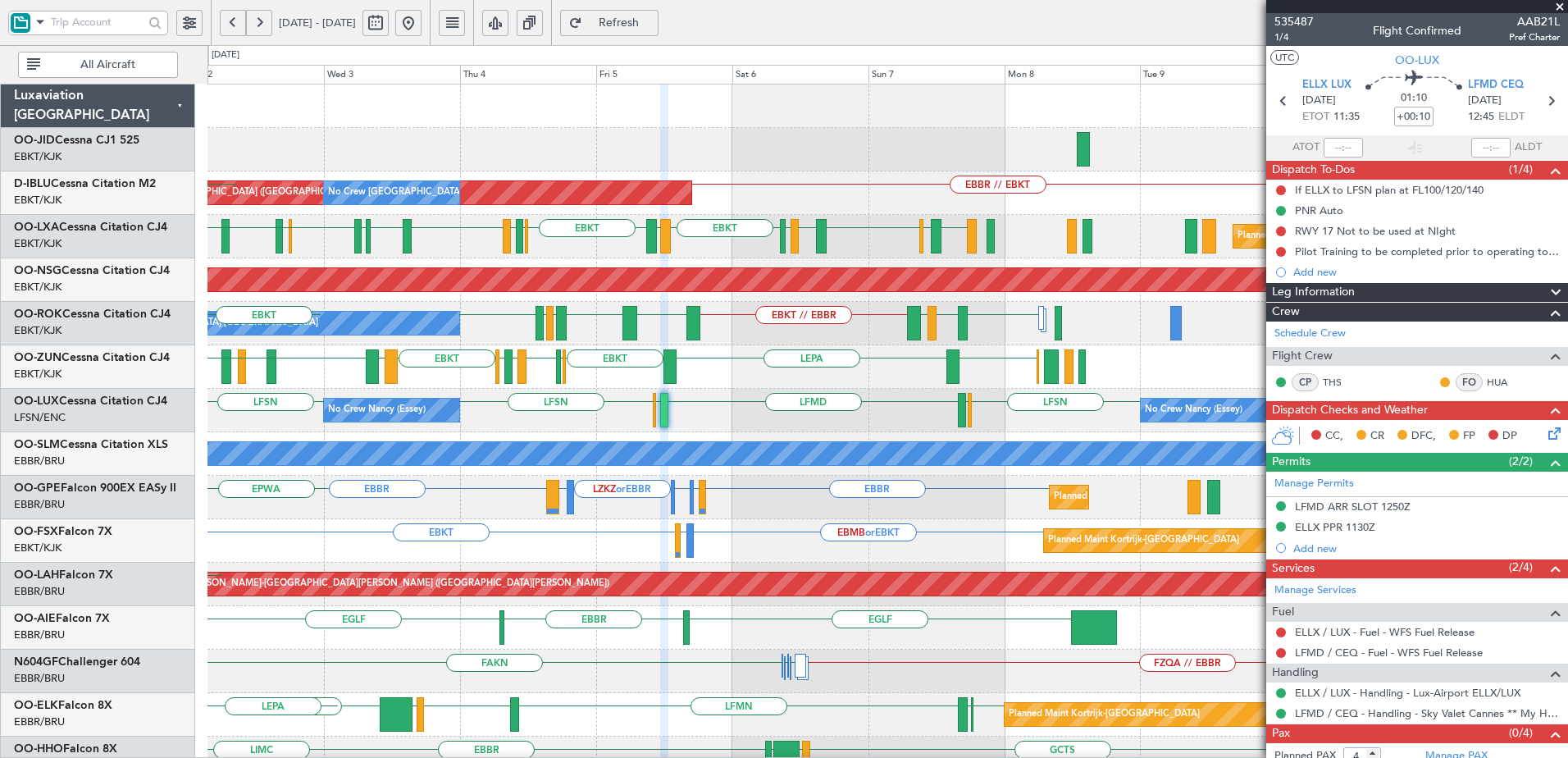
click at [422, 422] on div "No Crew [PERSON_NAME] ([PERSON_NAME]) LFSN ELLX LFMD ELLX LFSN LFSN No Crew [PE…" at bounding box center [887, 410] width 1359 height 43
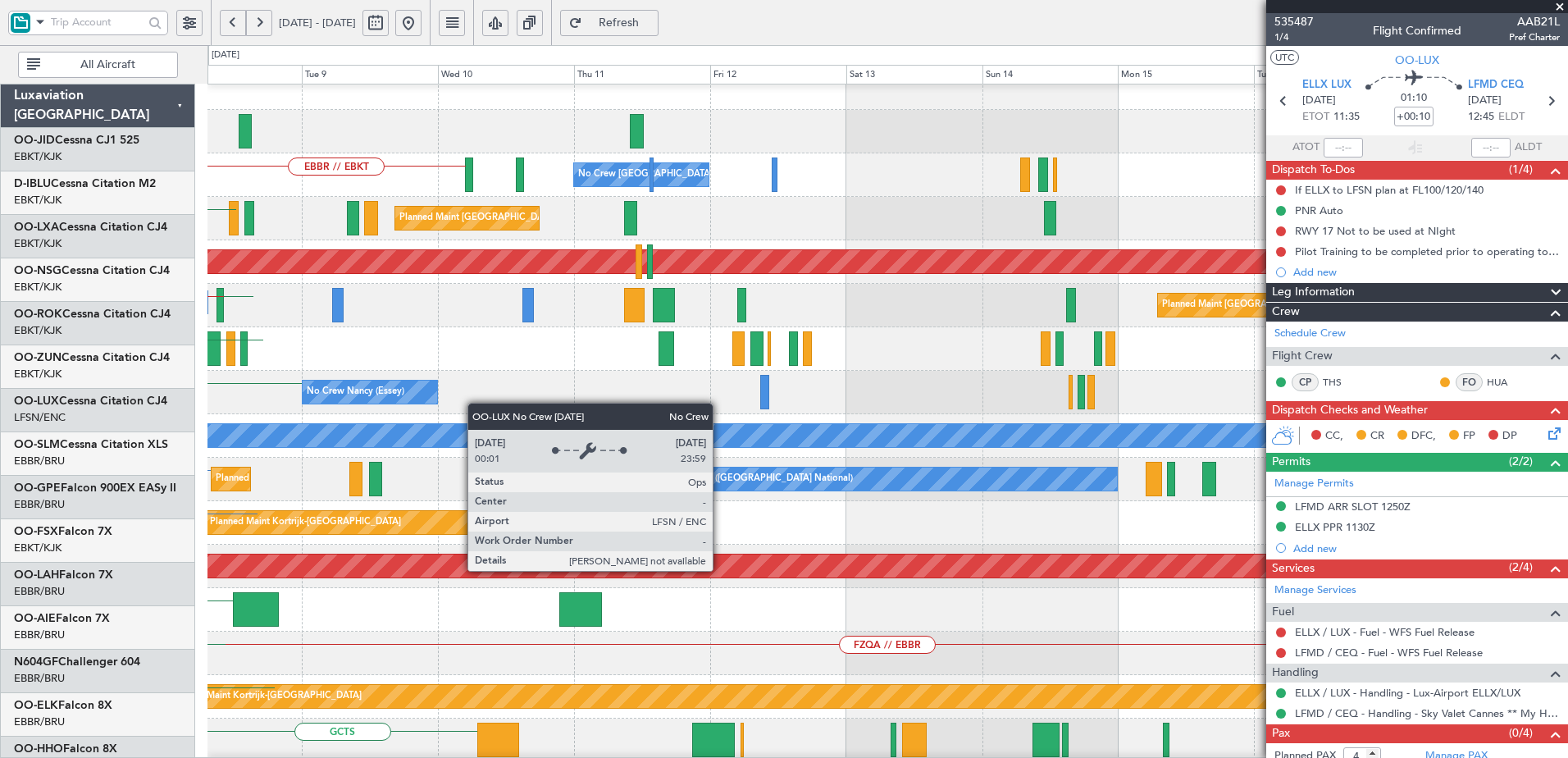
click at [406, 393] on div "No Crew Nancy (Essey)" at bounding box center [369, 391] width 135 height 23
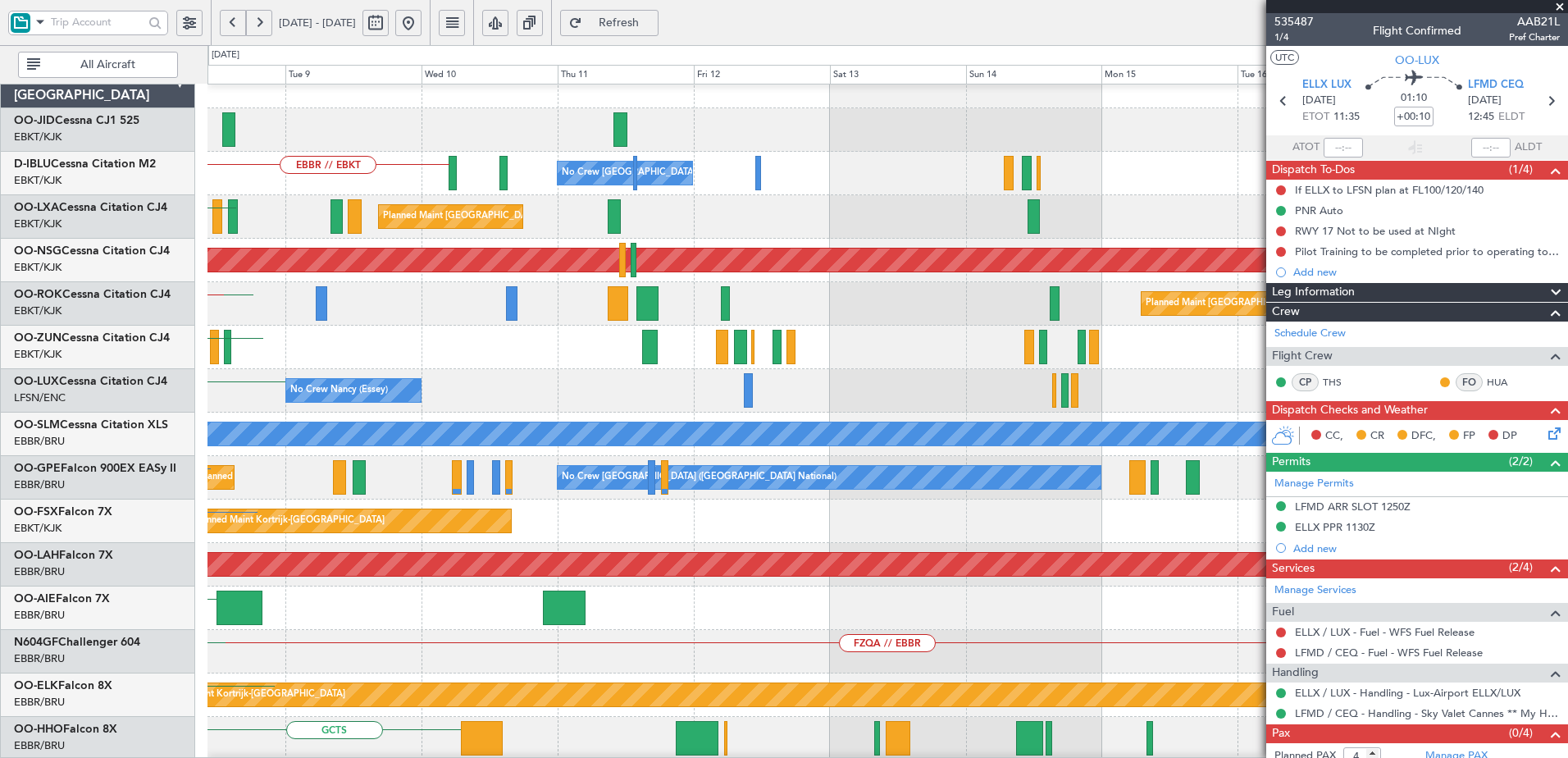
click at [520, 398] on div "LFSN No Crew [PERSON_NAME] ([PERSON_NAME]) ELLX LFMD" at bounding box center [887, 391] width 1359 height 43
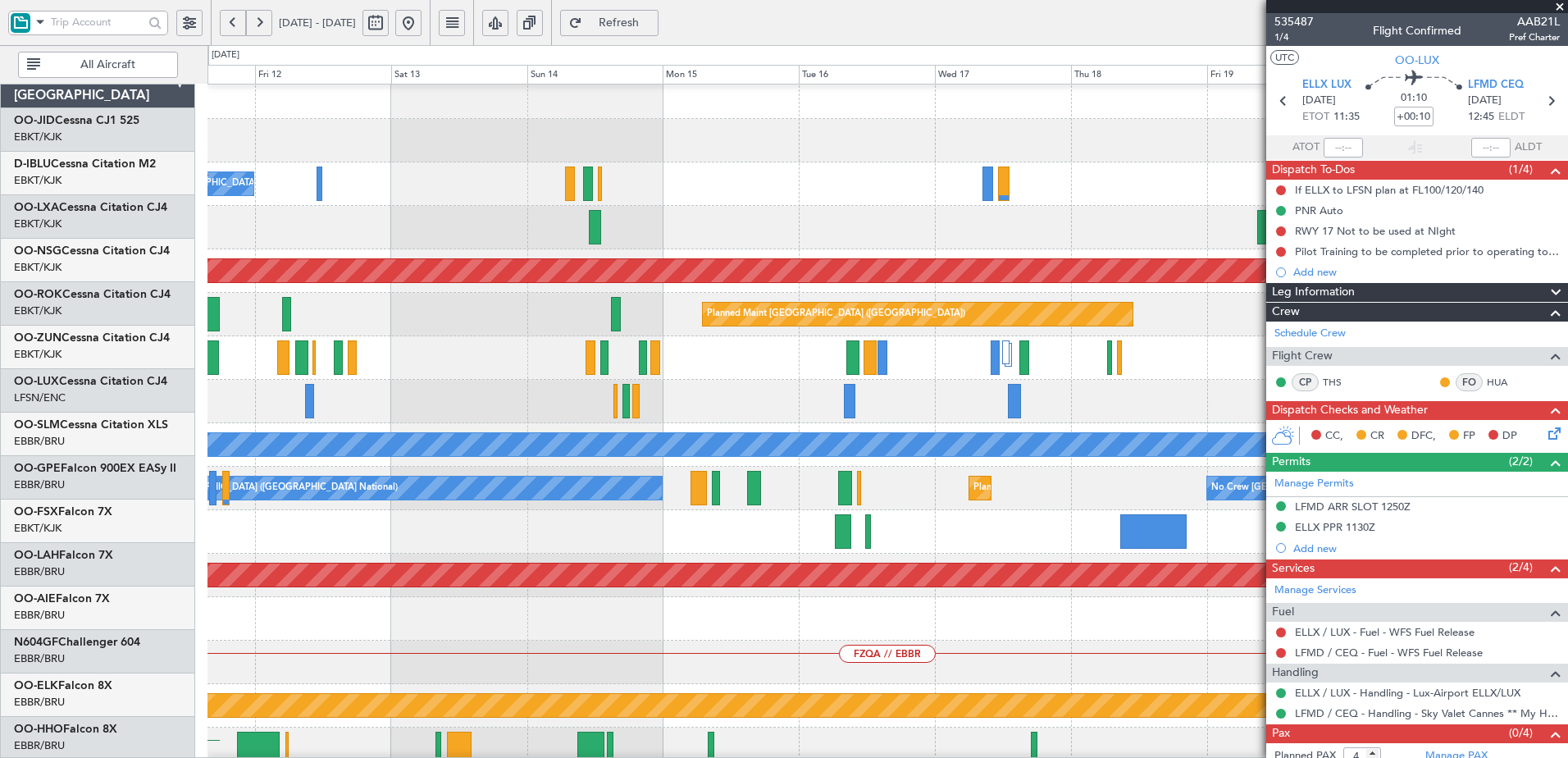
scroll to position [9, 0]
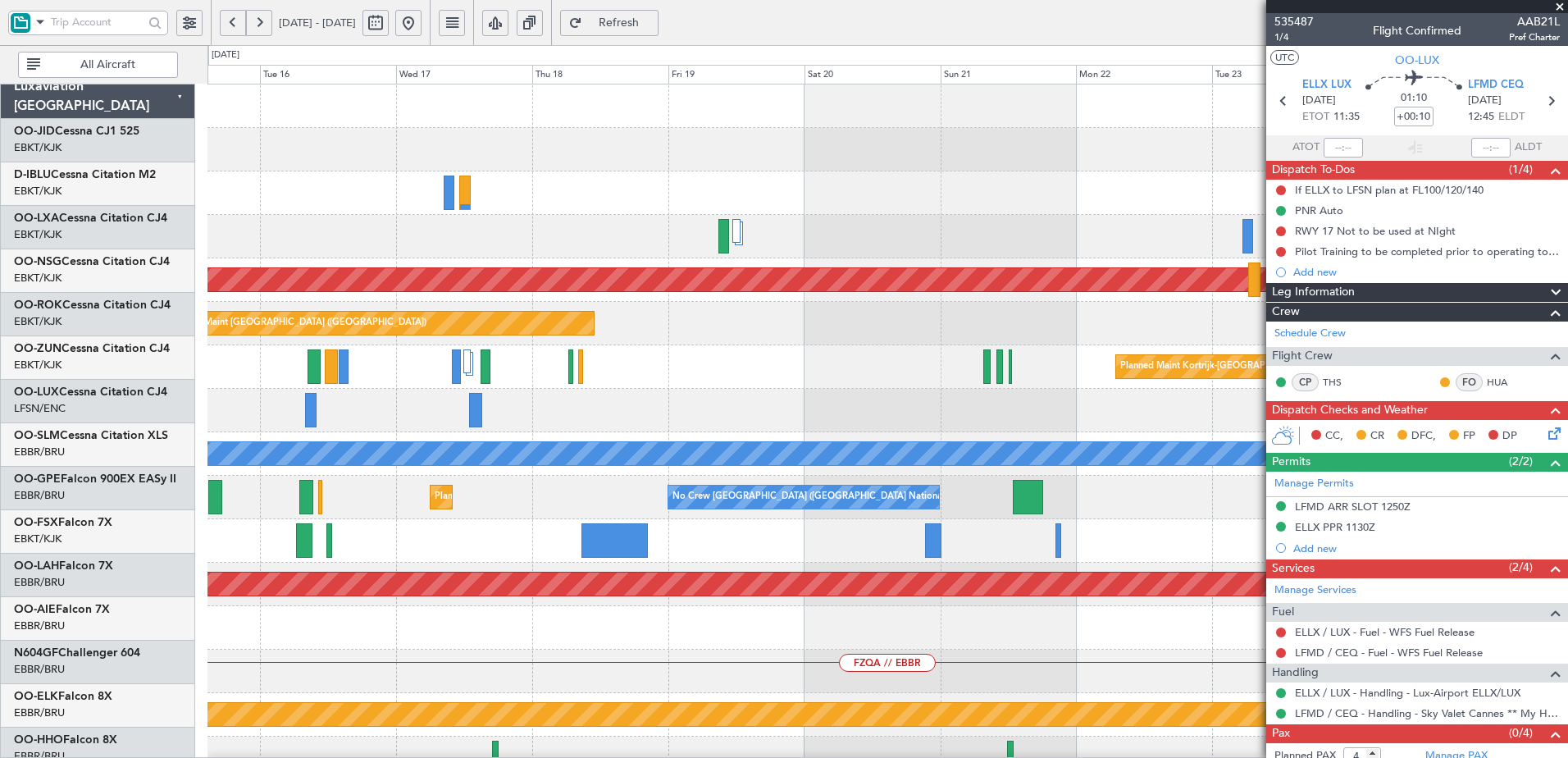
click at [483, 398] on div at bounding box center [887, 410] width 1359 height 43
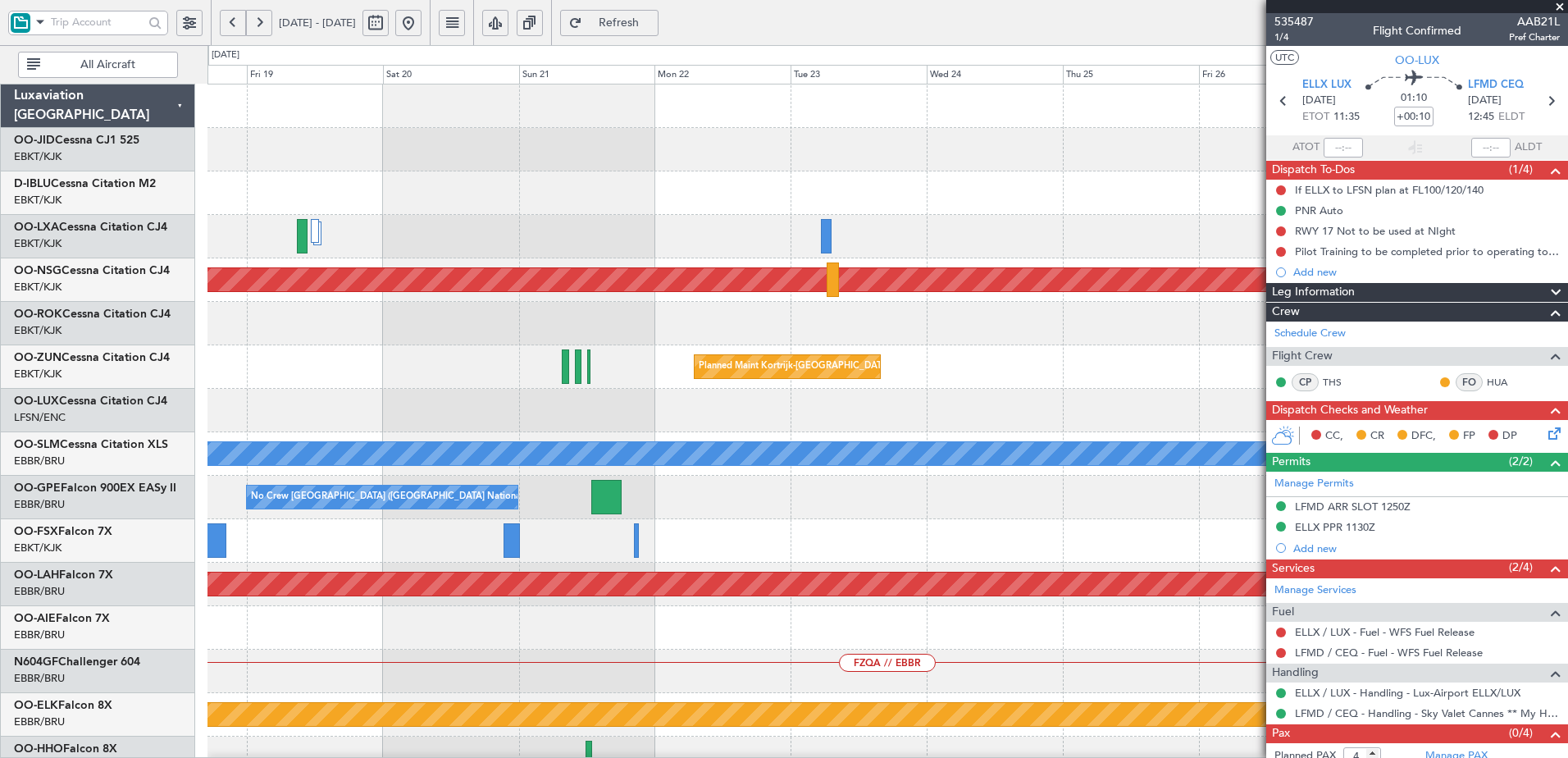
click at [470, 404] on div at bounding box center [887, 410] width 1359 height 43
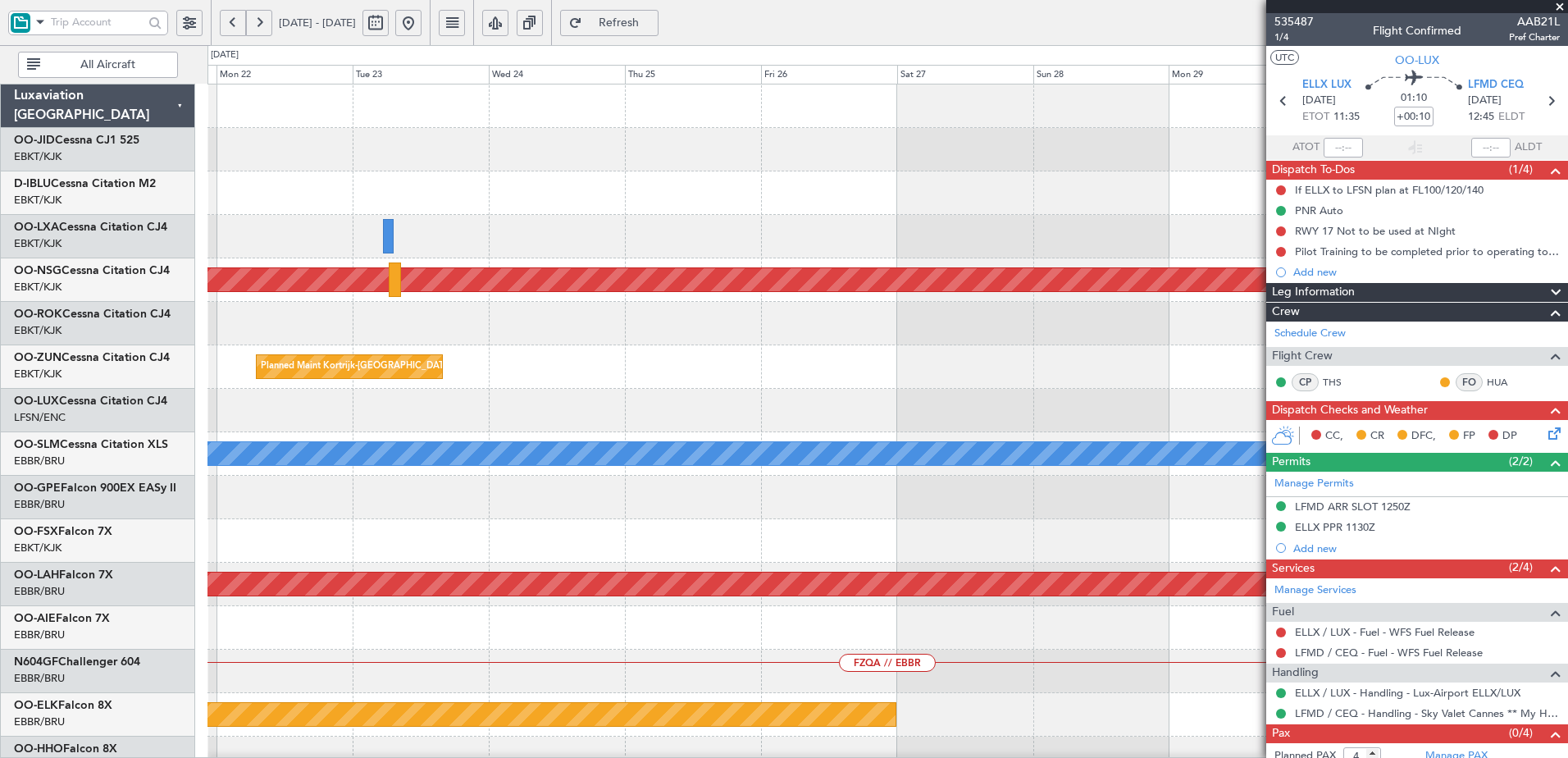
click at [404, 404] on div "Planned Maint [GEOGRAPHIC_DATA] ([GEOGRAPHIC_DATA]) Planned Maint [GEOGRAPHIC_D…" at bounding box center [887, 715] width 1359 height 1260
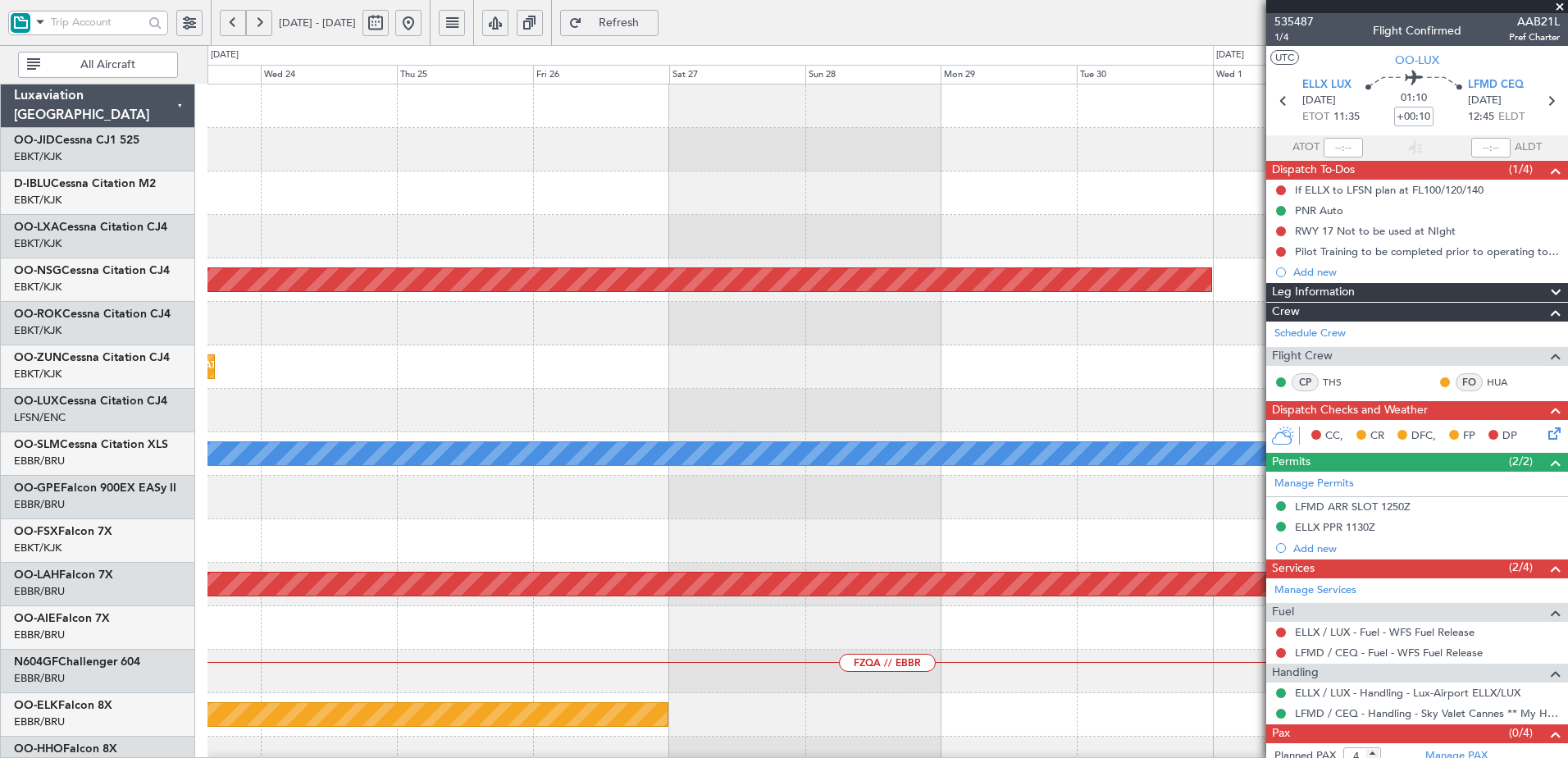
click at [499, 379] on div "Planned Maint Kortrijk-[GEOGRAPHIC_DATA]" at bounding box center [887, 367] width 1359 height 43
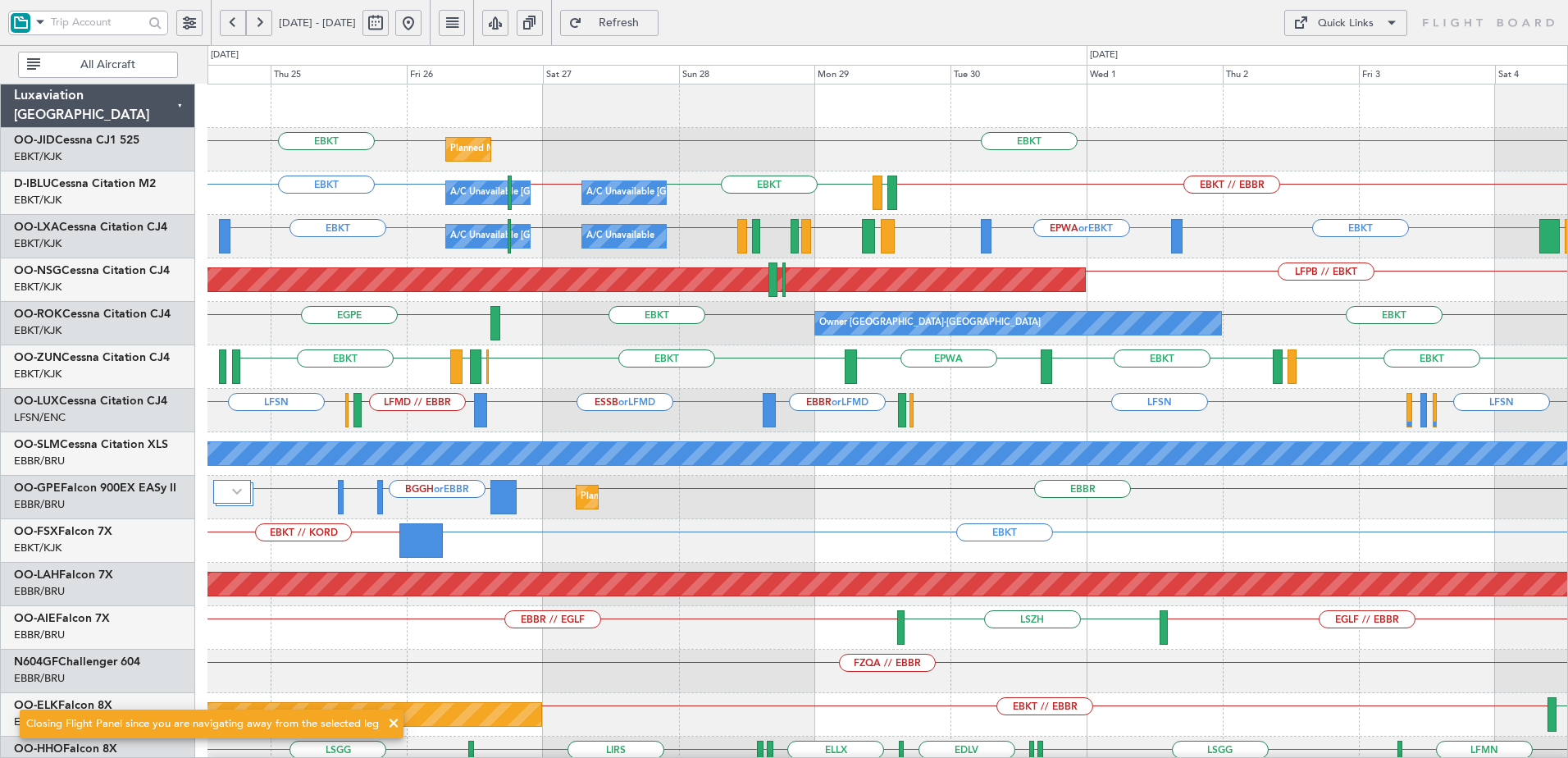
click at [547, 415] on div "LFSN ESSB or LFMD LFSN LFSN LFPB or LFSN LFMN or LFSN LFMD // EBBR EBBR or LFMD…" at bounding box center [887, 410] width 1359 height 43
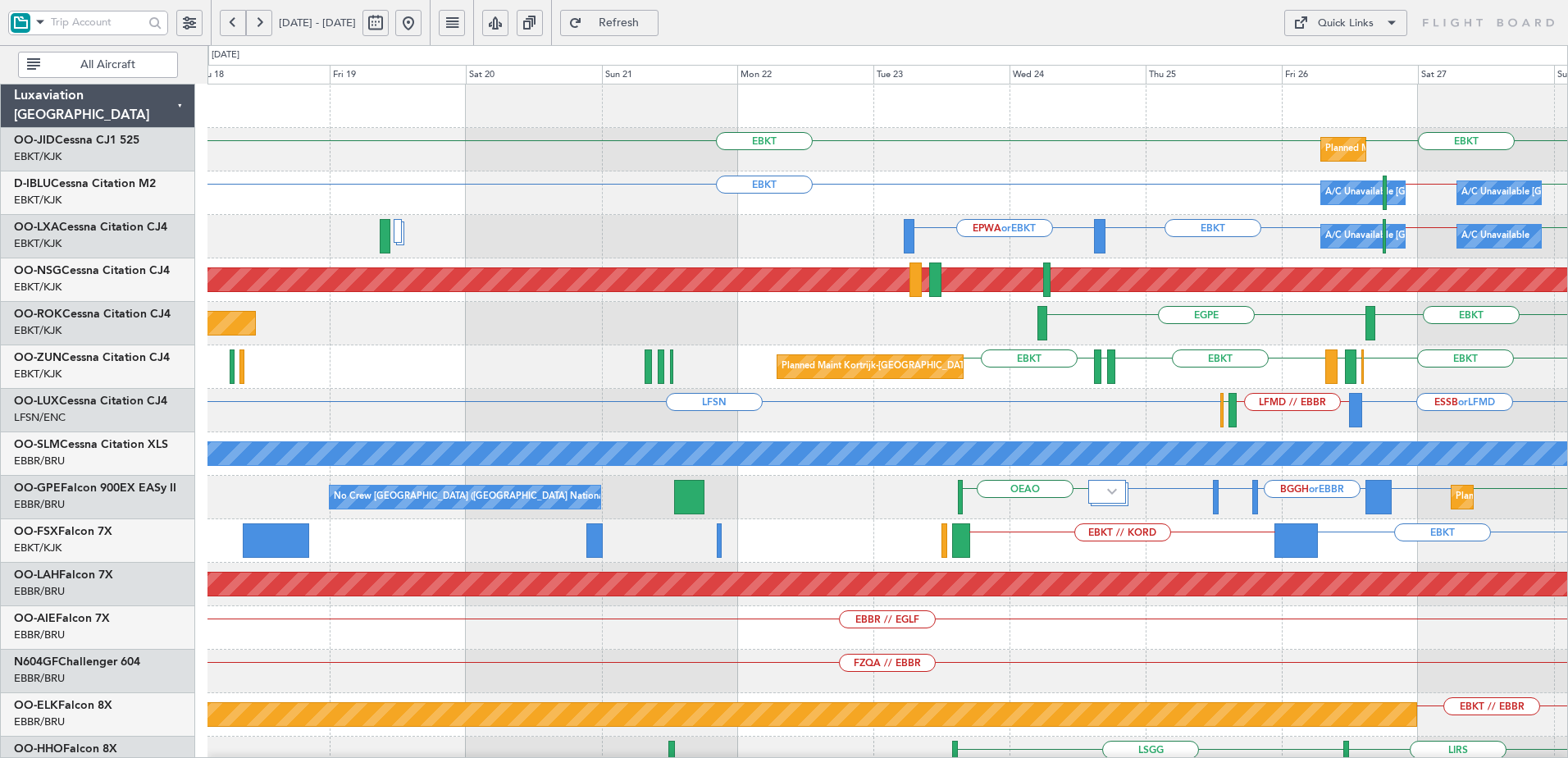
click at [1126, 389] on div "EBKT EBKT Planned Maint [GEOGRAPHIC_DATA]-[GEOGRAPHIC_DATA] Planned Maint [GEOG…" at bounding box center [887, 606] width 1359 height 1043
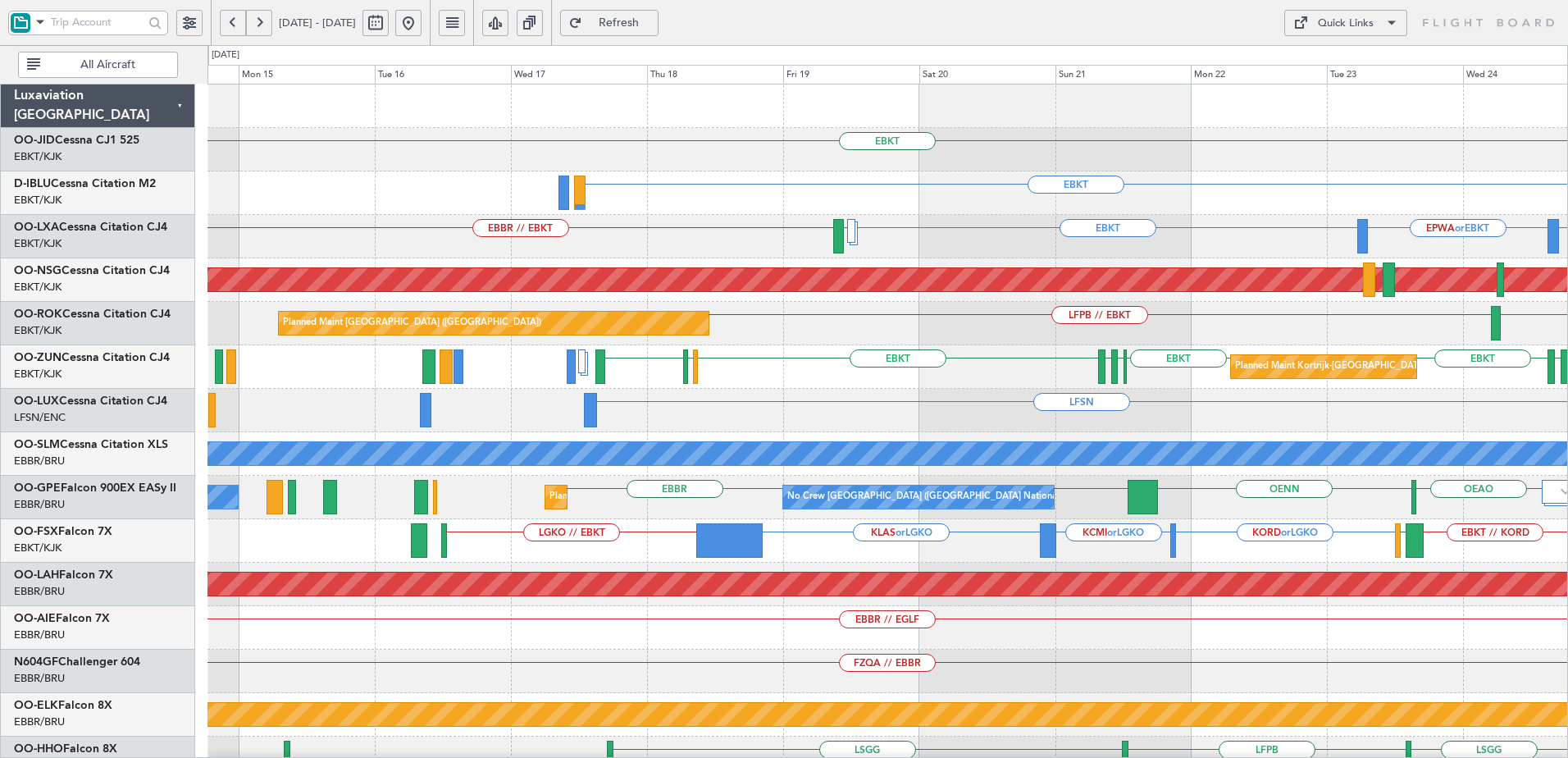
click at [874, 338] on div "EGPE LFPB // EBKT Planned Maint [GEOGRAPHIC_DATA] ([GEOGRAPHIC_DATA]) EBKT" at bounding box center [887, 323] width 1359 height 43
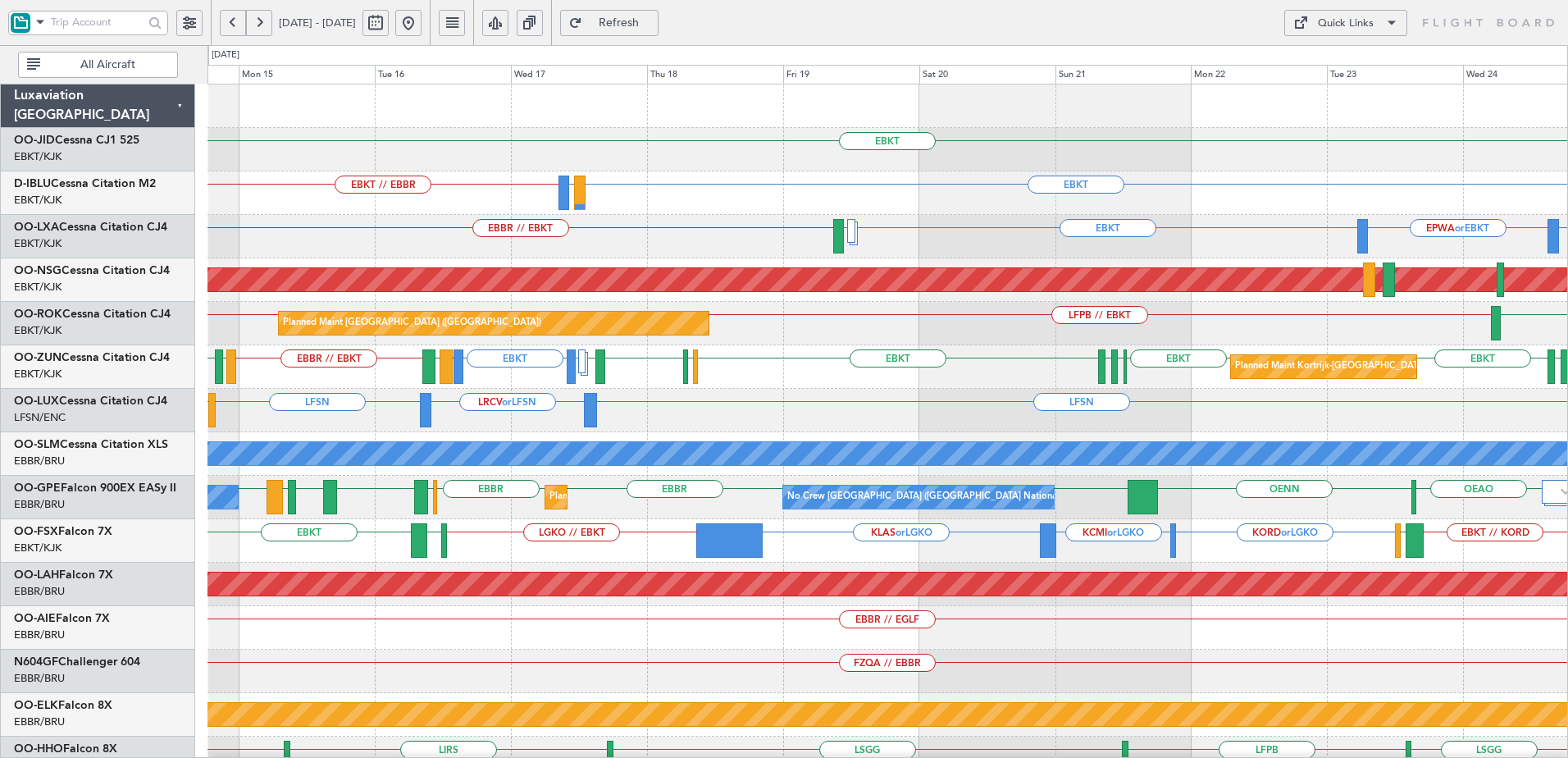
click at [422, 16] on button at bounding box center [408, 23] width 26 height 26
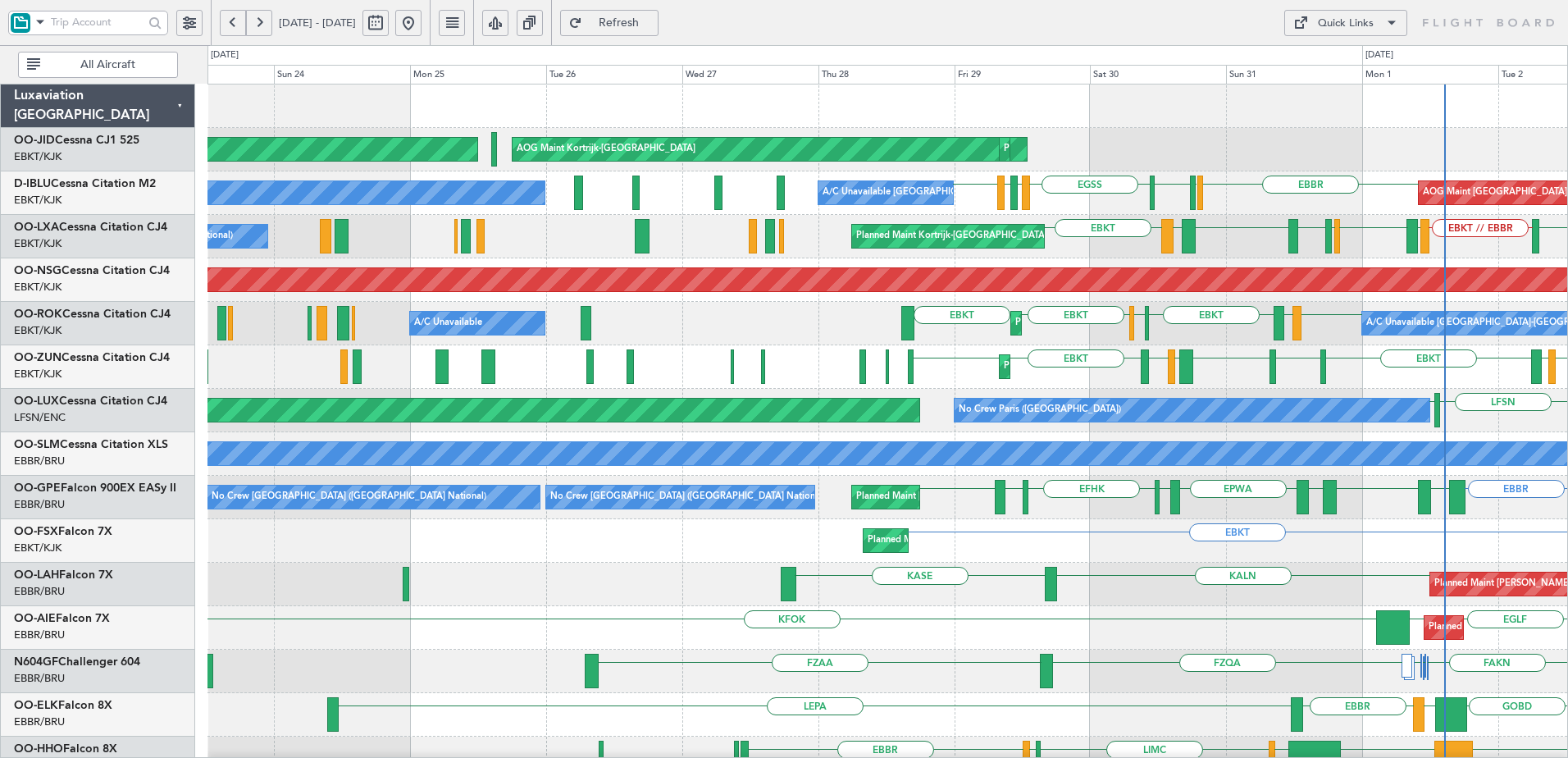
click at [1106, 207] on div "EBKT [GEOGRAPHIC_DATA] [GEOGRAPHIC_DATA] LFRG [GEOGRAPHIC_DATA] EDSB [GEOGRAPHI…" at bounding box center [887, 193] width 1359 height 43
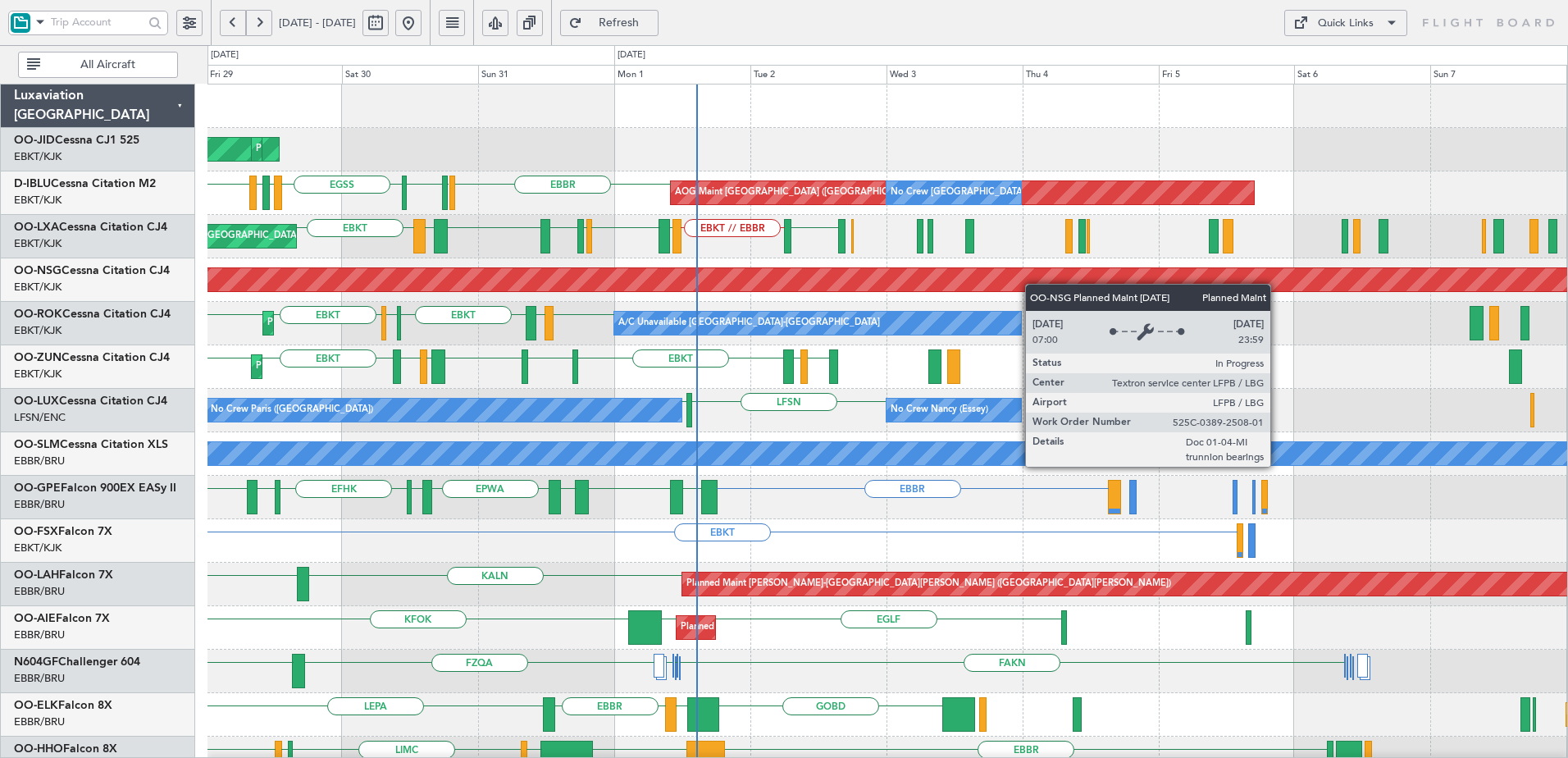
click at [33, 245] on div "AOG Maint Kortrijk-[GEOGRAPHIC_DATA] Planned Maint [GEOGRAPHIC_DATA]-[GEOGRAPHI…" at bounding box center [784, 401] width 1568 height 713
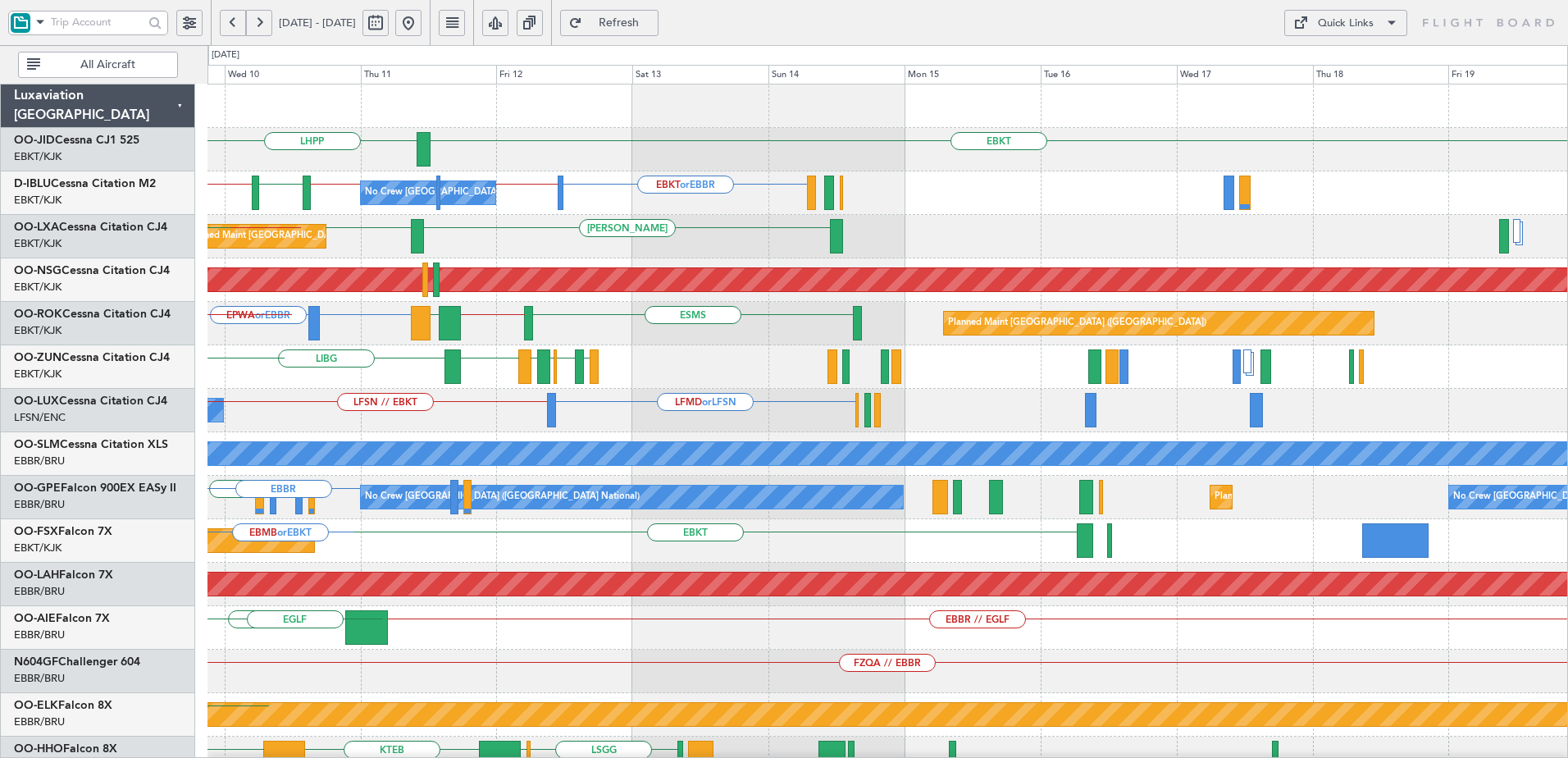
click at [302, 266] on div "EBKT LHPP No Crew [GEOGRAPHIC_DATA] (Brussels National) EBKT or EBBR EBBR // LF…" at bounding box center [887, 671] width 1359 height 1174
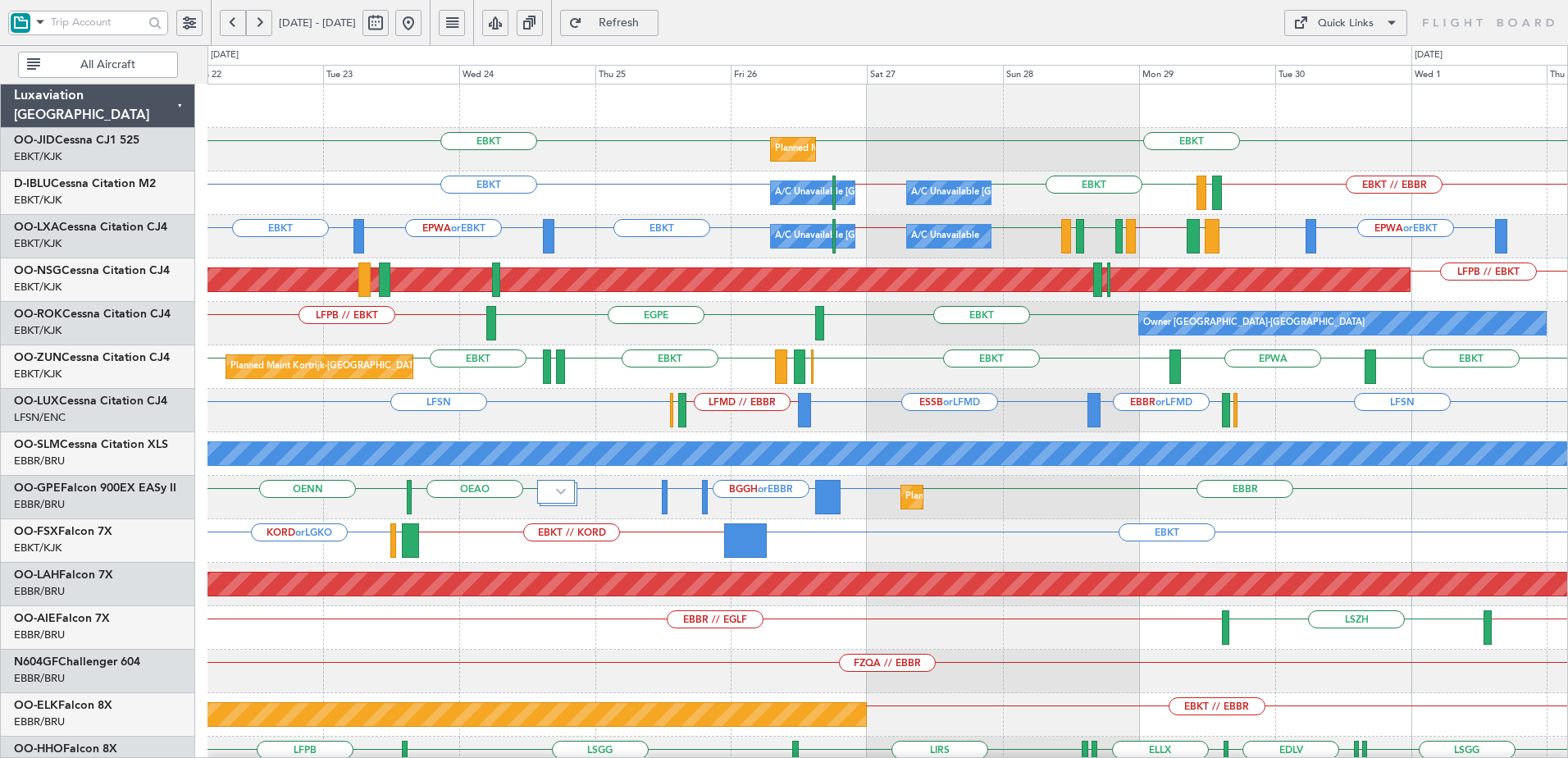
click at [1071, 347] on div "EBKT EBKT Planned Maint [GEOGRAPHIC_DATA]-[GEOGRAPHIC_DATA] Planned Maint [GEOG…" at bounding box center [887, 606] width 1359 height 1043
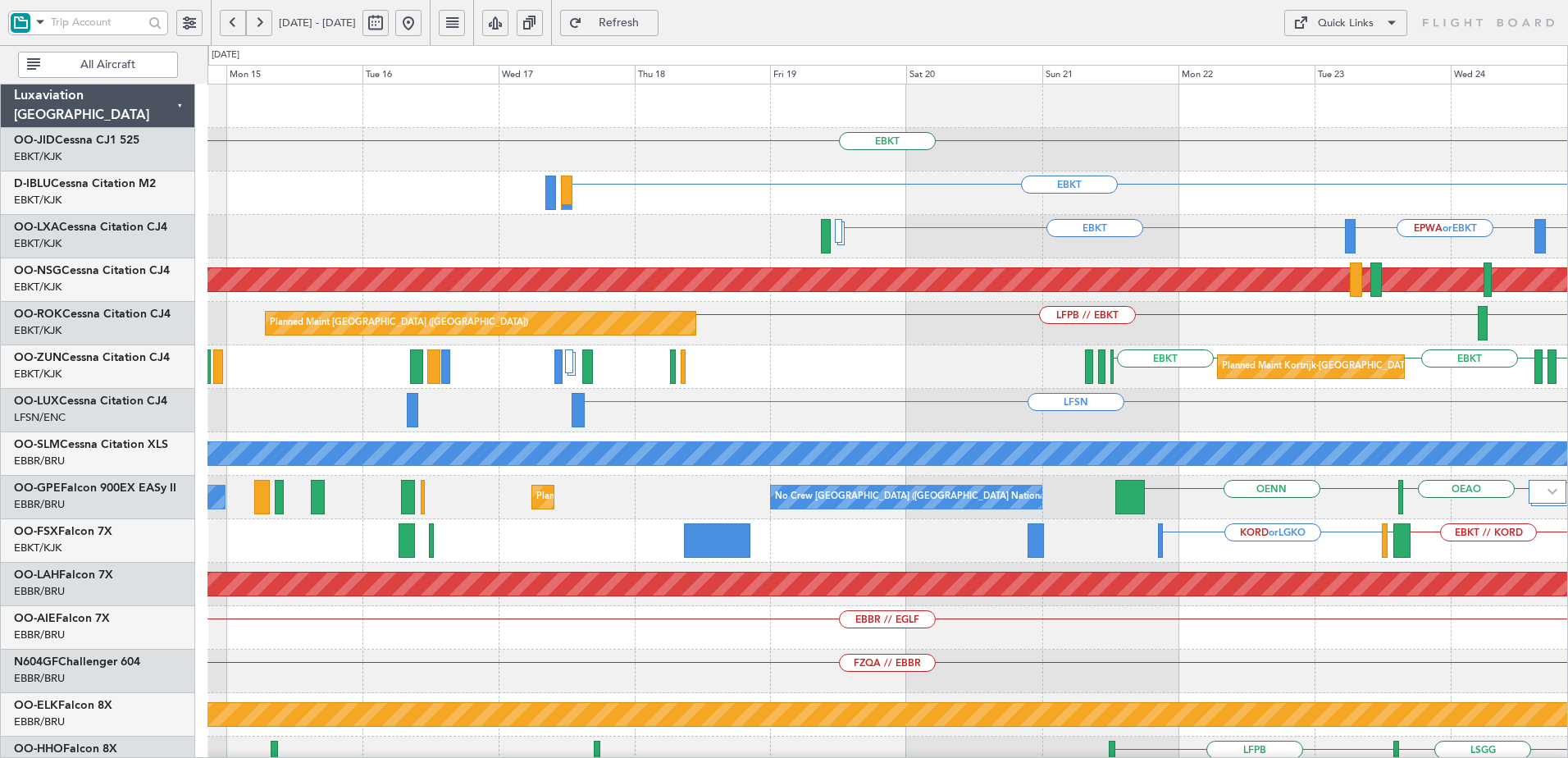
click at [1433, 408] on div "EBKT Planned Maint [GEOGRAPHIC_DATA]-[GEOGRAPHIC_DATA] Planned Maint [GEOGRAPHI…" at bounding box center [887, 606] width 1359 height 1043
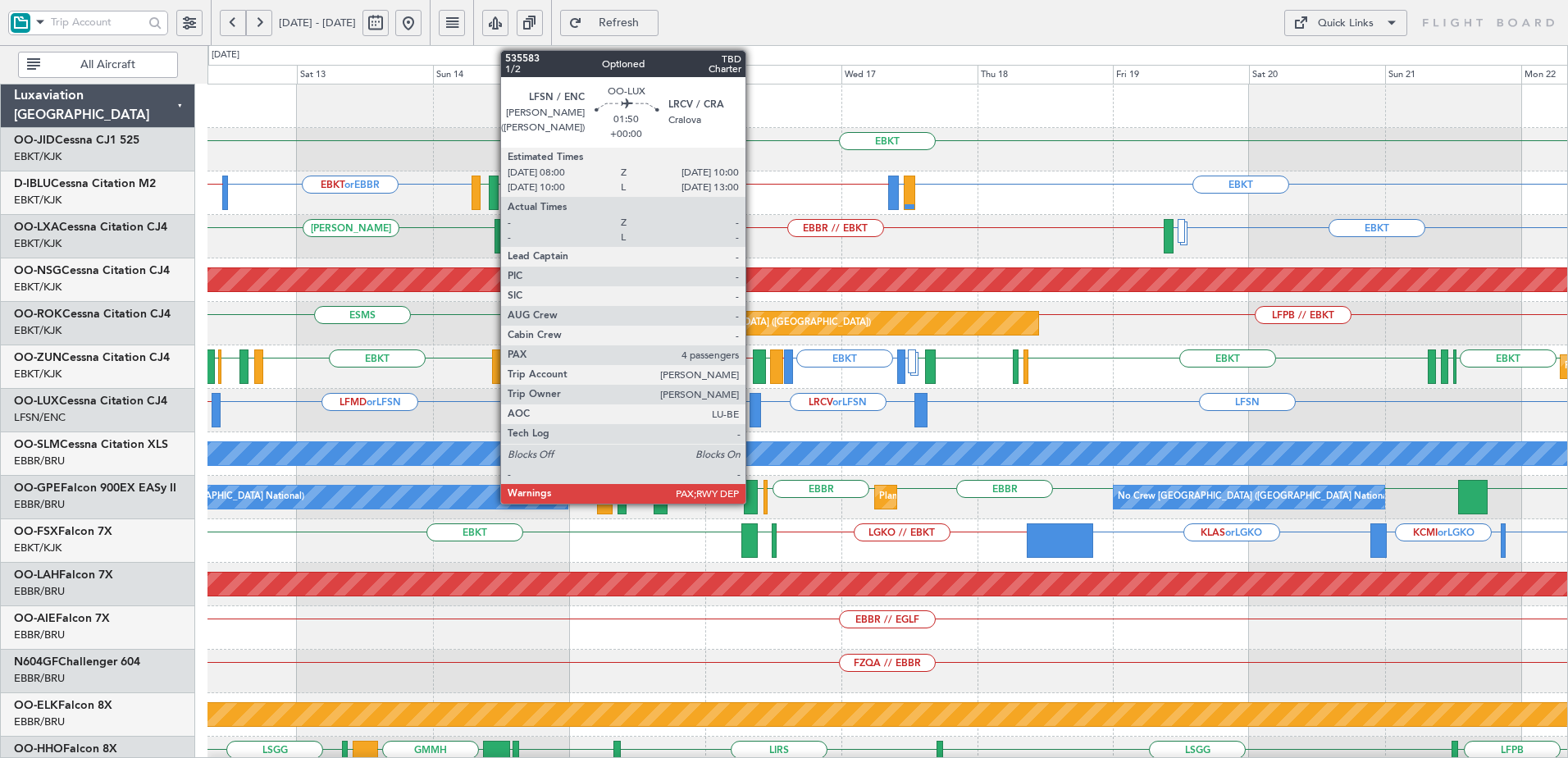
click at [752, 407] on div at bounding box center [755, 410] width 12 height 34
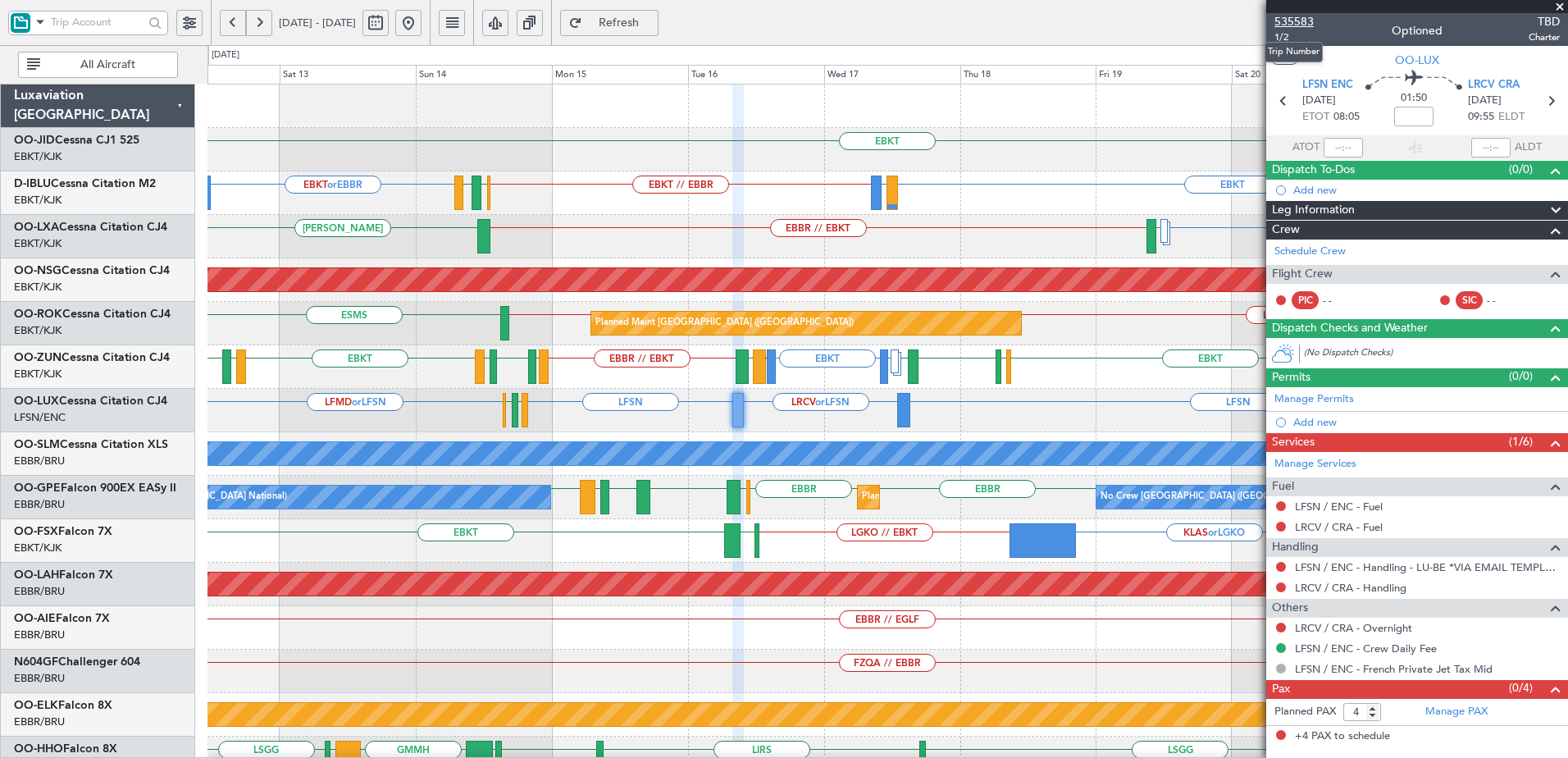
click at [1309, 23] on span "535583" at bounding box center [1294, 22] width 40 height 17
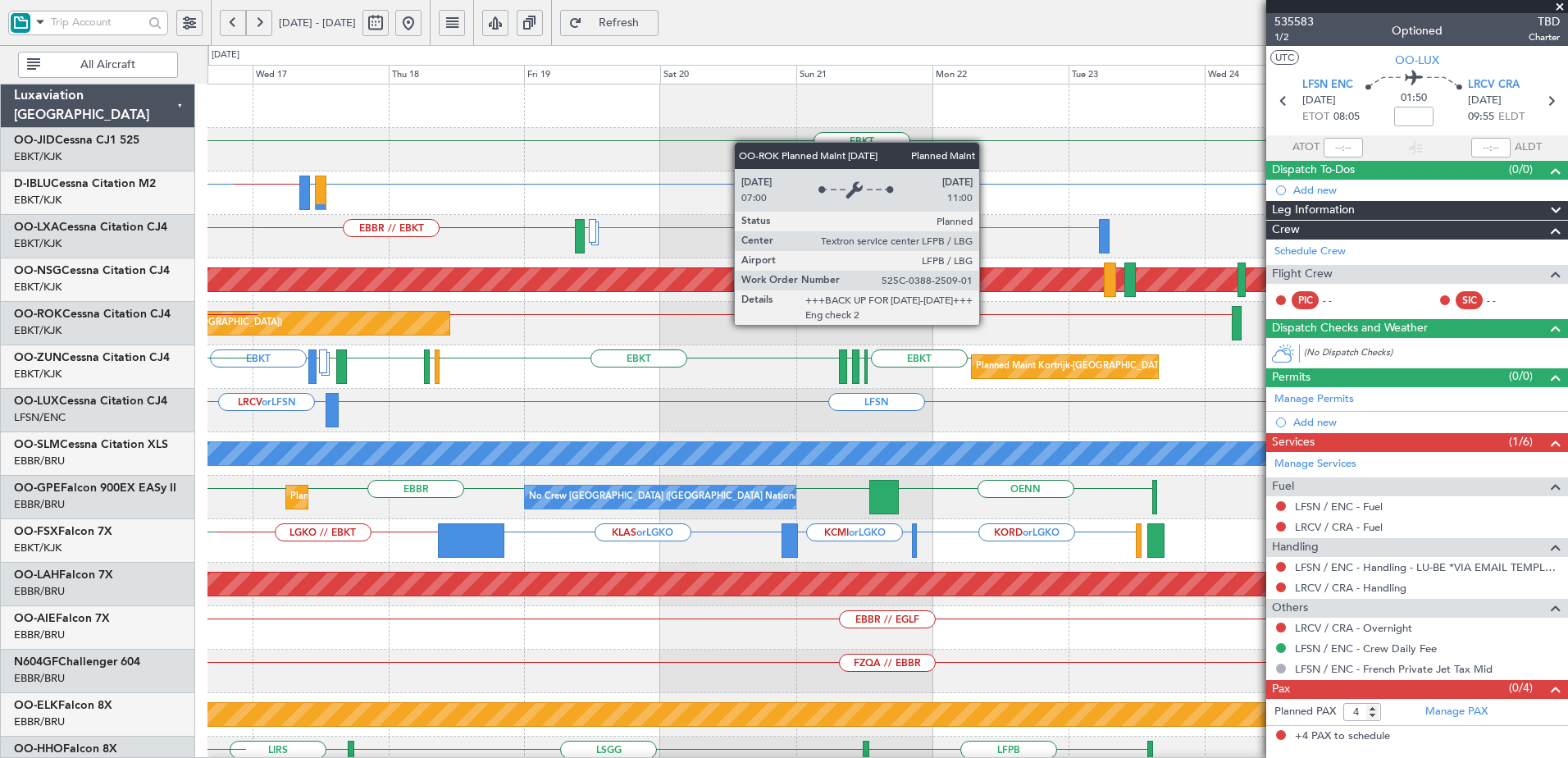
click at [250, 328] on div "Planned Maint [GEOGRAPHIC_DATA] ([GEOGRAPHIC_DATA])" at bounding box center [235, 323] width 430 height 23
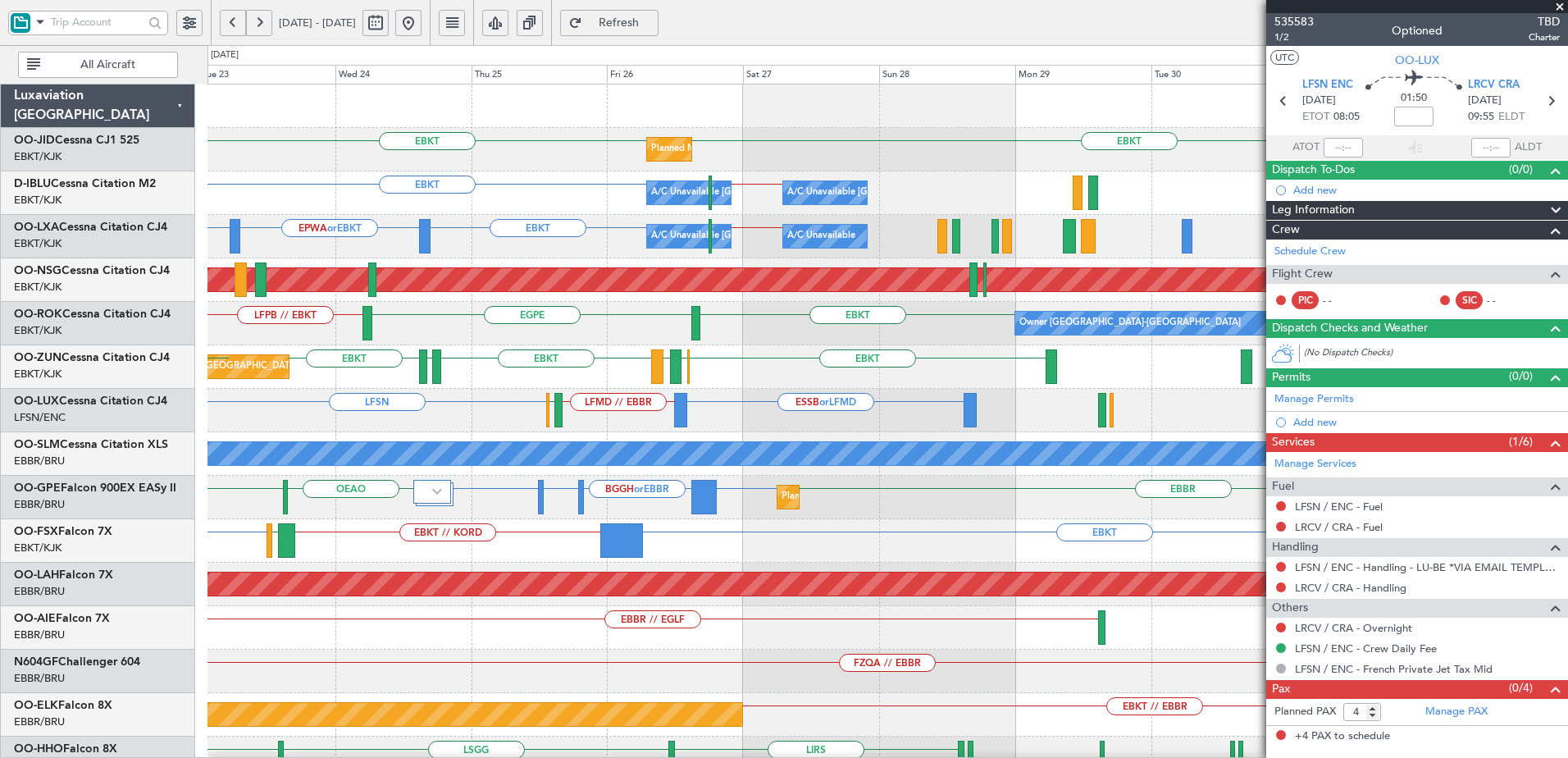
click at [536, 431] on div "Planned Maint Kortrijk-[GEOGRAPHIC_DATA] Planned Maint [GEOGRAPHIC_DATA]-[GEOGR…" at bounding box center [887, 650] width 1359 height 1130
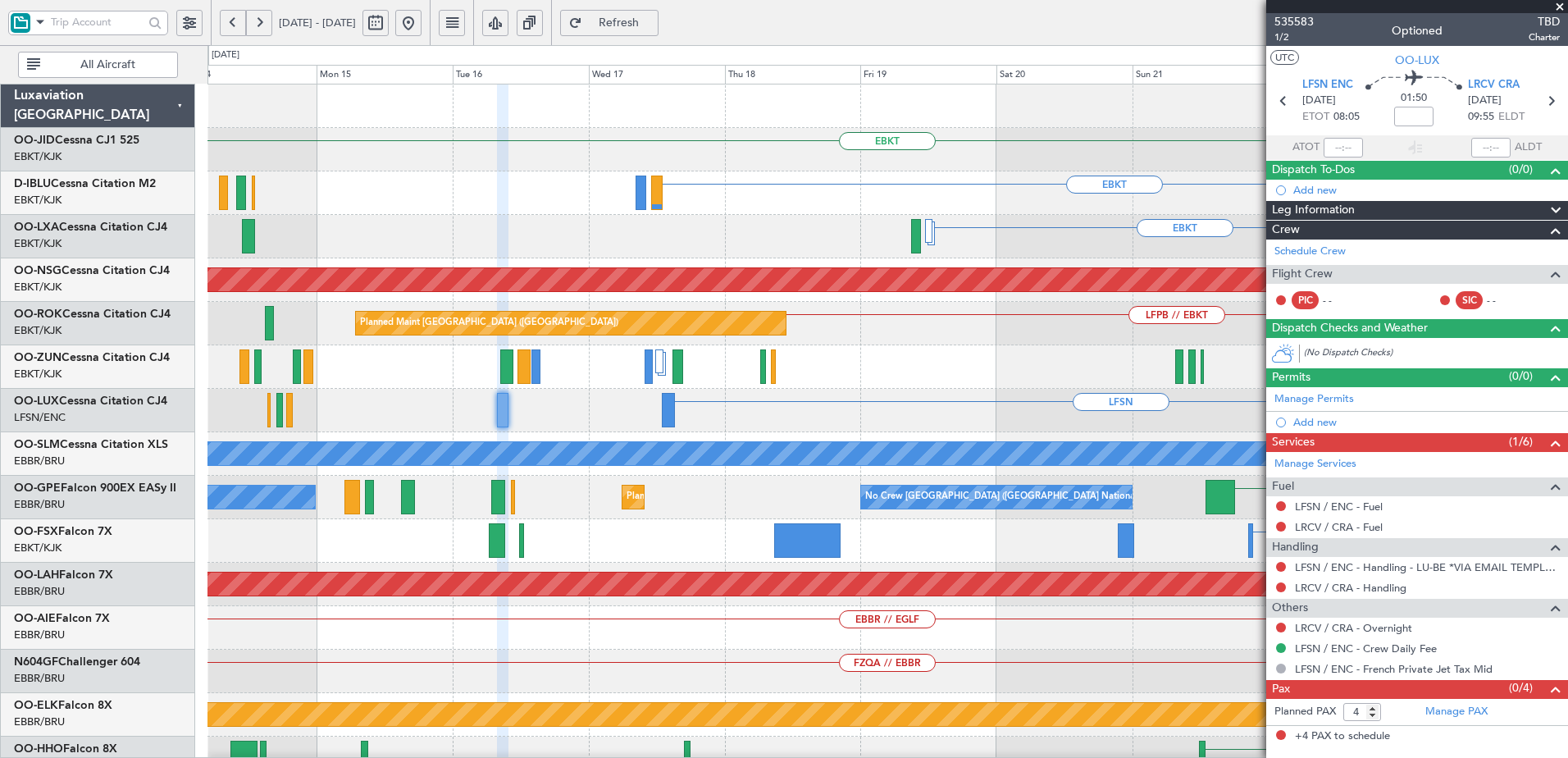
click at [1567, 422] on html "[DATE] - [DATE] Refresh Quick Links All Aircraft EBKT Planned Maint [GEOGRAPHIC…" at bounding box center [784, 379] width 1568 height 758
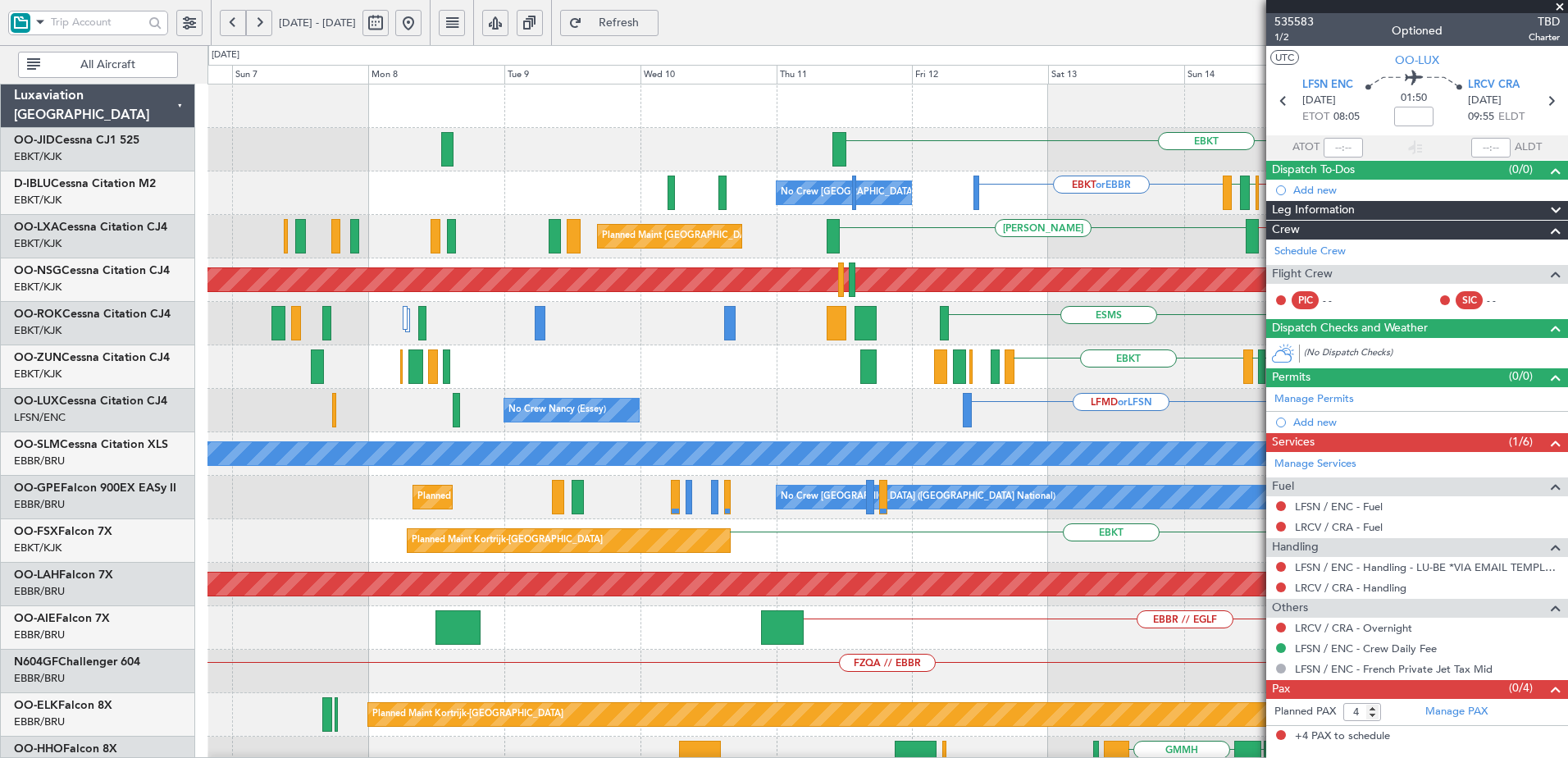
click at [1523, 347] on fb-app "[DATE] - [DATE] Refresh Quick Links All Aircraft EBKT EBKT or EBBR EBKT // EBBR…" at bounding box center [784, 389] width 1568 height 738
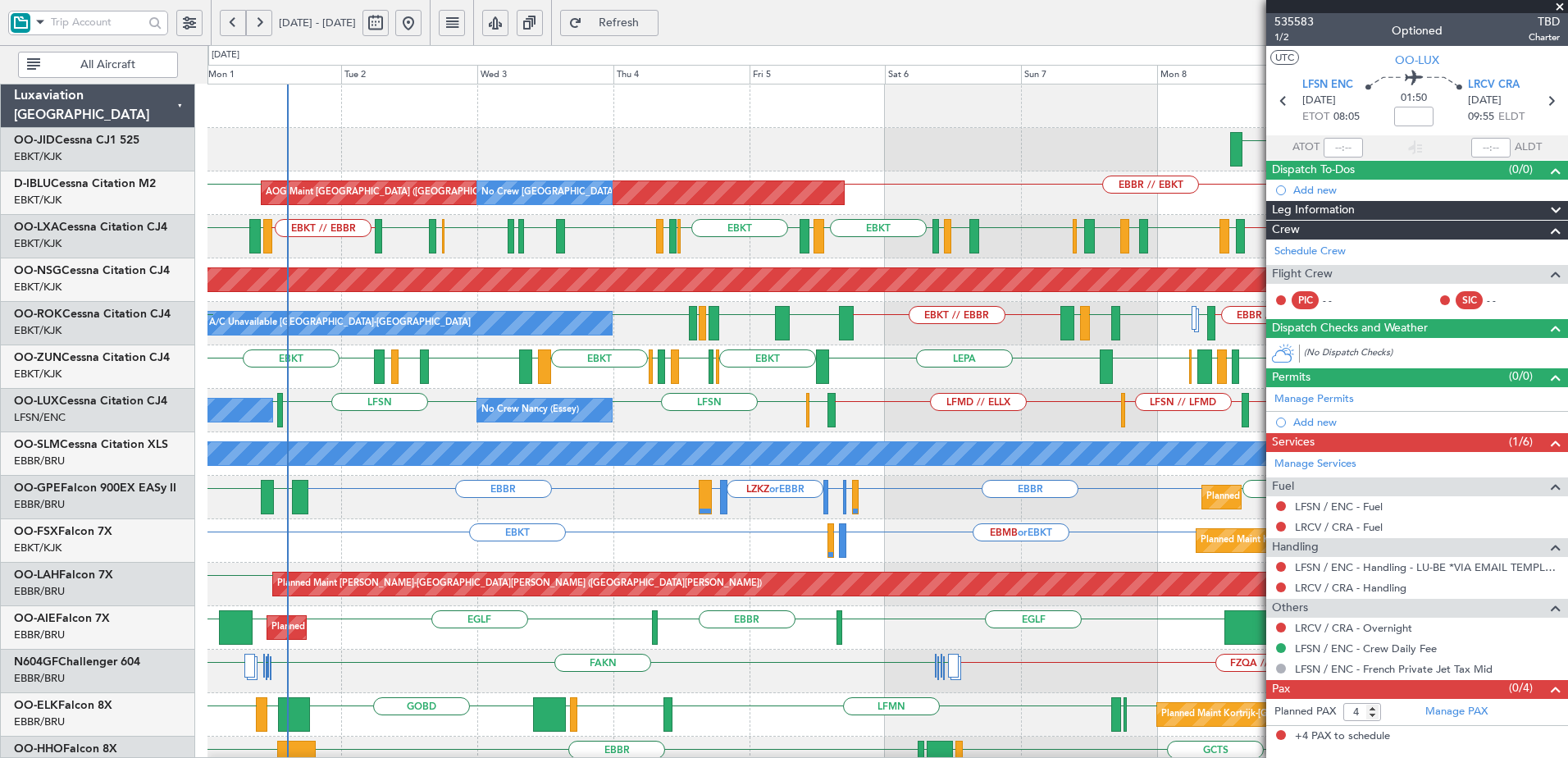
click at [668, 437] on div "LHPP AOG Maint [GEOGRAPHIC_DATA]-[GEOGRAPHIC_DATA] EBBR // EBKT [GEOGRAPHIC_DAT…" at bounding box center [887, 671] width 1359 height 1174
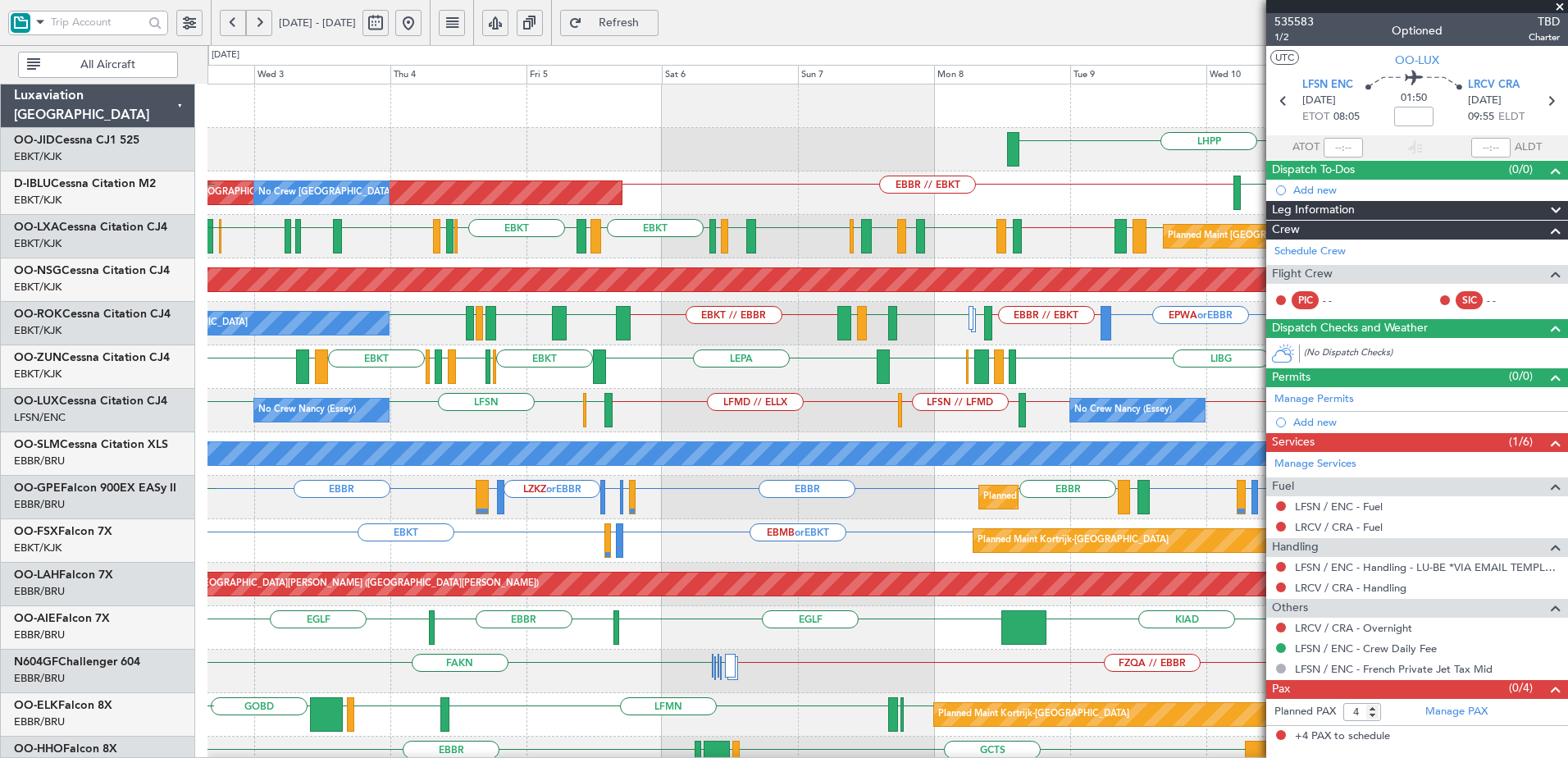
click at [690, 432] on div "No Crew [PERSON_NAME] ([PERSON_NAME]) No Crew [PERSON_NAME] ([PERSON_NAME]) LFS…" at bounding box center [887, 410] width 1359 height 43
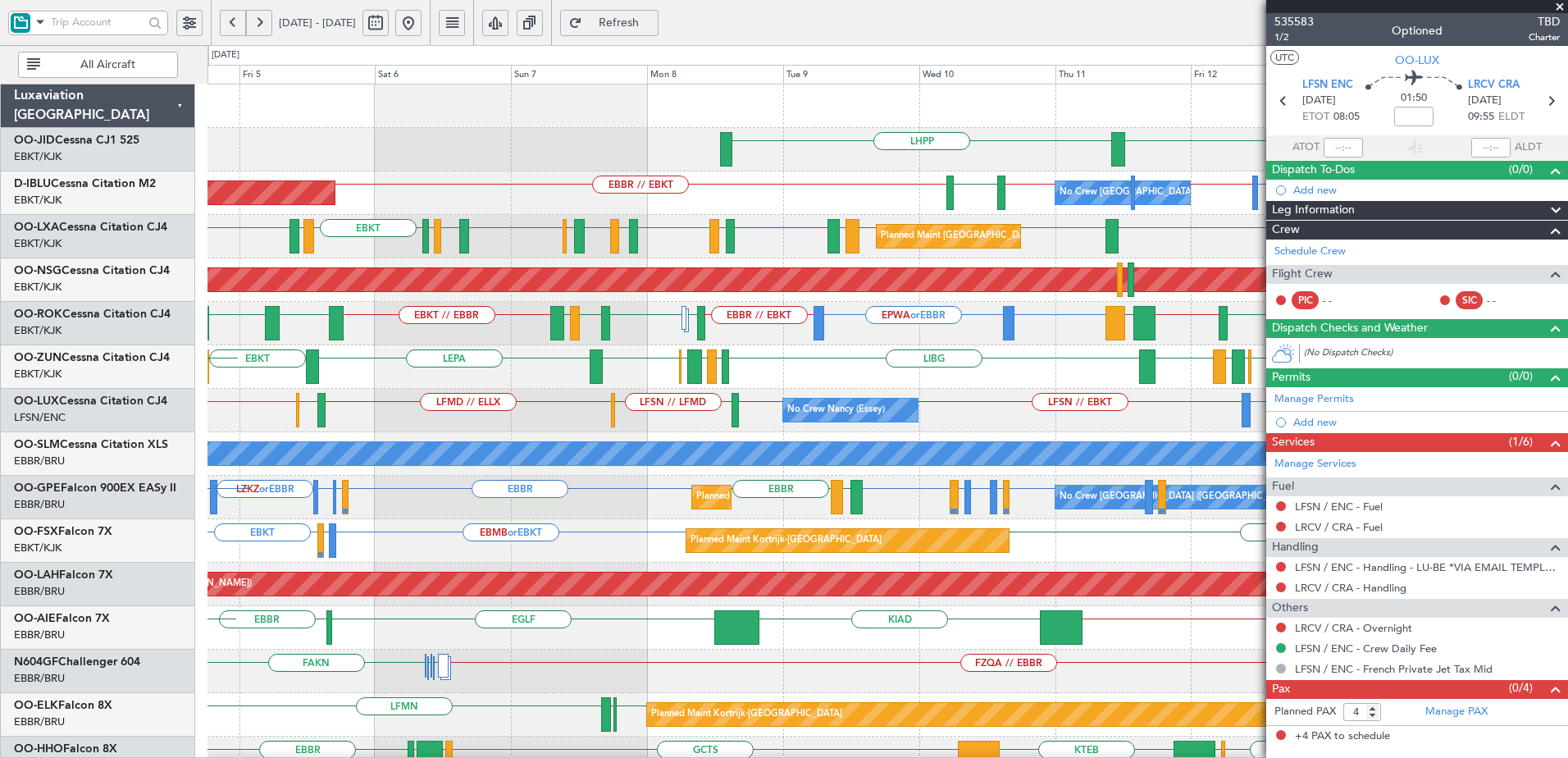
click at [849, 440] on div "EBKT LHPP AOG Maint [GEOGRAPHIC_DATA] ([GEOGRAPHIC_DATA]) No Crew [GEOGRAPHIC_D…" at bounding box center [887, 671] width 1359 height 1174
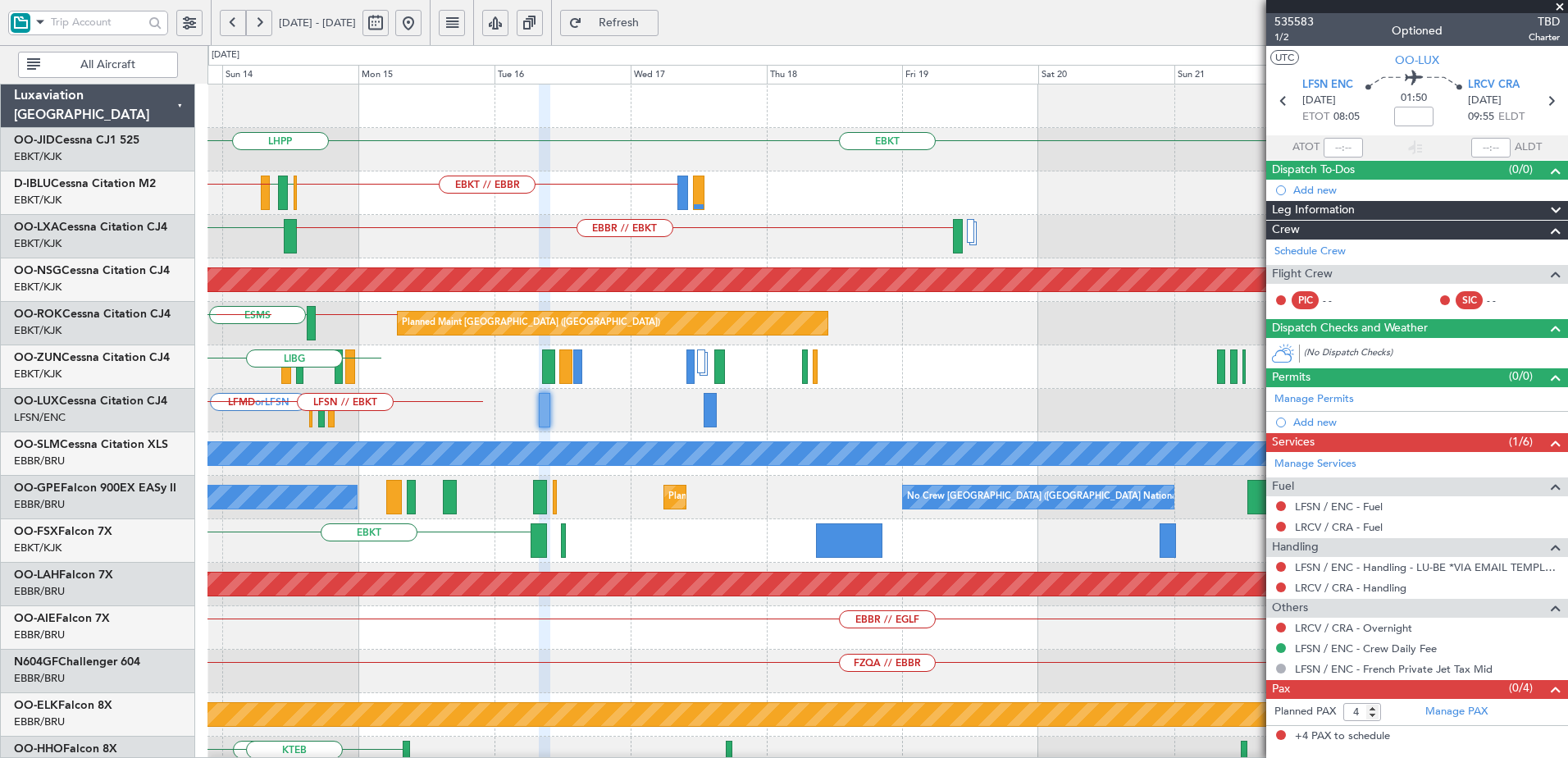
click at [0, 394] on html "[DATE] - [DATE] Refresh Quick Links All Aircraft EBKT Planned Maint [GEOGRAPHIC…" at bounding box center [784, 379] width 1568 height 758
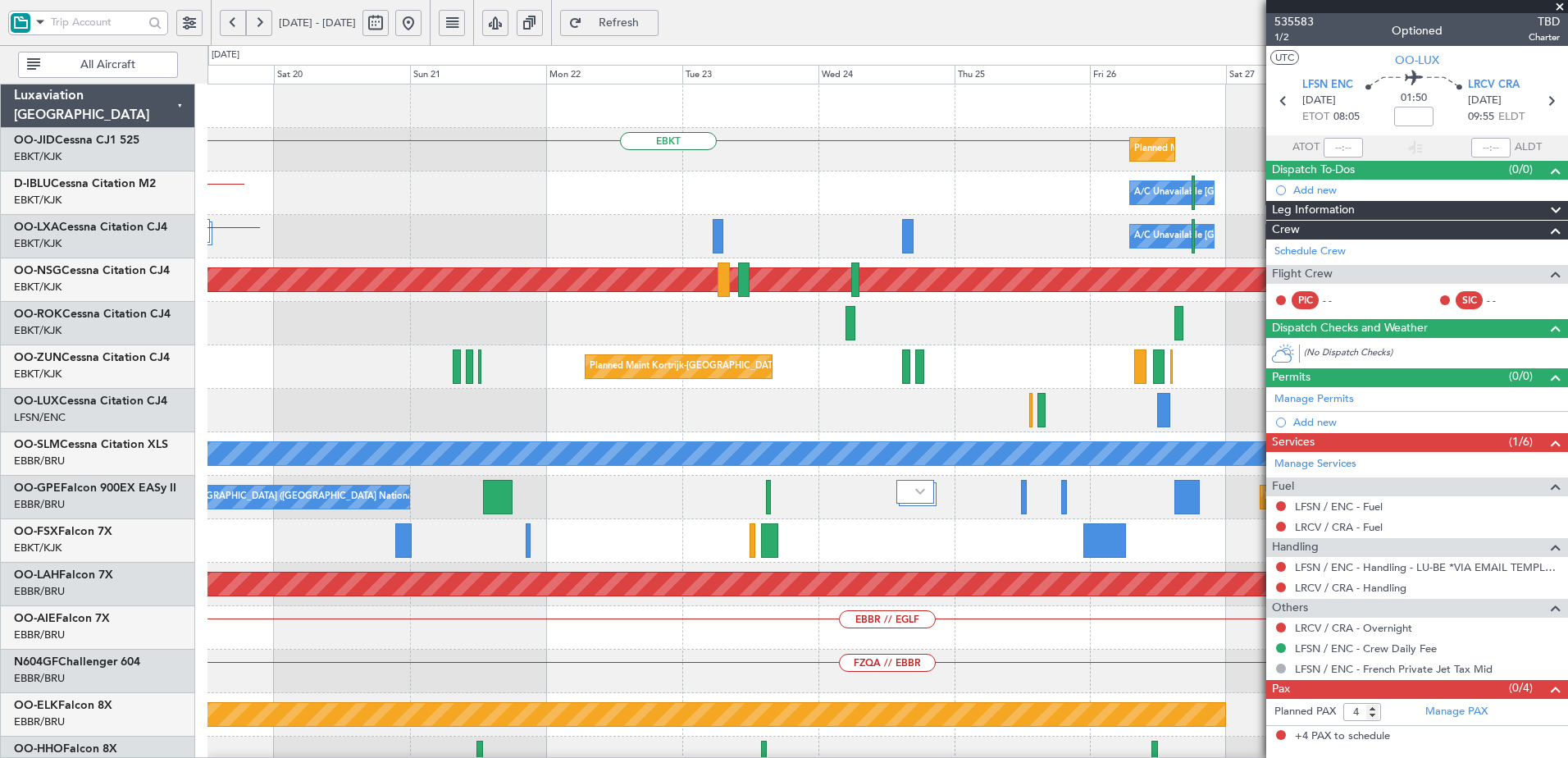
click at [148, 381] on div "EBKT Planned Maint [GEOGRAPHIC_DATA]-[GEOGRAPHIC_DATA] Planned Maint [GEOGRAPHI…" at bounding box center [784, 401] width 1568 height 713
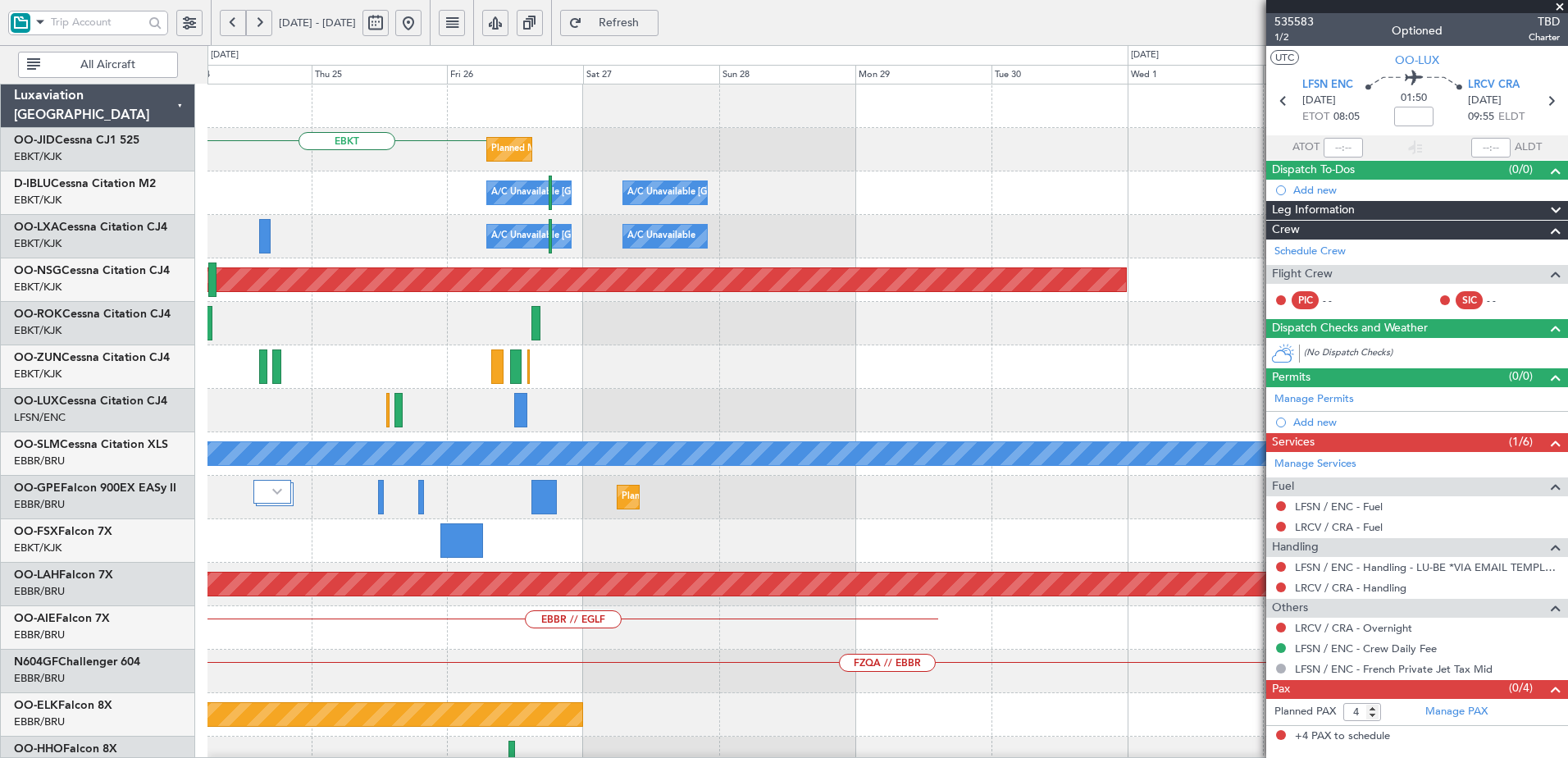
click at [296, 374] on div "Planned Maint Kortrijk-[GEOGRAPHIC_DATA]" at bounding box center [887, 367] width 1359 height 43
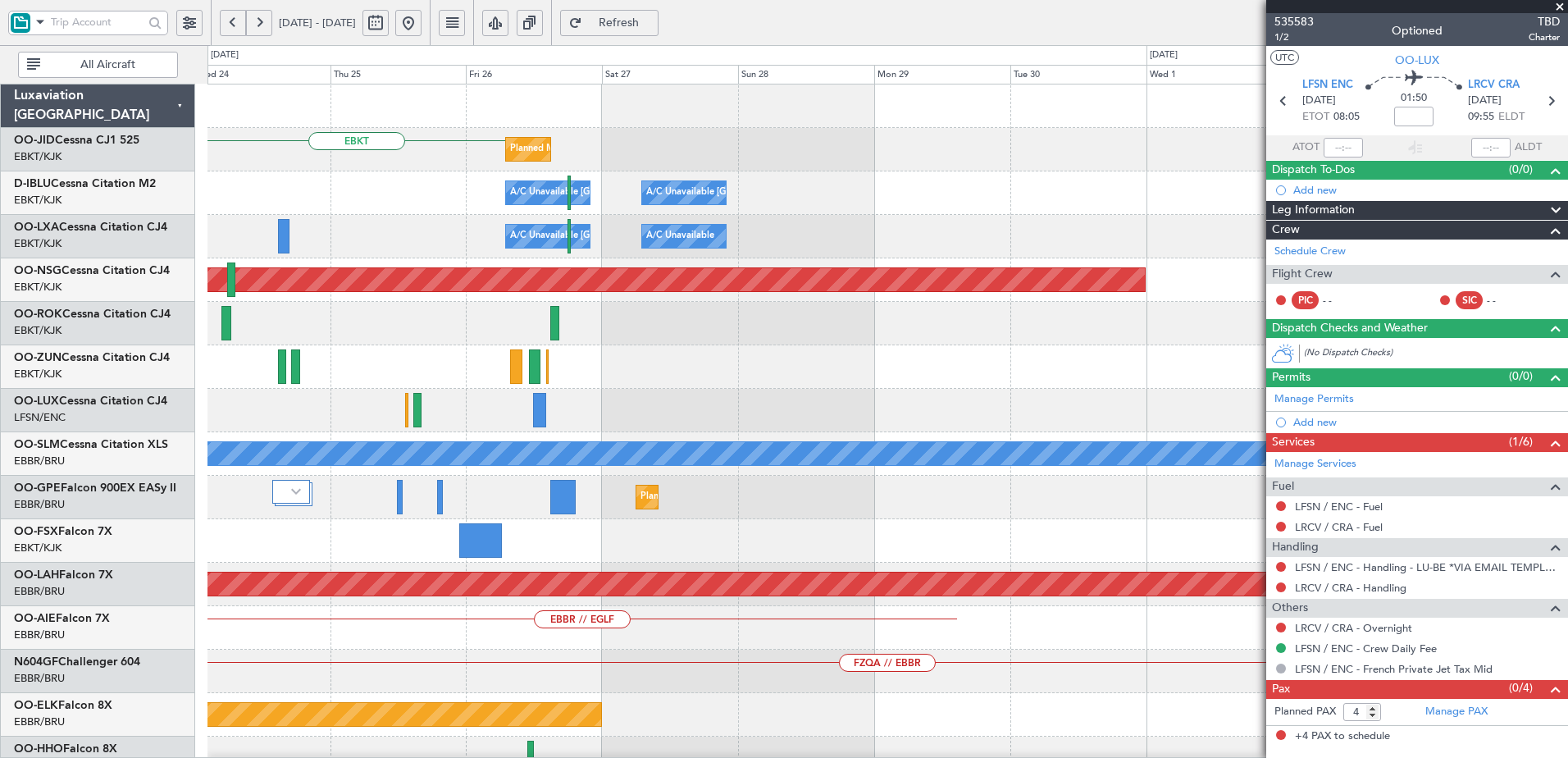
click at [1126, 389] on div "EBKT Planned Maint [GEOGRAPHIC_DATA]-[GEOGRAPHIC_DATA] Planned Maint [GEOGRAPHI…" at bounding box center [887, 650] width 1359 height 1130
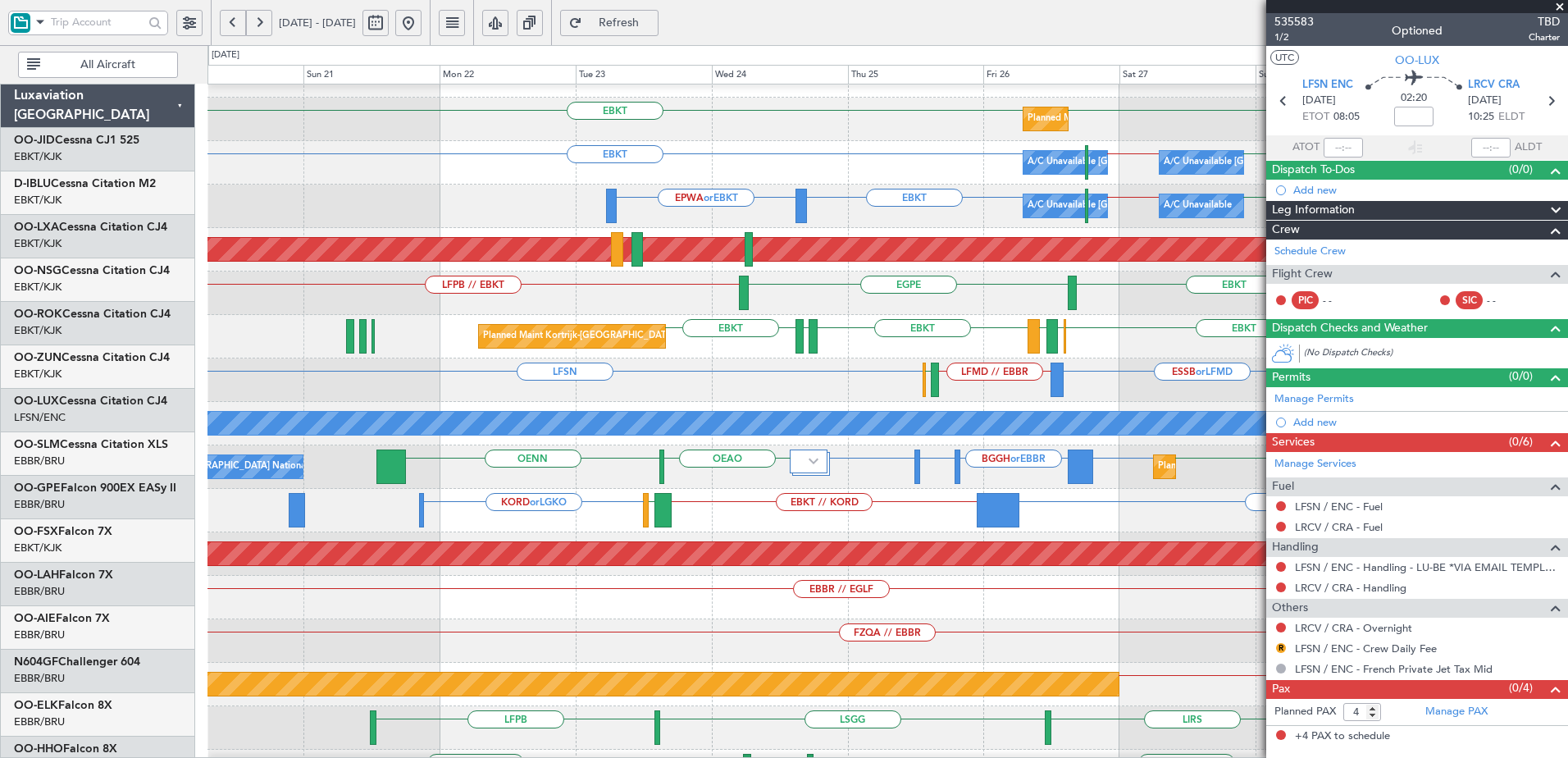
scroll to position [12, 0]
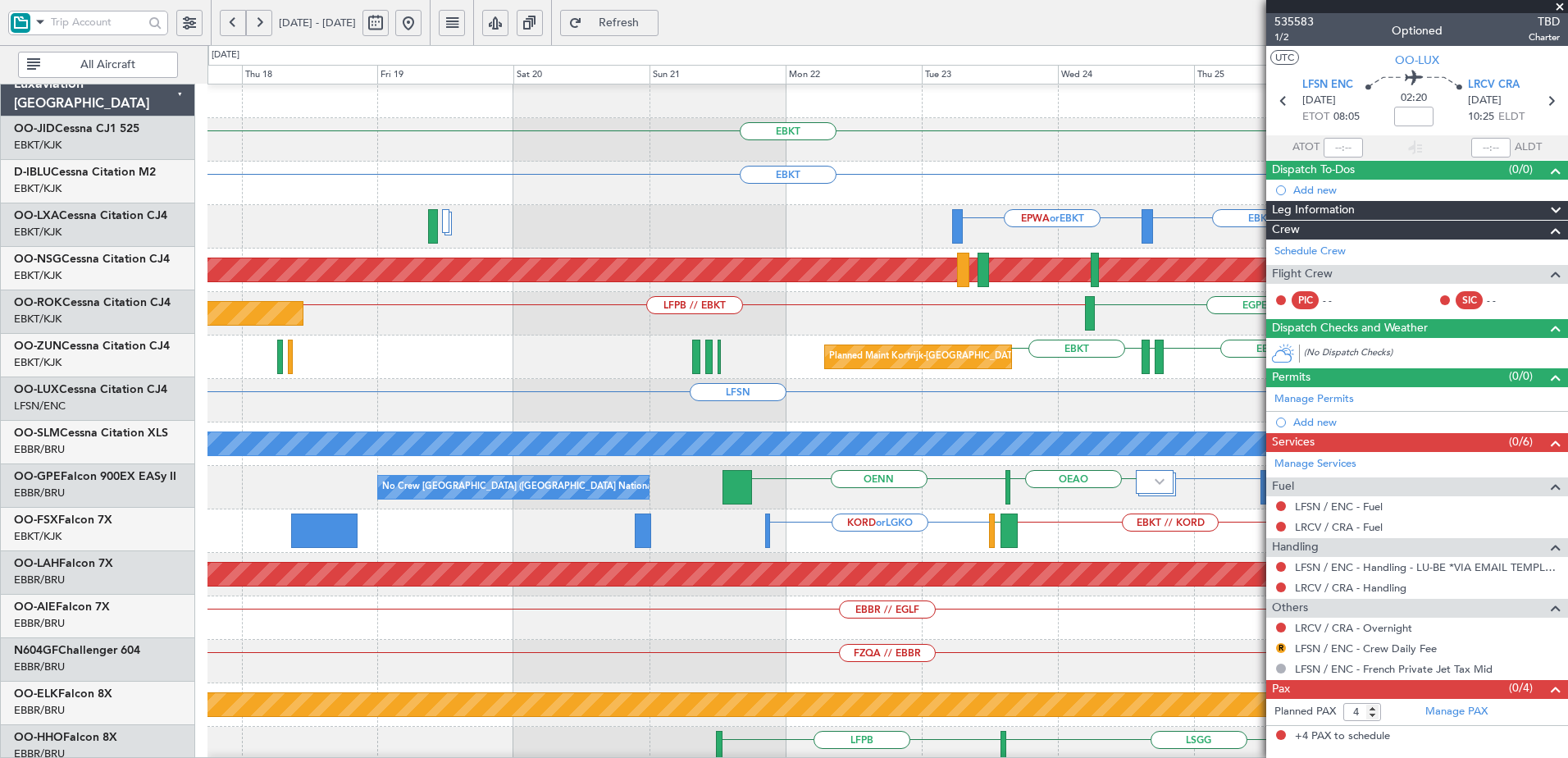
click at [1174, 284] on div "EBKT EBKT Planned Maint [GEOGRAPHIC_DATA]-[GEOGRAPHIC_DATA] Planned Maint [GEOG…" at bounding box center [887, 596] width 1359 height 1043
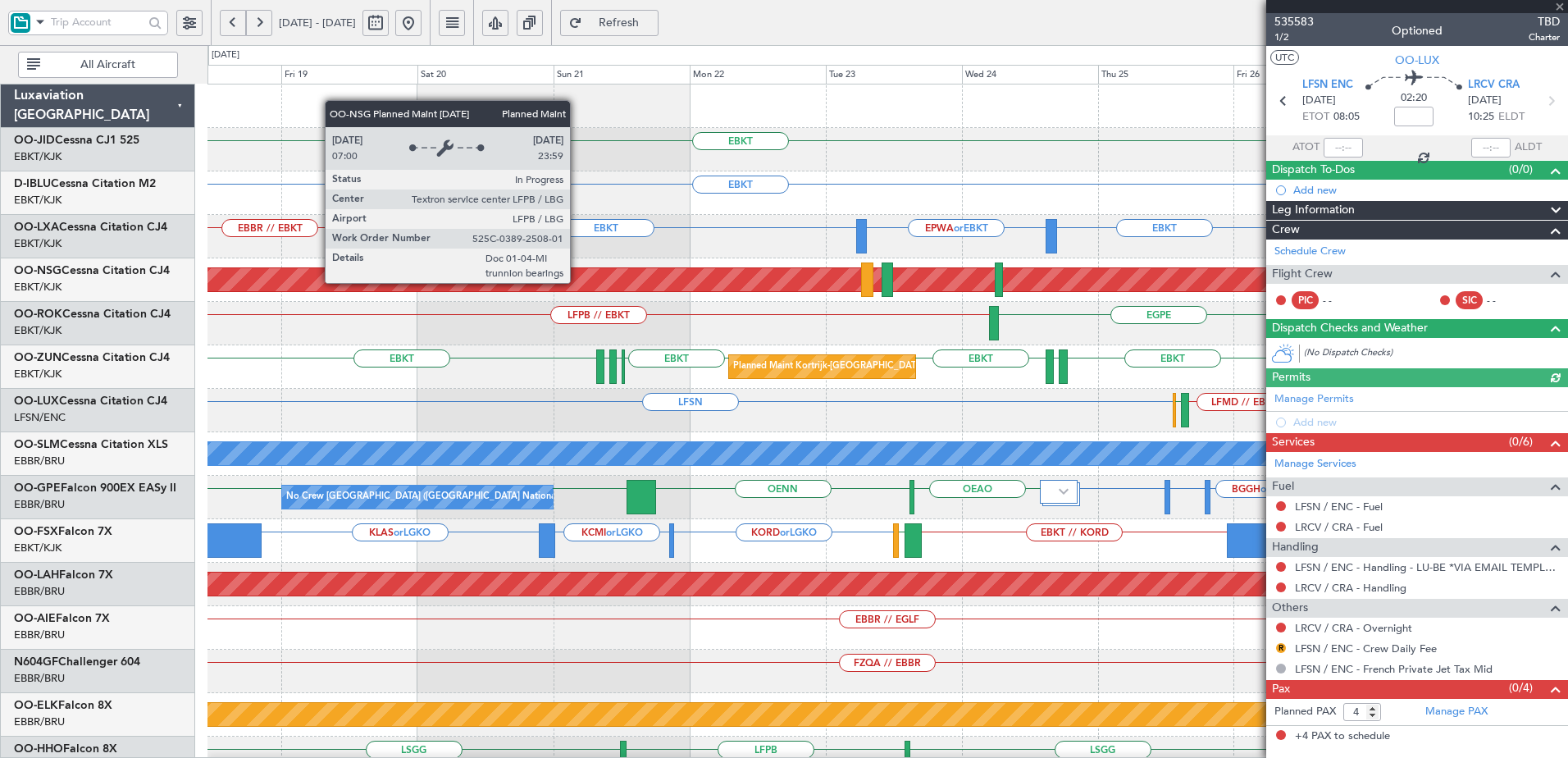
click at [1354, 299] on fb-app "[DATE] - [DATE] Refresh Quick Links All Aircraft EBKT EBKT Planned Maint [GEOGR…" at bounding box center [784, 389] width 1568 height 738
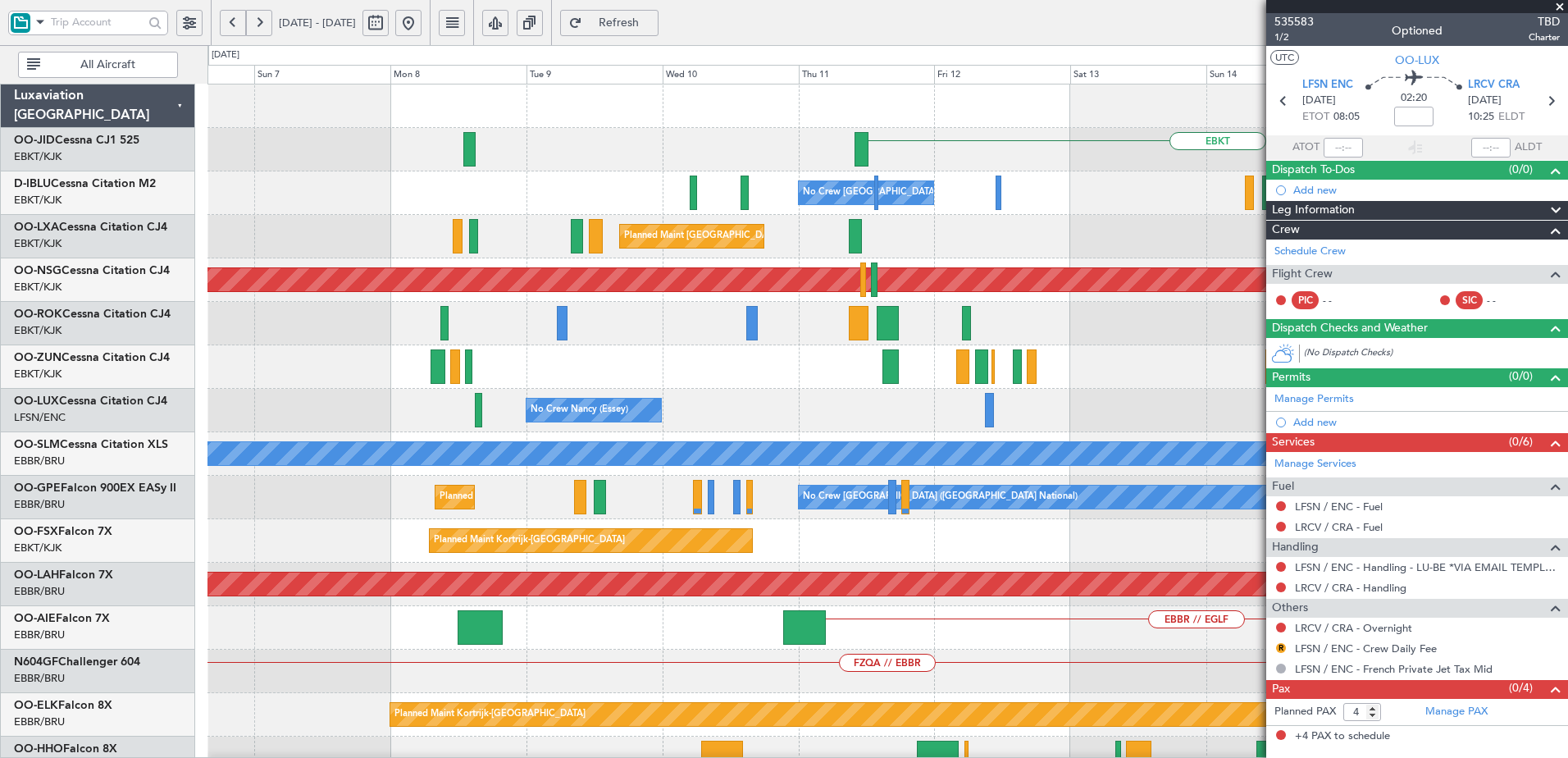
click at [1318, 360] on fb-app "[DATE] - [DATE] Refresh Quick Links All Aircraft EBKT No Crew [GEOGRAPHIC_DATA]…" at bounding box center [784, 389] width 1568 height 738
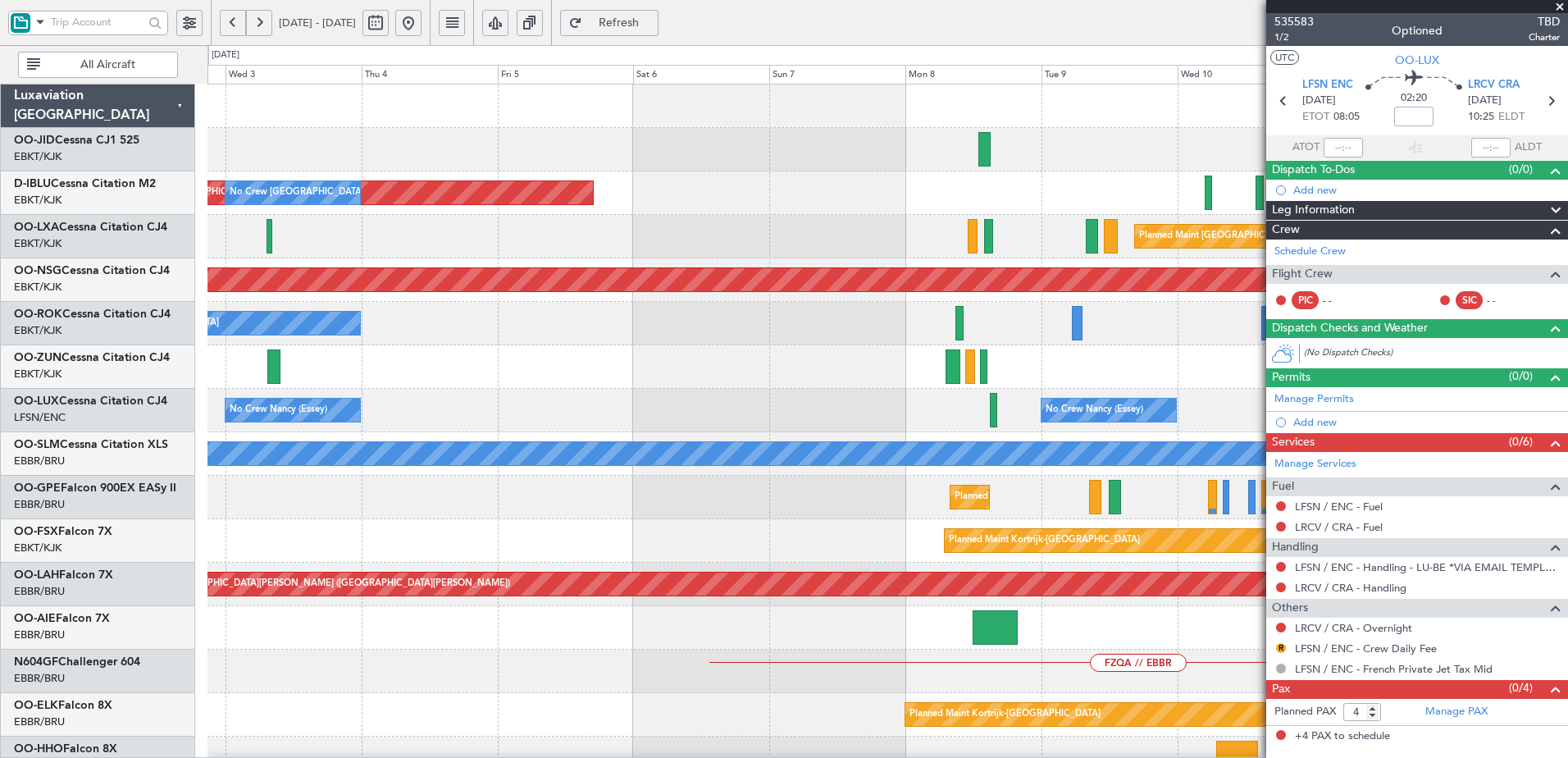
click at [1220, 329] on div "A/C Unavailable [GEOGRAPHIC_DATA]-[GEOGRAPHIC_DATA] Planned Maint [GEOGRAPHIC_D…" at bounding box center [887, 323] width 1359 height 43
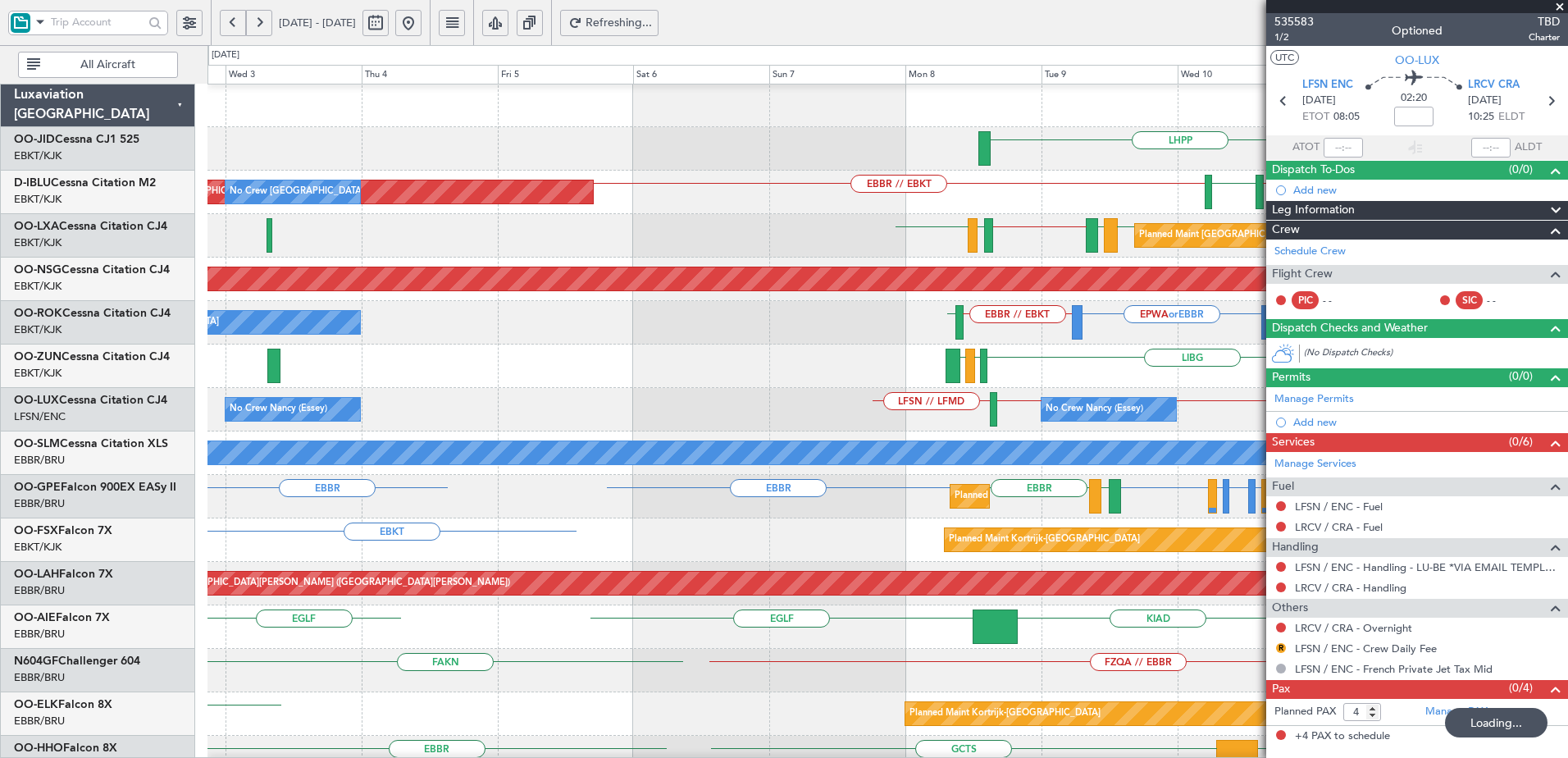
click at [422, 24] on button at bounding box center [408, 23] width 26 height 26
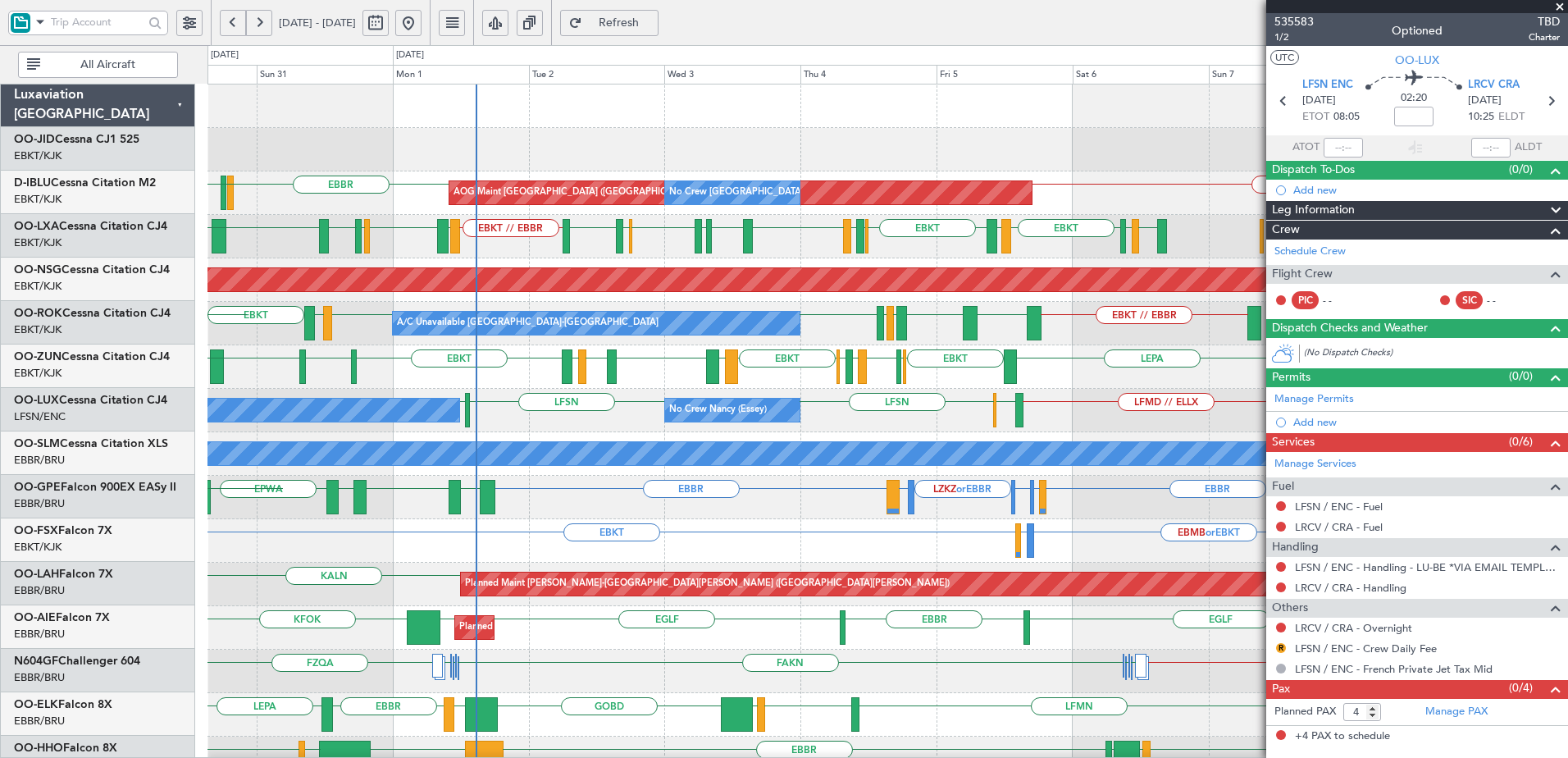
scroll to position [0, 0]
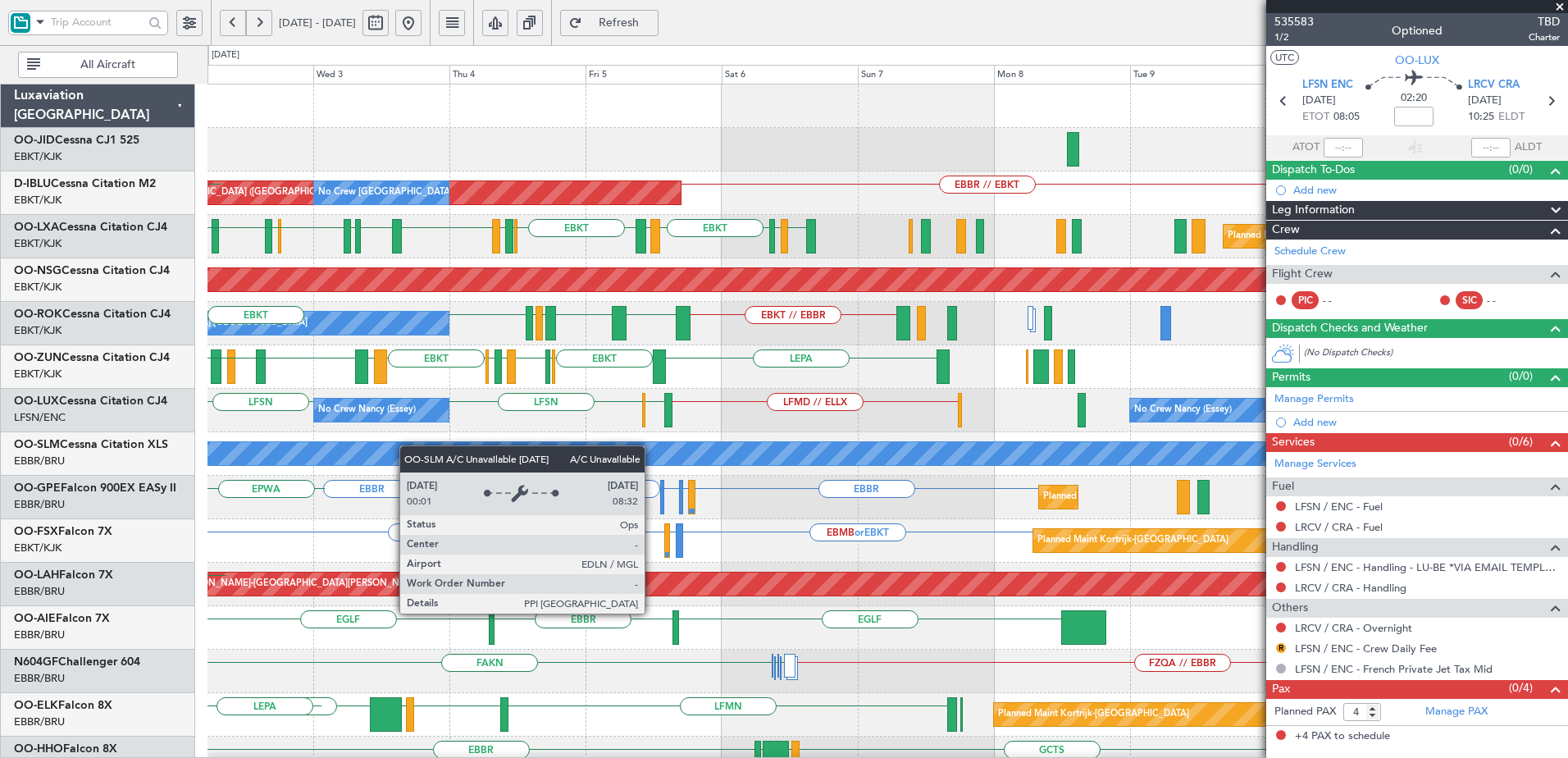
click at [339, 454] on div "EBBR // EBKT AOG Maint [GEOGRAPHIC_DATA] ([GEOGRAPHIC_DATA]) No Crew [GEOGRAPHI…" at bounding box center [887, 715] width 1359 height 1260
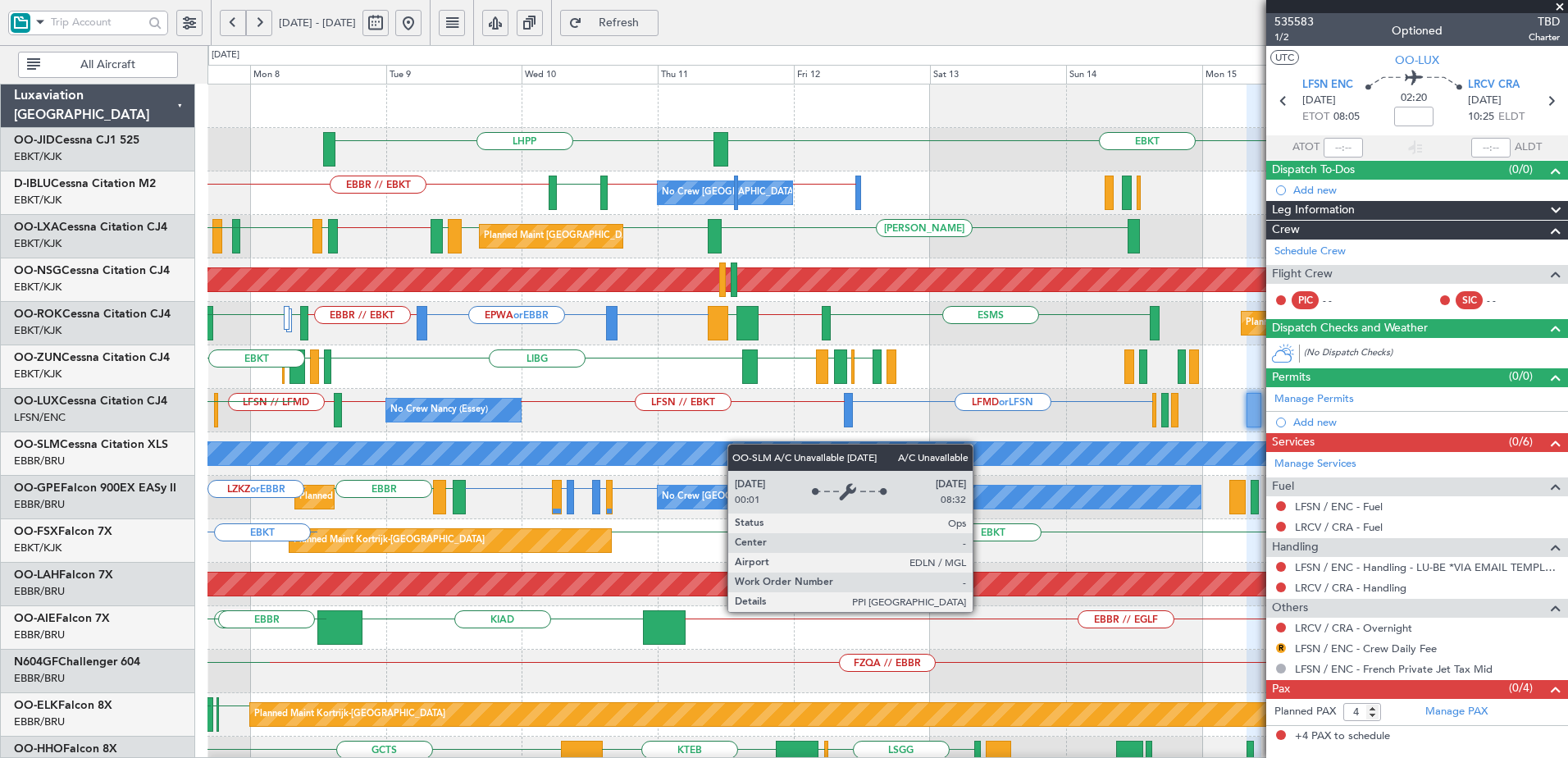
click at [339, 453] on div "EBKT LHPP No Crew [GEOGRAPHIC_DATA] (Brussels National) EBBR // LFPB EBKT // EB…" at bounding box center [887, 715] width 1359 height 1260
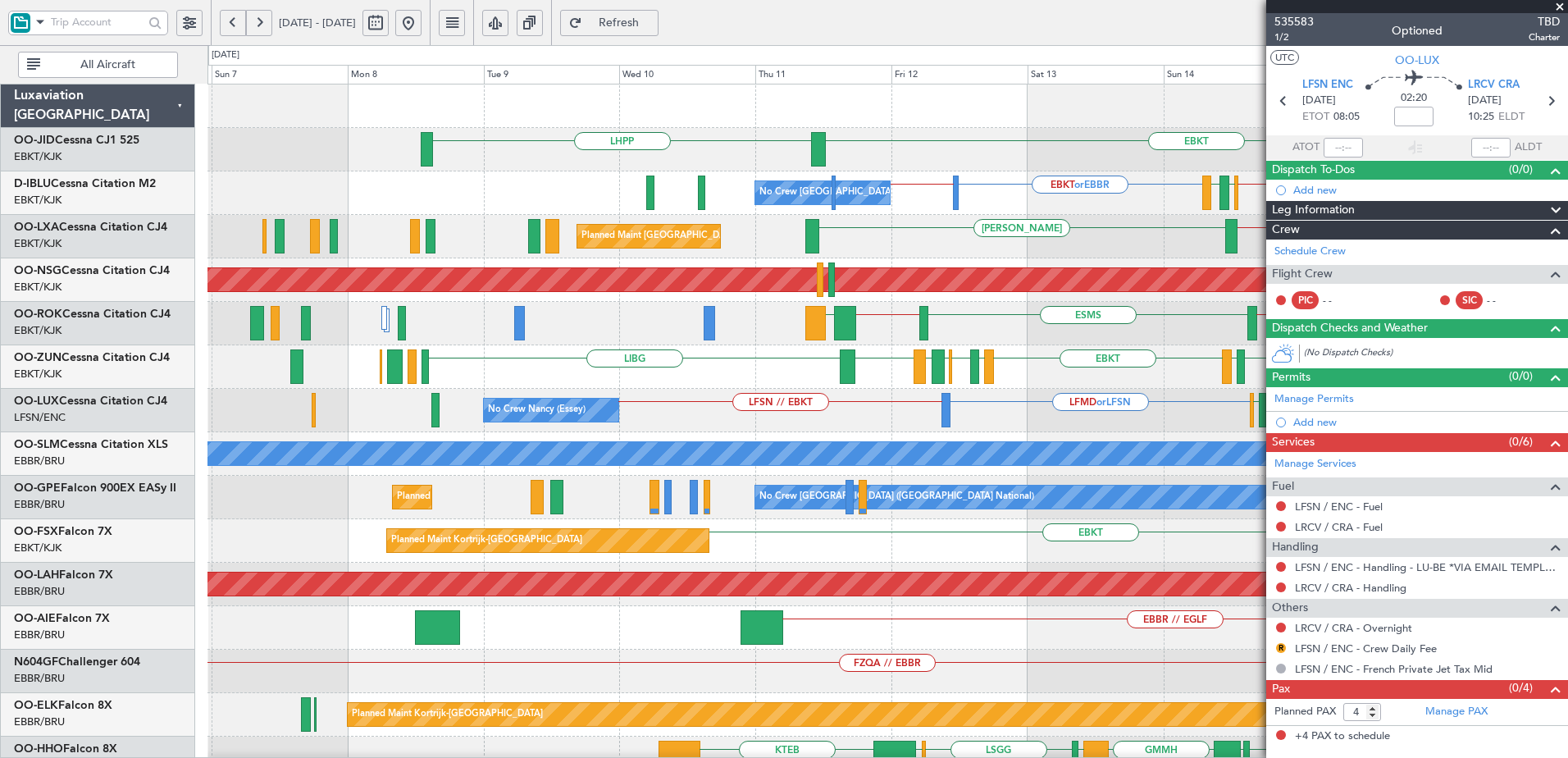
click at [1051, 370] on div "EBKT EBKT // LFMD LEPA EBBR // EBKT LFMT LFSN LFMT EBKT LFMD EBKT [GEOGRAPHIC_D…" at bounding box center [887, 367] width 1359 height 43
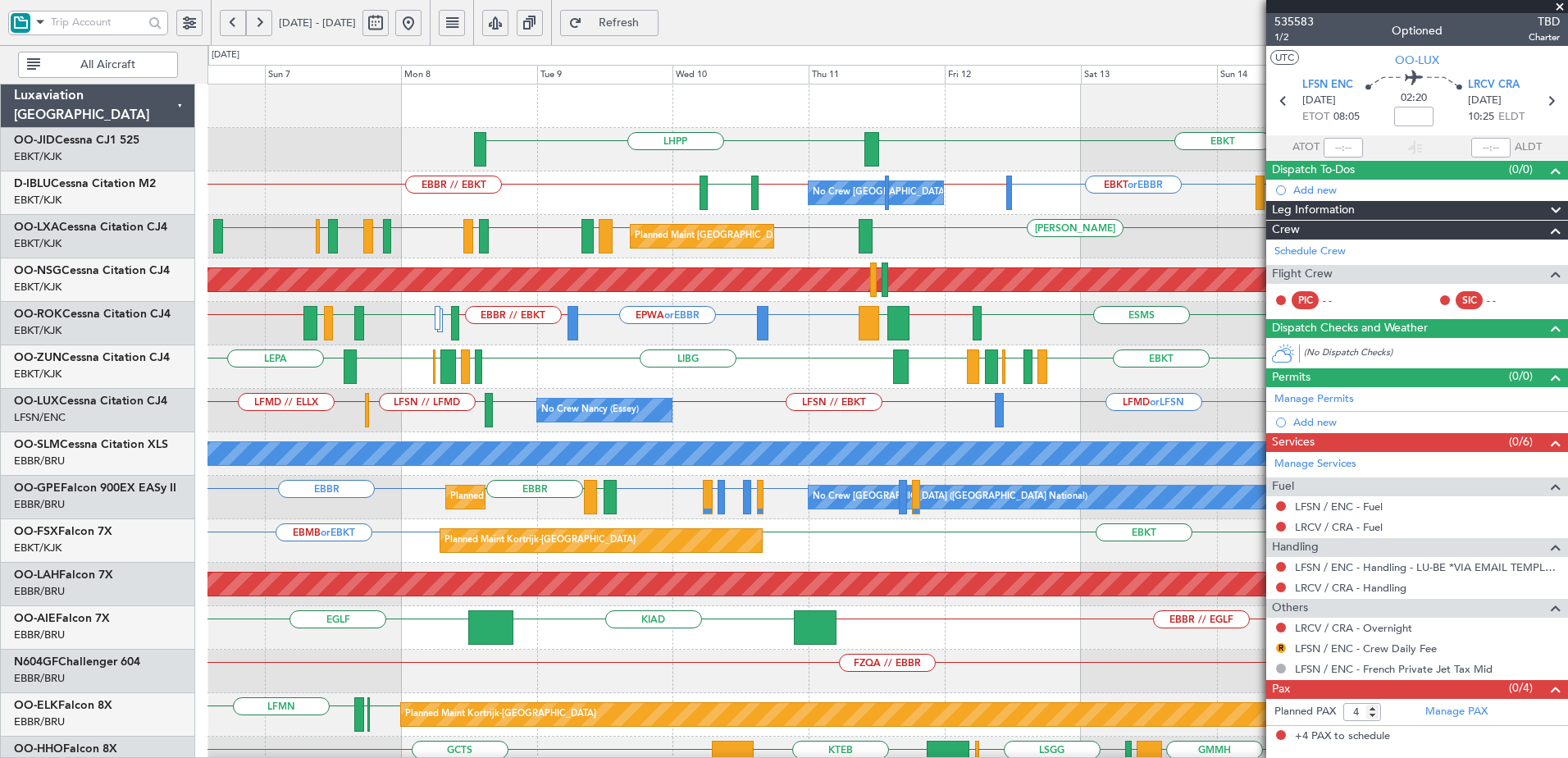
click at [611, 387] on div "LHPP EBKT EBBR // EBKT [GEOGRAPHIC_DATA] EBKT // EBBR No Crew [GEOGRAPHIC_DATA]…" at bounding box center [887, 650] width 1359 height 1130
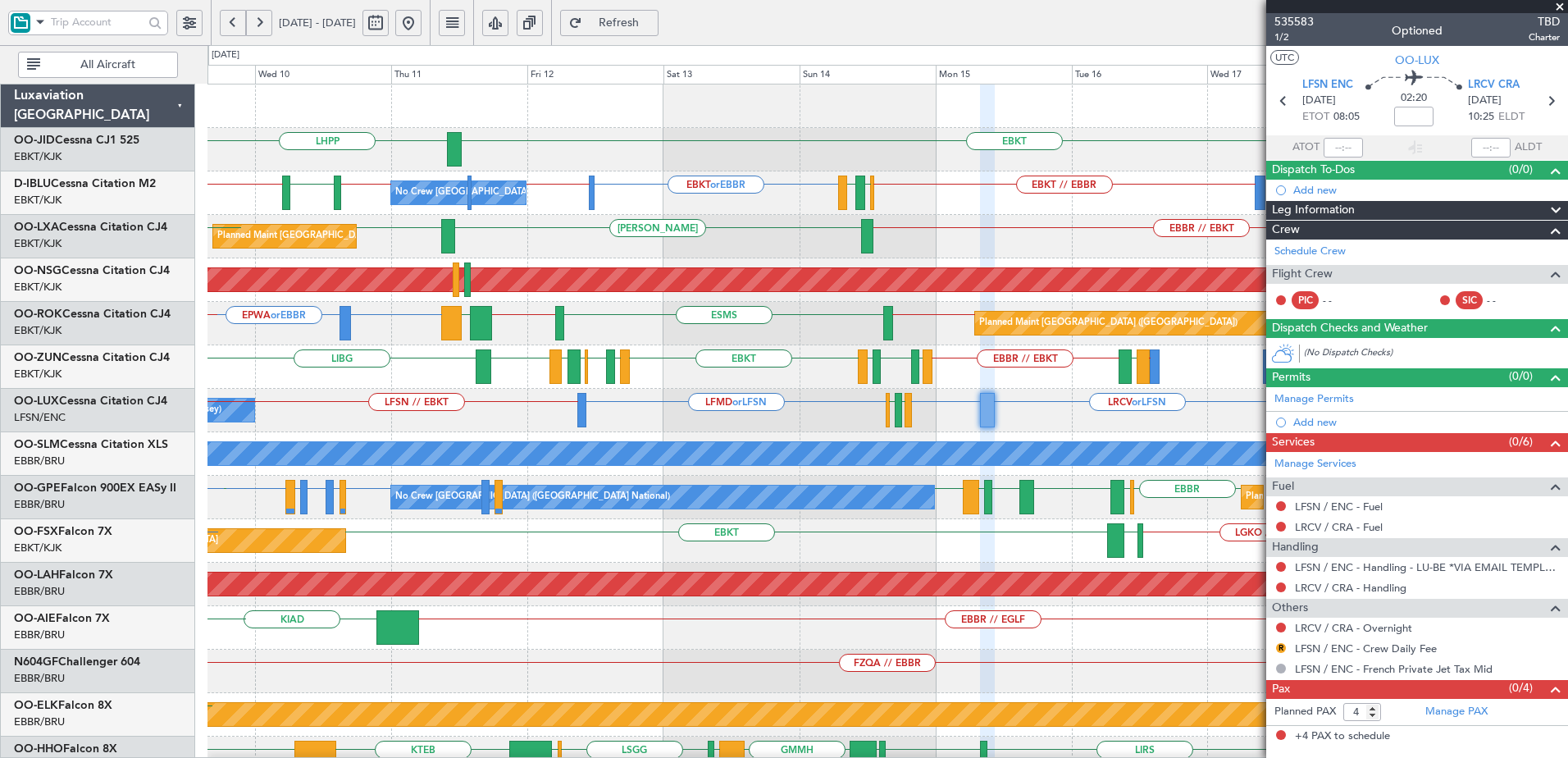
click at [421, 384] on div "EBKT // LFMD LEPA EBBR // EBKT LFMT LFSN LFMT EBKT LFMD EBKT [GEOGRAPHIC_DATA] …" at bounding box center [887, 367] width 1359 height 43
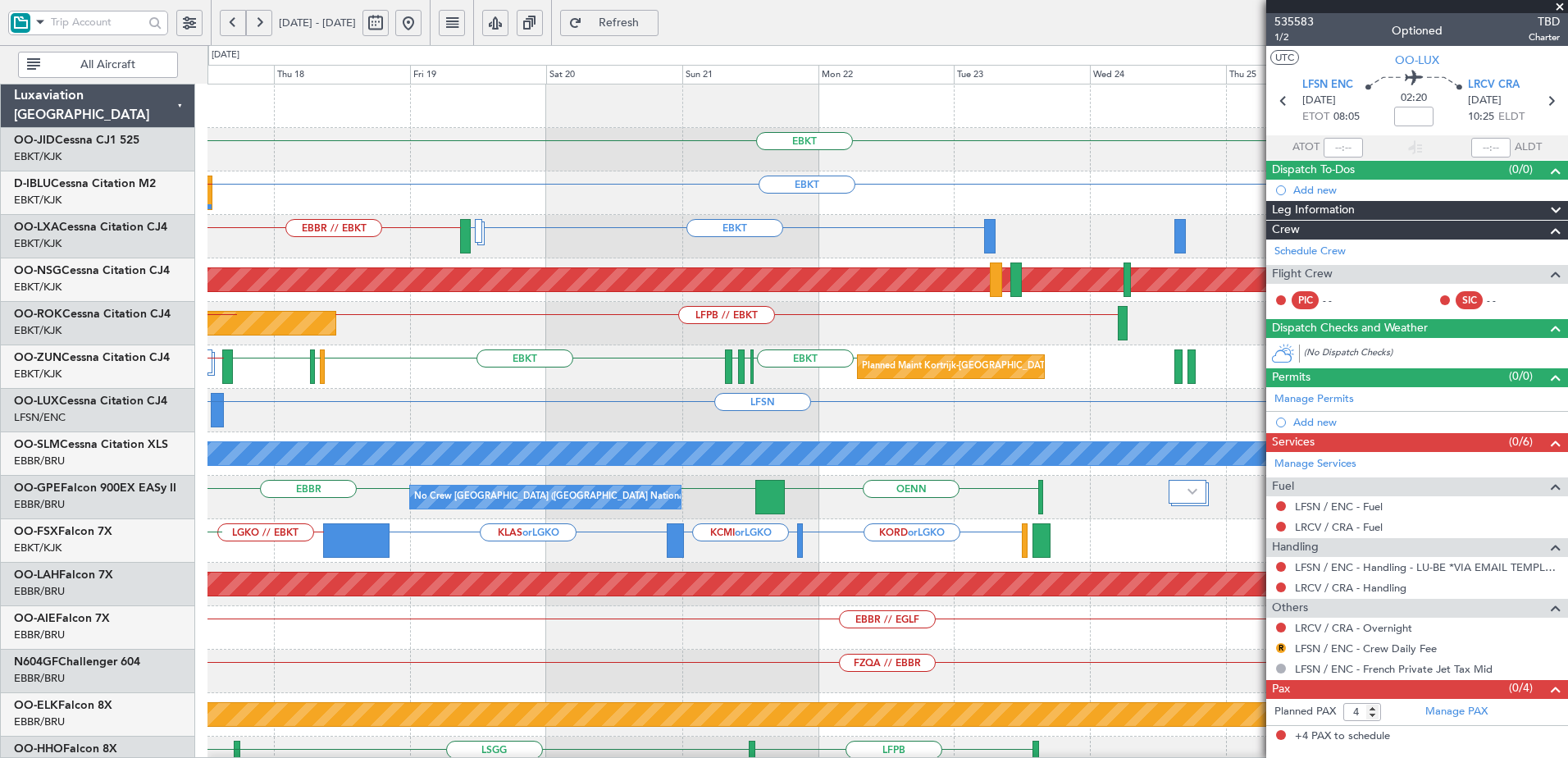
click at [320, 416] on div "LFSN LRCV or LFSN LFSN" at bounding box center [887, 410] width 1359 height 43
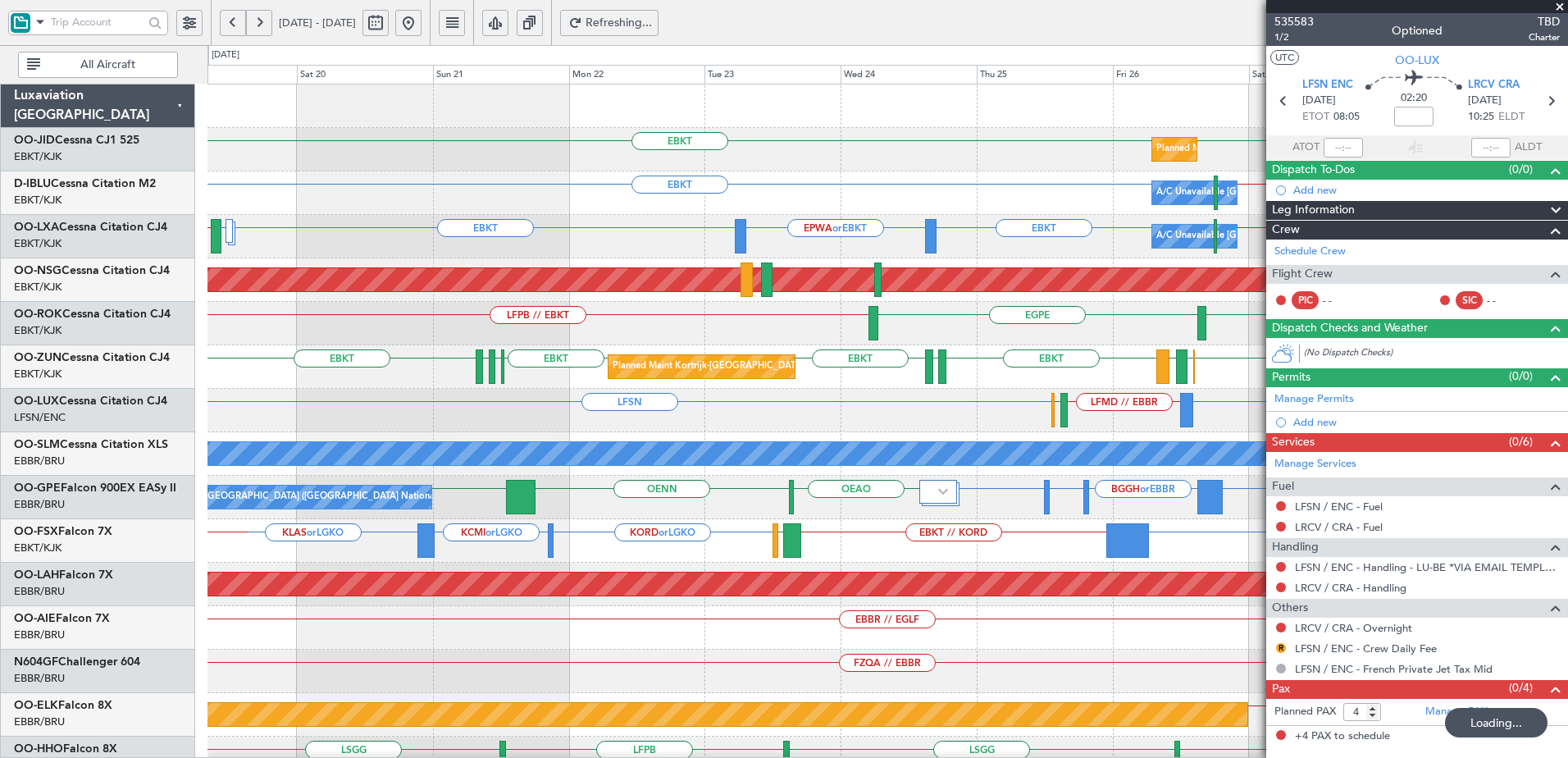
click at [754, 396] on div "EBKT EBKT Planned Maint [GEOGRAPHIC_DATA]-[GEOGRAPHIC_DATA] Planned Maint [GEOG…" at bounding box center [887, 650] width 1359 height 1130
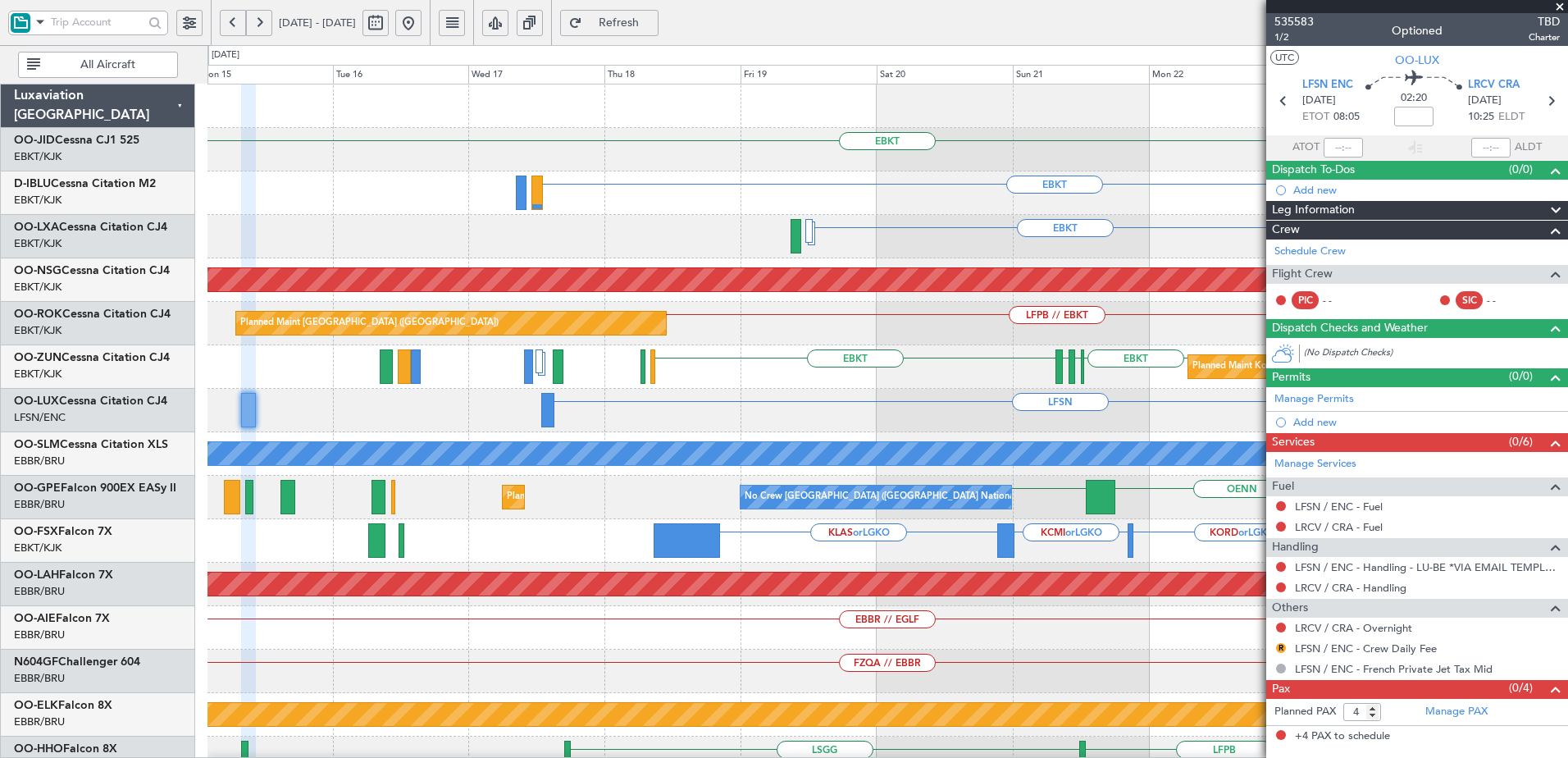
click at [1205, 403] on div "EBKT Planned Maint [GEOGRAPHIC_DATA]-[GEOGRAPHIC_DATA] Planned Maint [GEOGRAPHI…" at bounding box center [887, 606] width 1359 height 1043
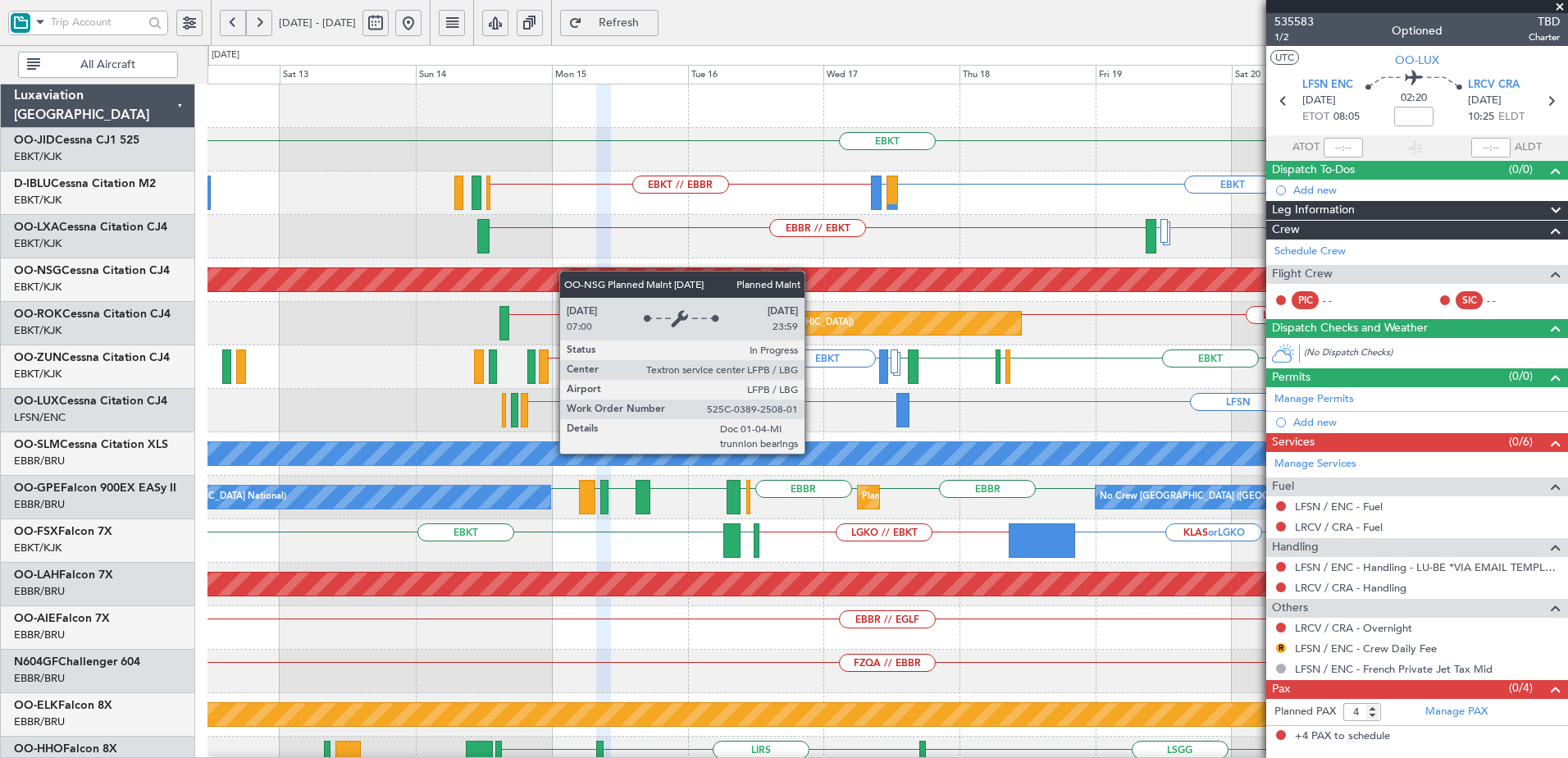
click at [779, 292] on div "EBKT EBKT LIRQ or EBKT EBKT // EBBR No Crew [GEOGRAPHIC_DATA] (Brussels Nationa…" at bounding box center [887, 650] width 1359 height 1130
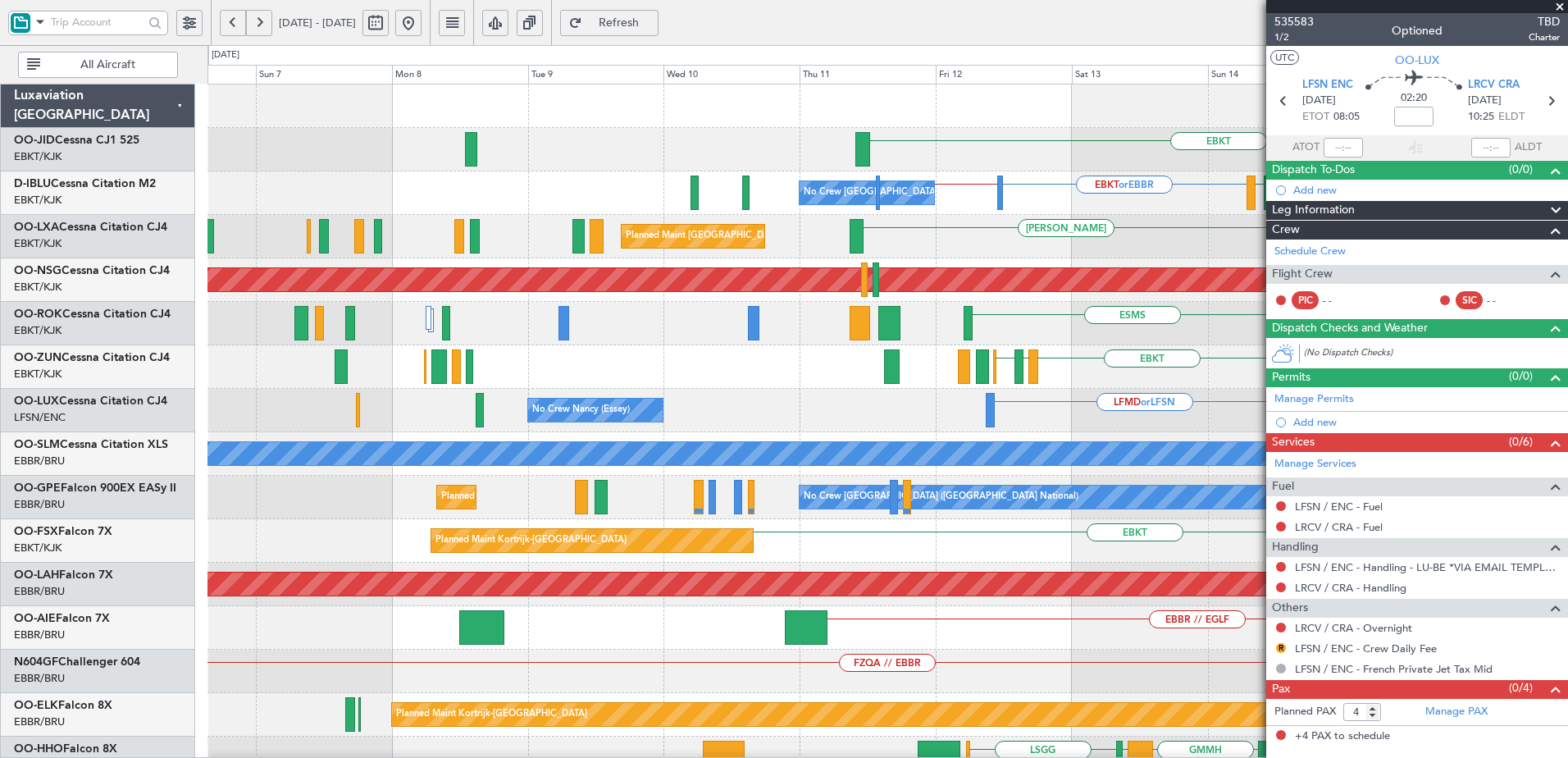
click at [1108, 316] on div "EBKT EBKT // EBBR EBKT or EBBR EBBR // LFPB [GEOGRAPHIC_DATA] LFMN No Crew [GEO…" at bounding box center [887, 650] width 1359 height 1130
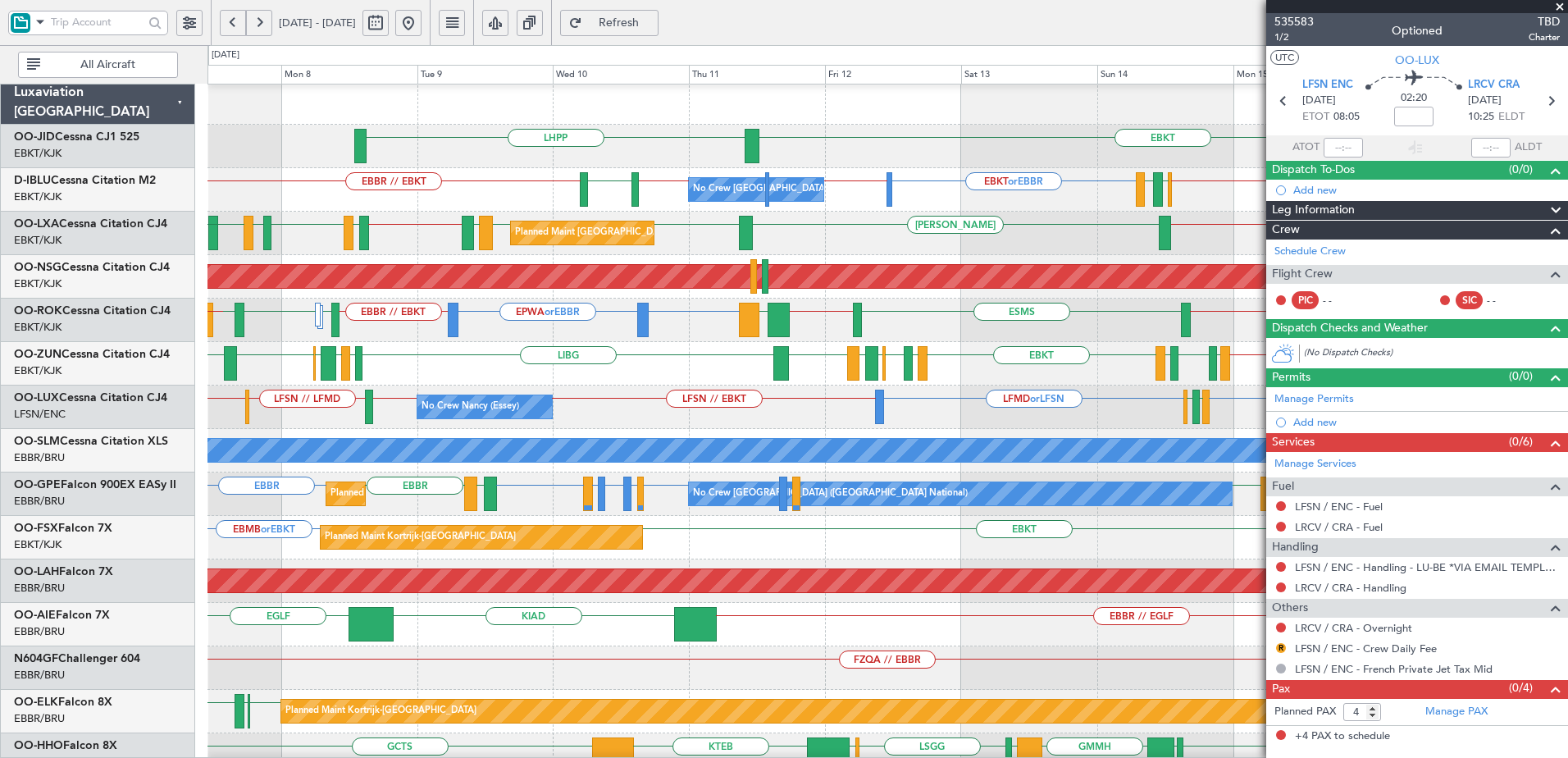
click at [523, 350] on div "LIBG LGMK LIBG EBCI EBKT LEPA EBKT LIRN [GEOGRAPHIC_DATA] EBKT LFMD EBKT LFMT L…" at bounding box center [887, 364] width 1359 height 43
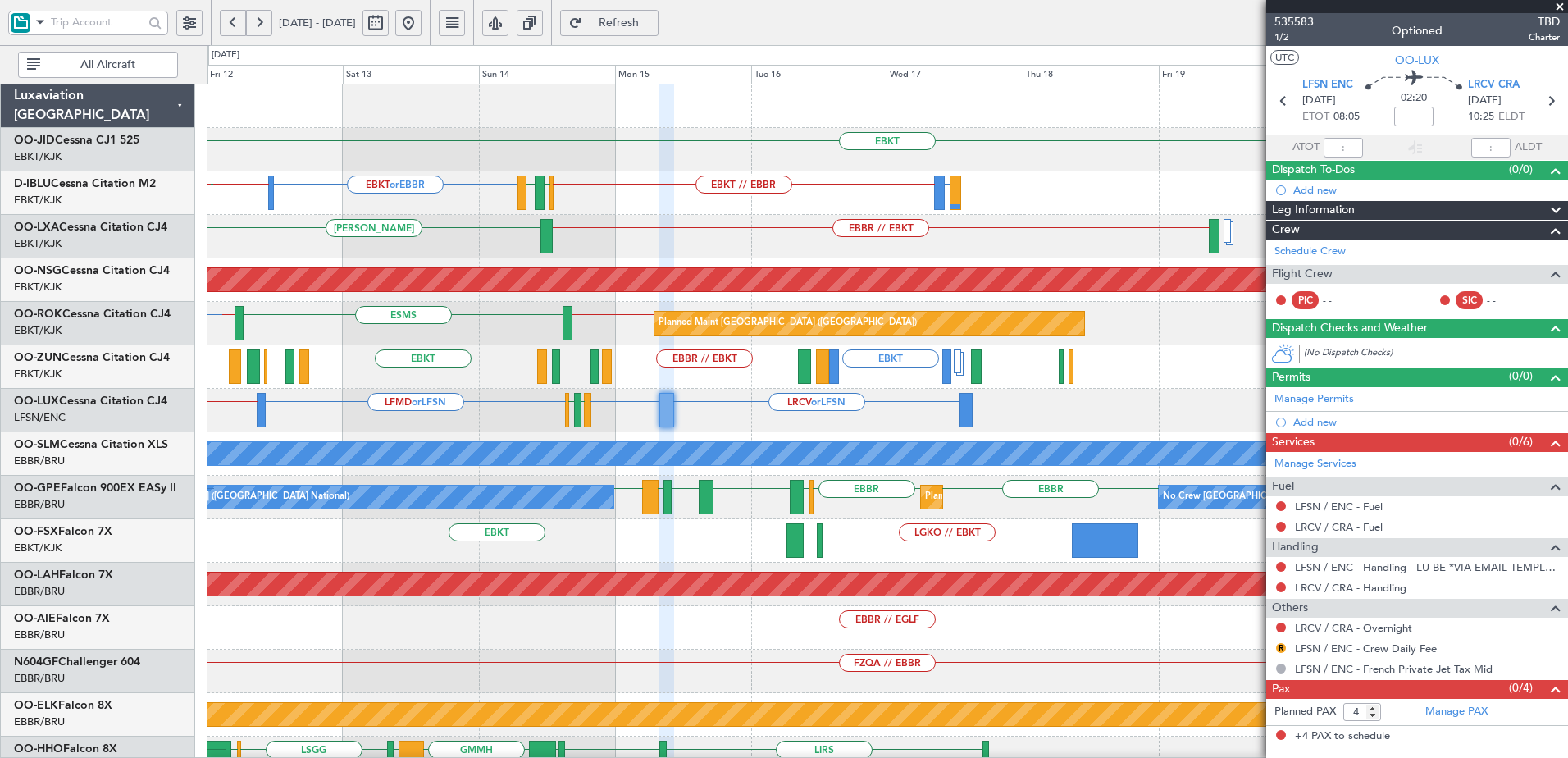
scroll to position [2, 0]
click at [398, 388] on div "LRCV or LFSN LFSN LFMD or LFSN LFSN // EBKT LFMN LFPB No Crew [PERSON_NAME] ([P…" at bounding box center [887, 410] width 1359 height 43
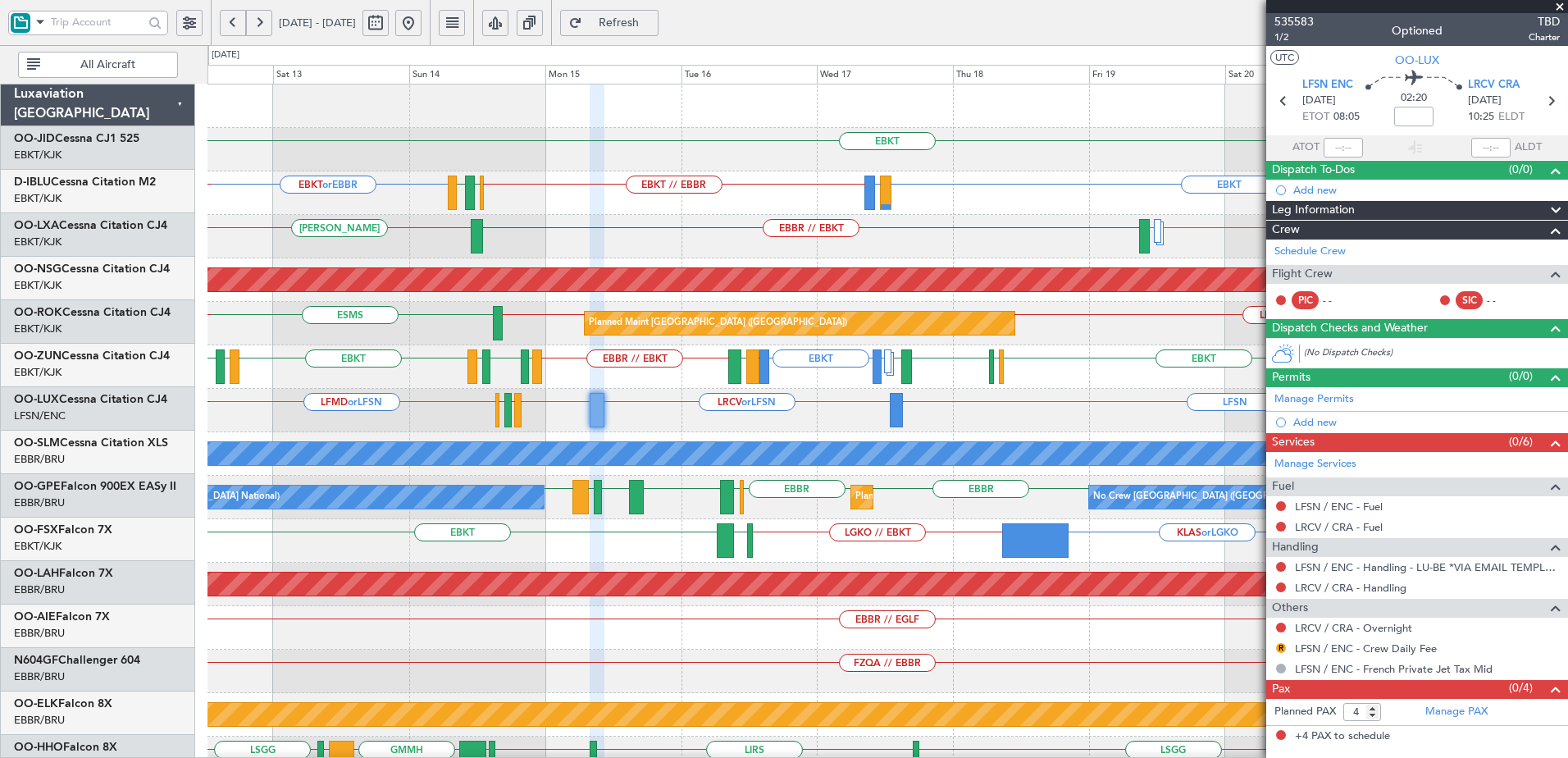
scroll to position [0, 0]
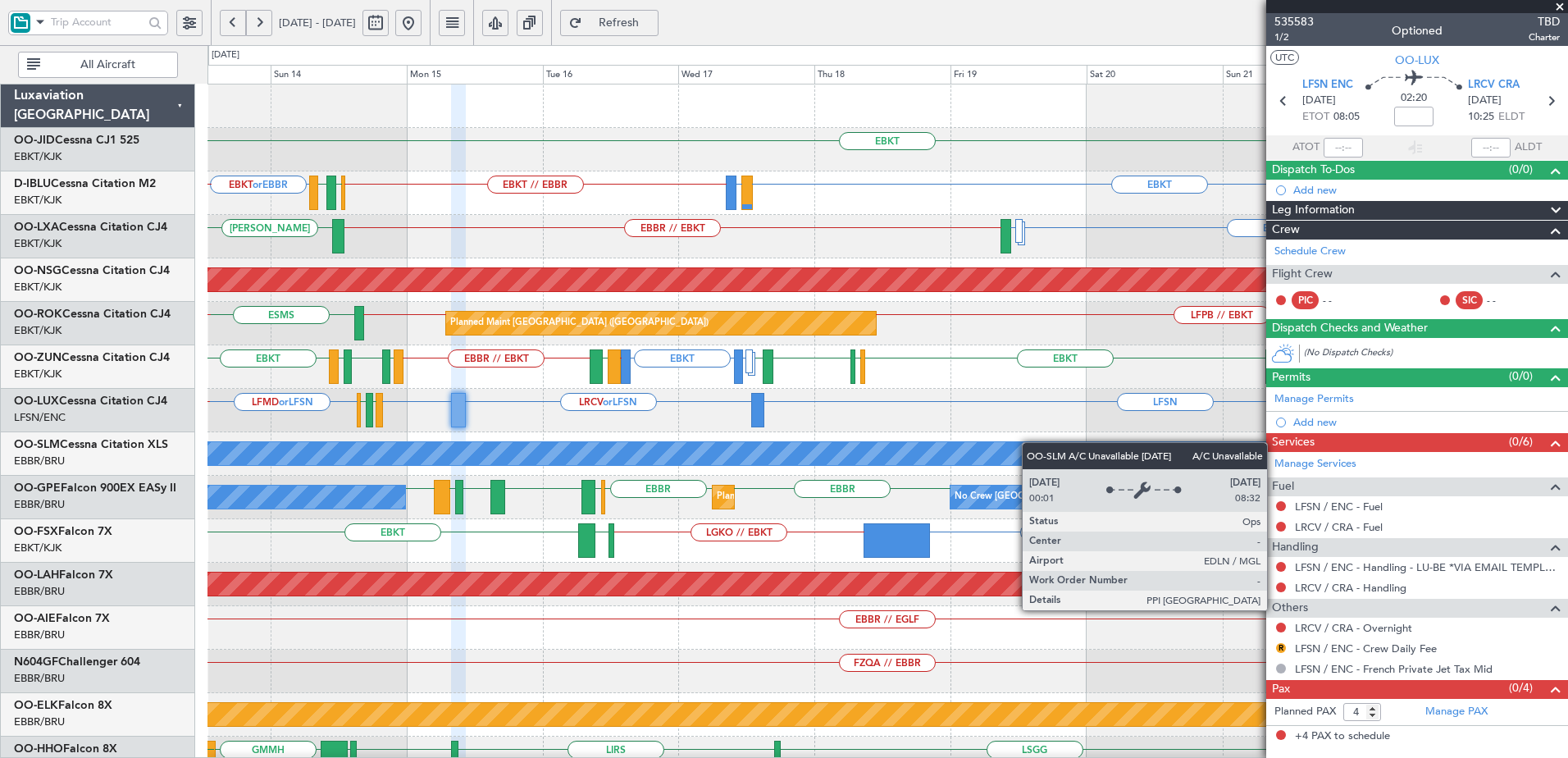
click at [944, 446] on div "EBKT EBKT LIRQ or EBKT EBKT // EBBR EBKT or EBBR EBBR LFMN EBBR // LFPB No Crew…" at bounding box center [887, 650] width 1359 height 1130
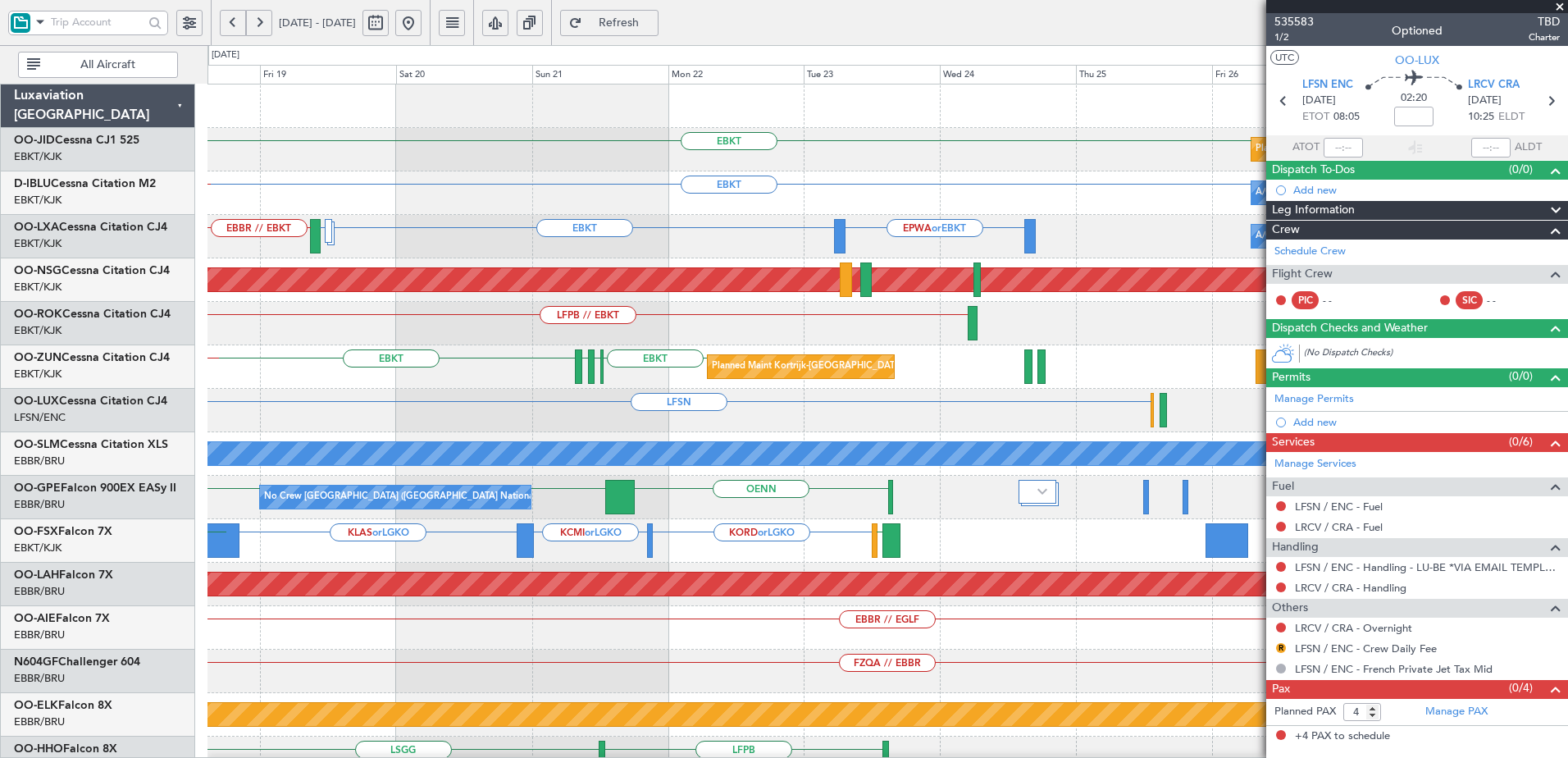
click at [364, 401] on div "EBKT Planned Maint Kortrijk-Wevelgem Planned Maint Kortrijk-Wevelgem EBKT A/C U…" at bounding box center [887, 650] width 1359 height 1130
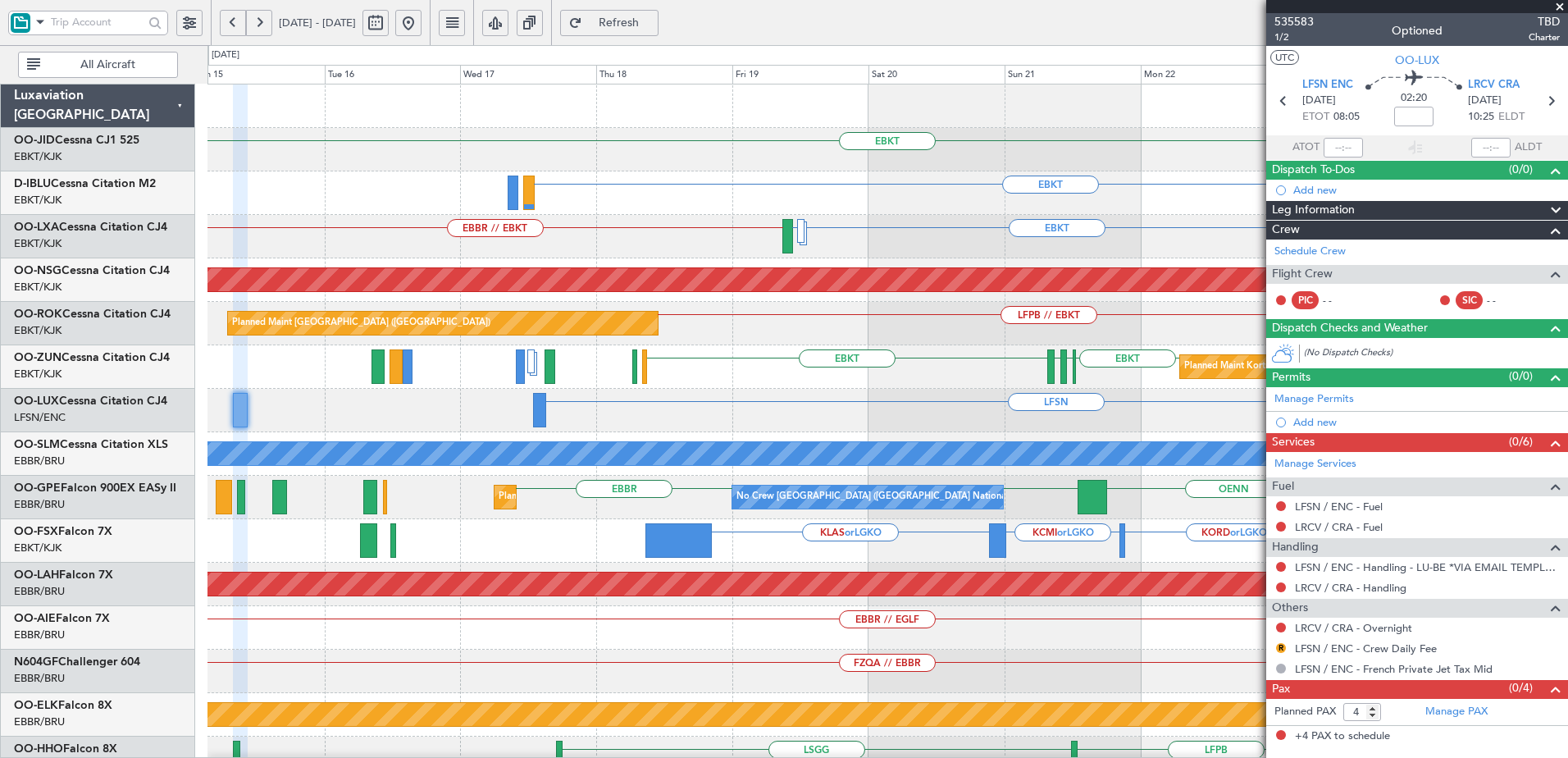
click at [992, 400] on div "EBKT Planned Maint Kortrijk-Wevelgem Planned Maint Kortrijk-Wevelgem EBKT EBKT …" at bounding box center [887, 650] width 1359 height 1130
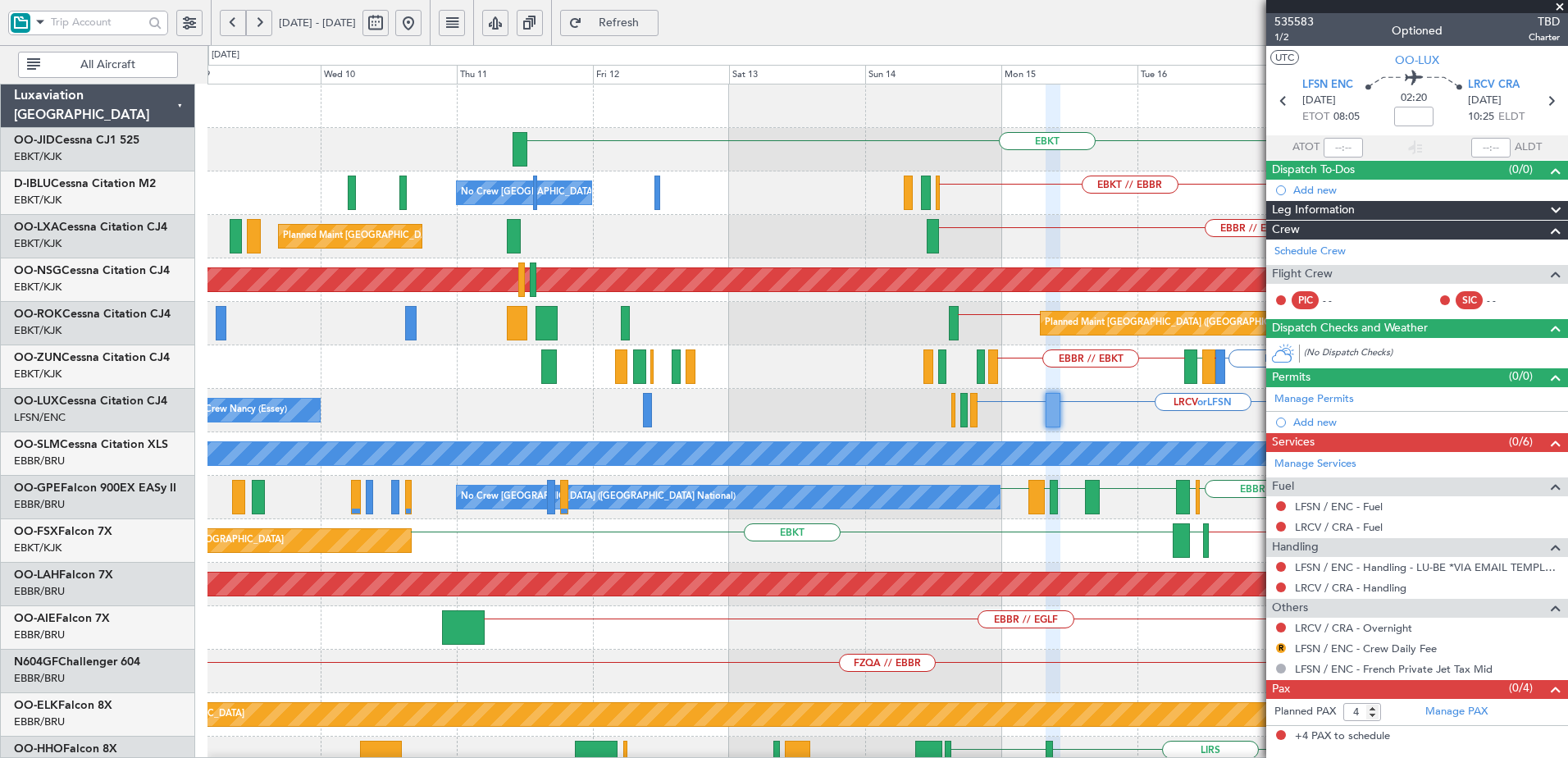
click at [1161, 446] on div "EBKT EBKT LIRQ or EBKT EBKT // EBBR No Crew Brussels (Brussels National) EBBR /…" at bounding box center [887, 650] width 1359 height 1130
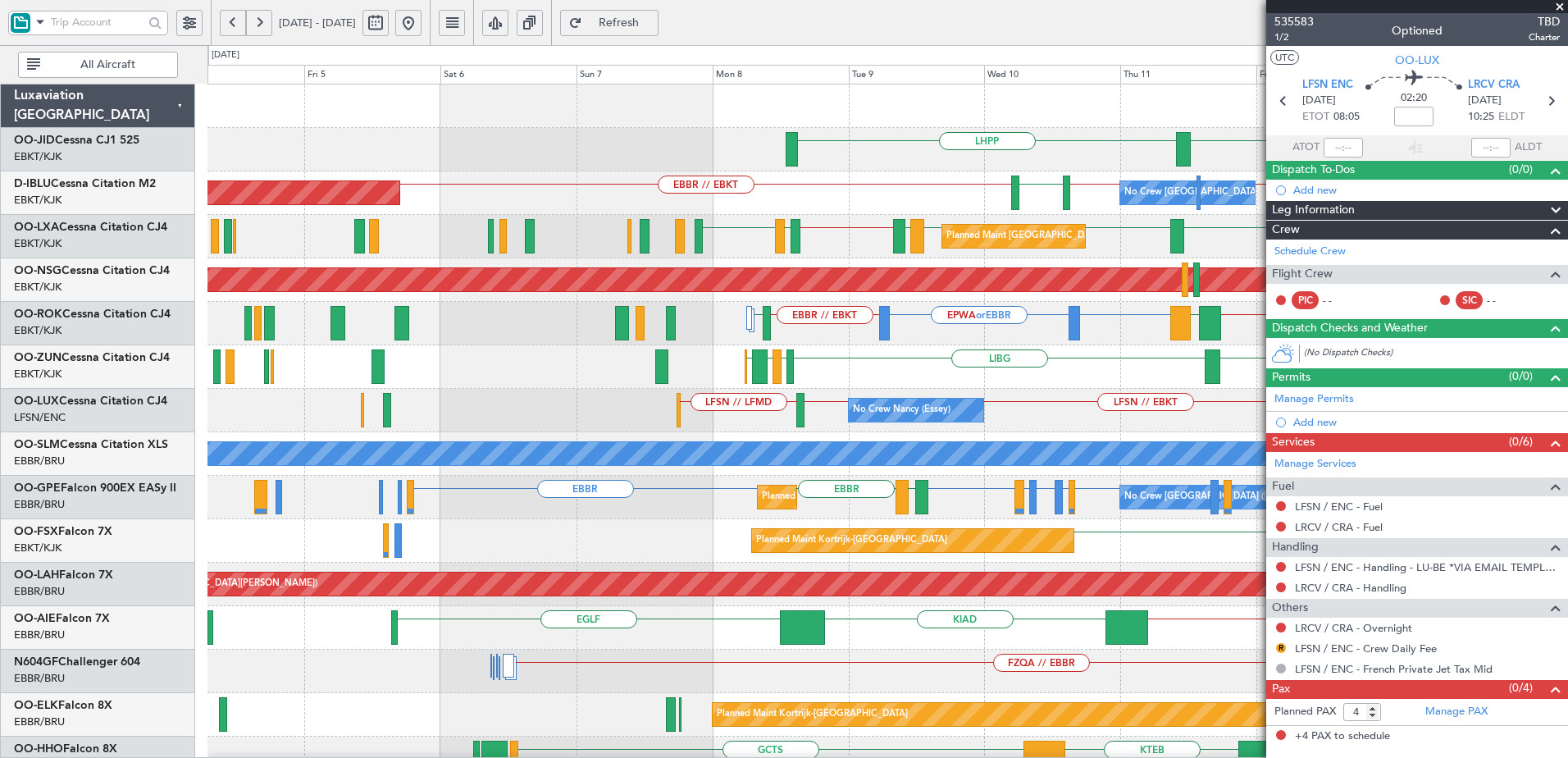
click at [1203, 445] on div "EBKT LHPP No Crew Brussels (Brussels National) EBKT or EBBR EBBR // LFPB EBKT /…" at bounding box center [887, 671] width 1359 height 1174
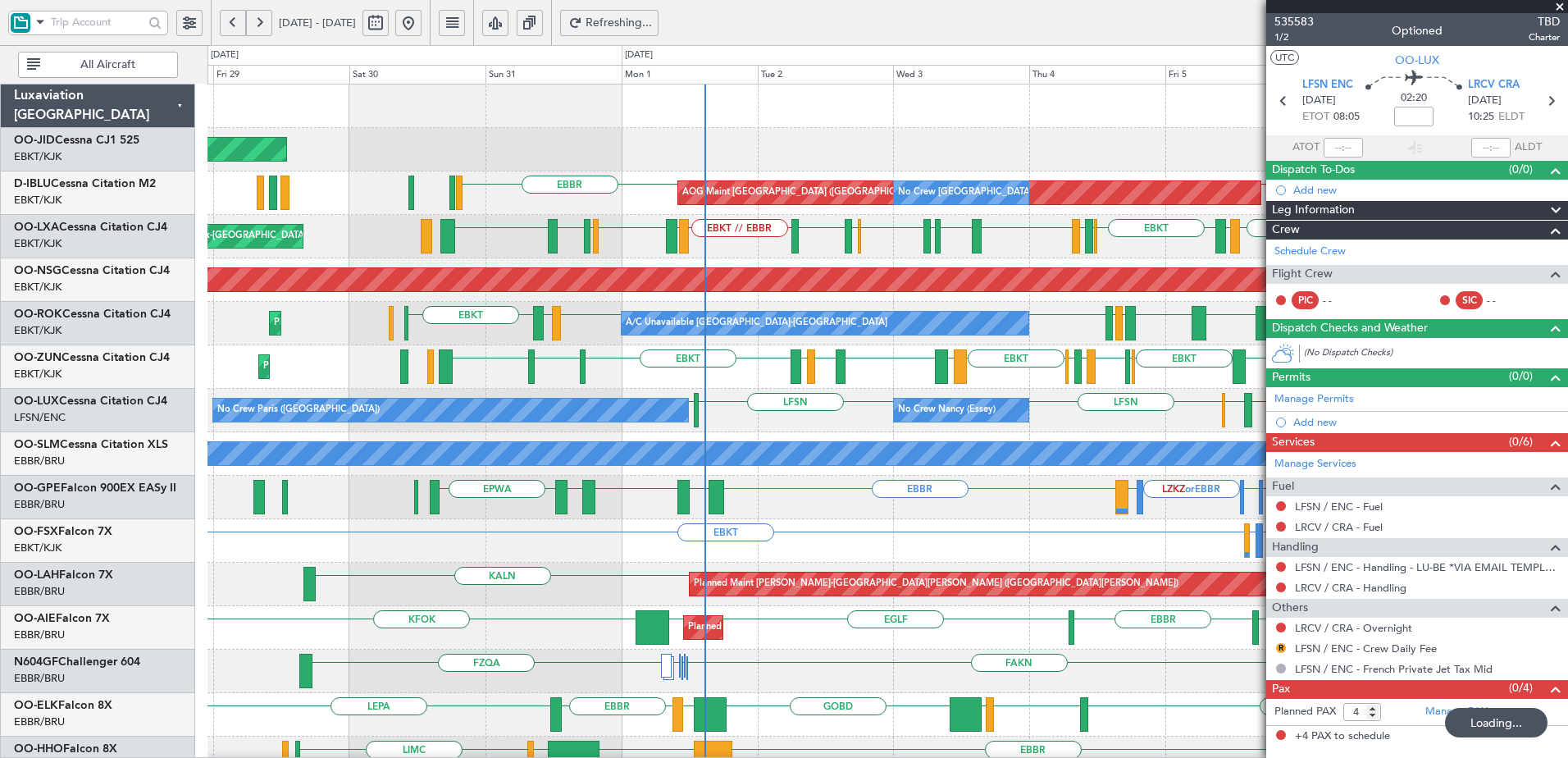
click at [728, 298] on div "Planned Maint Kortrijk-Wevelgem AOG Maint Kortrijk-Wevelgem LHPP AOG Maint Brus…" at bounding box center [887, 671] width 1359 height 1174
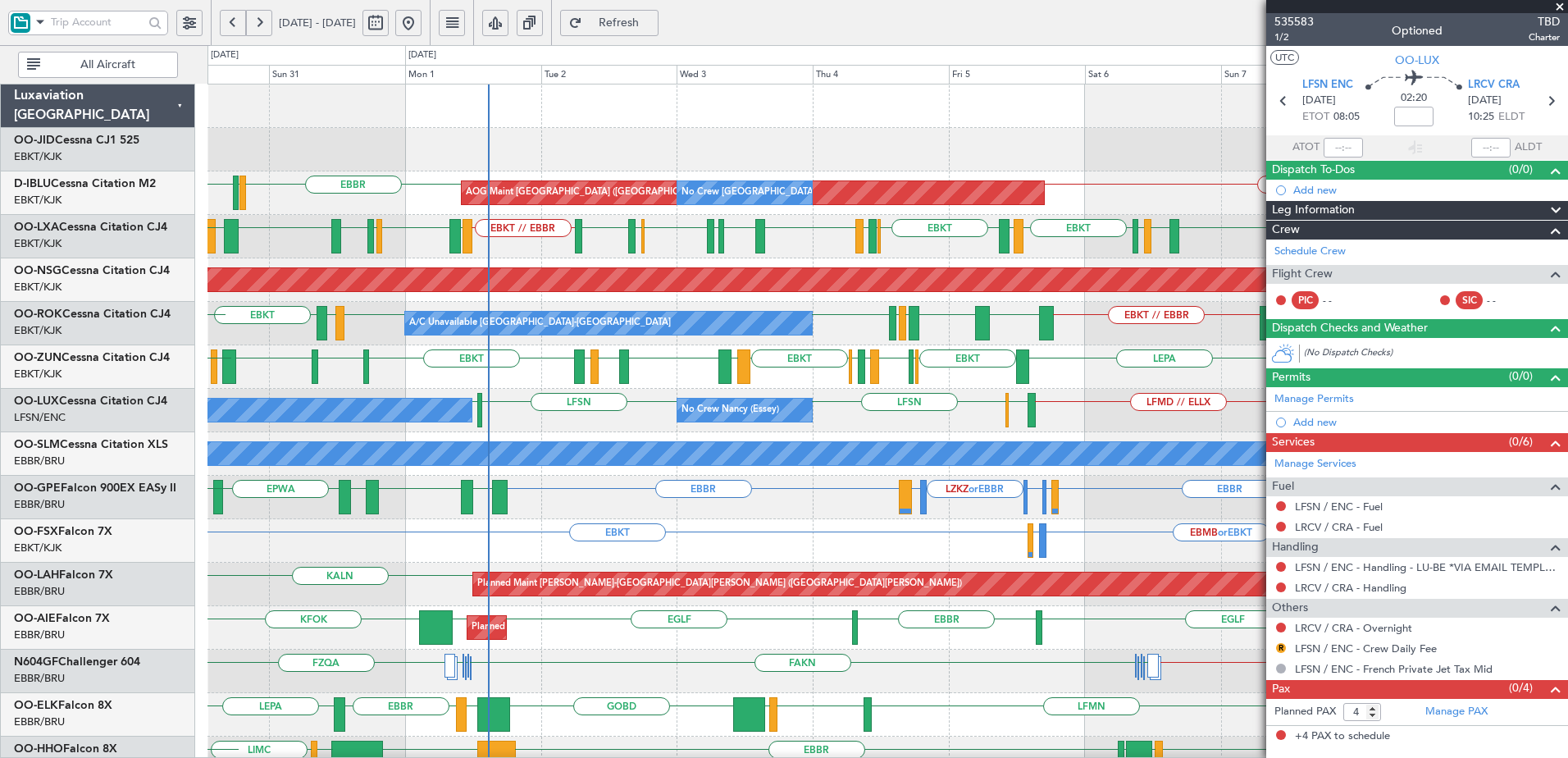
click at [405, 324] on div "A/C Unavailable [GEOGRAPHIC_DATA]-[GEOGRAPHIC_DATA]" at bounding box center [608, 323] width 406 height 23
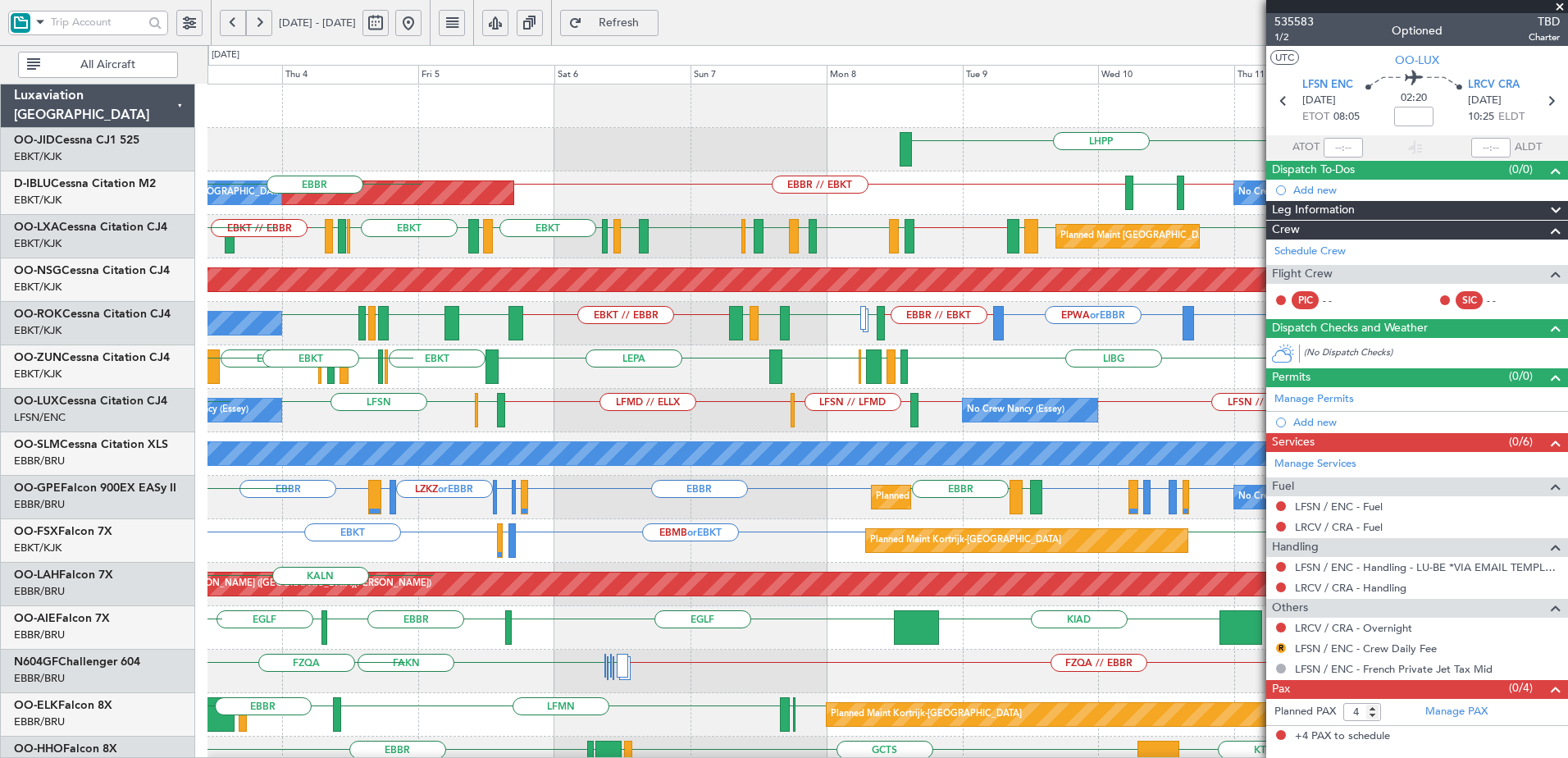
click at [225, 546] on div "LHPP EBBR // EBKT AOG Maint Brussels (Brussels National) No Crew Brussels (Brus…" at bounding box center [887, 671] width 1359 height 1174
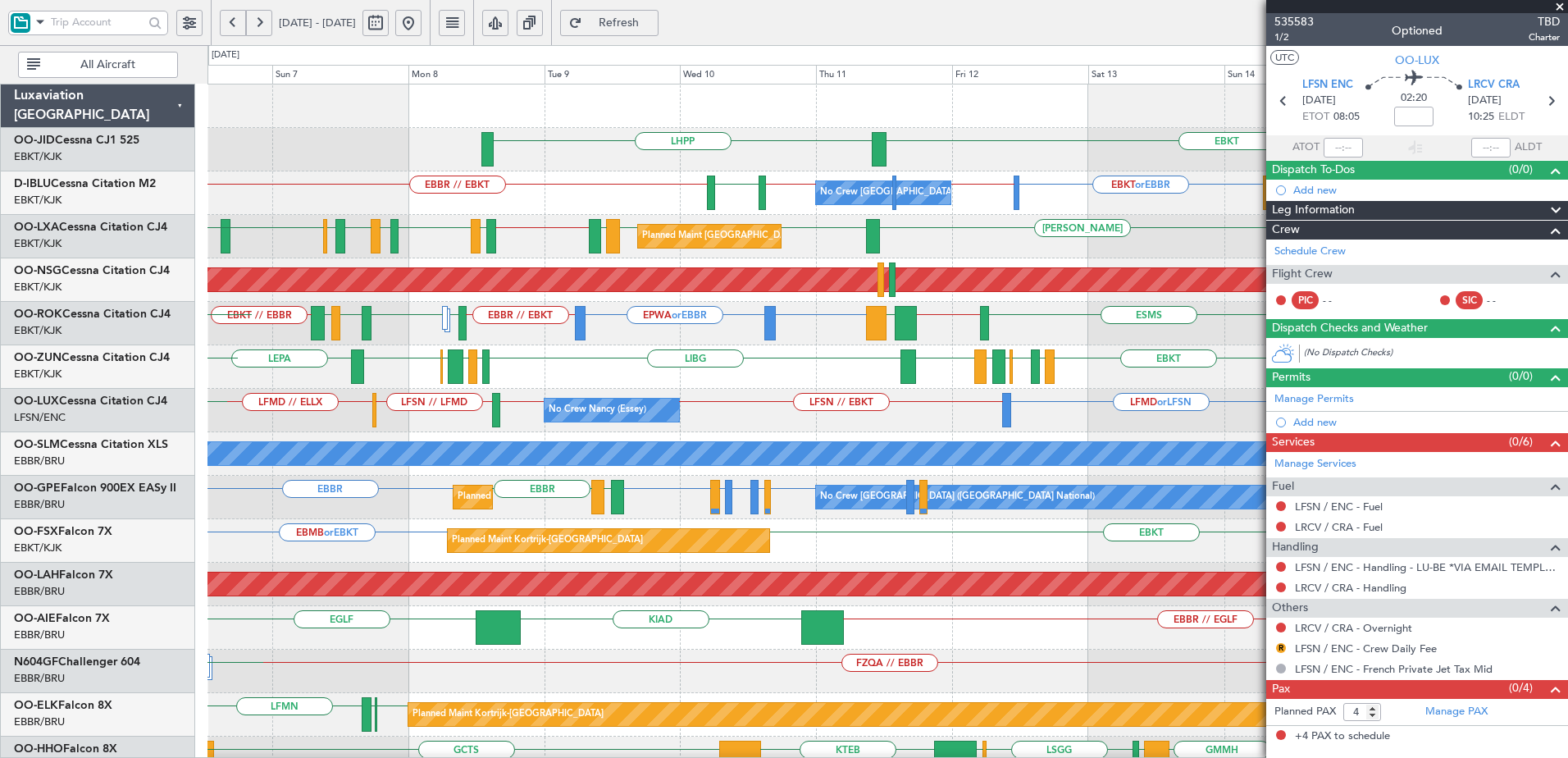
click at [477, 571] on div "EBKT LHPP No Crew Brussels (Brussels National) EBKT or EBBR EBBR // LFPB EBBR /…" at bounding box center [887, 650] width 1359 height 1130
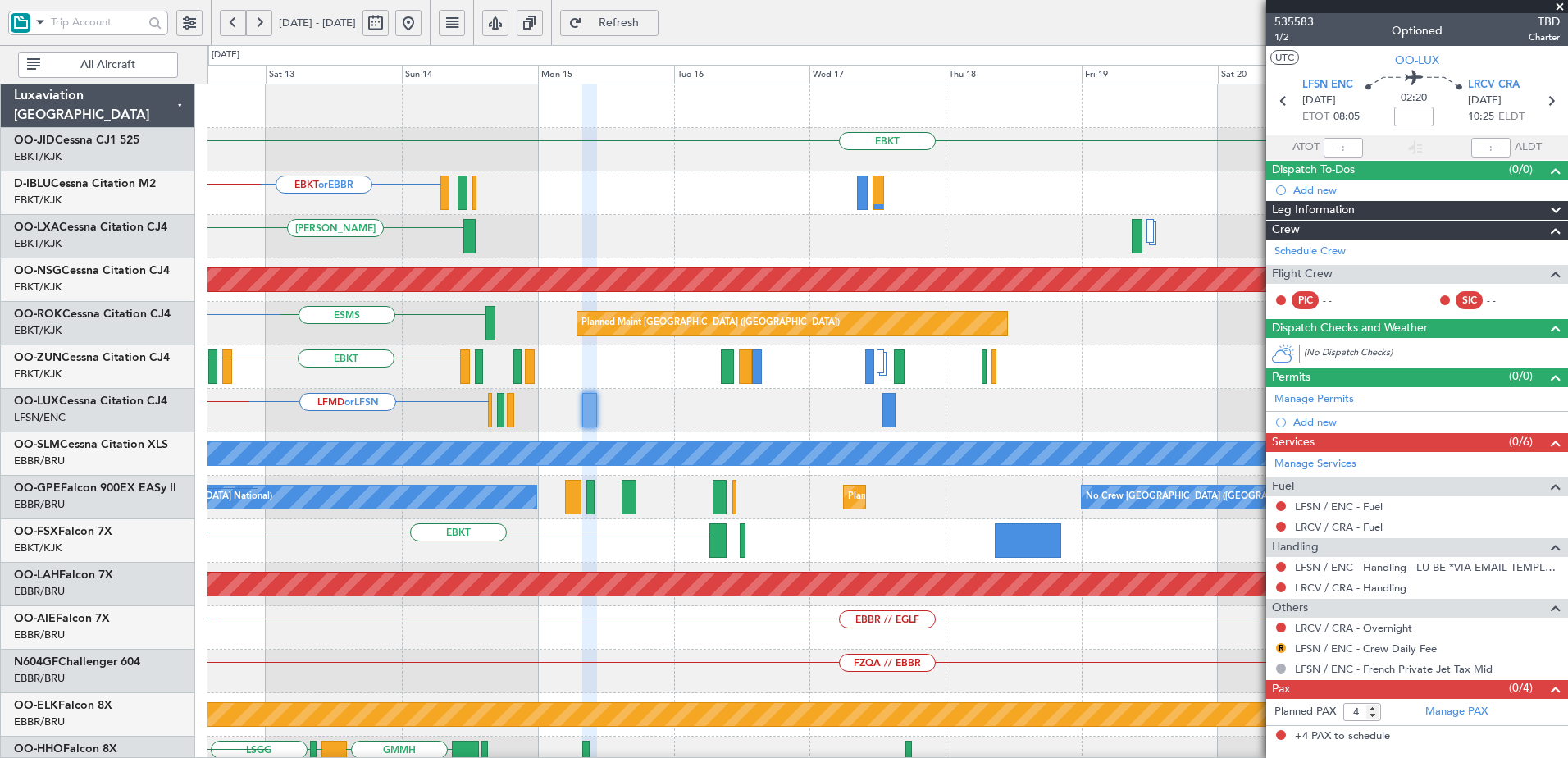
click at [481, 556] on div "EBKT Planned Maint Kortrijk-Wevelgem" at bounding box center [887, 541] width 1359 height 43
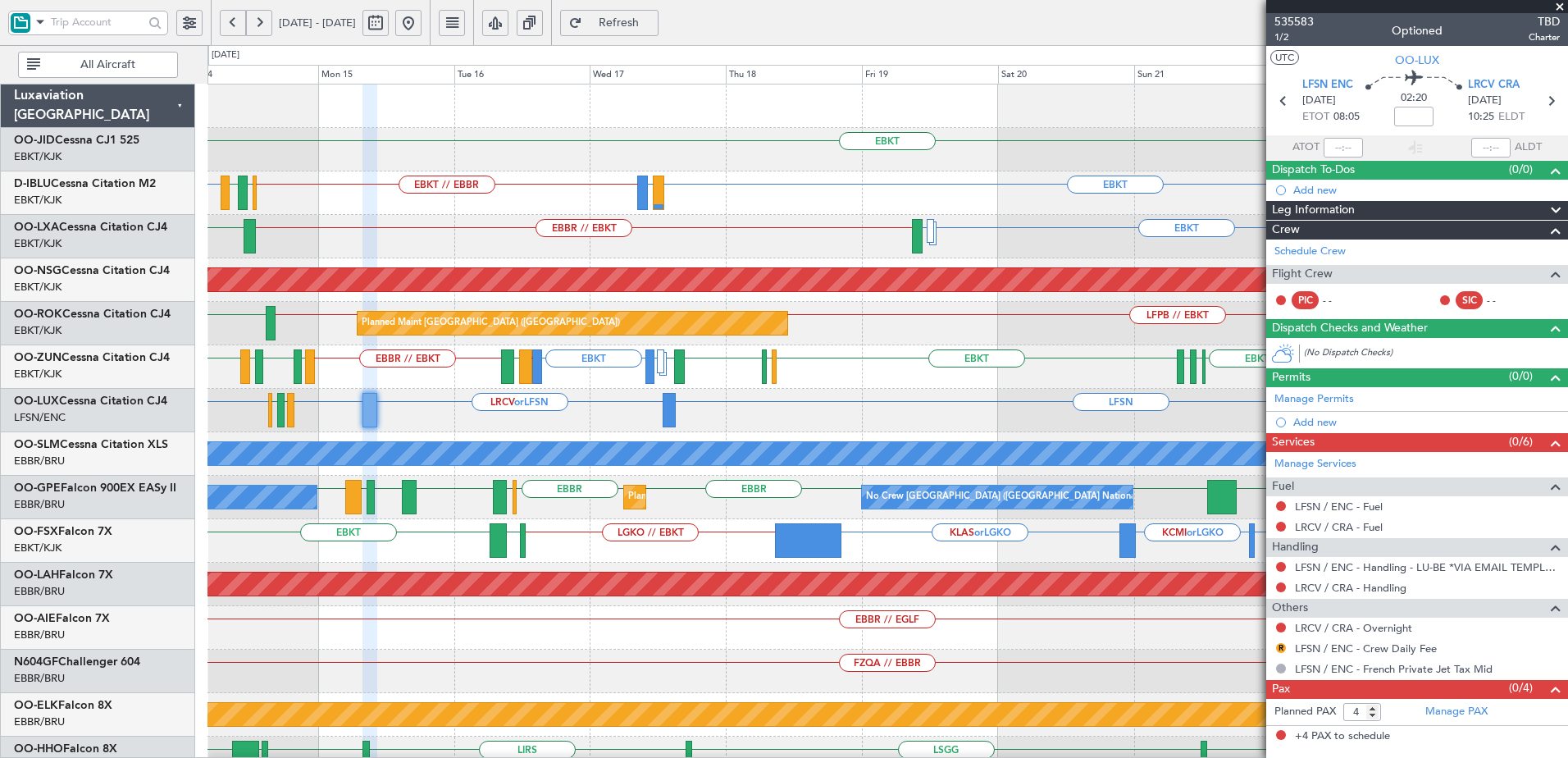
click at [477, 549] on div "KORD or LGKO LGKO // EBKT KCMI or LGKO KLAS or LGKO EBKT LGAV" at bounding box center [887, 541] width 1359 height 43
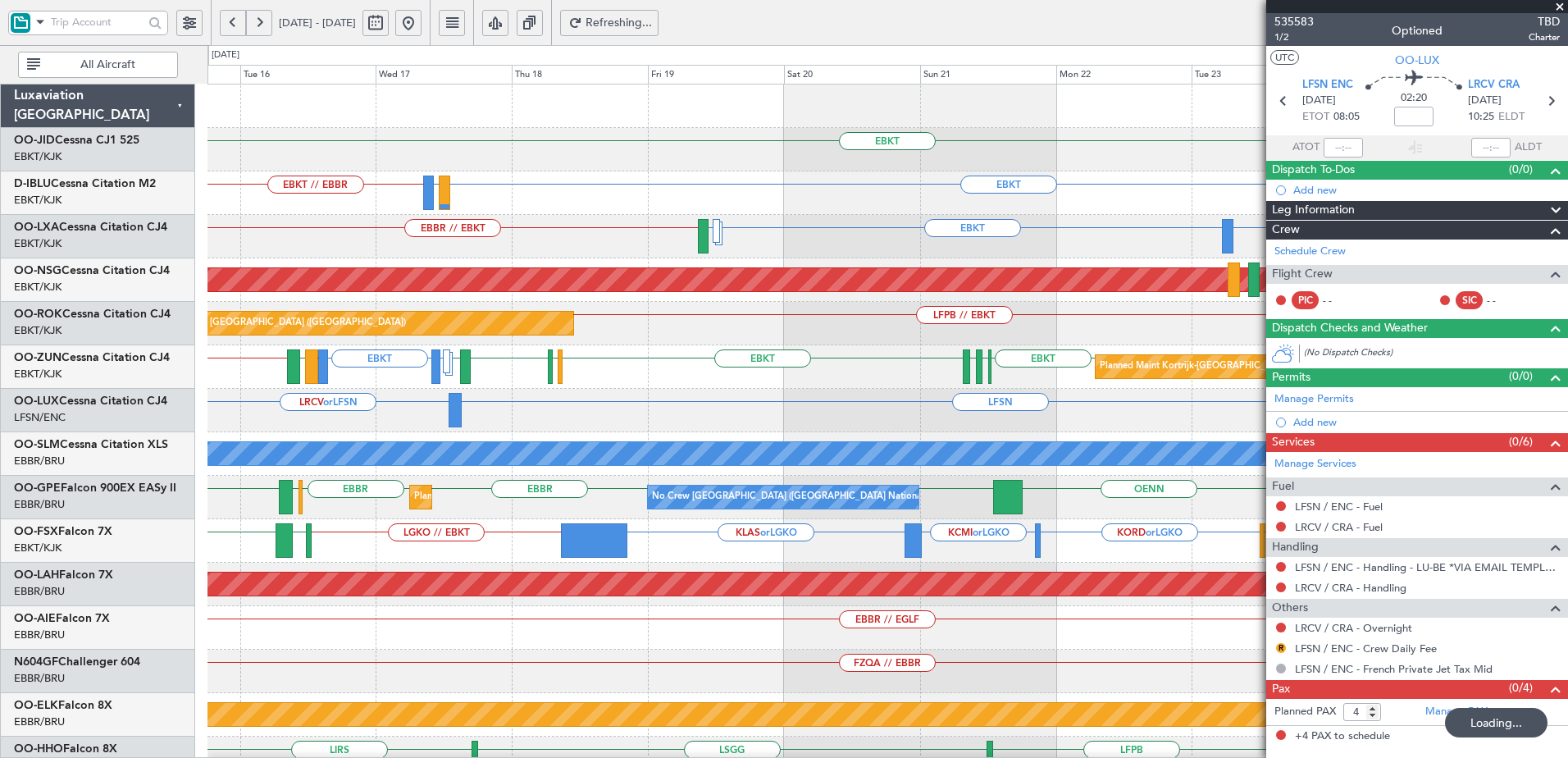
click at [188, 563] on div "EBKT Planned Maint Kortrijk-Wevelgem Planned Maint Kortrijk-Wevelgem EBKT LIRQ …" at bounding box center [784, 401] width 1568 height 713
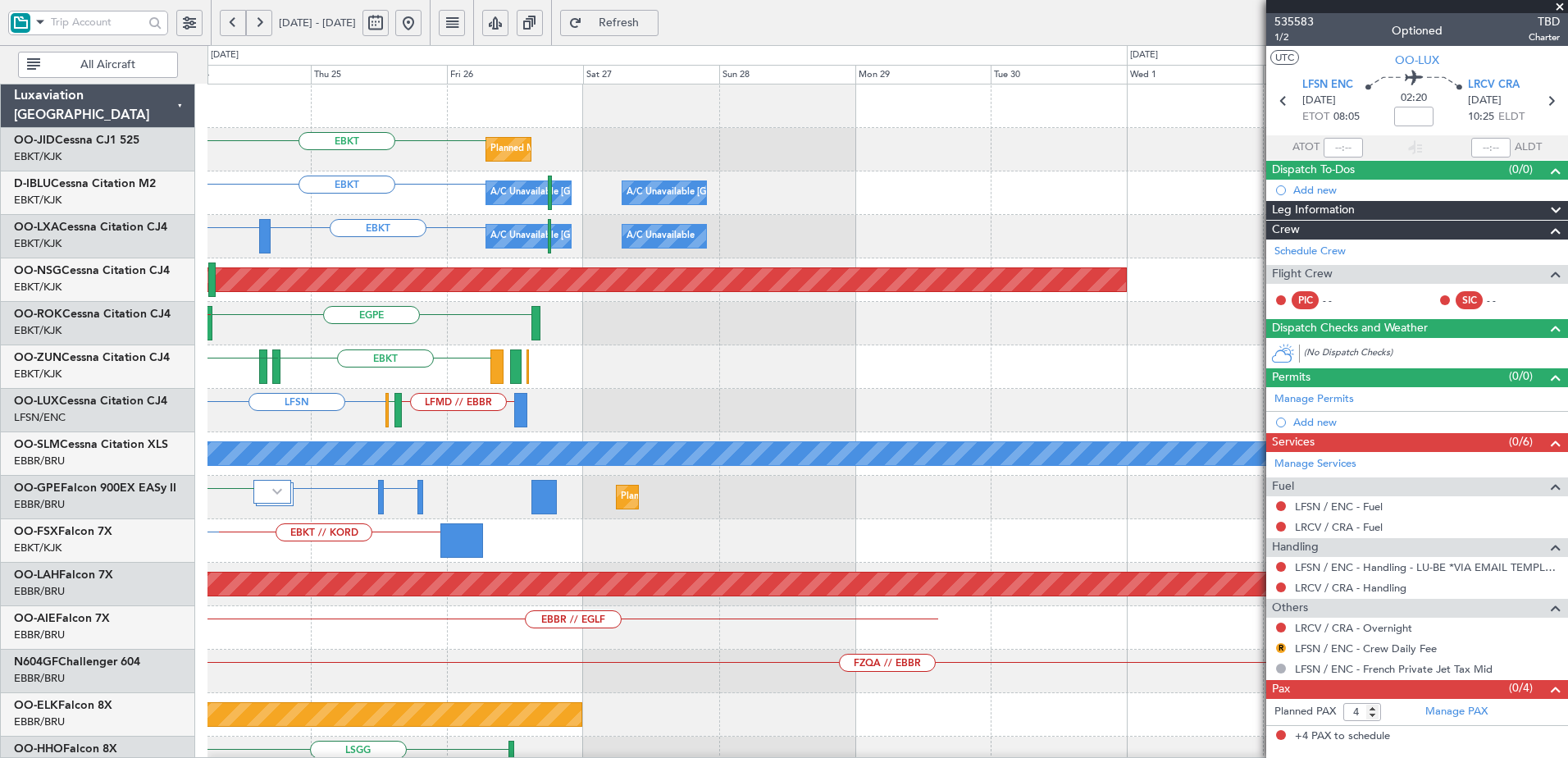
click at [251, 565] on div "Planned Maint [PERSON_NAME]-[GEOGRAPHIC_DATA][PERSON_NAME] ([GEOGRAPHIC_DATA][P…" at bounding box center [887, 585] width 1359 height 43
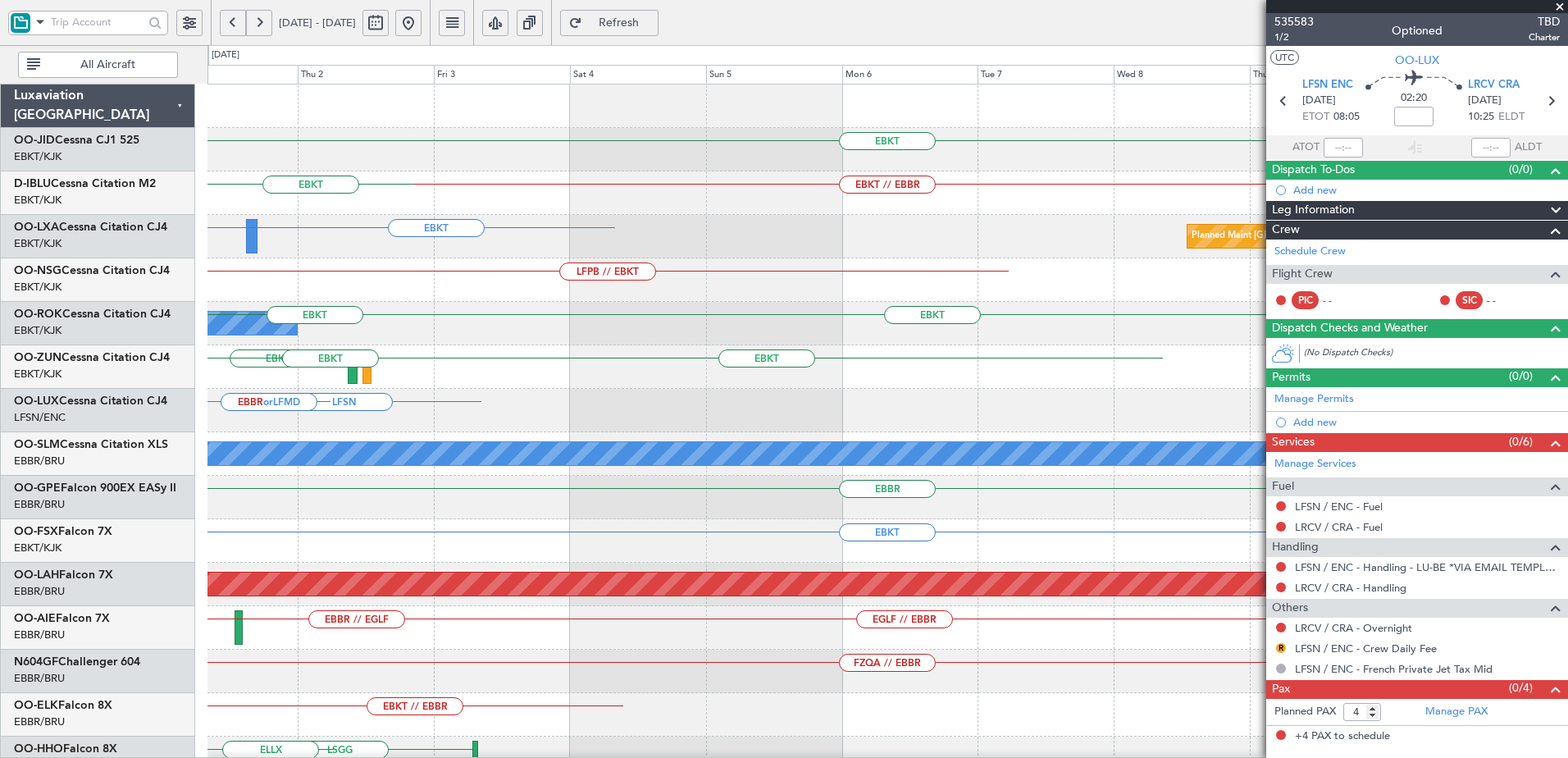
click at [76, 567] on div "EBKT EBKT // EBBR LFTH EBKT EBKT EPWA or EBKT Planned Maint Paris (Le Bourget) …" at bounding box center [784, 401] width 1568 height 713
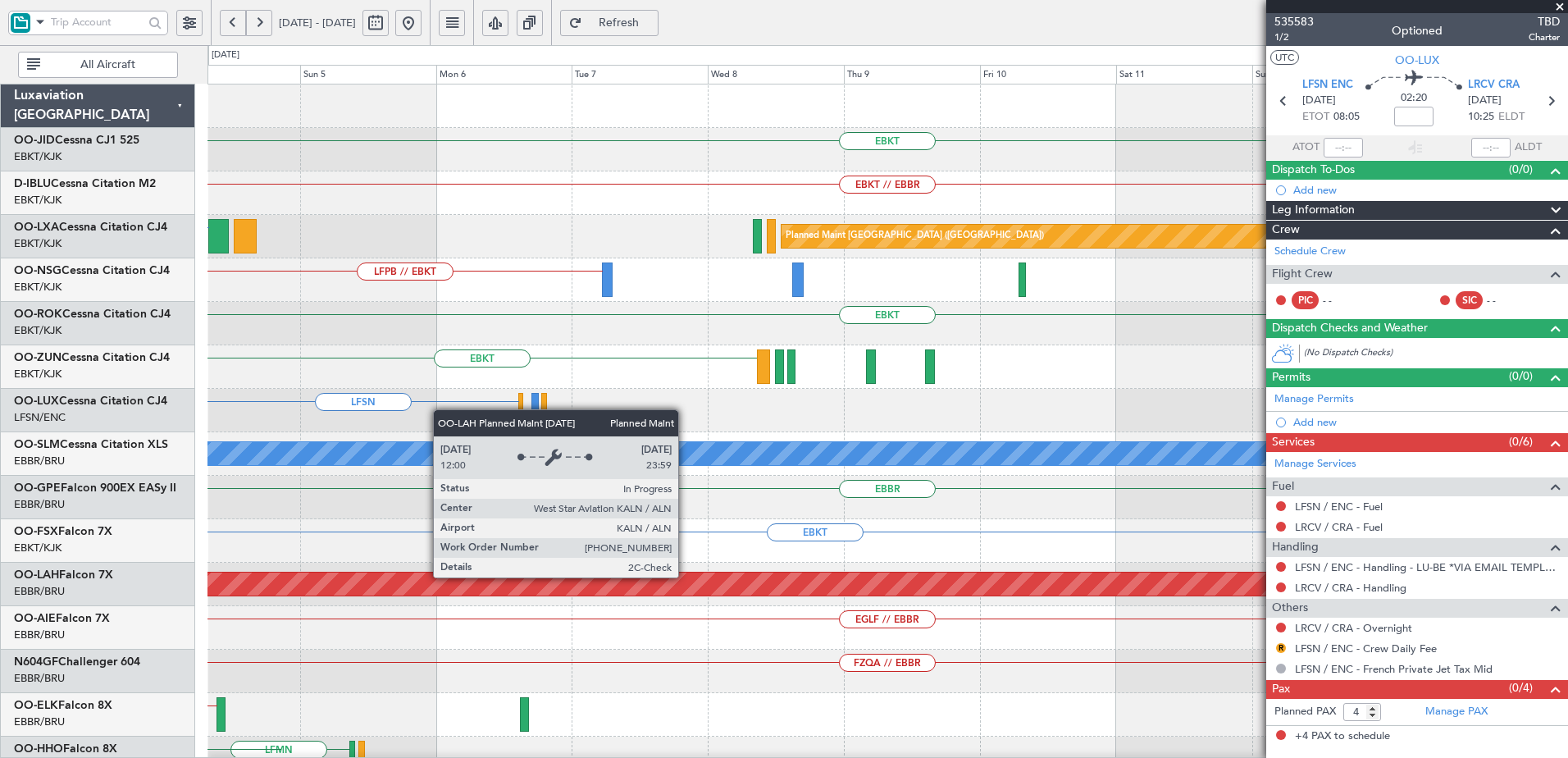
click at [160, 592] on div "EBKT EBKT // EBBR EBKT Planned Maint Paris (Le Bourget) LFPB // EBKT EBKT Owner…" at bounding box center [784, 401] width 1568 height 713
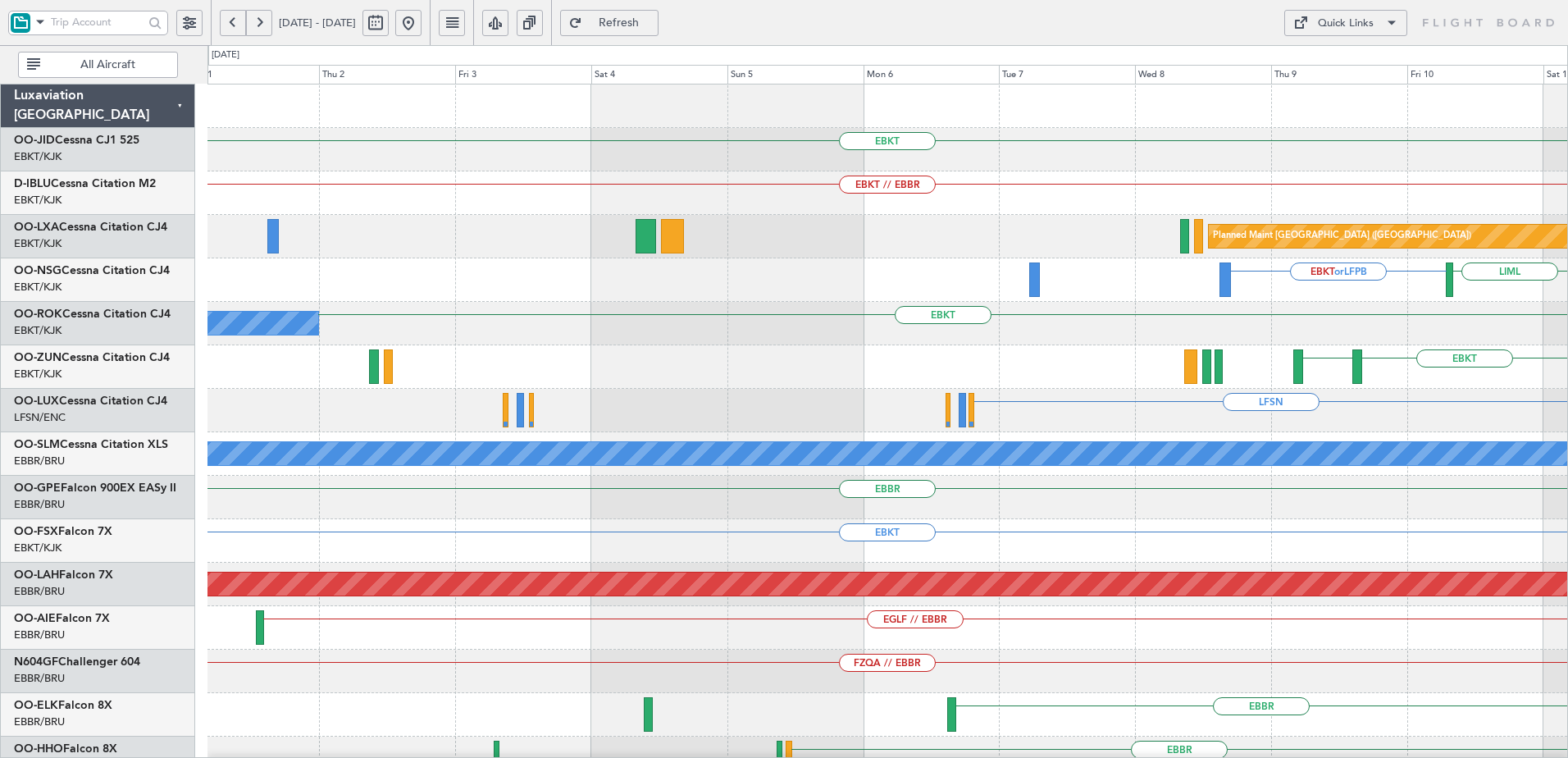
click at [1567, 444] on html "09 Oct 2025 - 19 Oct 2025 Refresh Quick Links All Aircraft EBKT EBKT // EBBR Pl…" at bounding box center [784, 379] width 1568 height 758
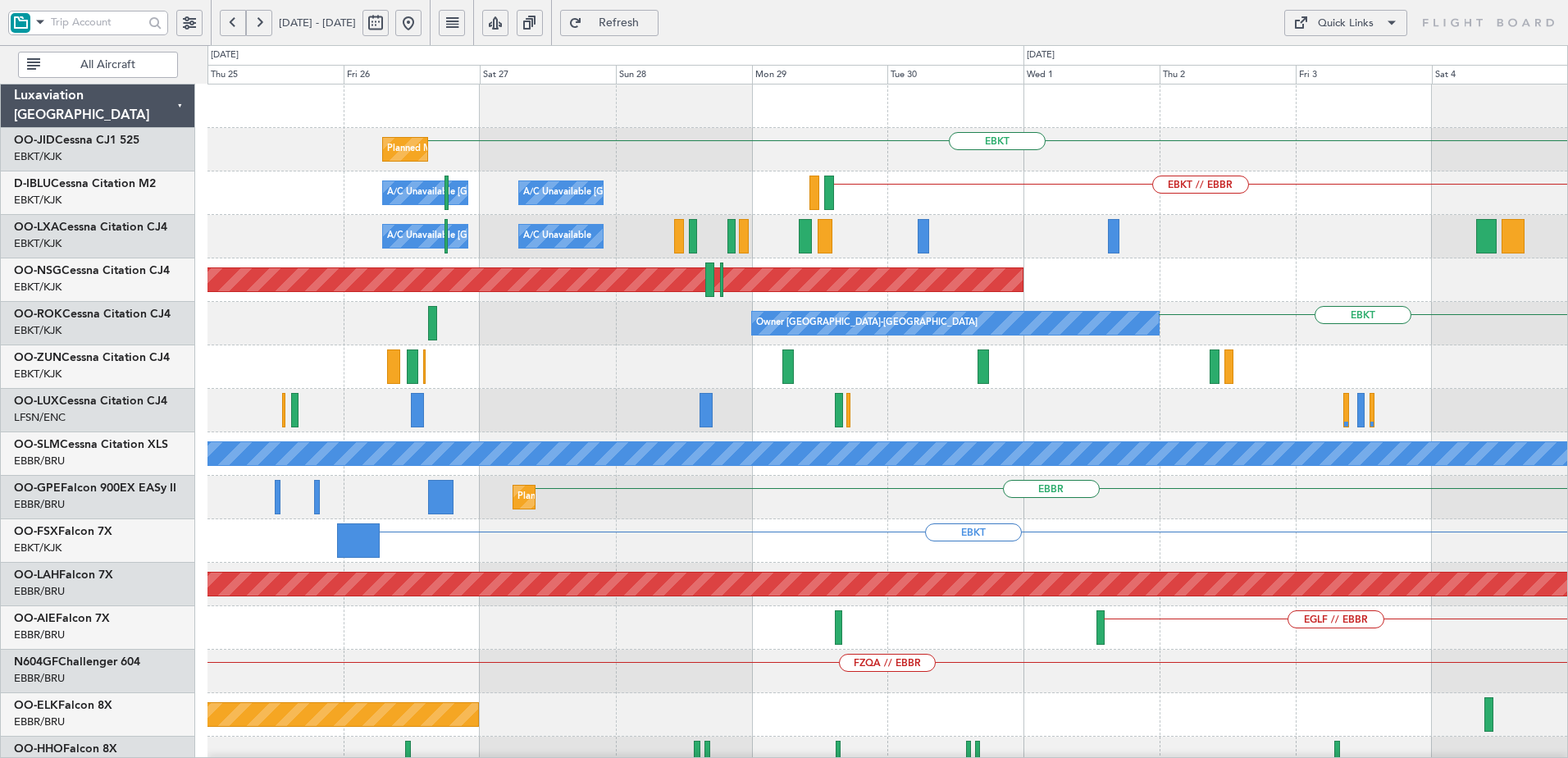
click at [1243, 414] on div "EBKT Planned Maint Kortrijk-Wevelgem Planned Maint Kortrijk-Wevelgem EBKT // EB…" at bounding box center [887, 606] width 1359 height 1043
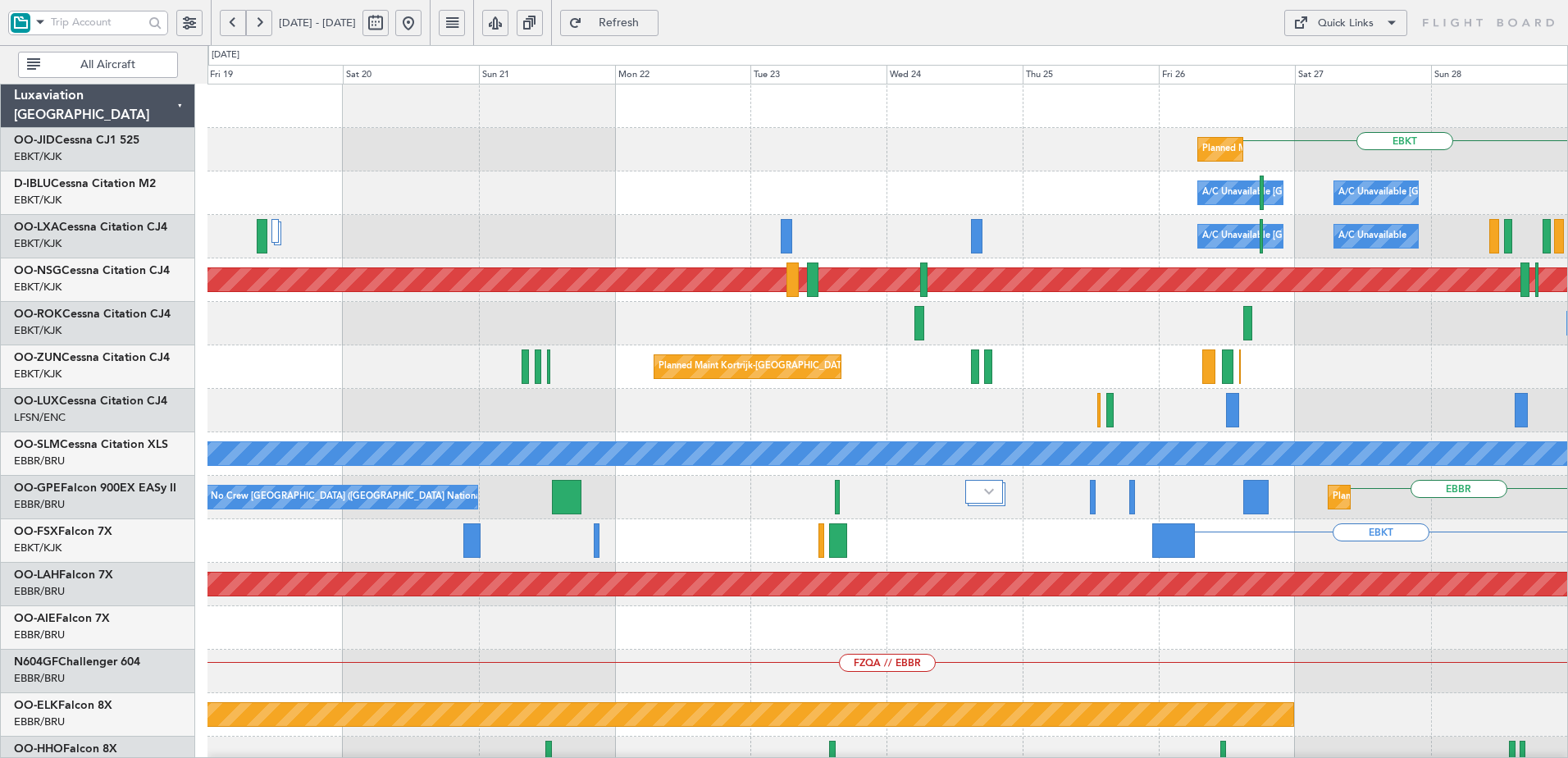
click at [1195, 414] on div "EBKT Planned Maint Kortrijk-Wevelgem Planned Maint Kortrijk-Wevelgem A/C Unavai…" at bounding box center [887, 606] width 1359 height 1043
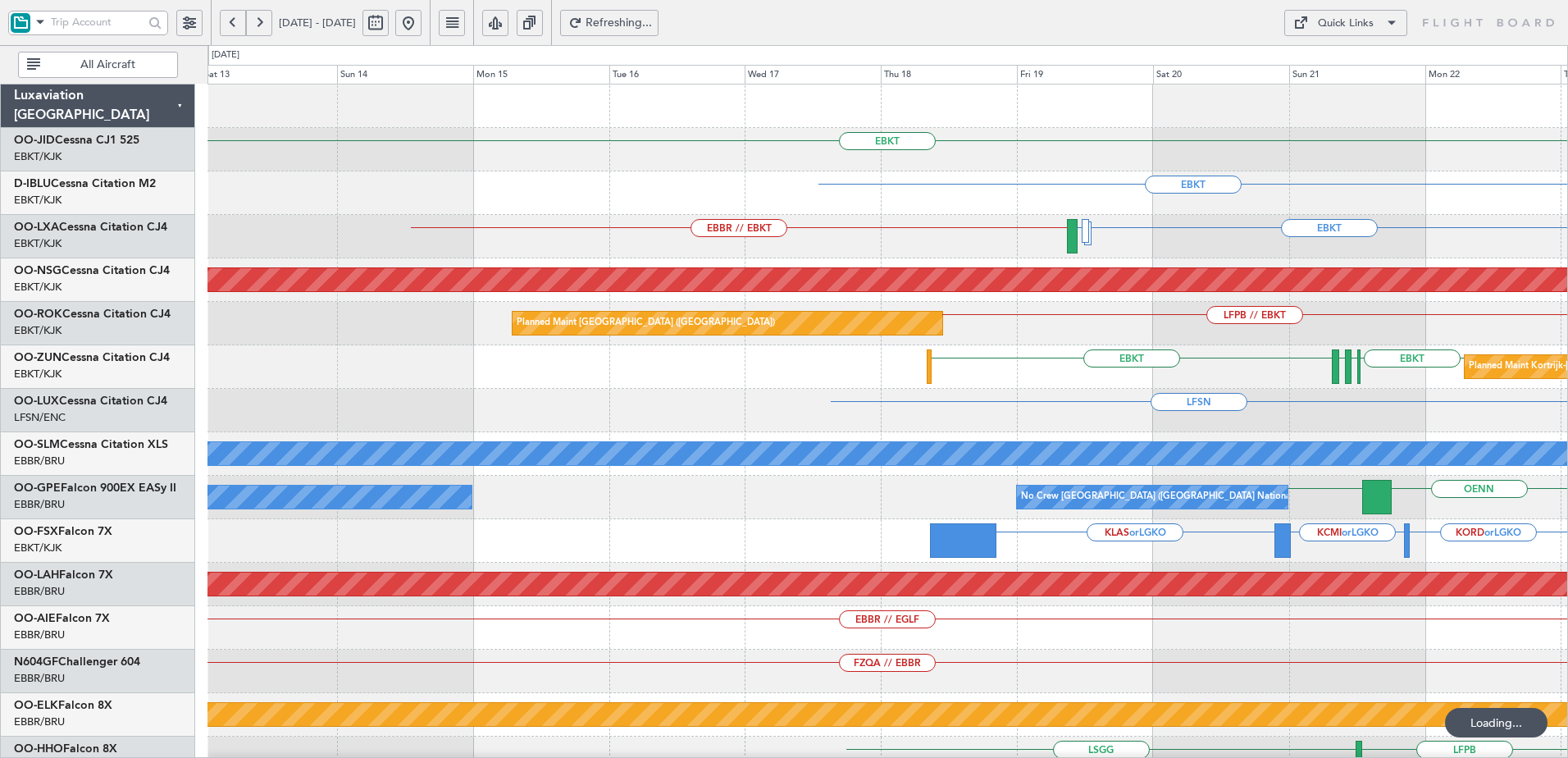
click at [1312, 408] on div "EBKT EBKT EBKT LFMD EBBR // EBKT EPWA or EBKT EBKT Planned Maint Paris (Le Bour…" at bounding box center [887, 606] width 1359 height 1043
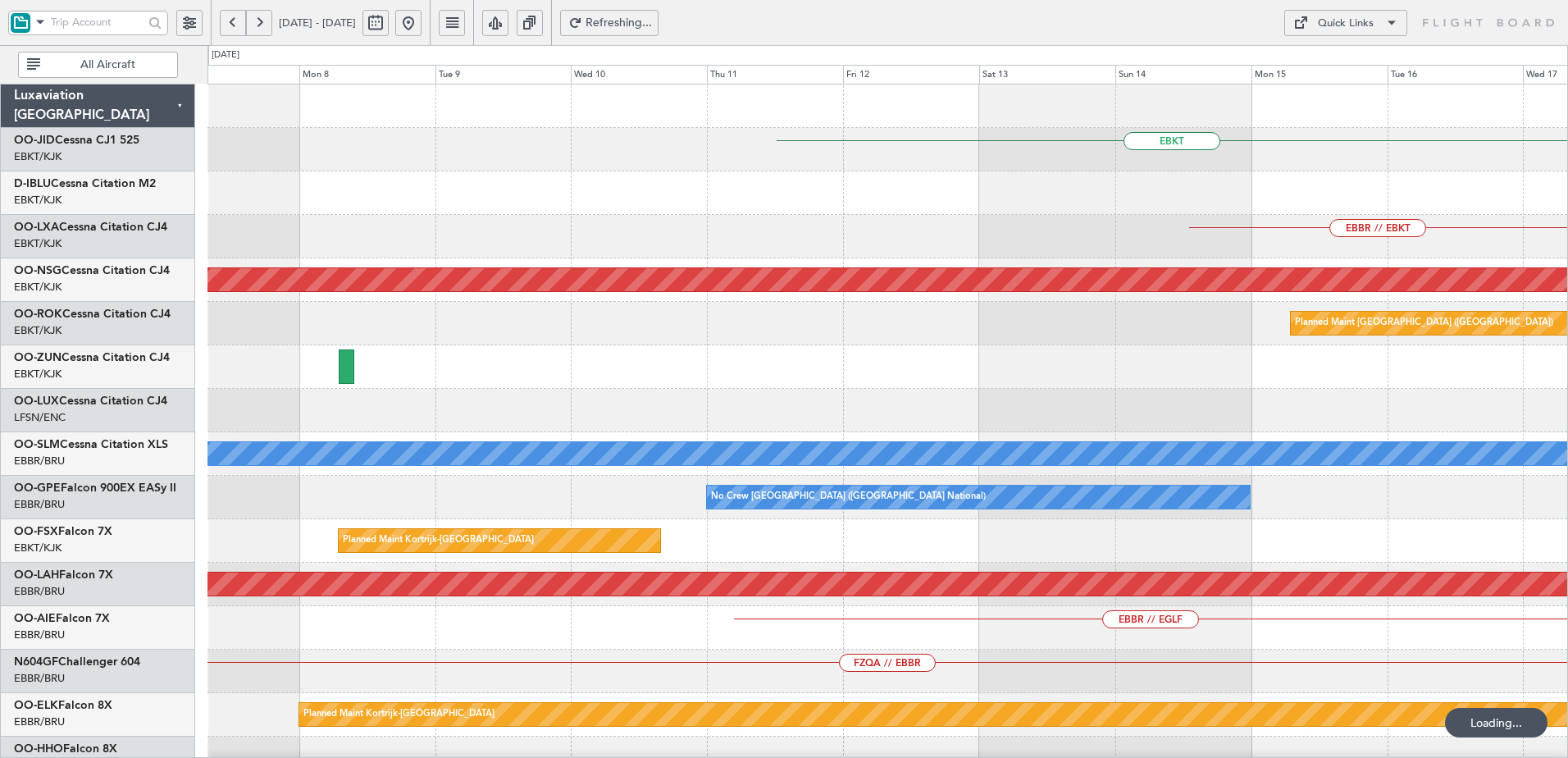
click at [1386, 387] on div "EBKT EBKT AOG Maint Brussels (Brussels National) EBBR // EBKT EBKT LFMD Planned…" at bounding box center [887, 606] width 1359 height 1043
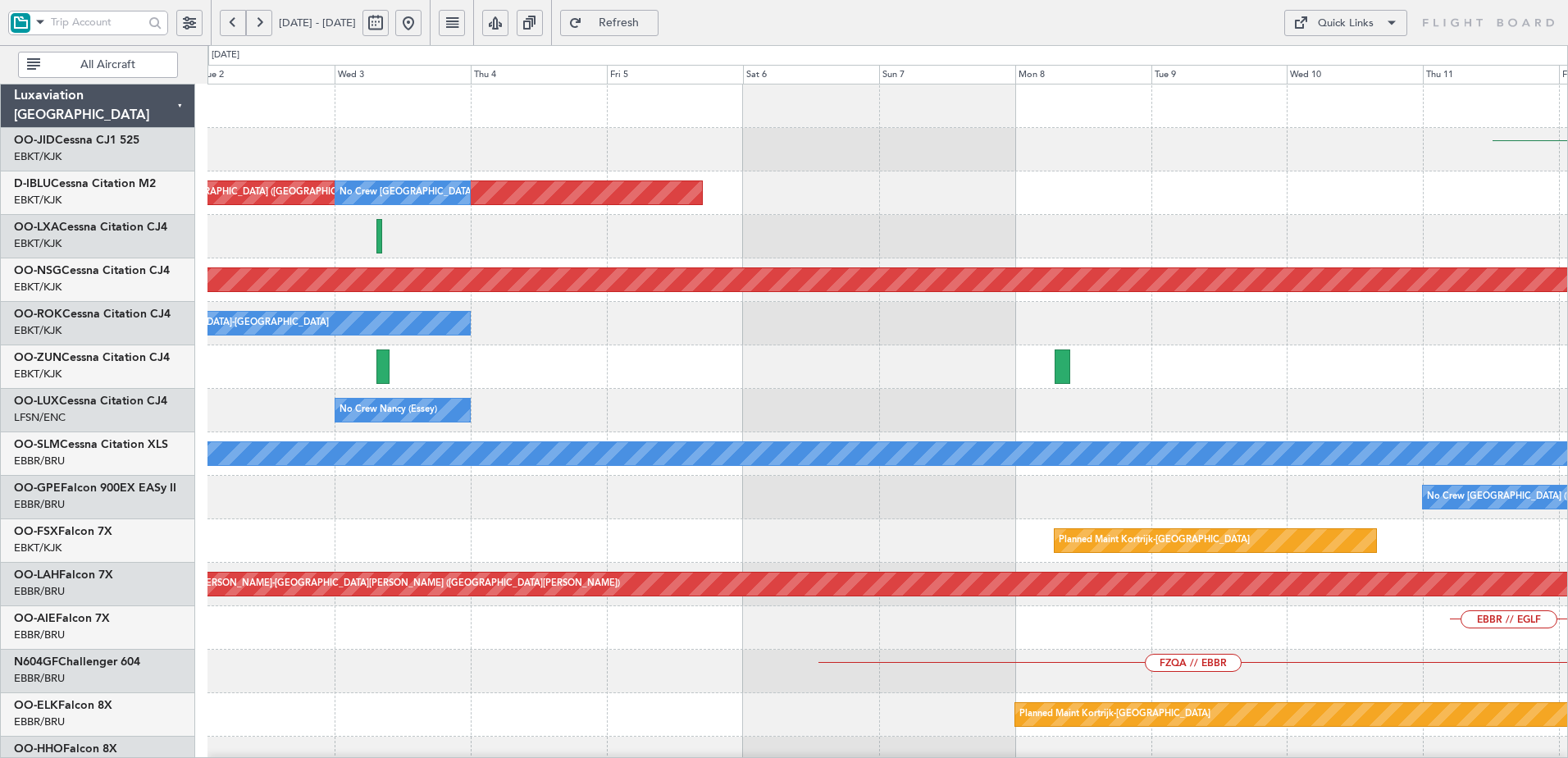
click at [1297, 370] on div "EBKT AOG Maint Brussels (Brussels National) No Crew Brussels (Brussels National…" at bounding box center [887, 606] width 1359 height 1043
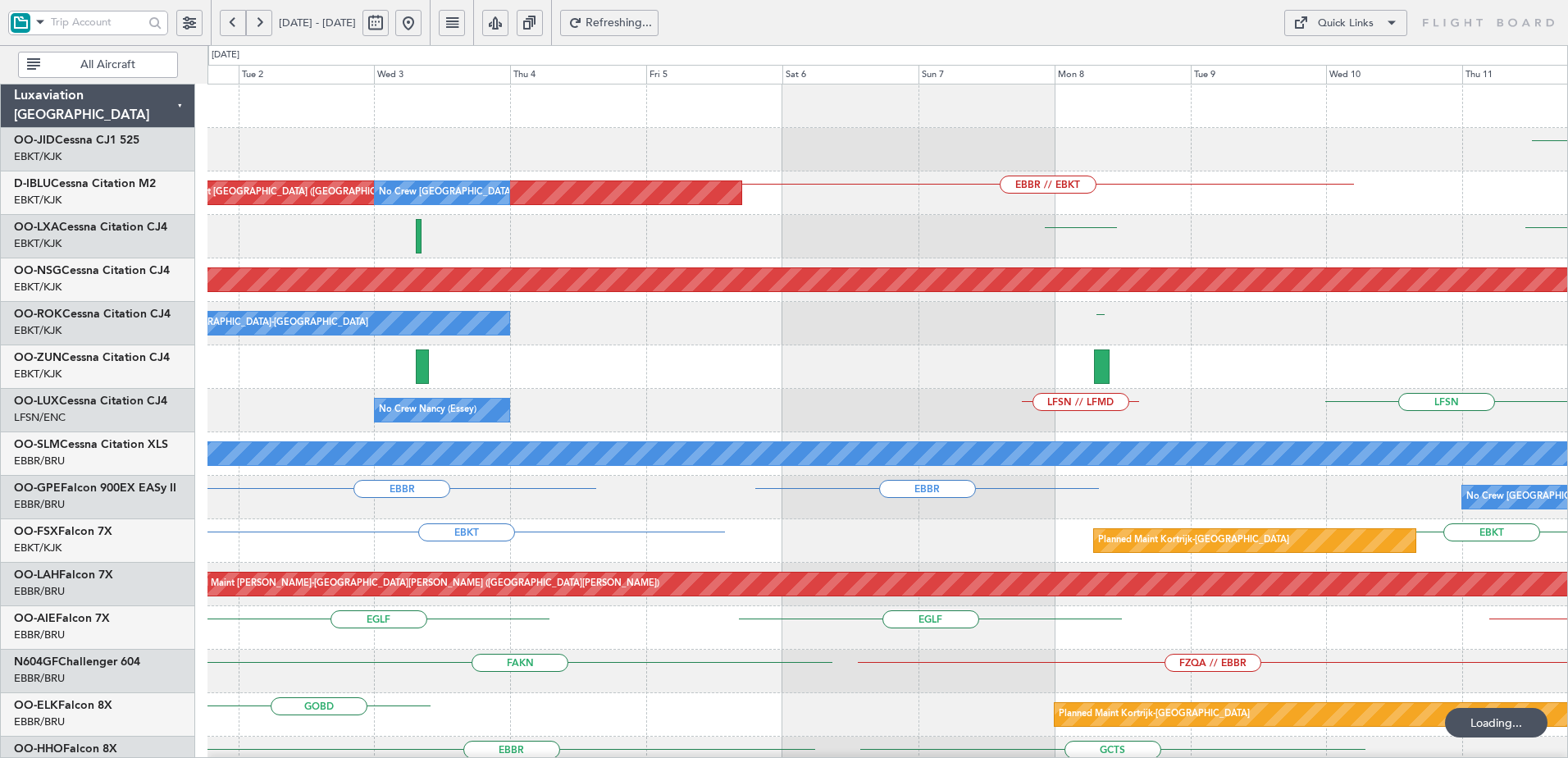
click at [852, 215] on div "EBLG LEIB" at bounding box center [887, 237] width 1359 height 43
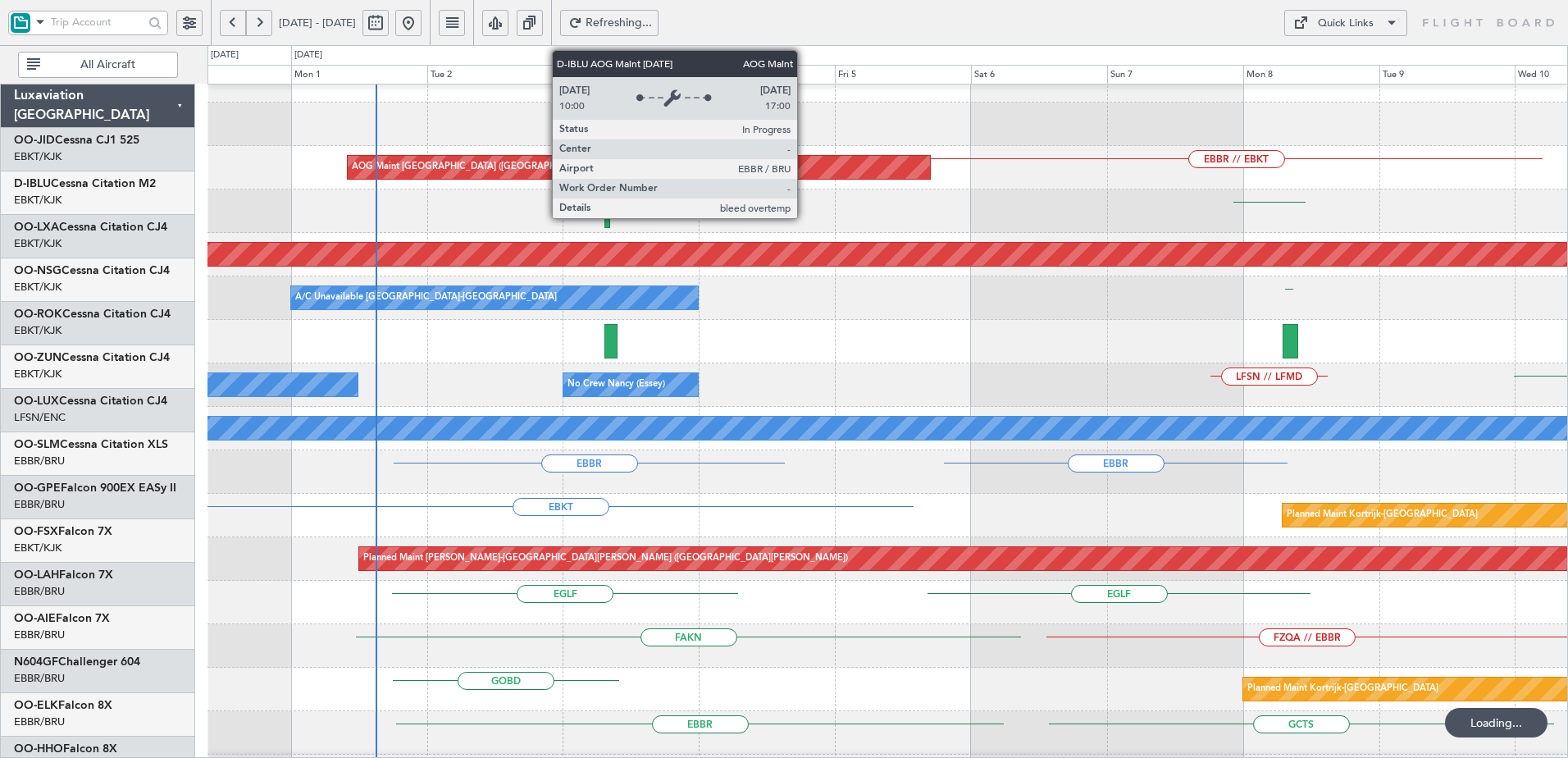
scroll to position [25, 0]
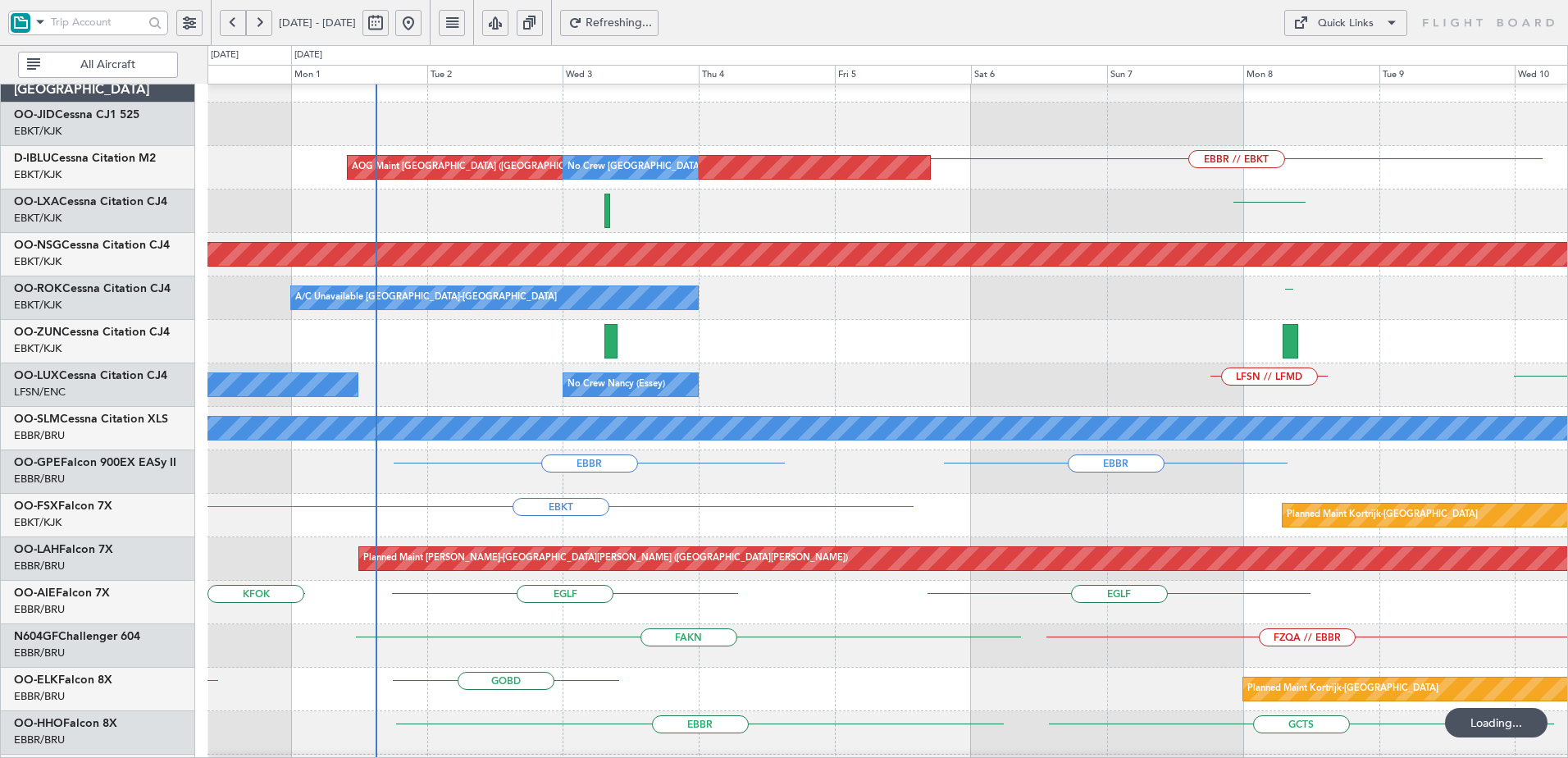
click at [422, 27] on button at bounding box center [408, 23] width 26 height 26
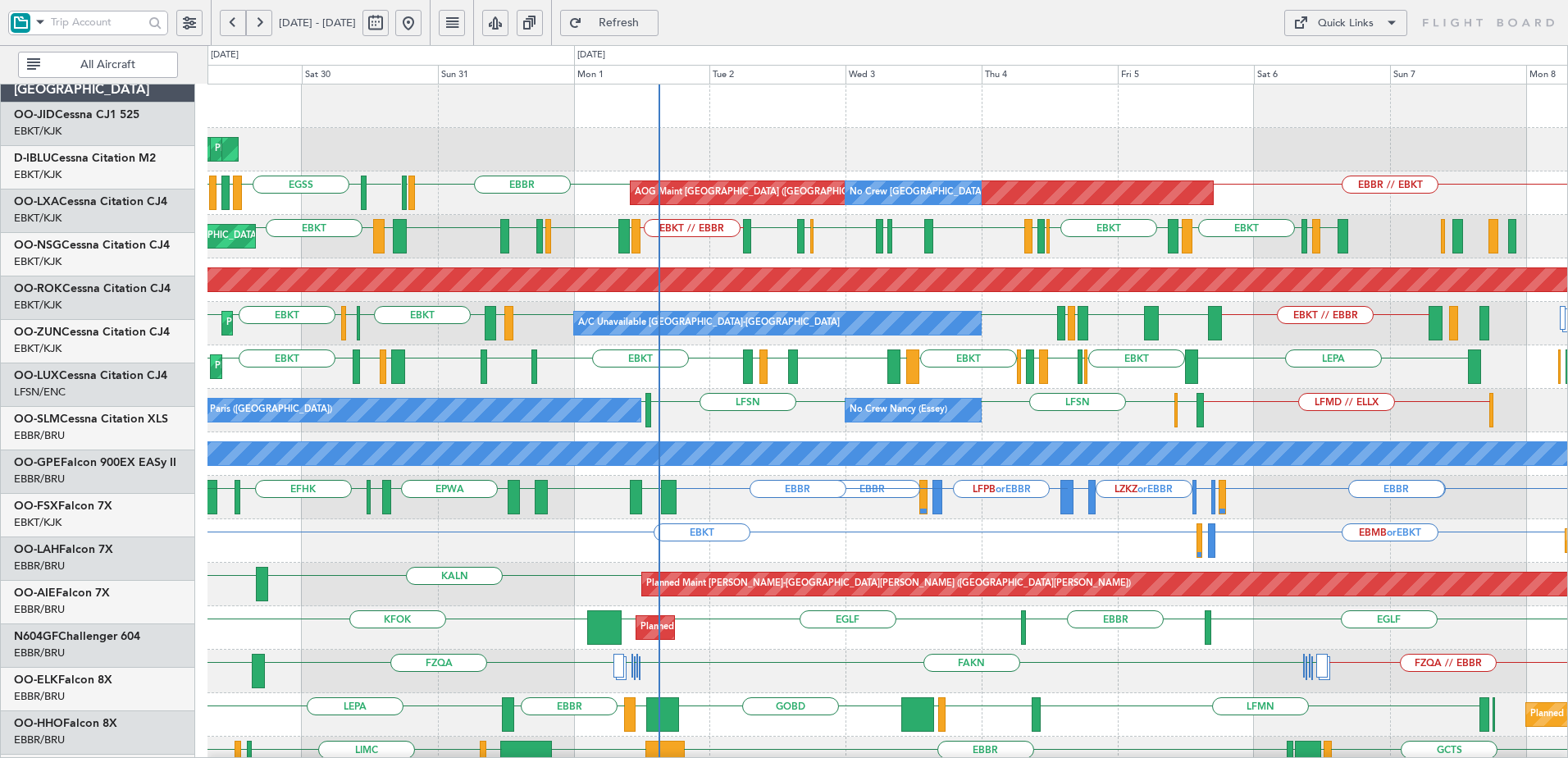
scroll to position [0, 0]
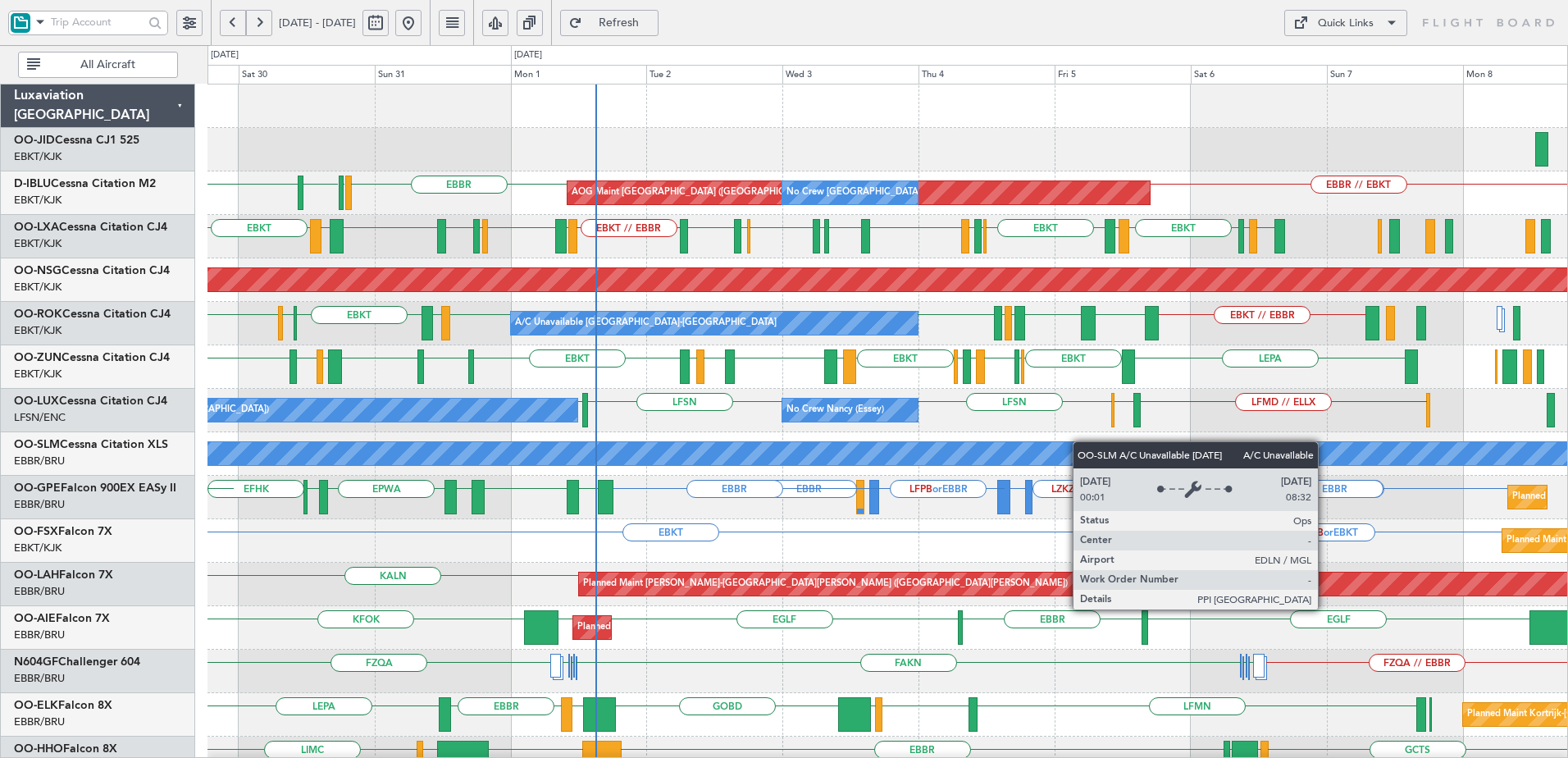
click at [1081, 441] on div "Planned Maint Kortrijk-Wevelgem AOG Maint Kortrijk-Wevelgem EBBR // EBKT EBBR E…" at bounding box center [887, 715] width 1359 height 1260
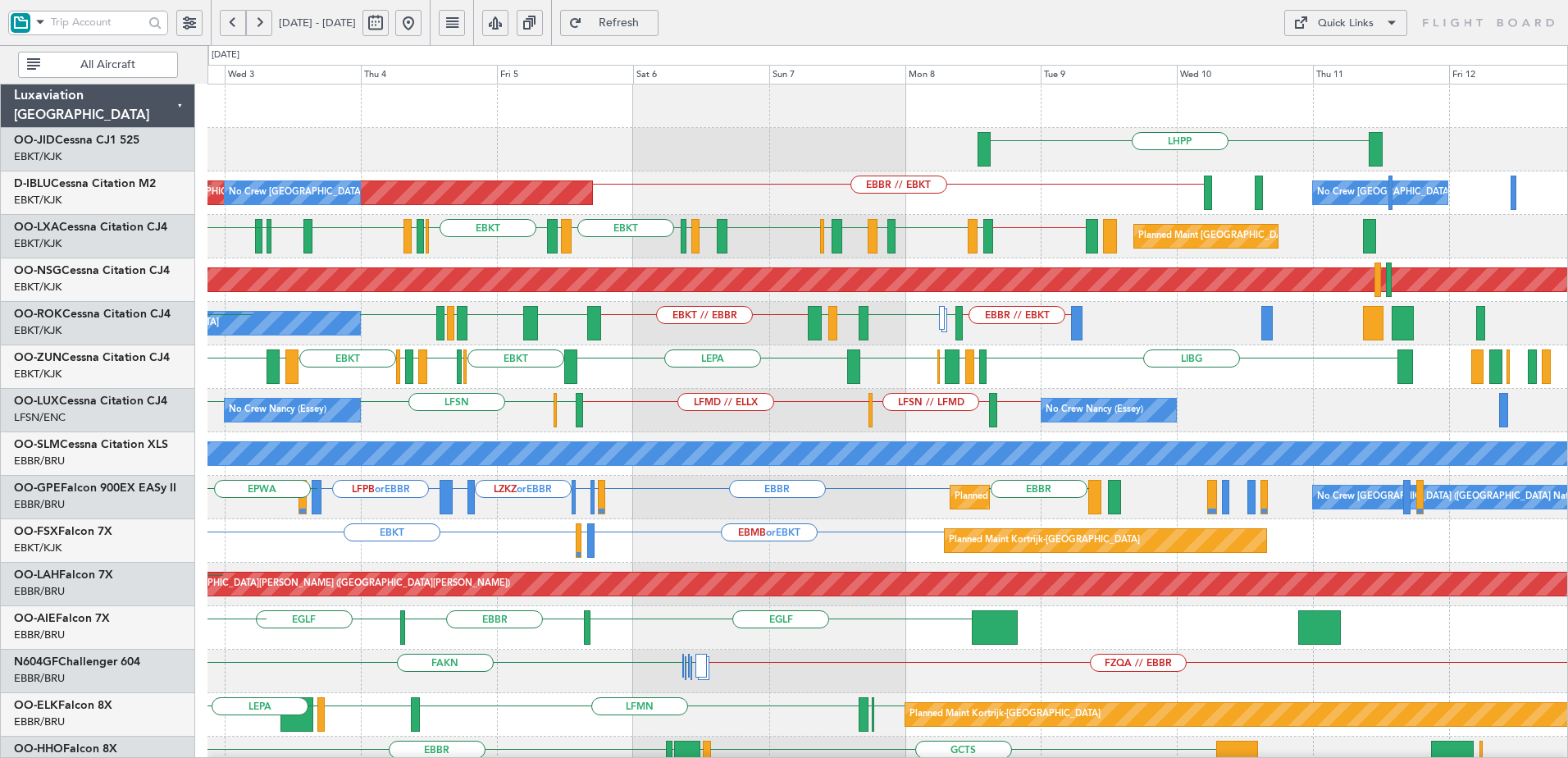
click at [734, 302] on div "LHPP EBBR // EBKT AOG Maint Brussels (Brussels National) No Crew Brussels (Brus…" at bounding box center [887, 671] width 1359 height 1174
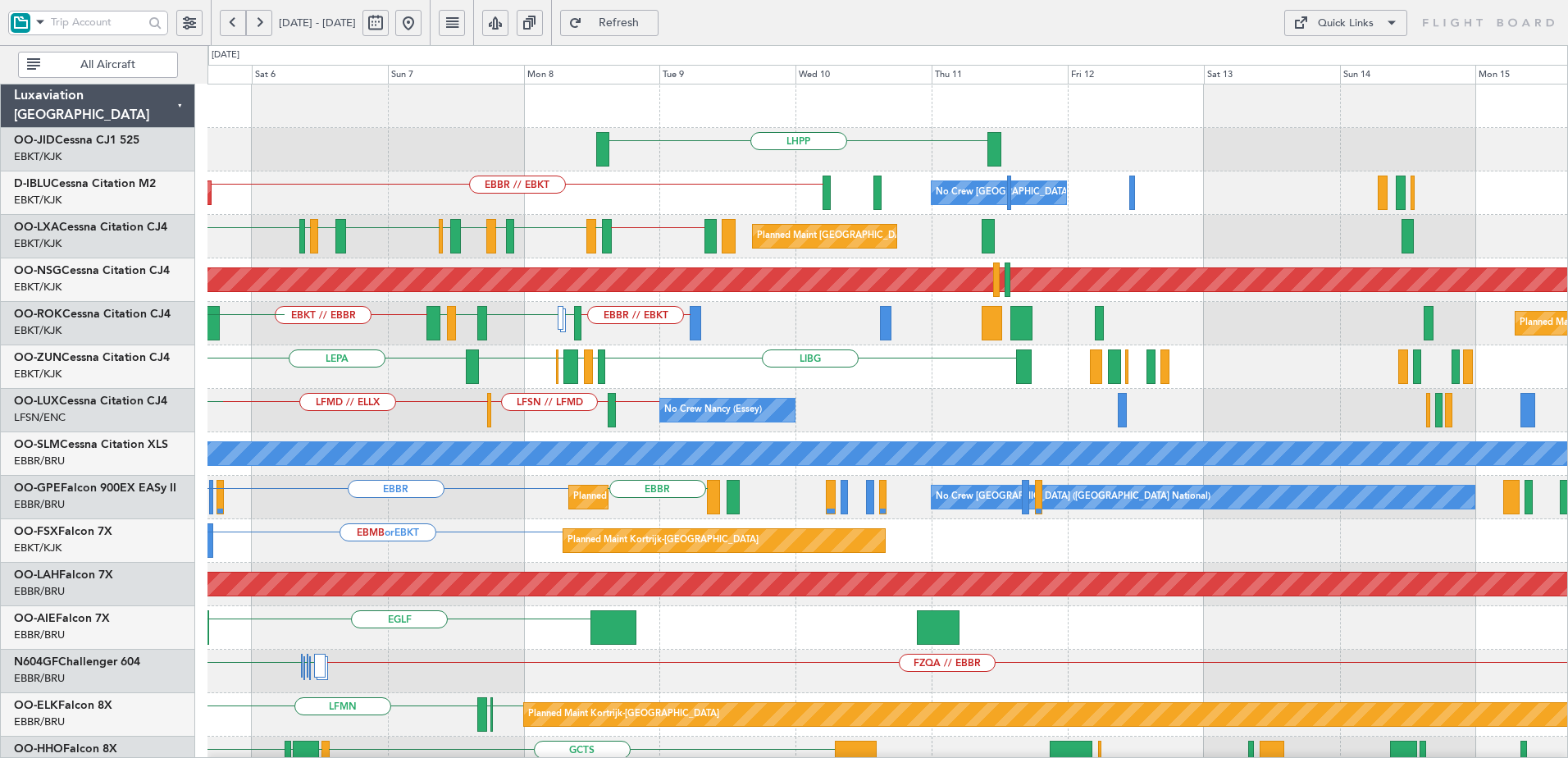
click at [928, 358] on div "LHPP EBBR // EBKT AOG Maint Brussels (Brussels National) No Crew Brussels (Brus…" at bounding box center [887, 671] width 1359 height 1174
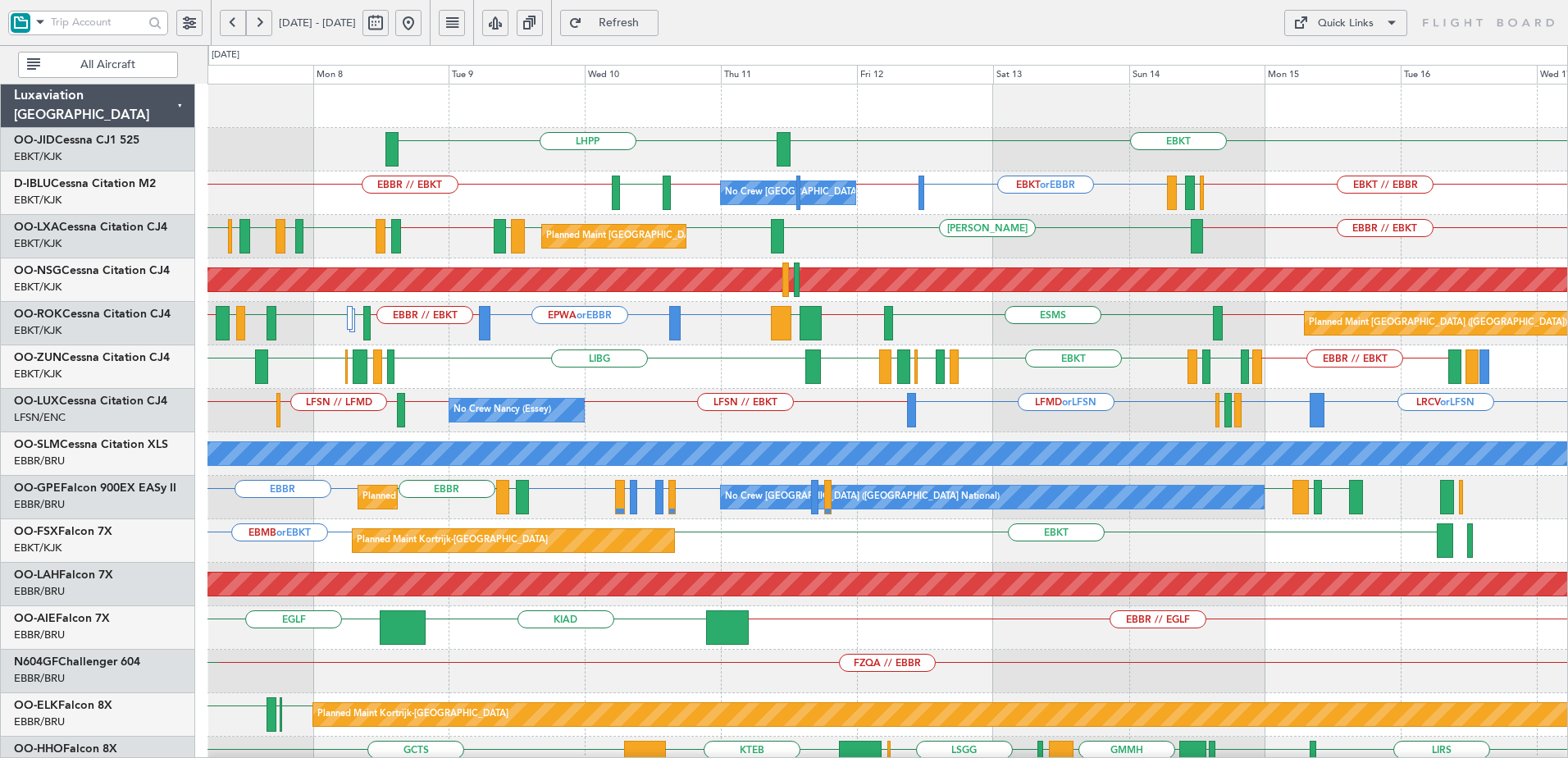
click at [858, 243] on div "Planned Maint Brussels (Brussels National) EBBR // EBKT LEIB EBBR EBBR LEIB EBB…" at bounding box center [887, 237] width 1359 height 43
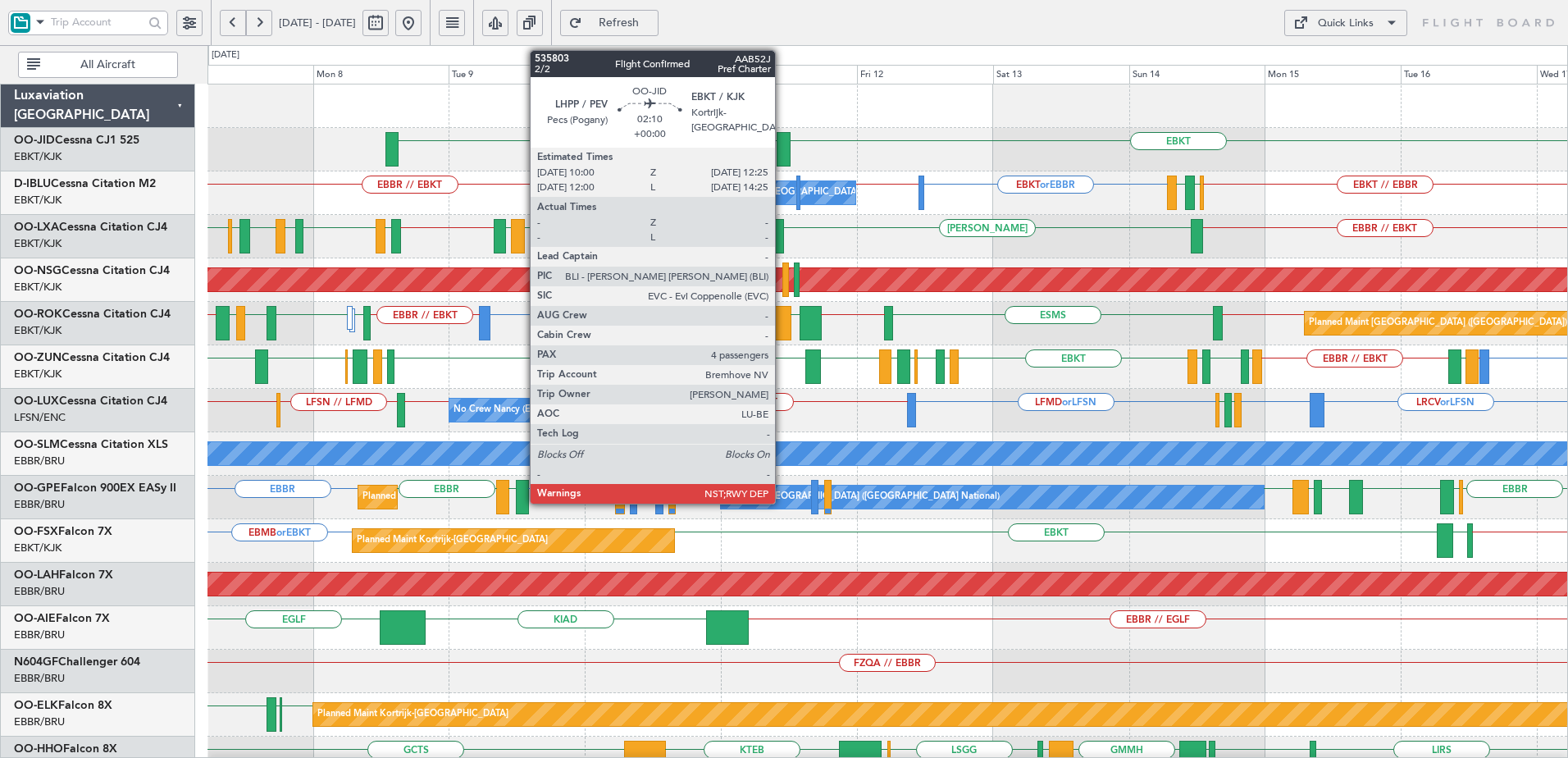
click at [782, 158] on div at bounding box center [783, 149] width 14 height 34
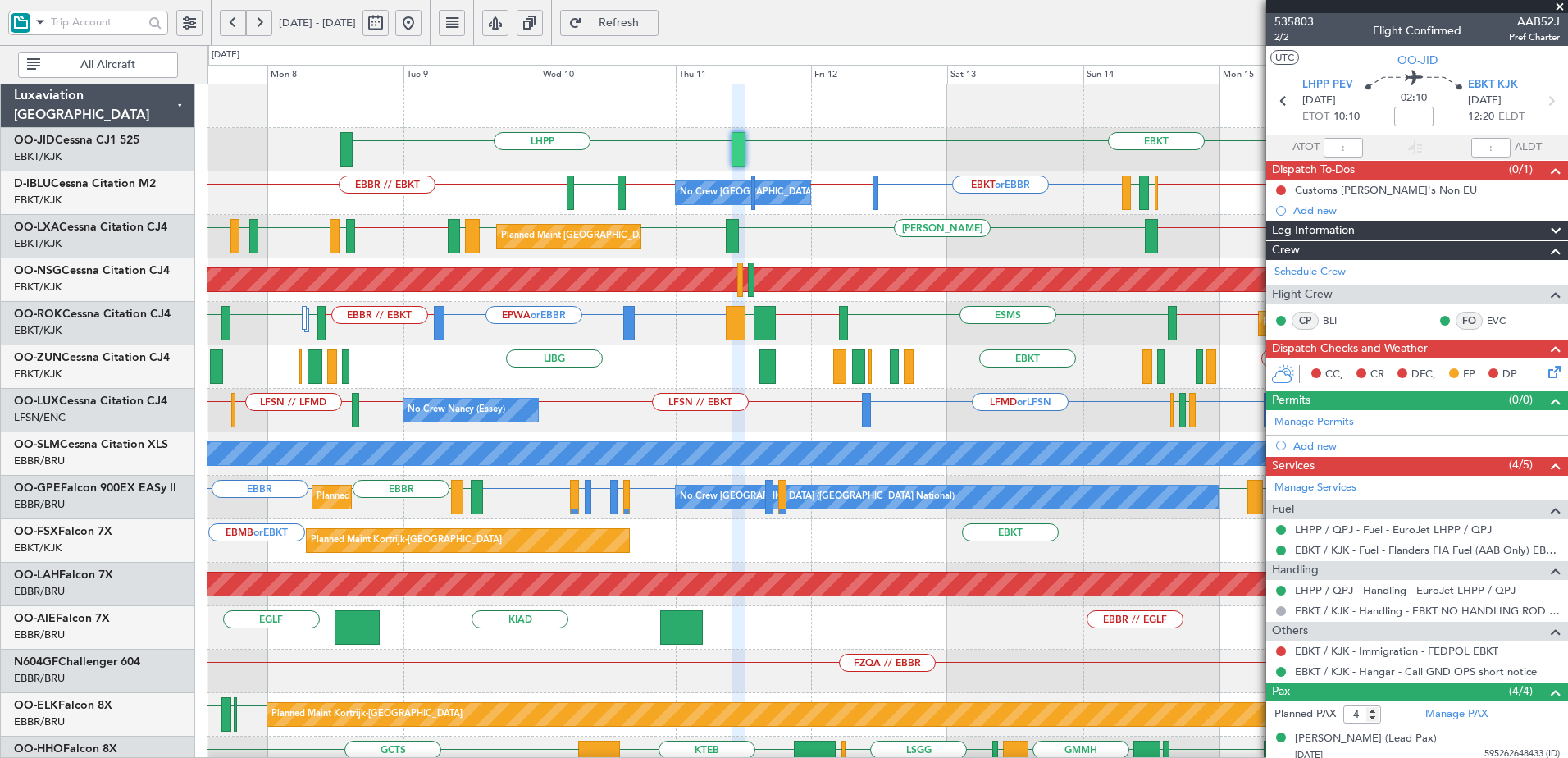
click at [1560, 5] on span at bounding box center [1560, 7] width 16 height 14
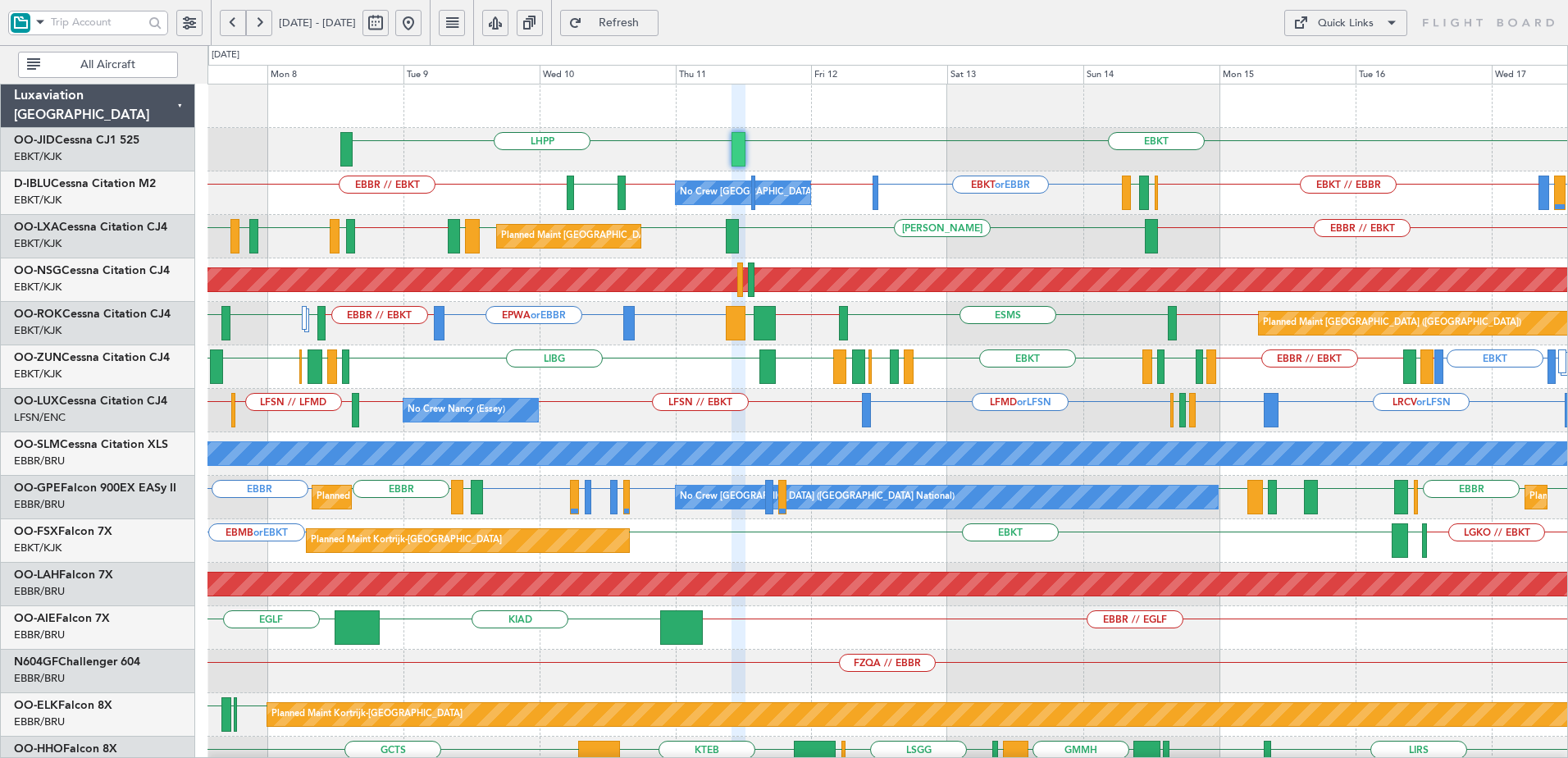
type input "0"
click at [653, 17] on span "Refresh" at bounding box center [619, 23] width 67 height 12
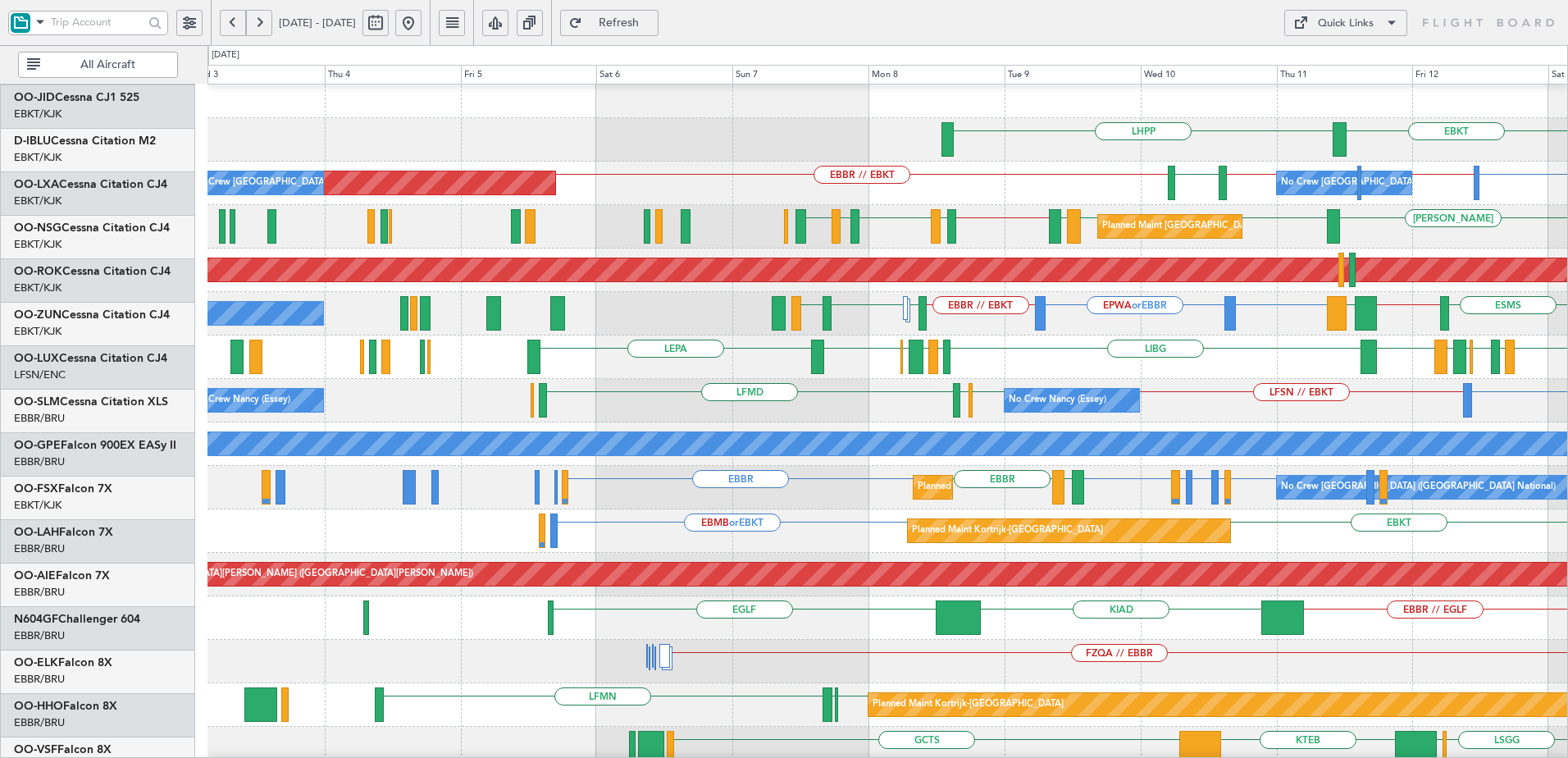
scroll to position [3, 0]
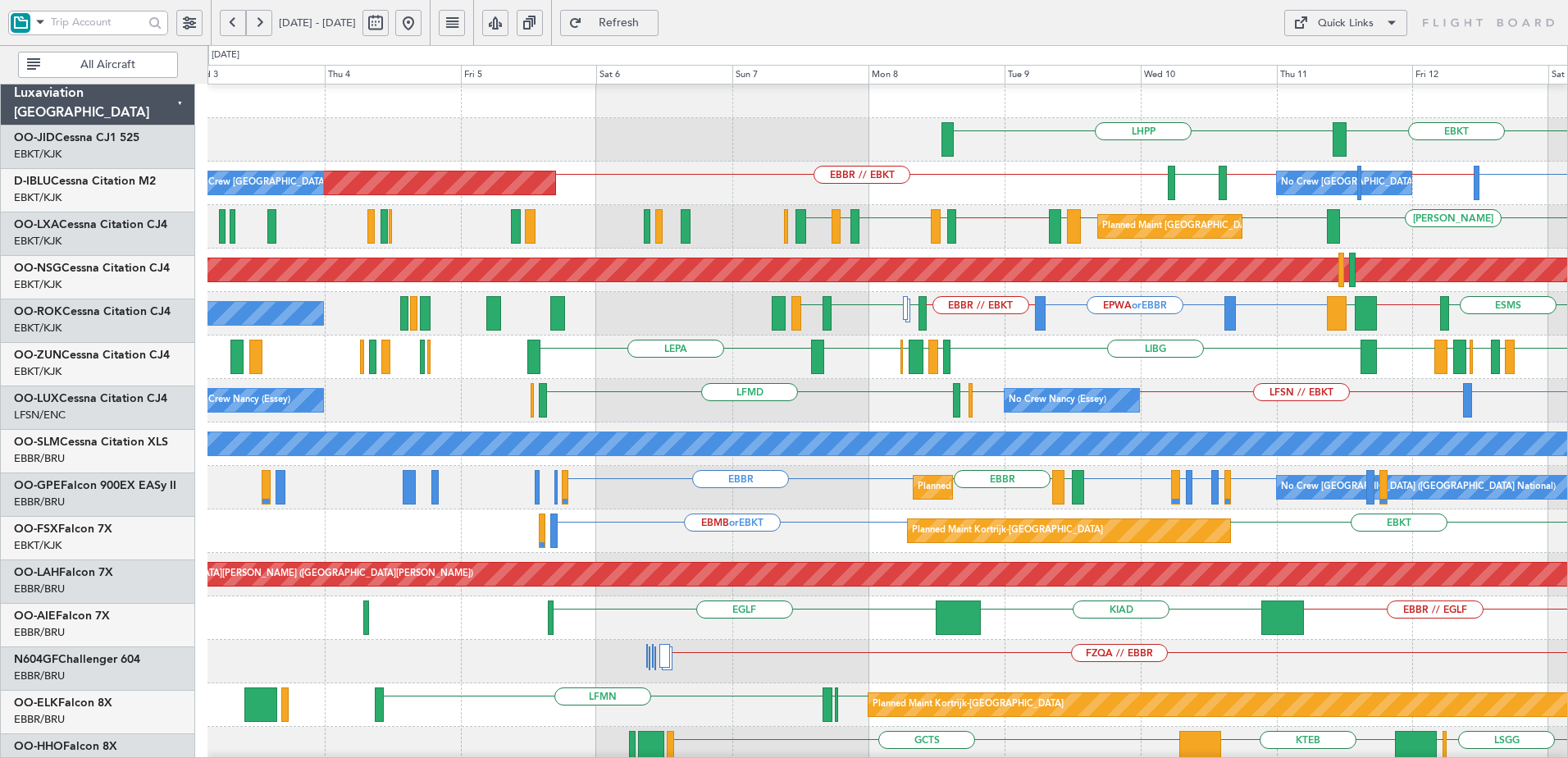
click at [1466, 414] on div "LFMD or LFSN LFSN // EBKT LFSN ELLX LFMD No Crew Nancy (Essey) No Crew Nancy (E…" at bounding box center [887, 400] width 1359 height 43
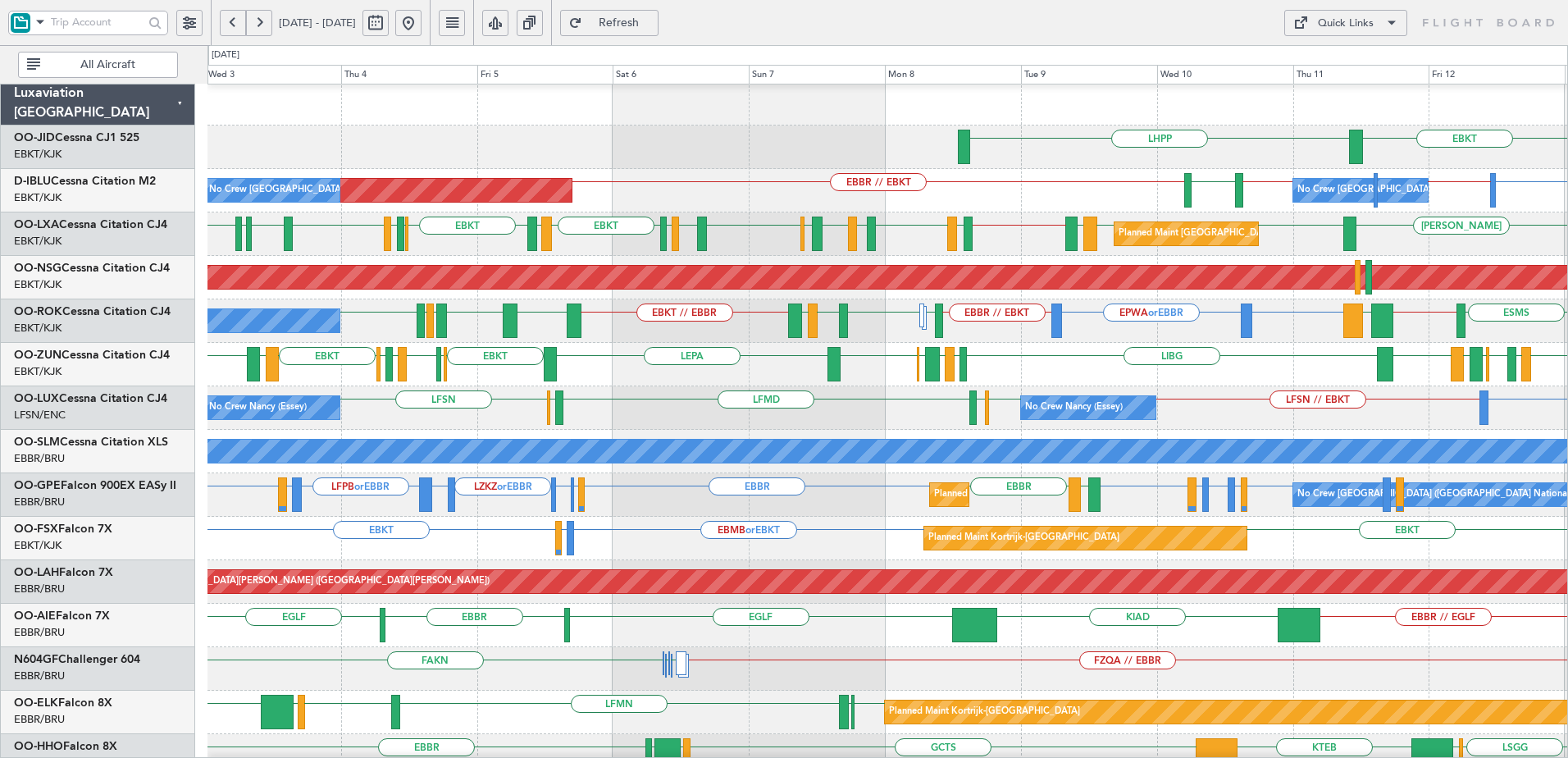
click at [648, 20] on span "Refresh" at bounding box center [619, 23] width 67 height 12
click at [79, 134] on link "OO-JID Cessna CJ1 525" at bounding box center [76, 137] width 126 height 12
